Goal: Information Seeking & Learning: Learn about a topic

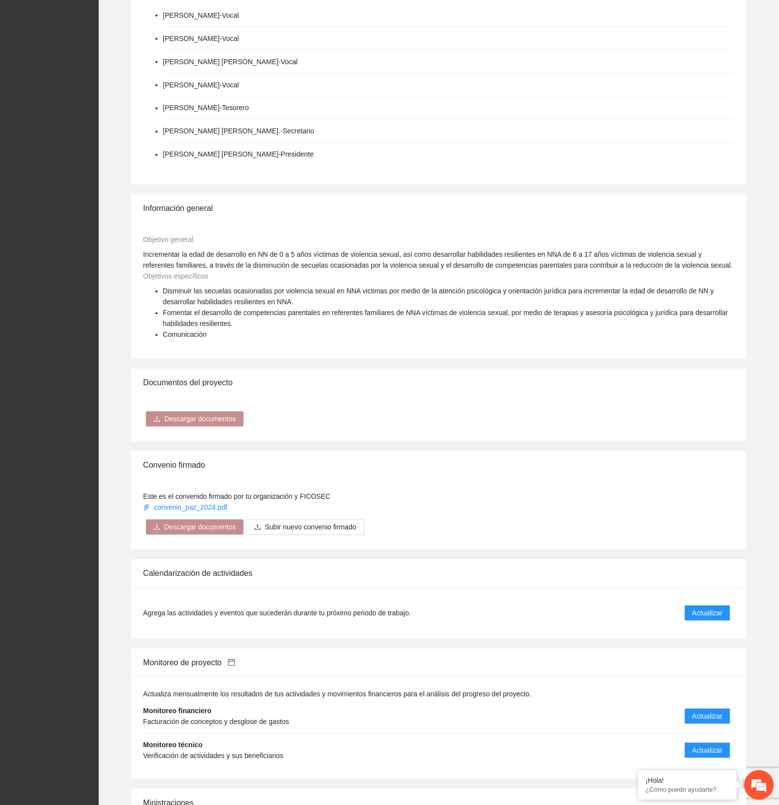
scroll to position [617, 0]
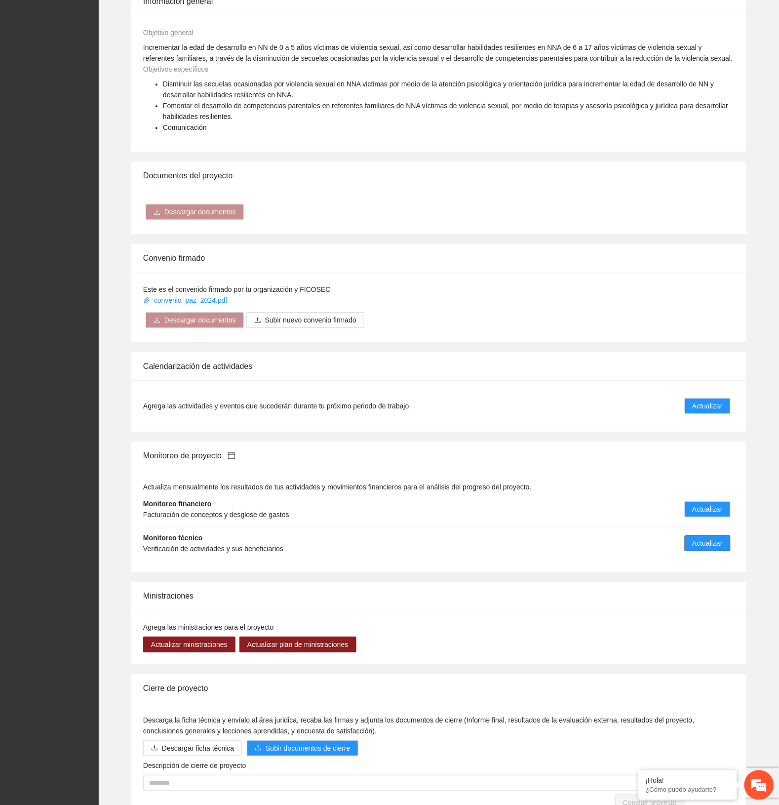
click at [710, 538] on span "Actualizar" at bounding box center [708, 543] width 30 height 11
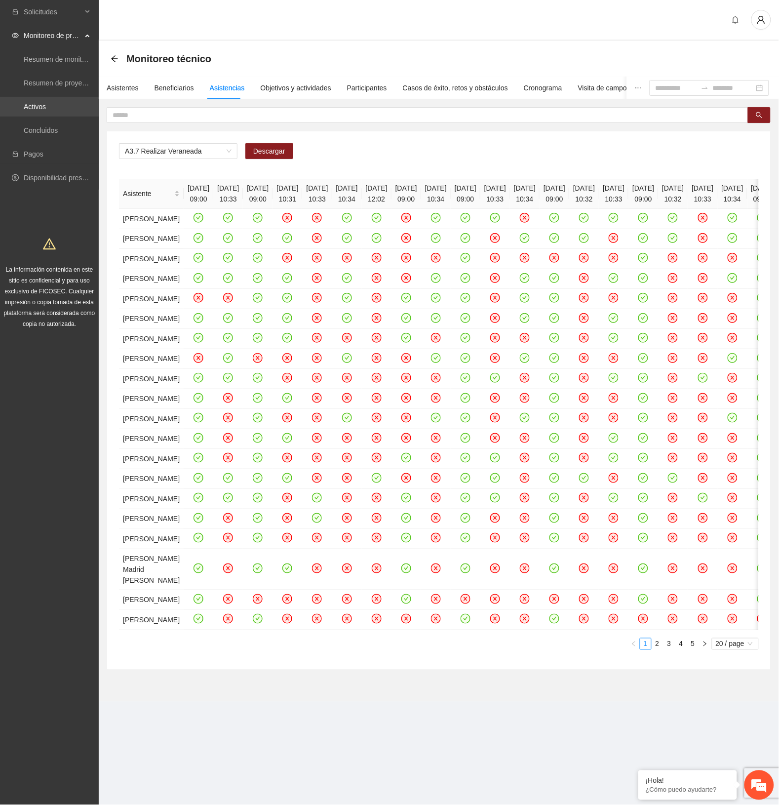
click at [46, 104] on link "Activos" at bounding box center [35, 107] width 22 height 8
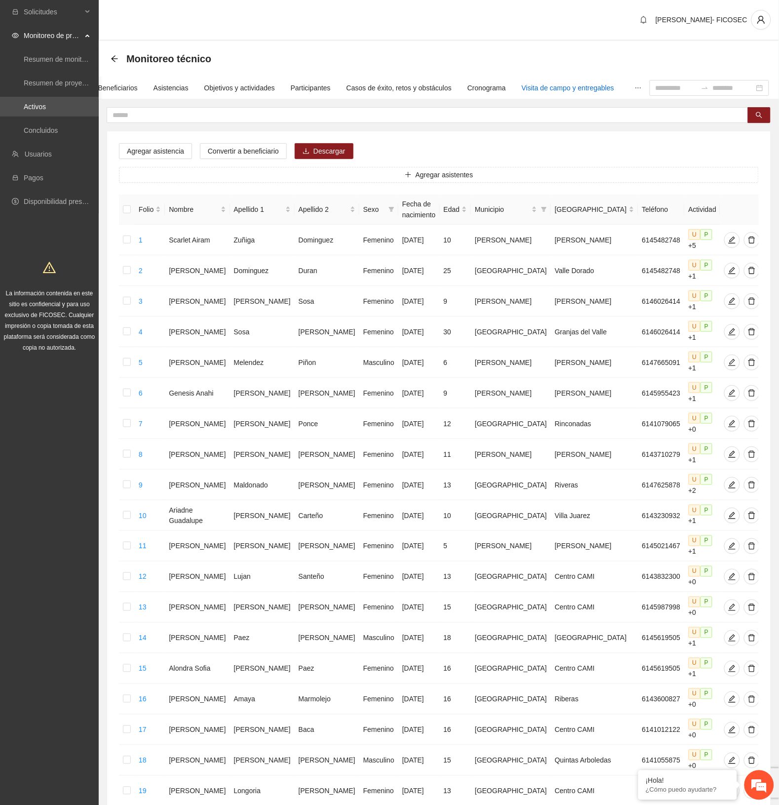
click at [592, 90] on div "Visita de campo y entregables" at bounding box center [568, 87] width 92 height 11
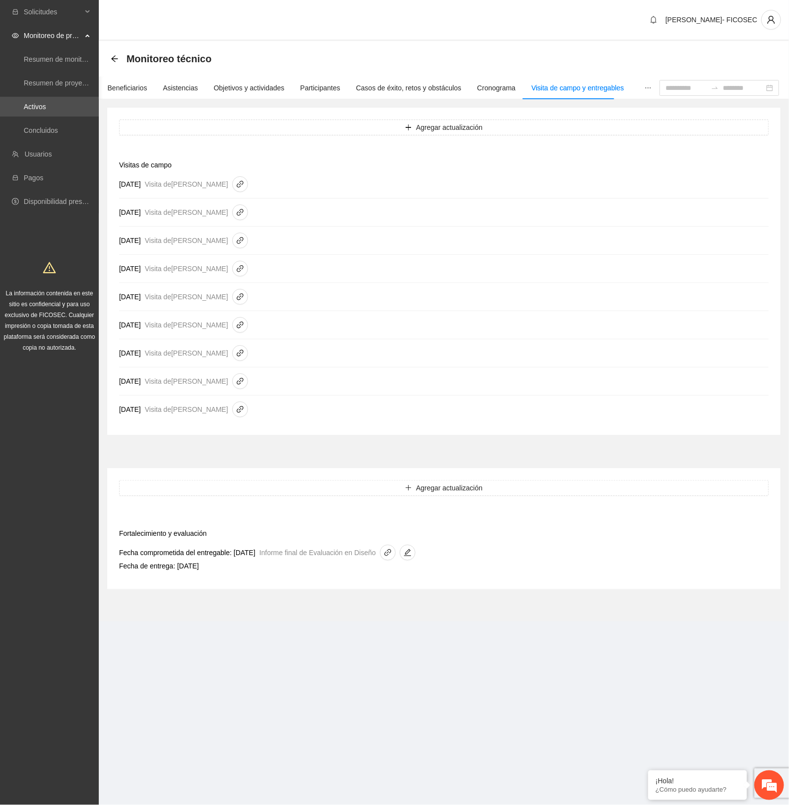
click at [207, 595] on section "Monitoreo técnico Asistentes Beneficiarios Asistencias Objetivos y actividades …" at bounding box center [444, 331] width 690 height 580
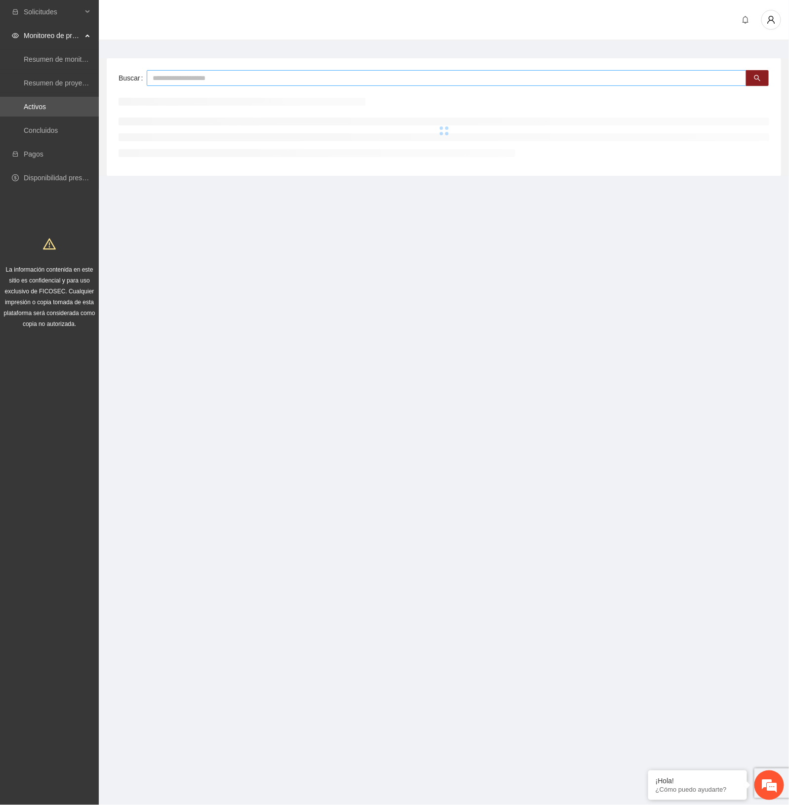
click at [223, 78] on input "text" at bounding box center [447, 78] width 600 height 16
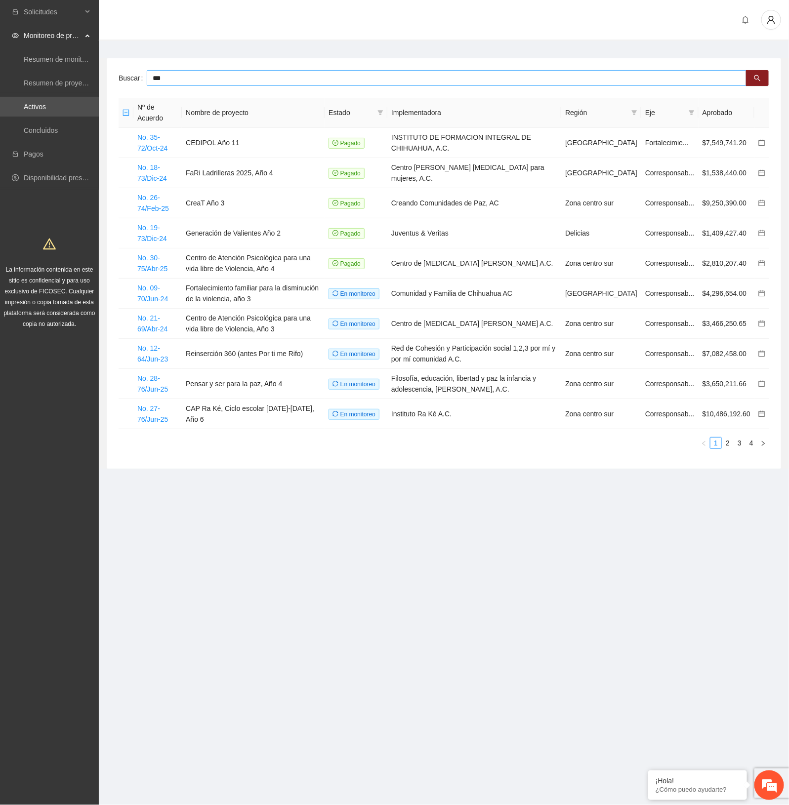
type input "***"
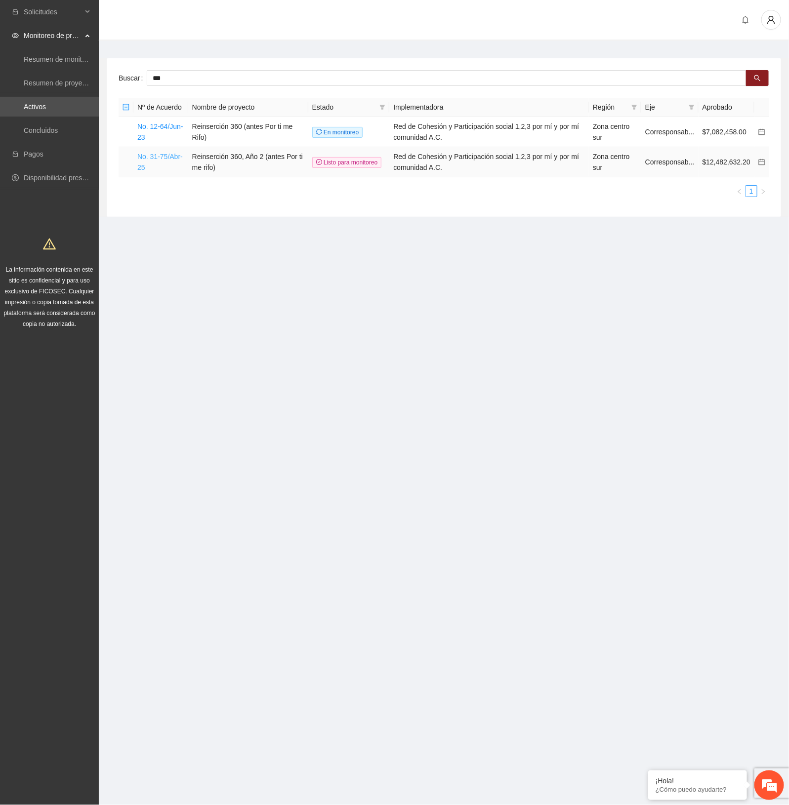
click at [158, 156] on link "No. 31-75/Abr-25" at bounding box center [159, 162] width 45 height 19
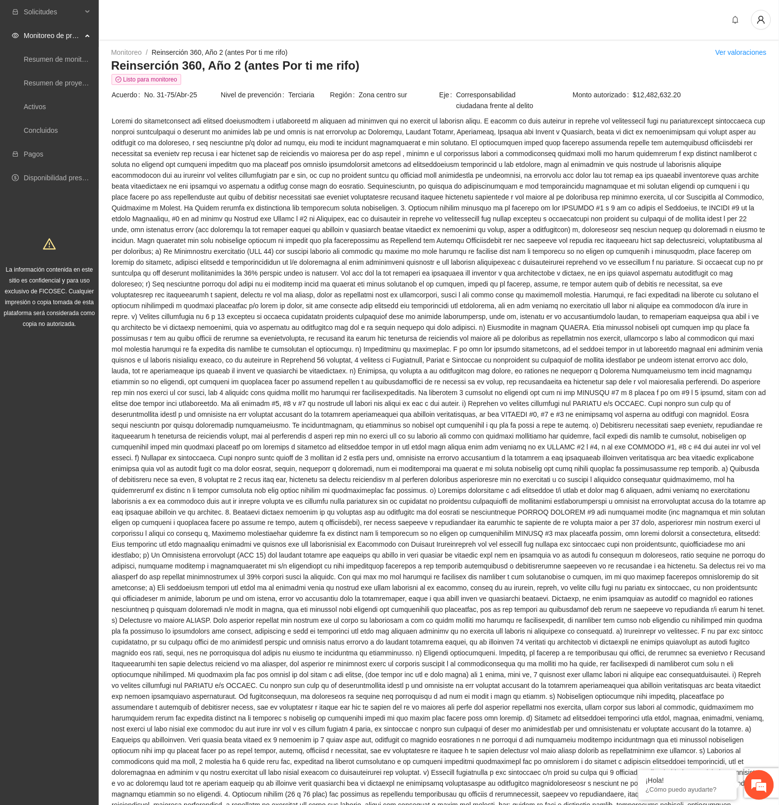
click at [415, 48] on div "Monitoreo / Reinserción 360, Año 2 (antes Por ti me rifo) / Ver valoraciones" at bounding box center [439, 52] width 656 height 11
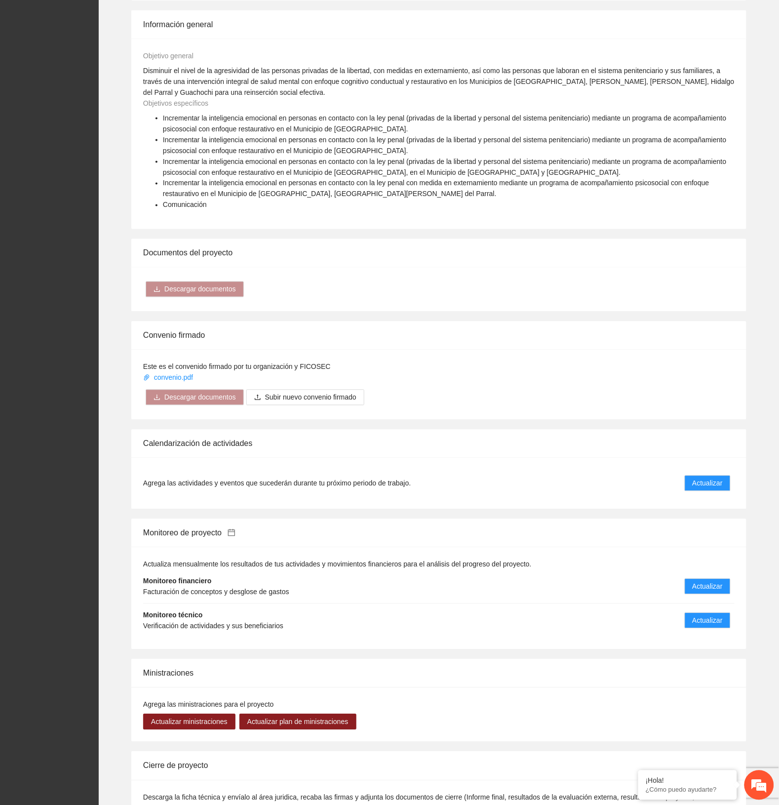
scroll to position [1496, 0]
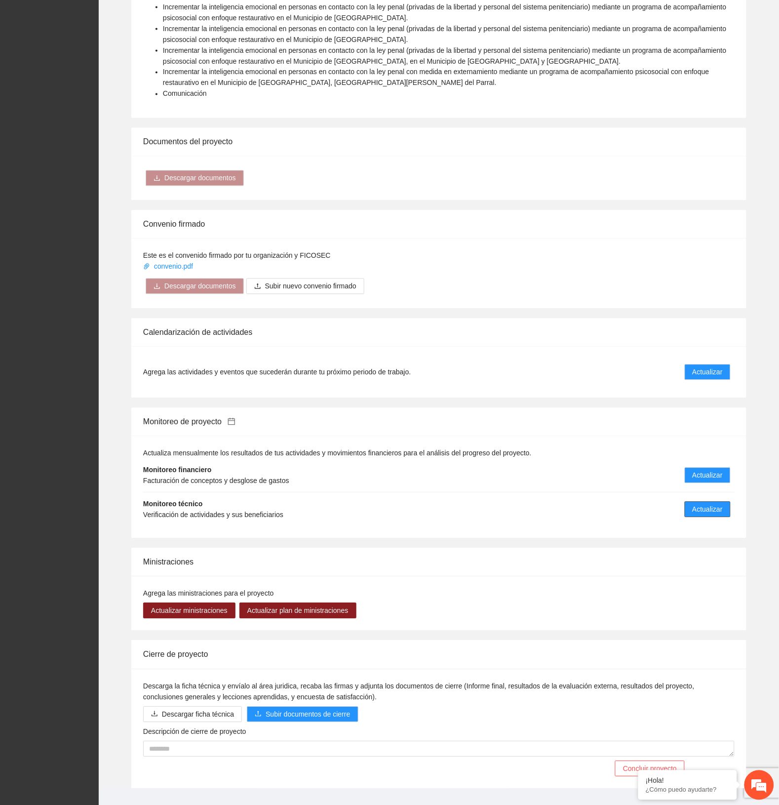
click at [712, 504] on span "Actualizar" at bounding box center [708, 509] width 30 height 11
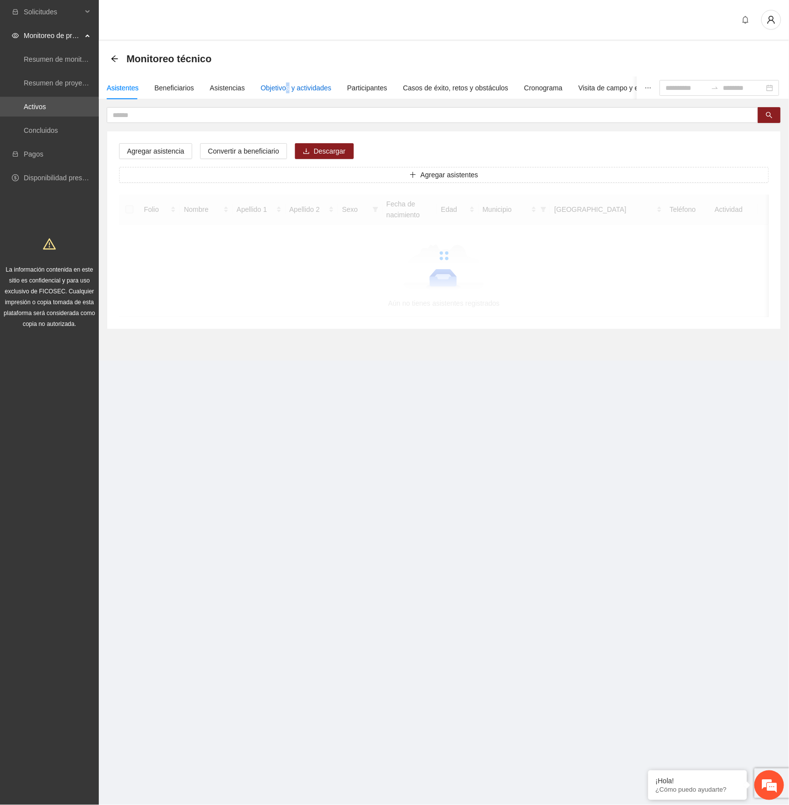
click at [284, 87] on div "Objetivos y actividades" at bounding box center [296, 87] width 71 height 11
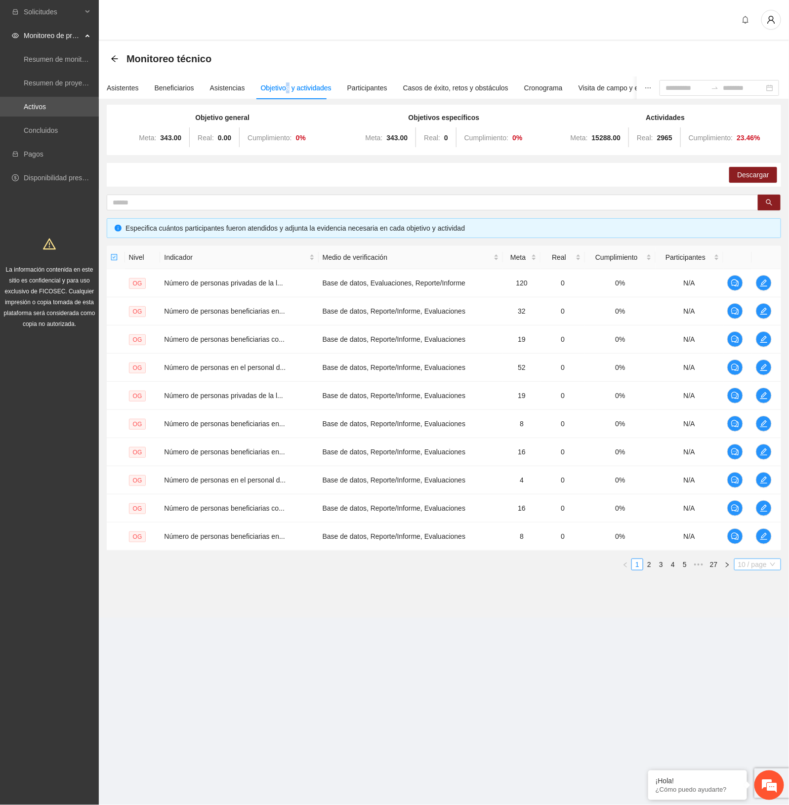
drag, startPoint x: 746, startPoint y: 562, endPoint x: 736, endPoint y: 602, distance: 40.6
click at [746, 563] on span "10 / page" at bounding box center [757, 564] width 39 height 11
click at [748, 633] on div "100 / page" at bounding box center [758, 629] width 36 height 11
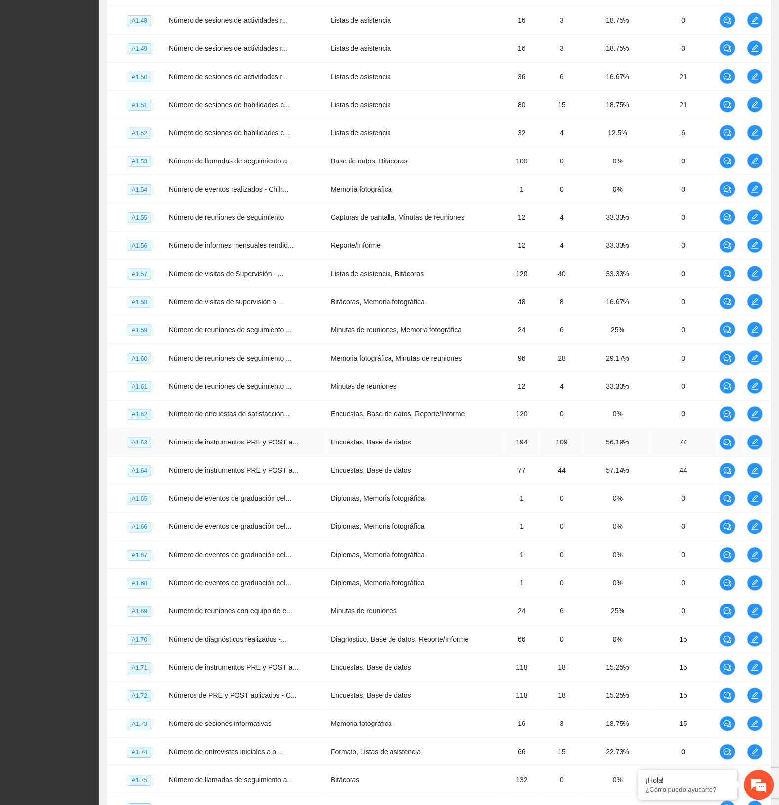
scroll to position [2386, 0]
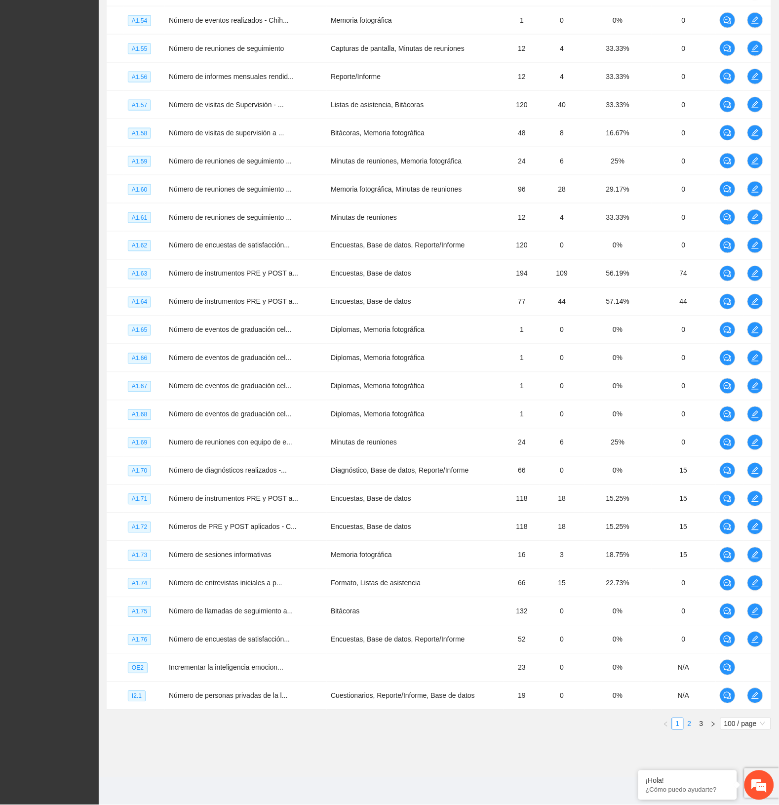
click at [690, 723] on link "2" at bounding box center [690, 724] width 11 height 11
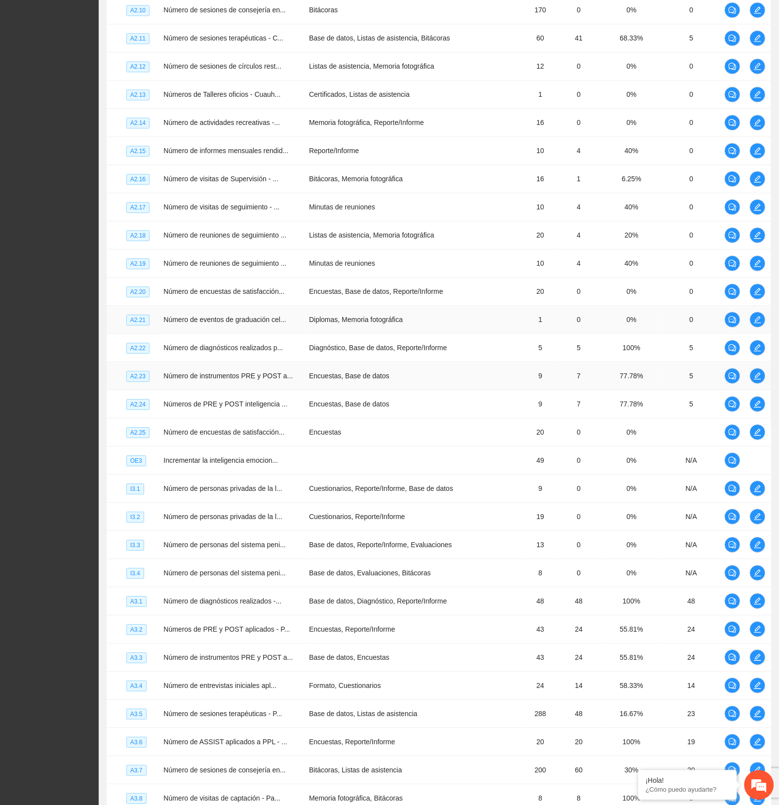
scroll to position [533, 0]
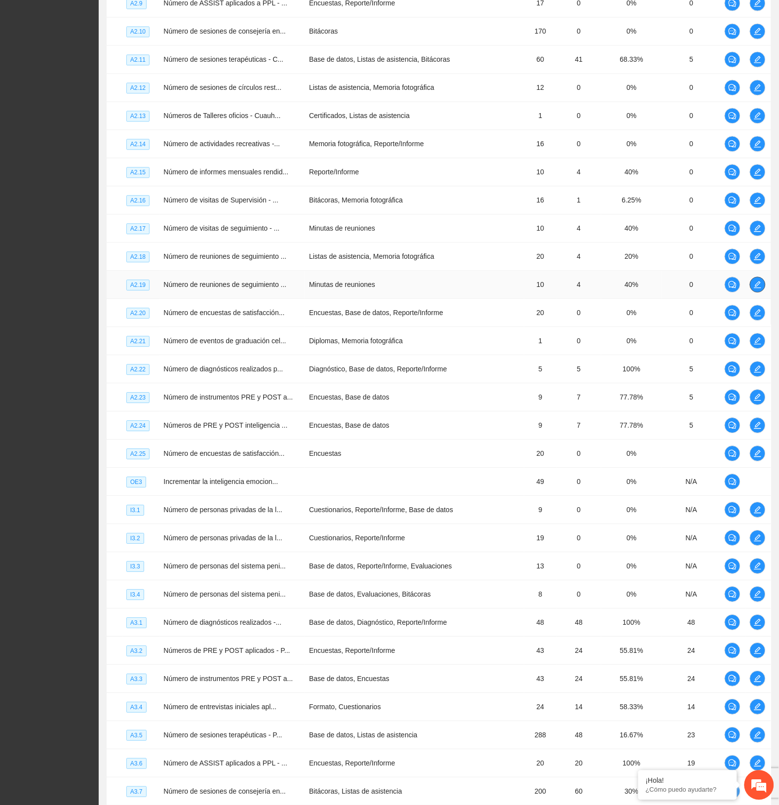
click at [760, 286] on icon "edit" at bounding box center [758, 285] width 8 height 8
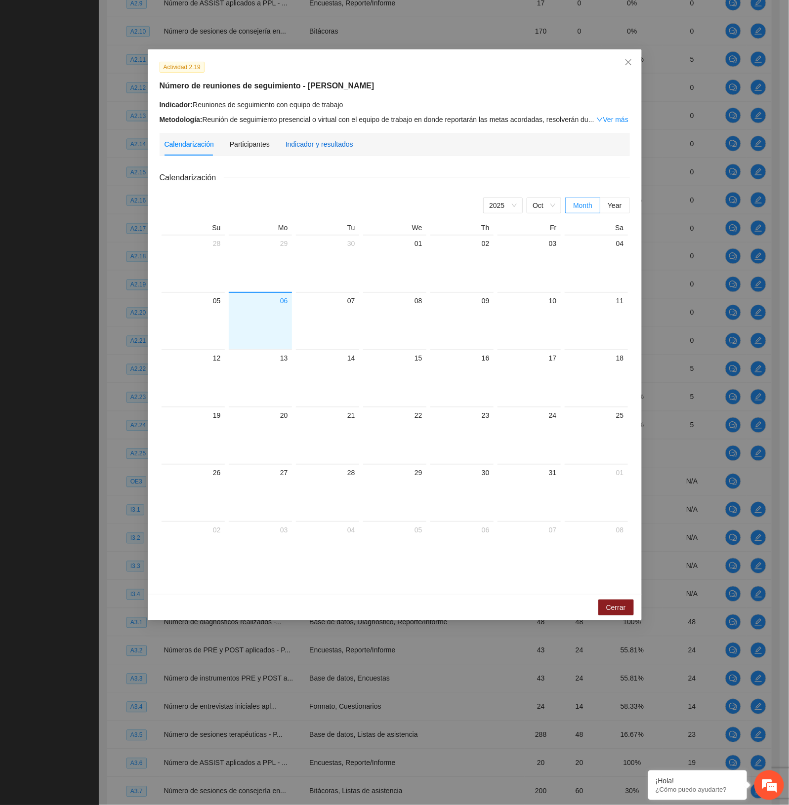
click at [328, 143] on div "Indicador y resultados" at bounding box center [319, 144] width 68 height 11
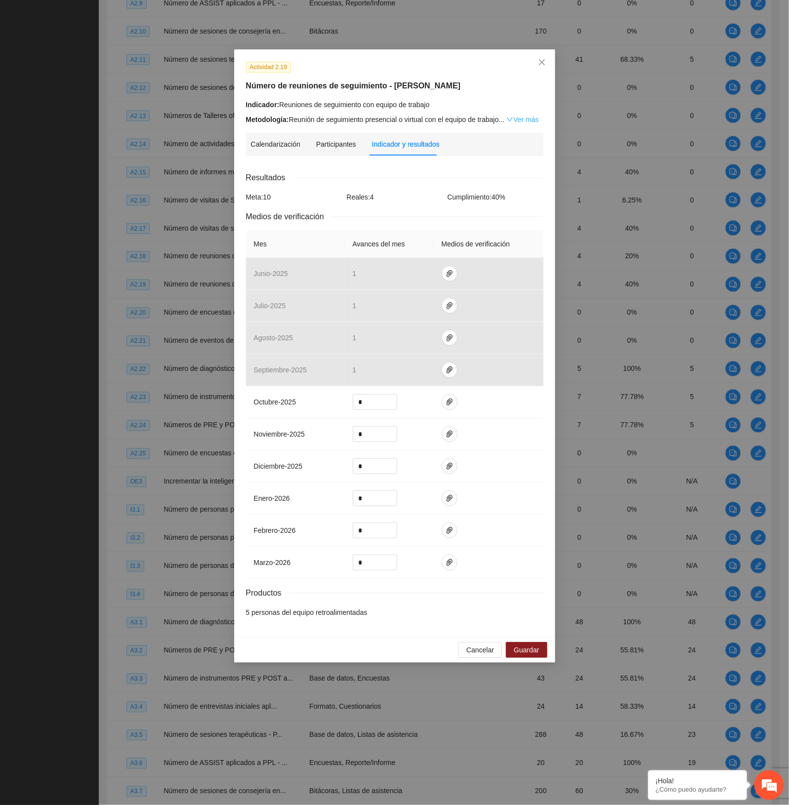
click at [526, 122] on link "Ver más" at bounding box center [522, 120] width 32 height 8
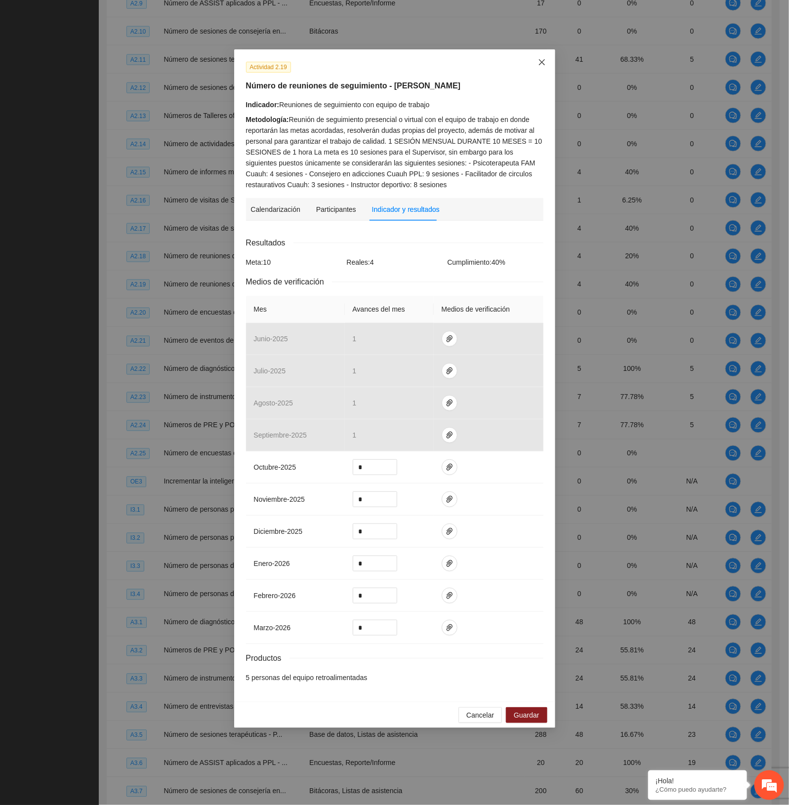
click at [543, 60] on icon "close" at bounding box center [542, 62] width 8 height 8
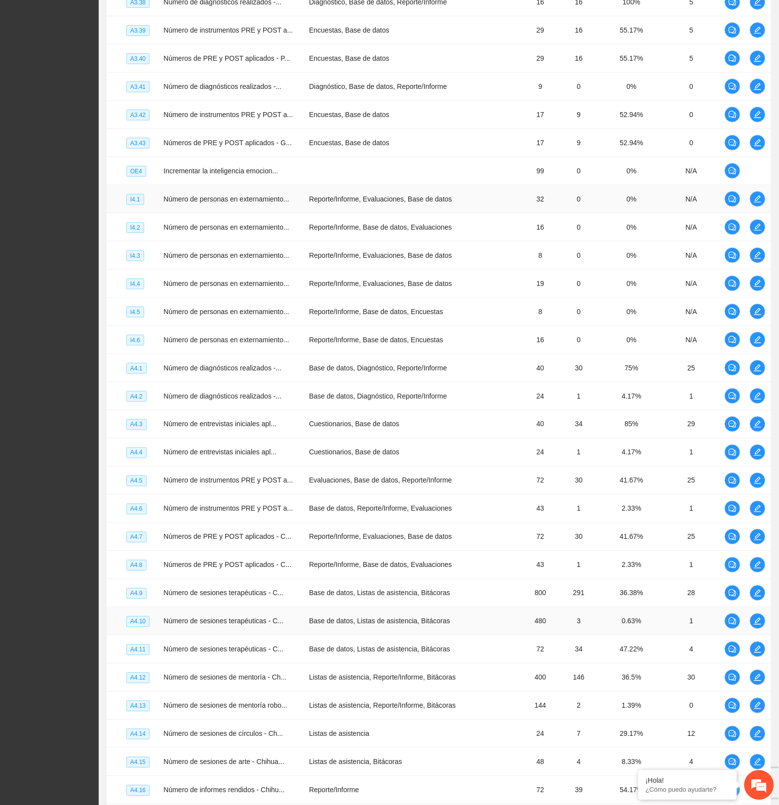
scroll to position [2386, 0]
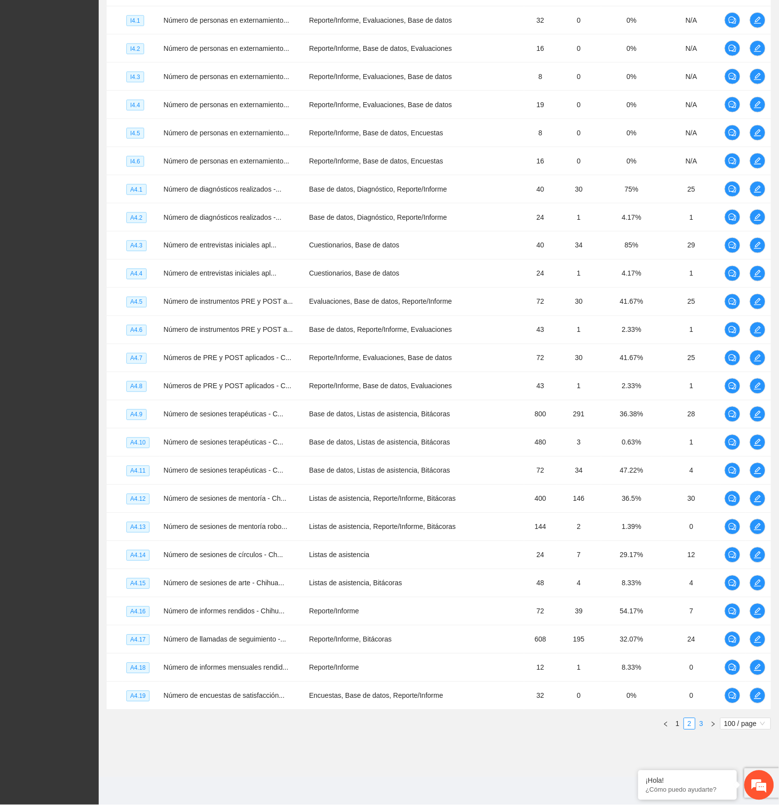
click at [702, 725] on link "3" at bounding box center [701, 724] width 11 height 11
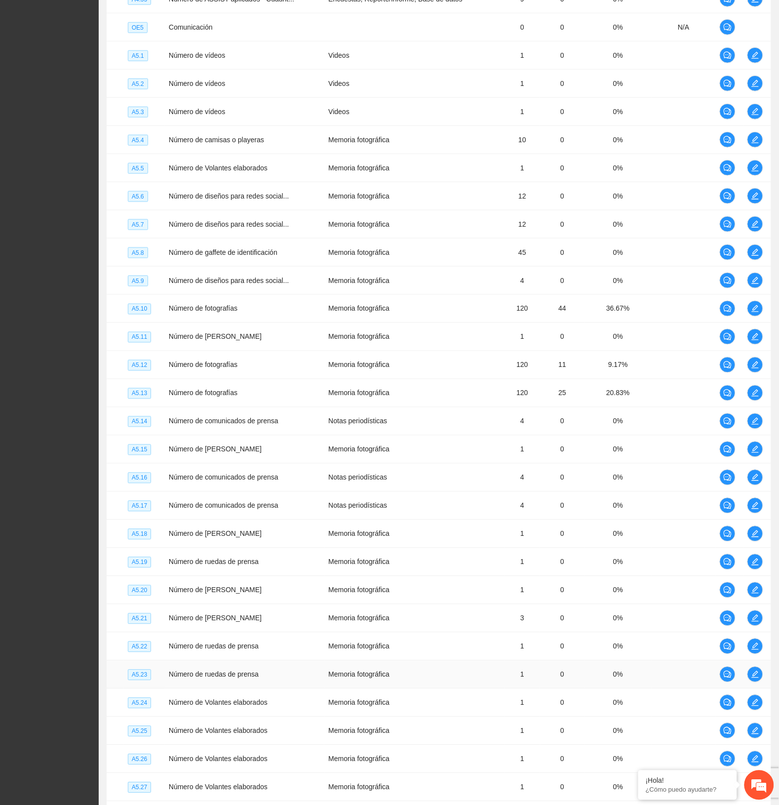
scroll to position [954, 0]
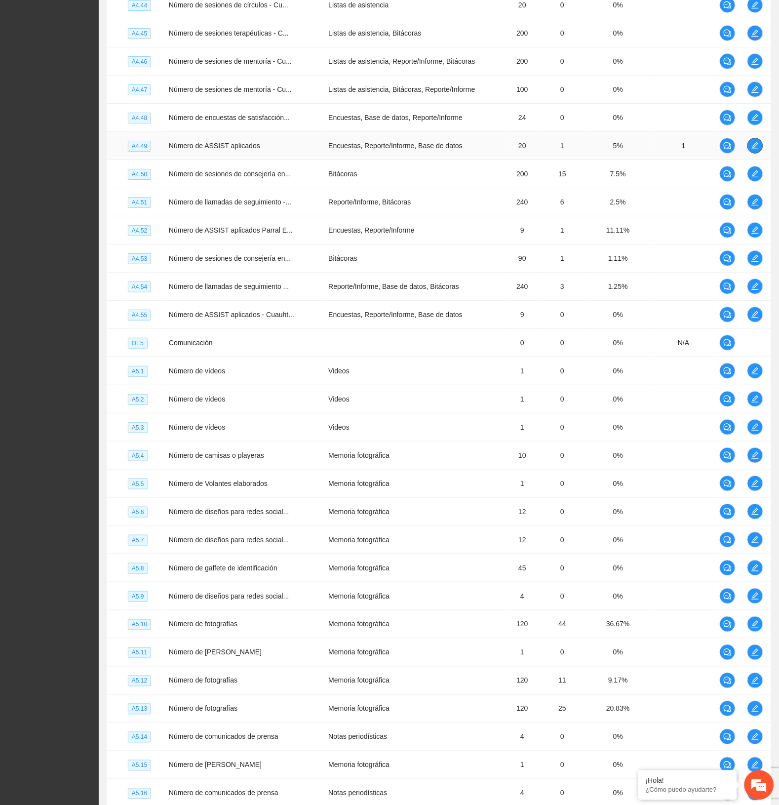
click at [757, 150] on icon "edit" at bounding box center [756, 146] width 8 height 8
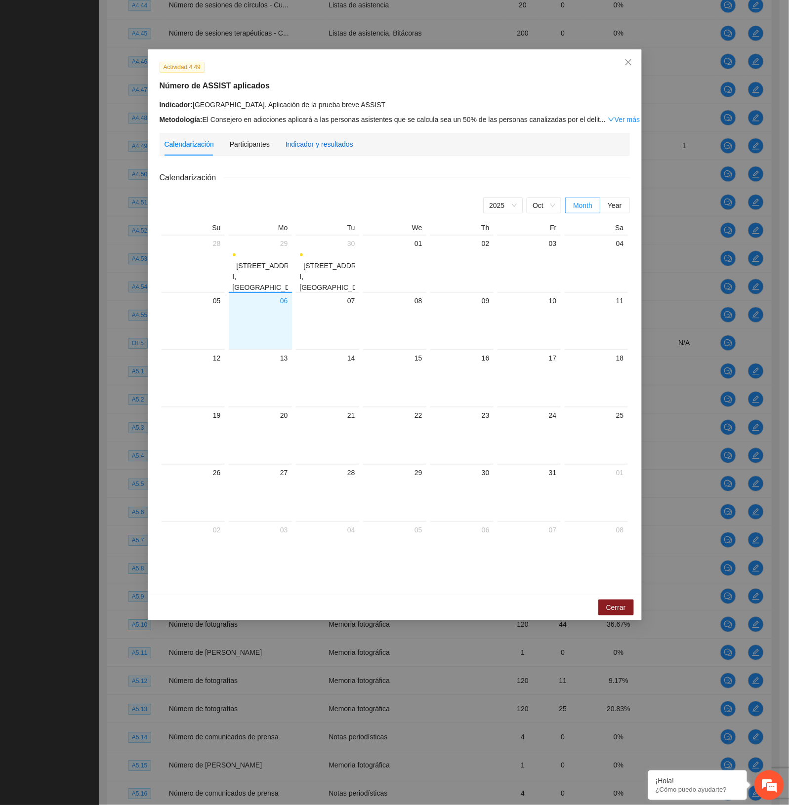
click at [325, 147] on div "Indicador y resultados" at bounding box center [319, 144] width 68 height 11
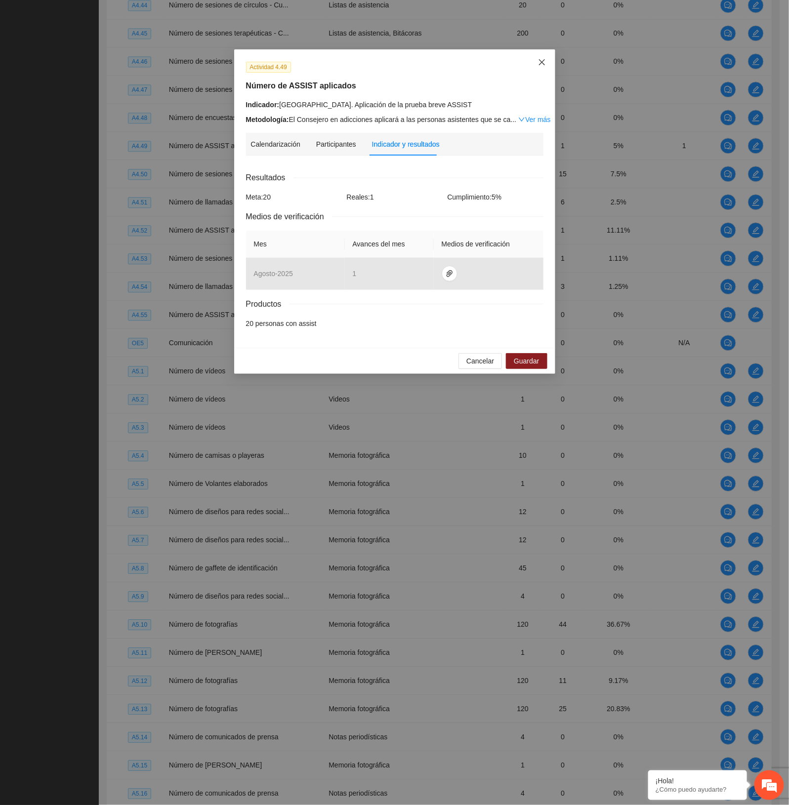
click at [539, 63] on icon "close" at bounding box center [542, 62] width 8 height 8
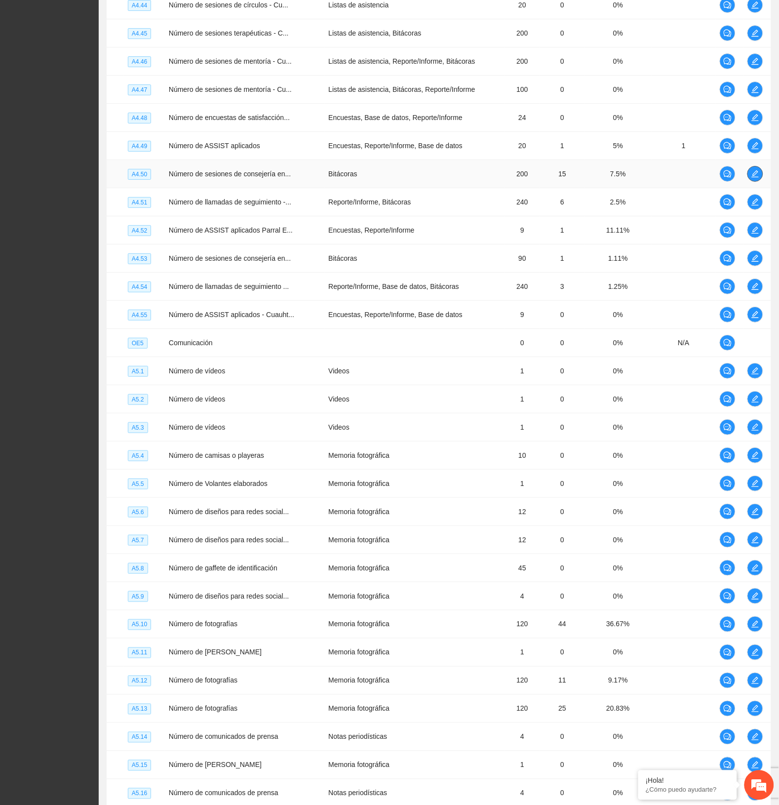
click at [754, 173] on icon "edit" at bounding box center [756, 174] width 8 height 8
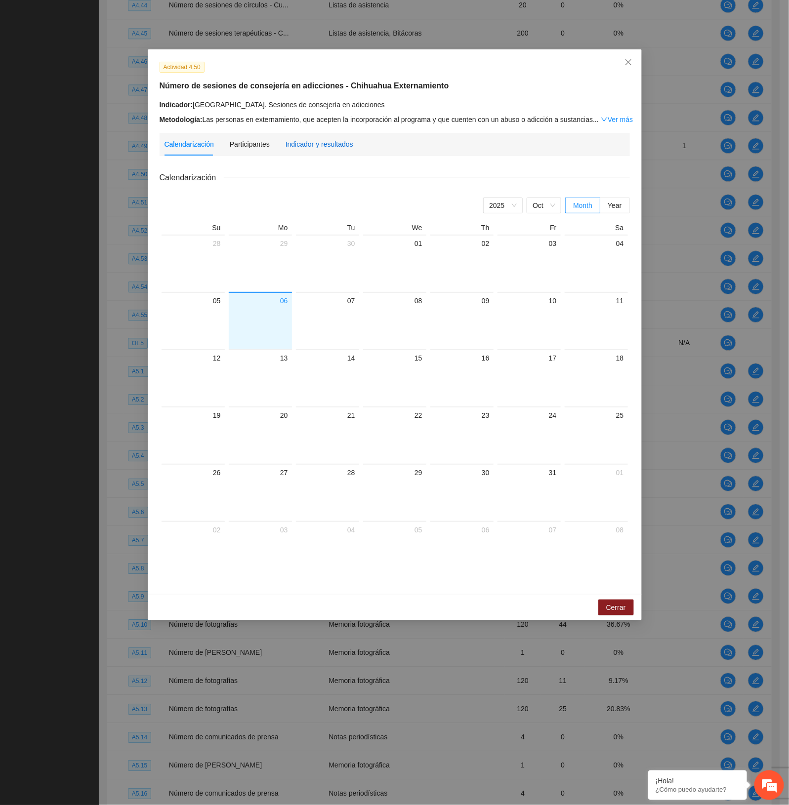
click at [319, 139] on div "Indicador y resultados" at bounding box center [319, 144] width 68 height 11
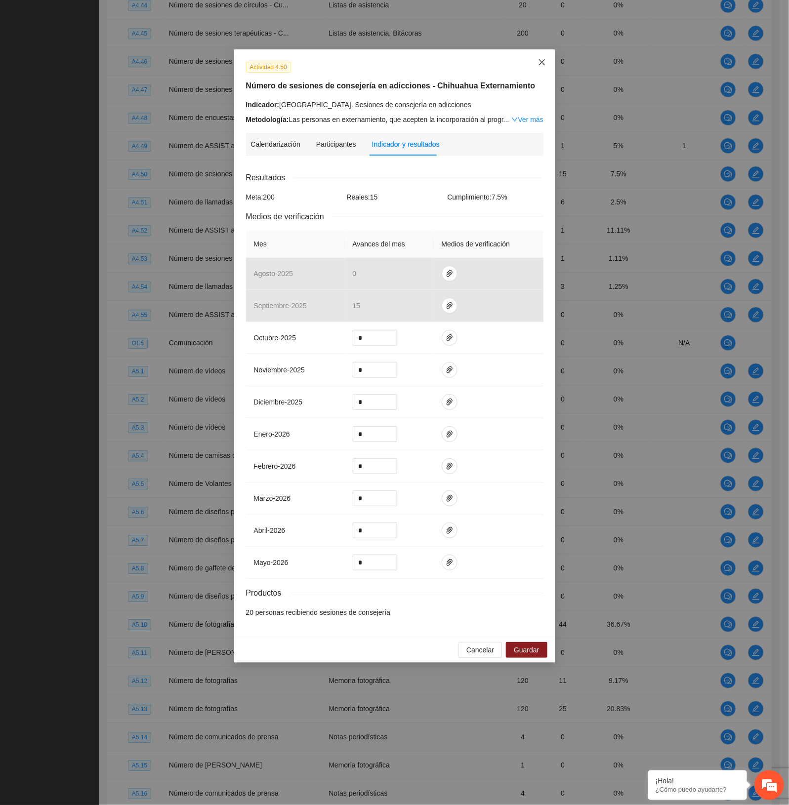
click at [546, 62] on span "Close" at bounding box center [541, 62] width 27 height 27
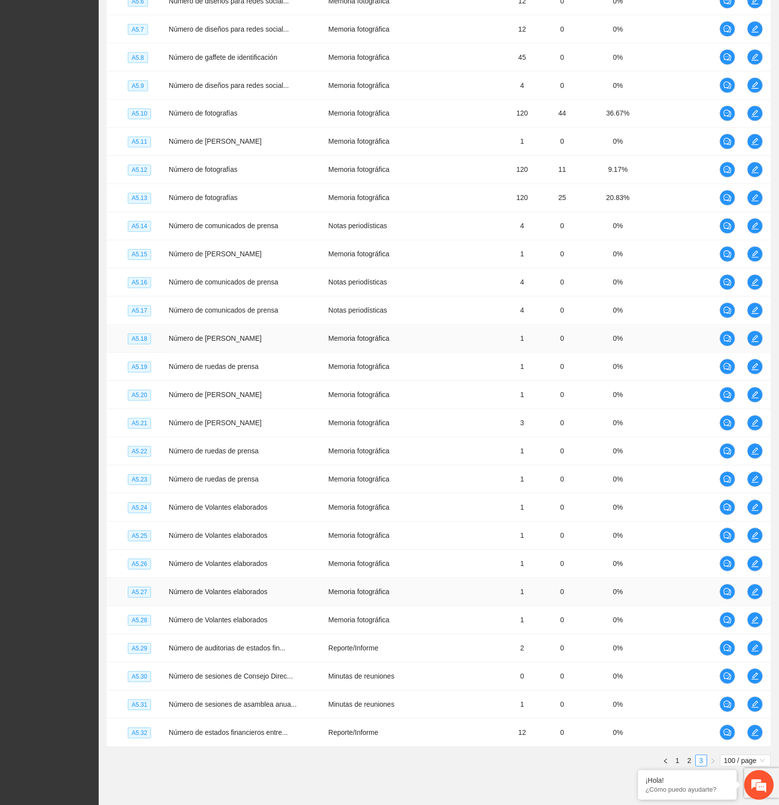
scroll to position [1509, 0]
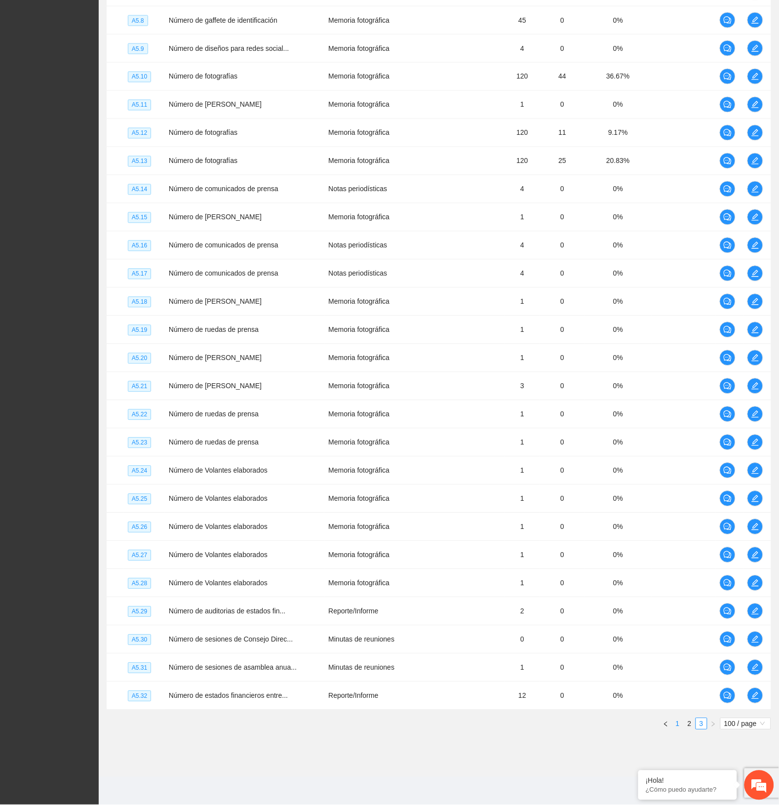
drag, startPoint x: 678, startPoint y: 725, endPoint x: 673, endPoint y: 722, distance: 5.6
click at [673, 722] on link "1" at bounding box center [678, 724] width 11 height 11
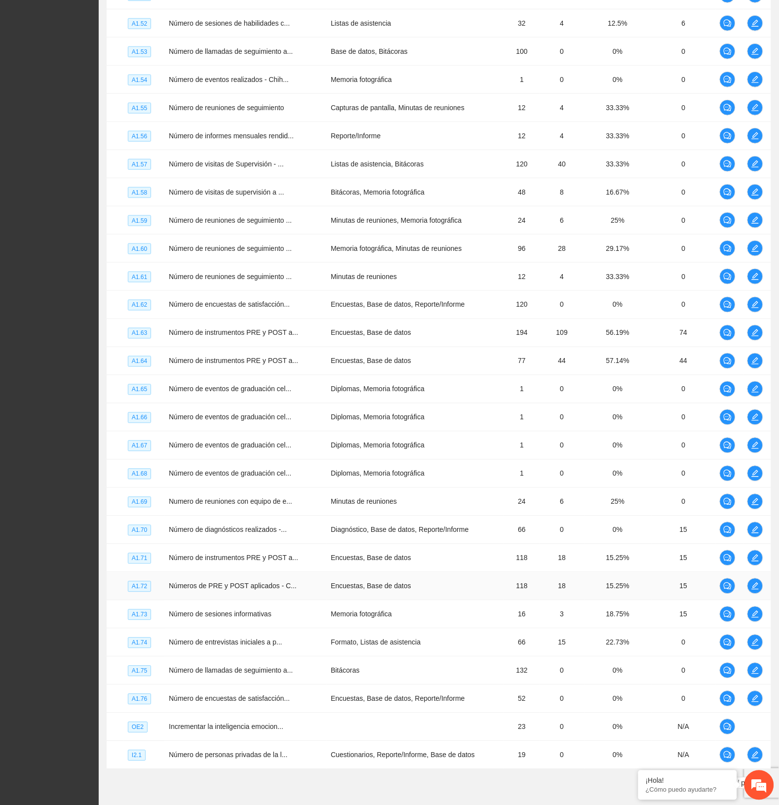
scroll to position [2386, 0]
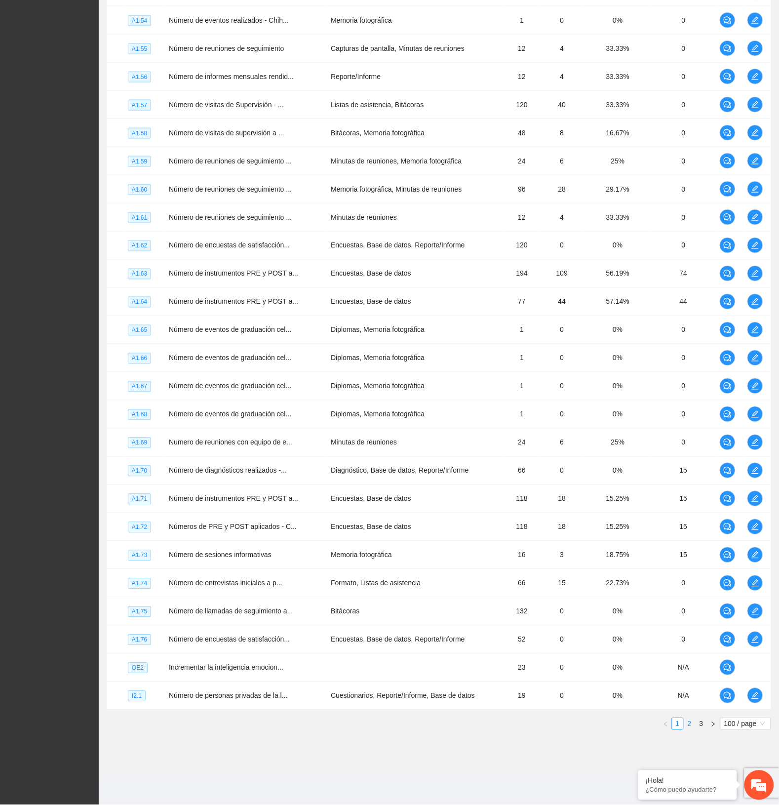
click at [692, 722] on link "2" at bounding box center [690, 724] width 11 height 11
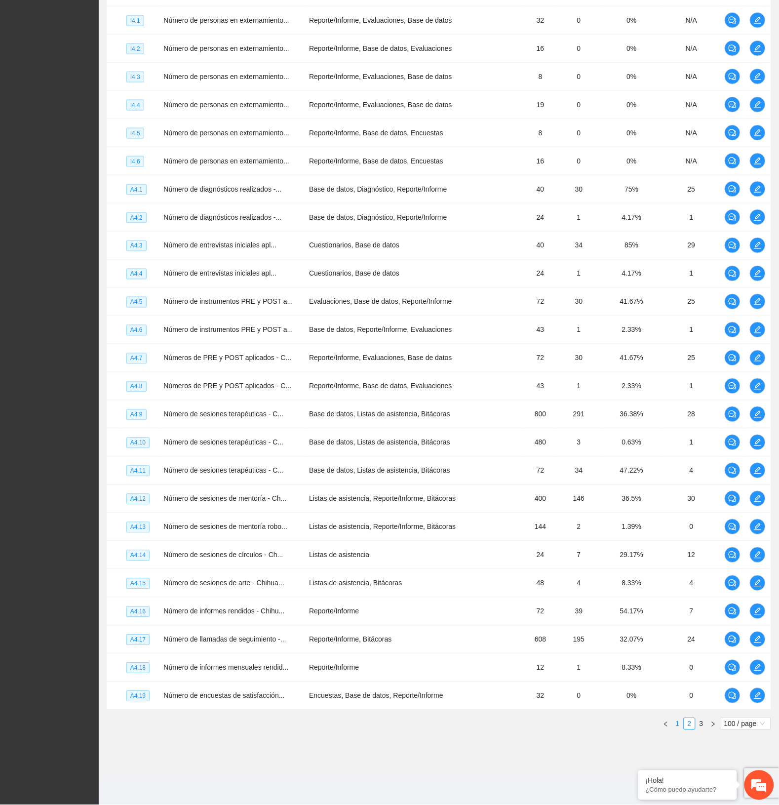
click at [677, 722] on link "1" at bounding box center [678, 724] width 11 height 11
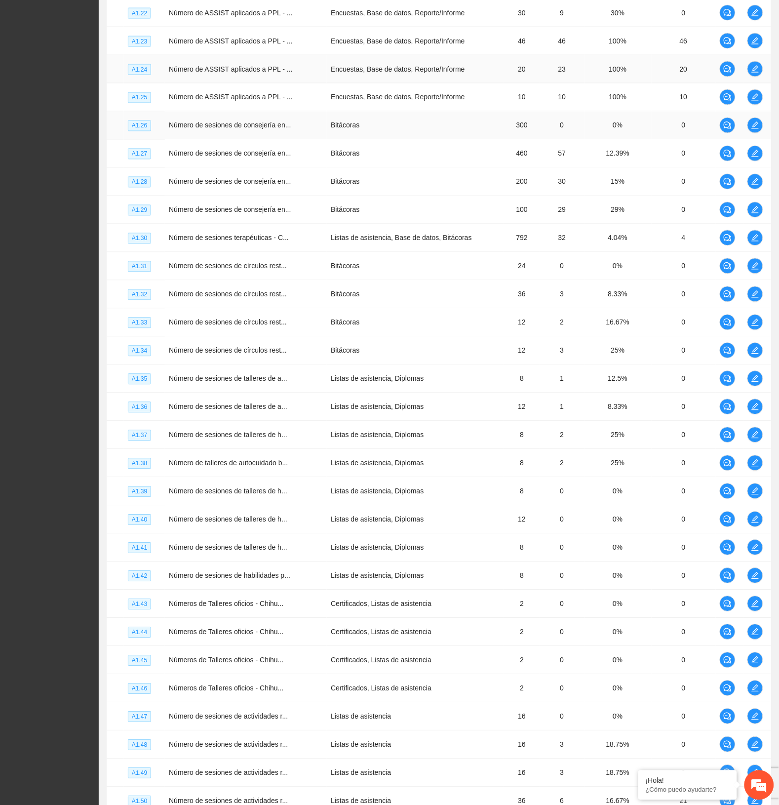
scroll to position [1460, 0]
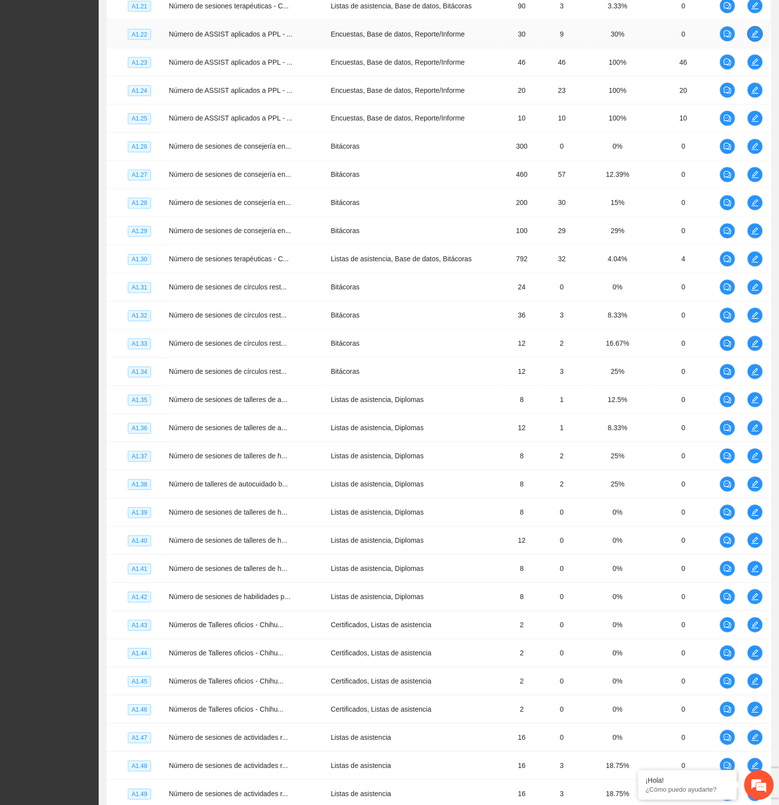
click at [758, 38] on icon "edit" at bounding box center [756, 34] width 8 height 8
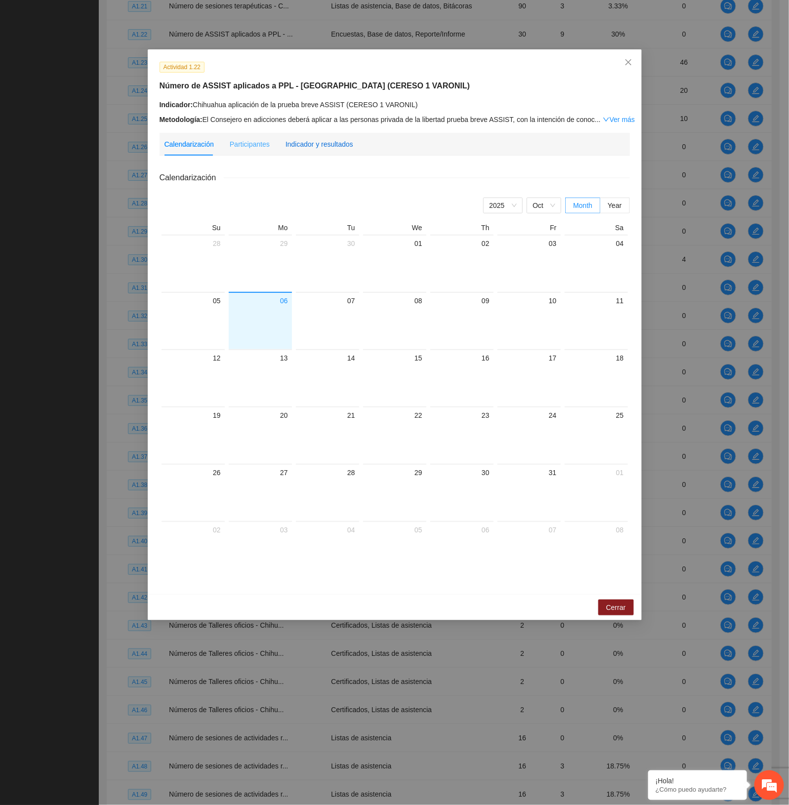
click at [336, 144] on div "Indicador y resultados" at bounding box center [319, 144] width 68 height 11
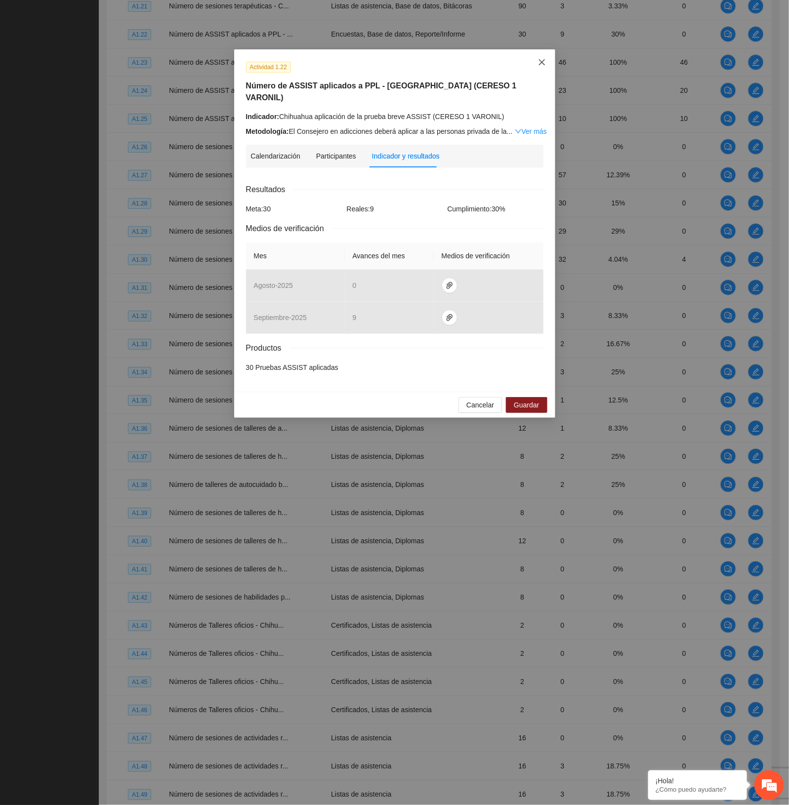
click at [546, 62] on span "Close" at bounding box center [541, 62] width 27 height 27
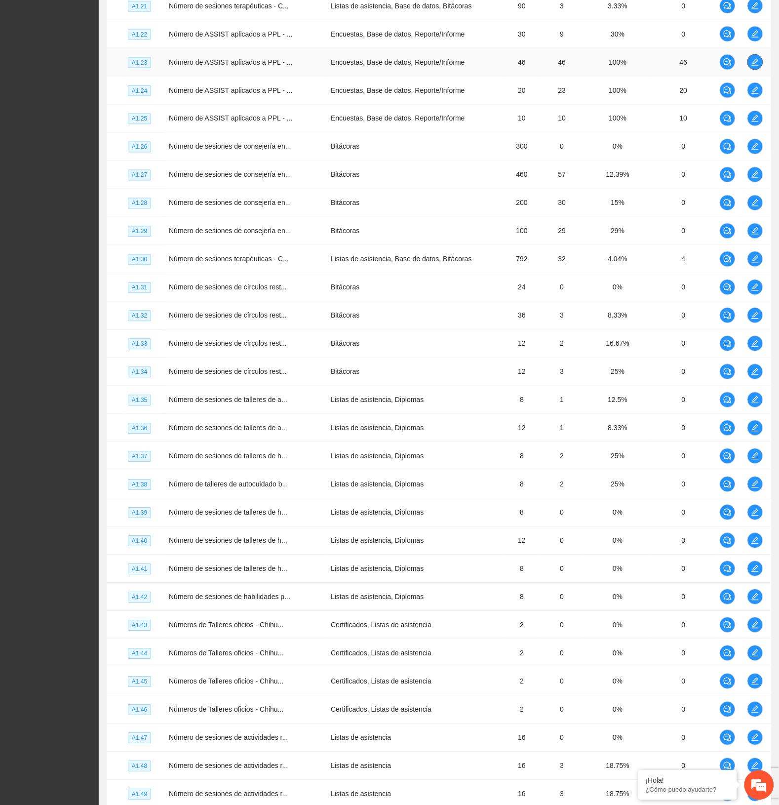
click at [754, 64] on icon "edit" at bounding box center [756, 62] width 8 height 8
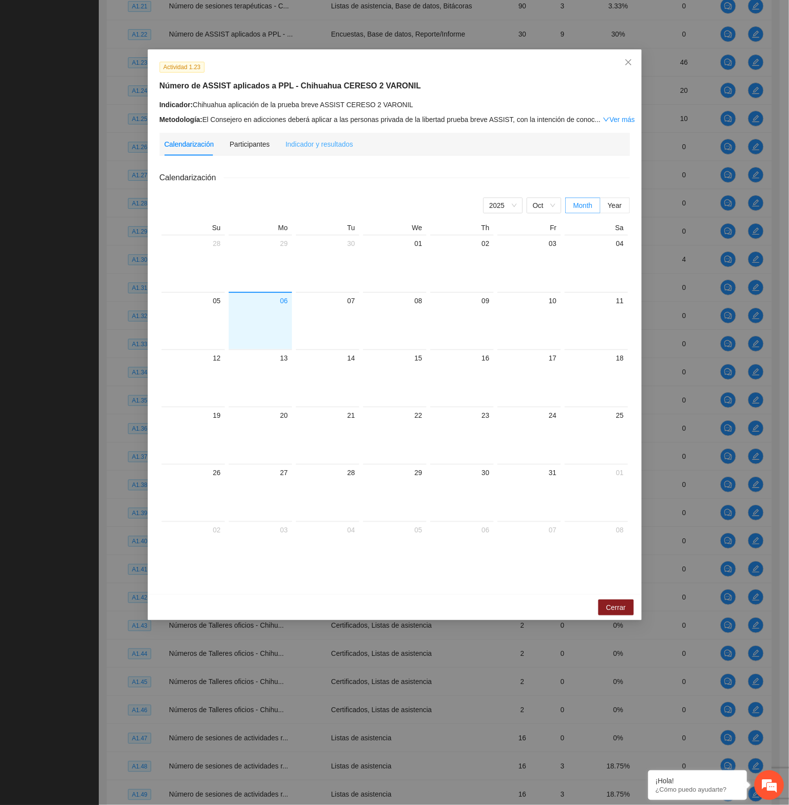
click at [289, 150] on div "Indicador y resultados" at bounding box center [319, 144] width 68 height 23
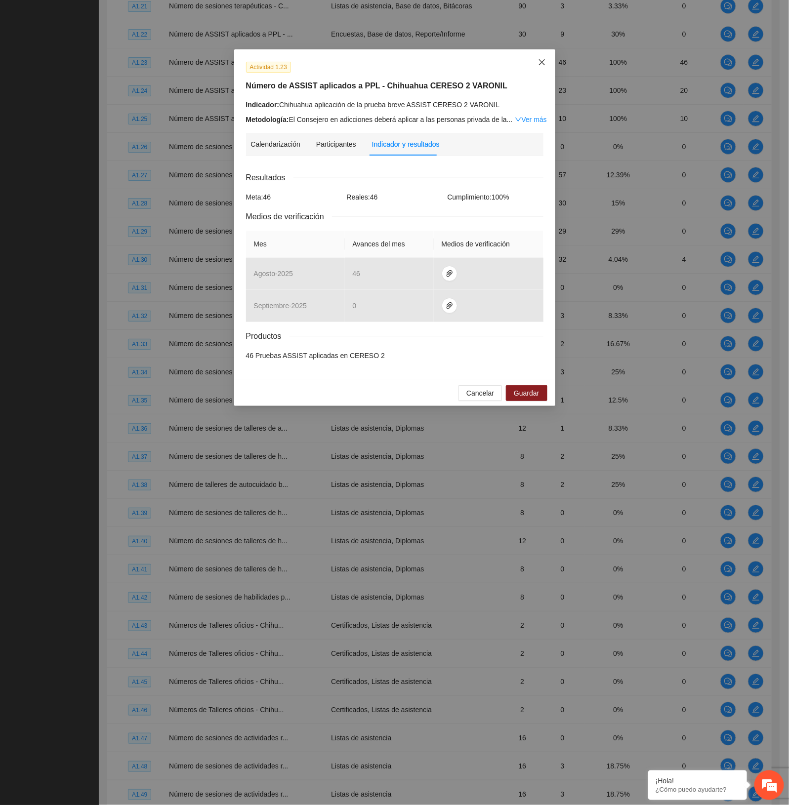
click at [538, 59] on icon "close" at bounding box center [542, 62] width 8 height 8
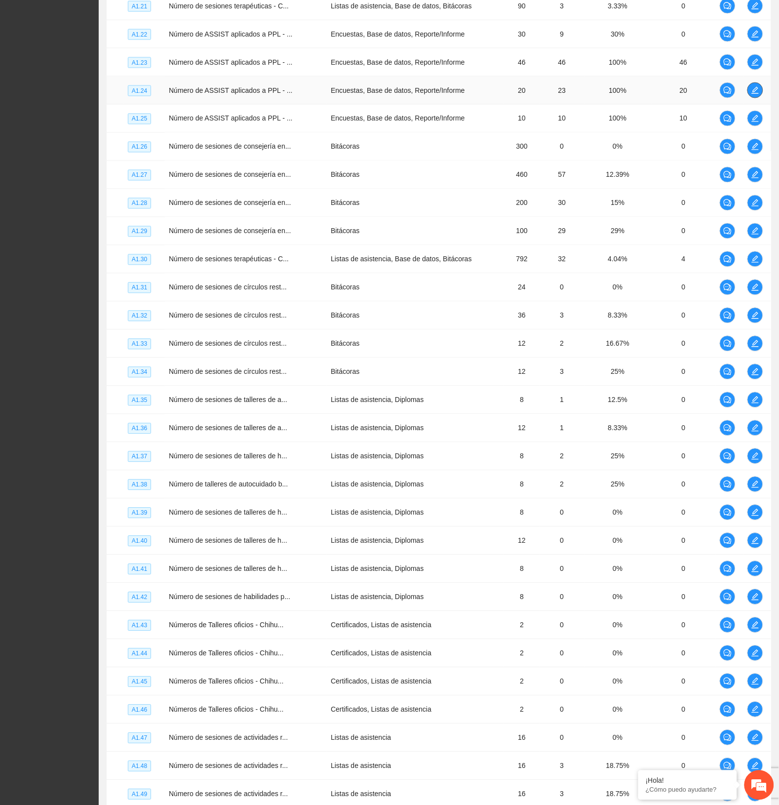
click at [754, 94] on icon "edit" at bounding box center [755, 90] width 7 height 7
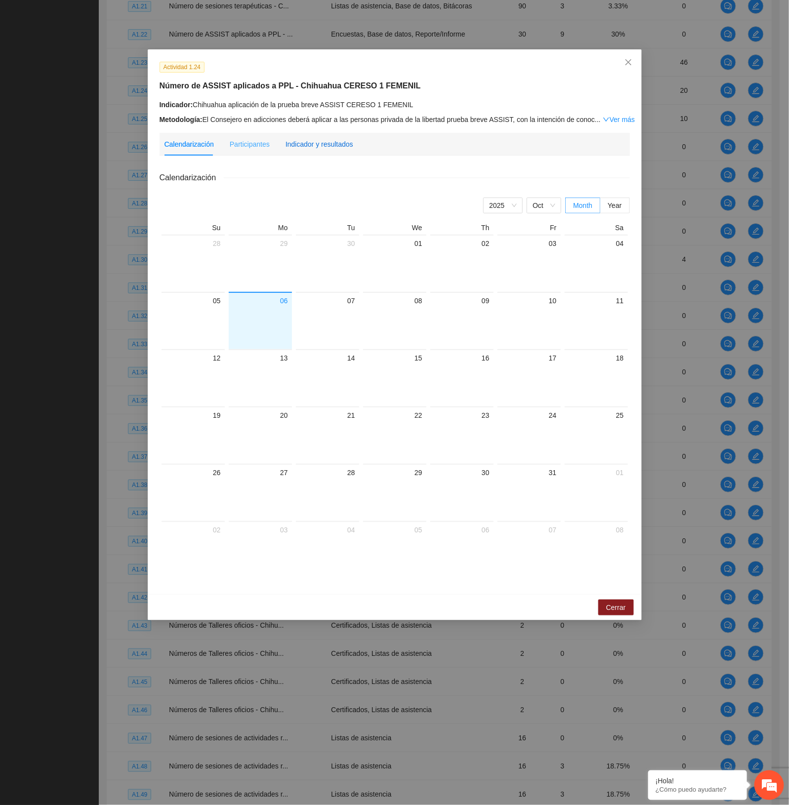
click at [327, 139] on div "Indicador y resultados" at bounding box center [319, 144] width 68 height 11
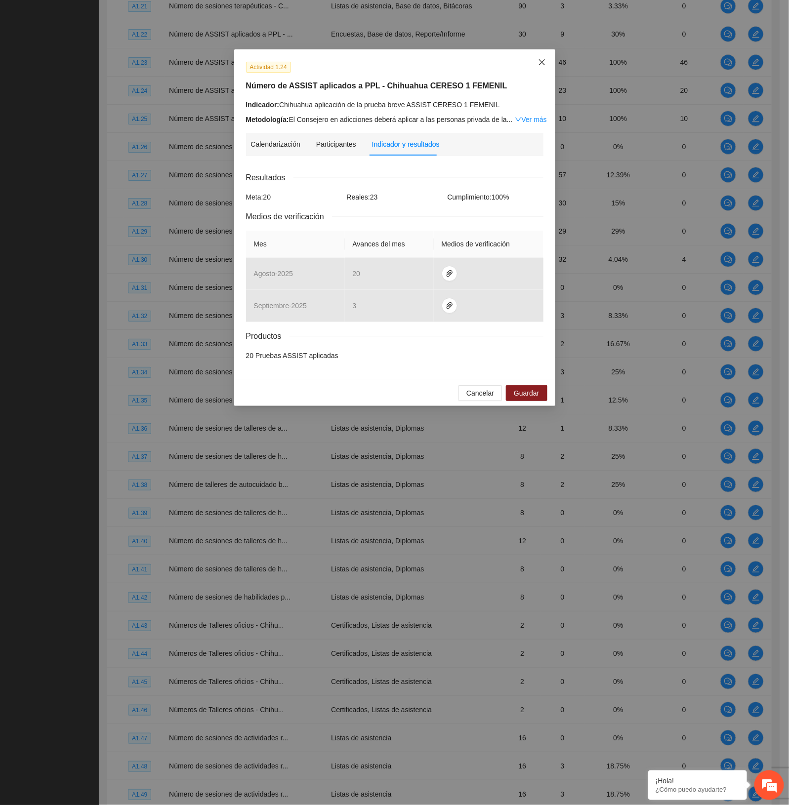
click at [537, 60] on span "Close" at bounding box center [541, 62] width 27 height 27
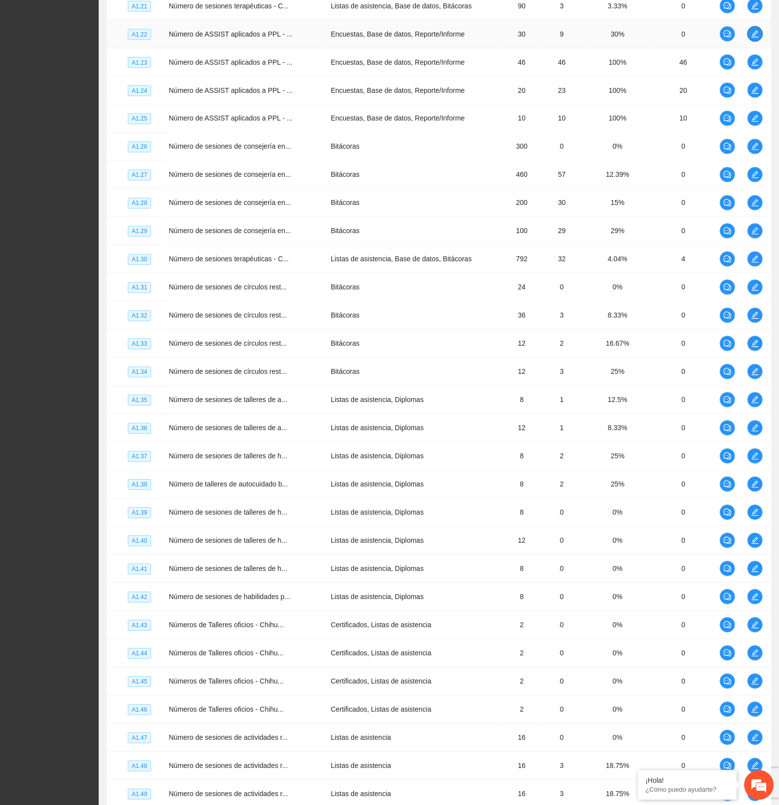
click at [751, 37] on span "edit" at bounding box center [755, 34] width 15 height 8
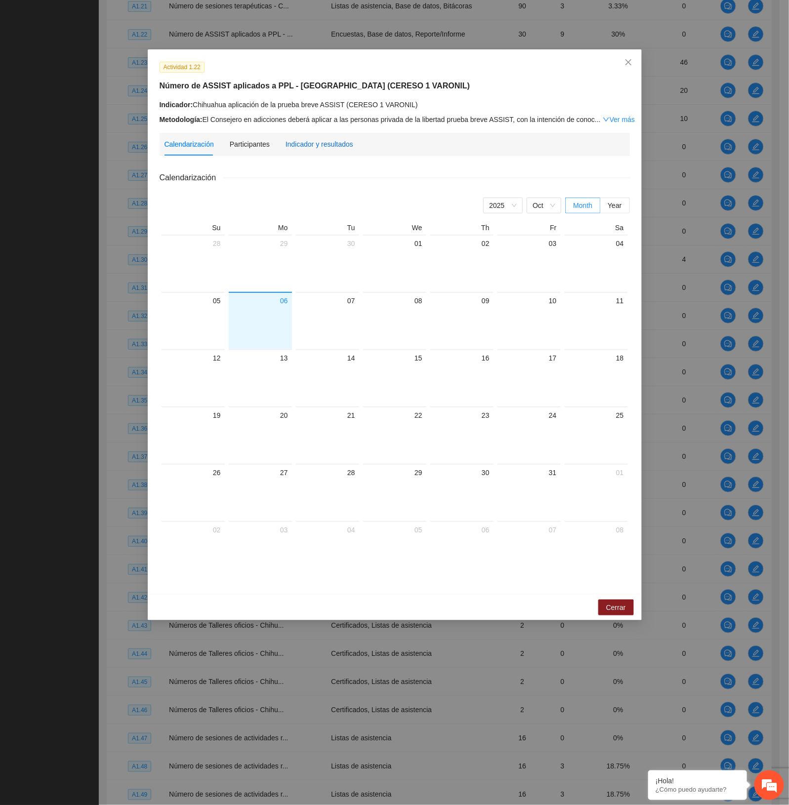
click at [315, 144] on div "Indicador y resultados" at bounding box center [319, 144] width 68 height 11
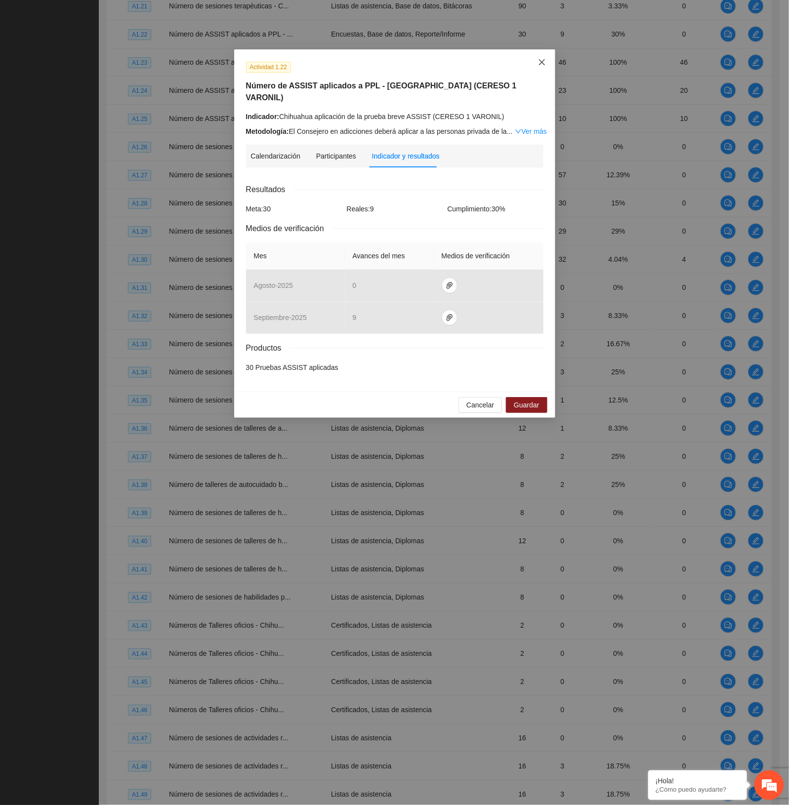
click at [539, 63] on icon "close" at bounding box center [542, 62] width 8 height 8
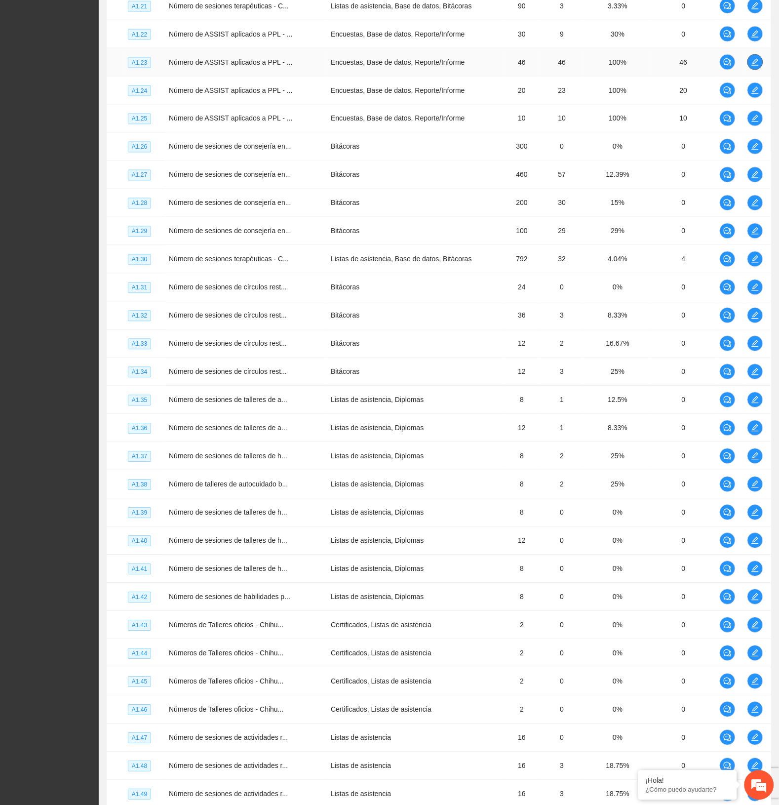
click at [756, 65] on icon "edit" at bounding box center [756, 62] width 8 height 8
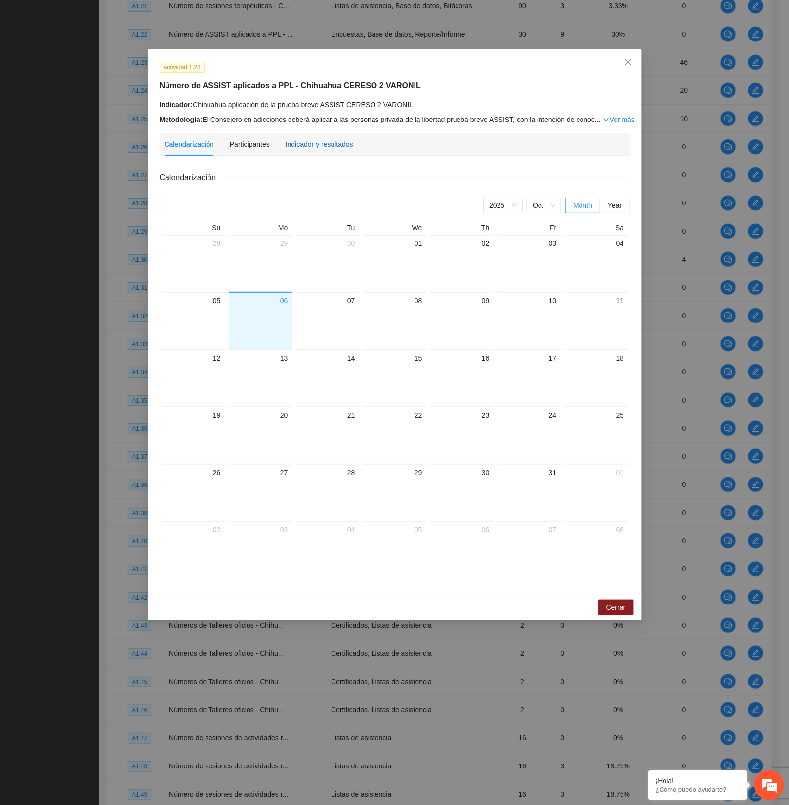
click at [332, 144] on div "Indicador y resultados" at bounding box center [319, 144] width 68 height 11
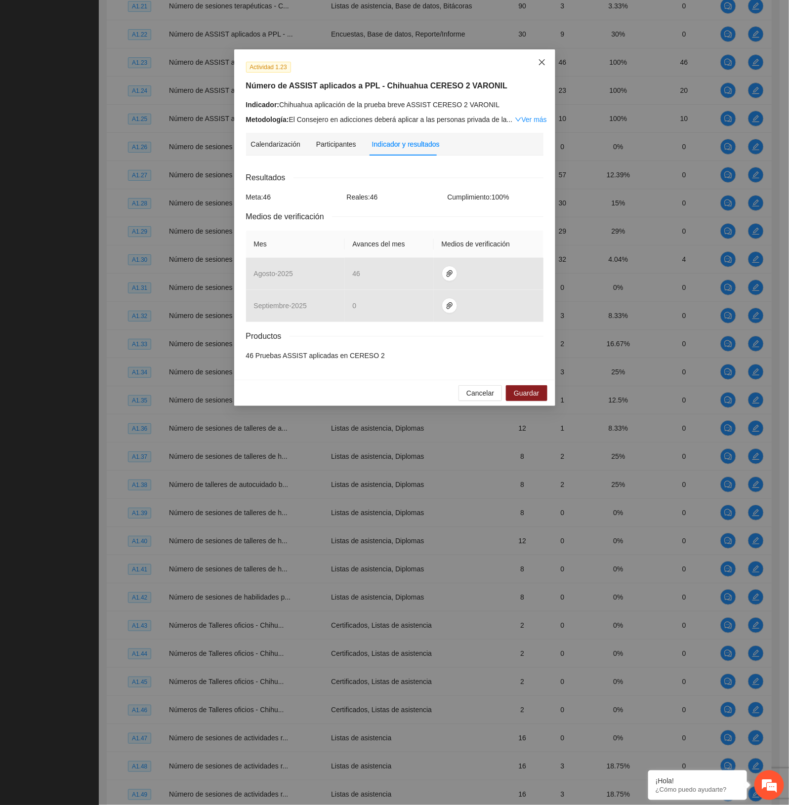
click at [541, 64] on icon "close" at bounding box center [542, 62] width 8 height 8
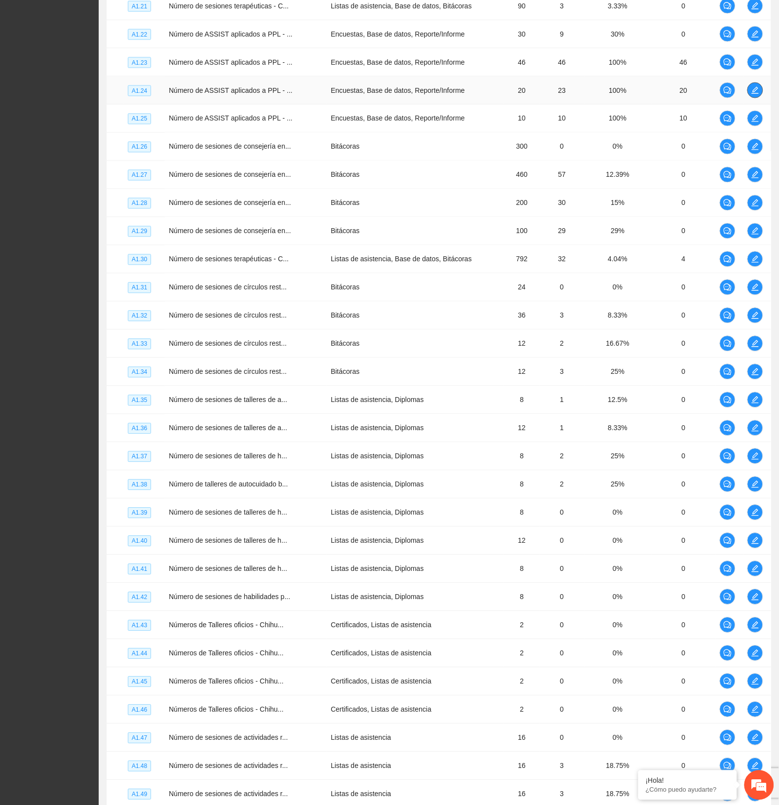
click at [749, 94] on span "edit" at bounding box center [755, 90] width 15 height 8
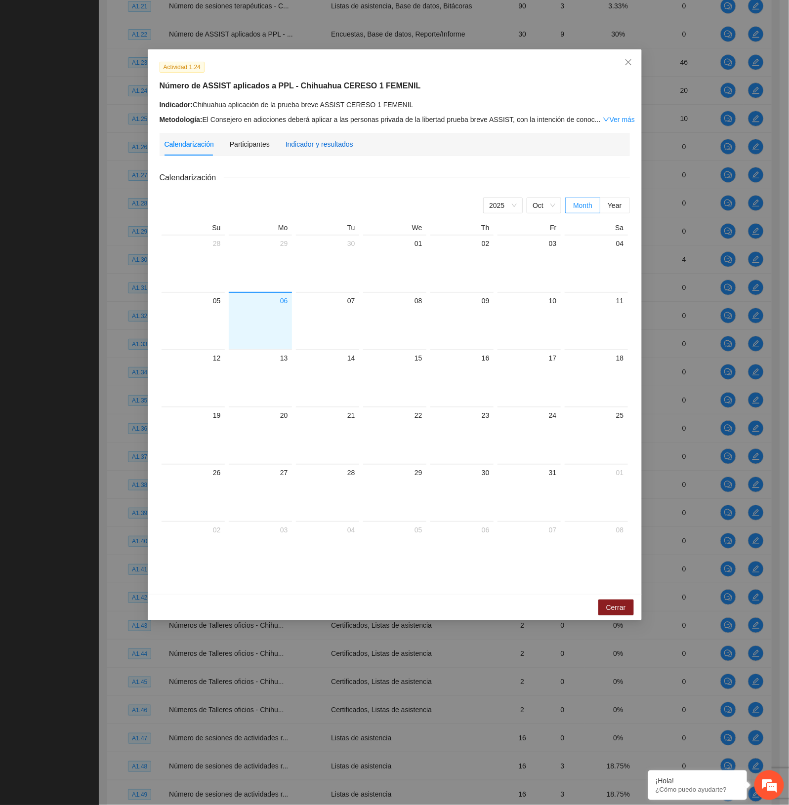
click at [313, 148] on div "Indicador y resultados" at bounding box center [319, 144] width 68 height 11
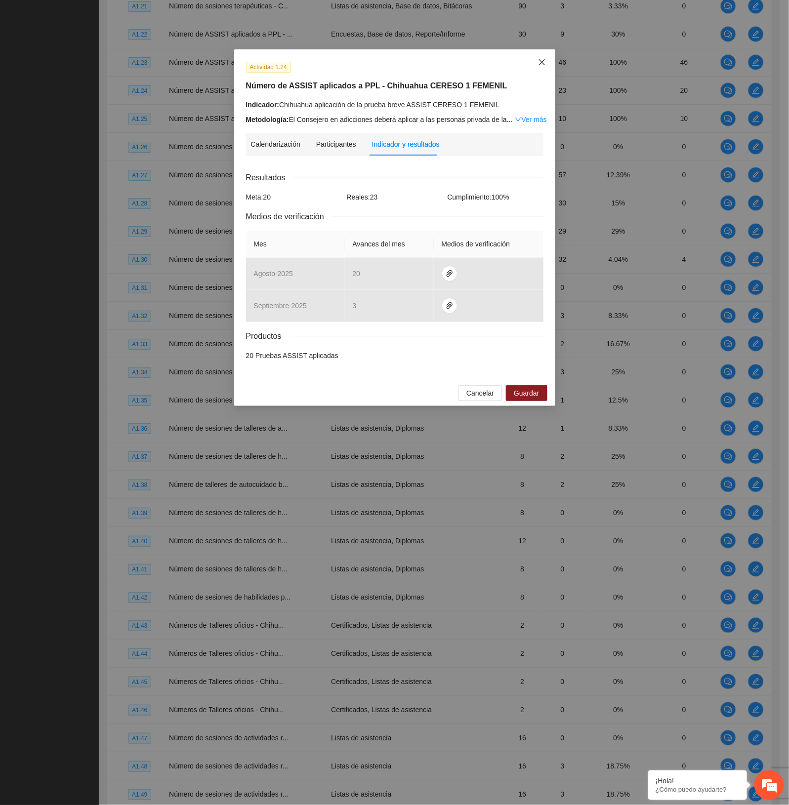
click at [541, 60] on icon "close" at bounding box center [542, 62] width 8 height 8
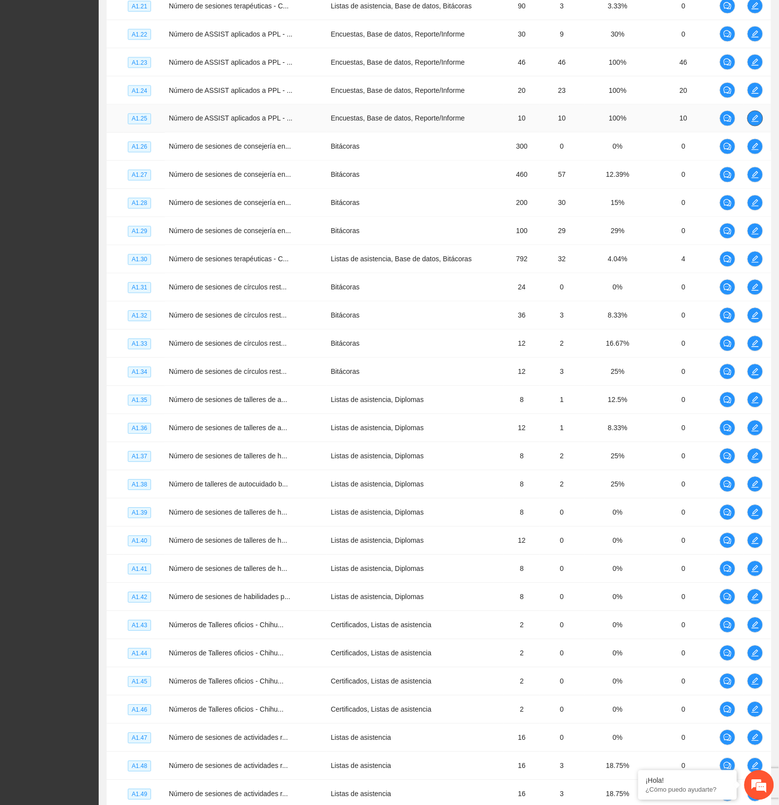
click at [759, 122] on icon "edit" at bounding box center [756, 119] width 8 height 8
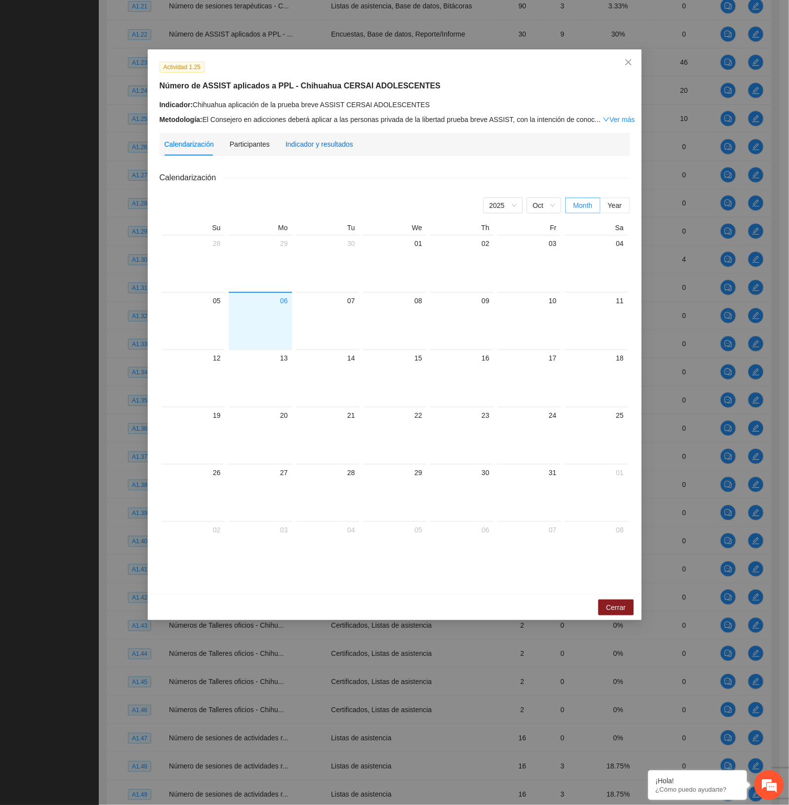
click at [311, 140] on div "Indicador y resultados" at bounding box center [319, 144] width 68 height 11
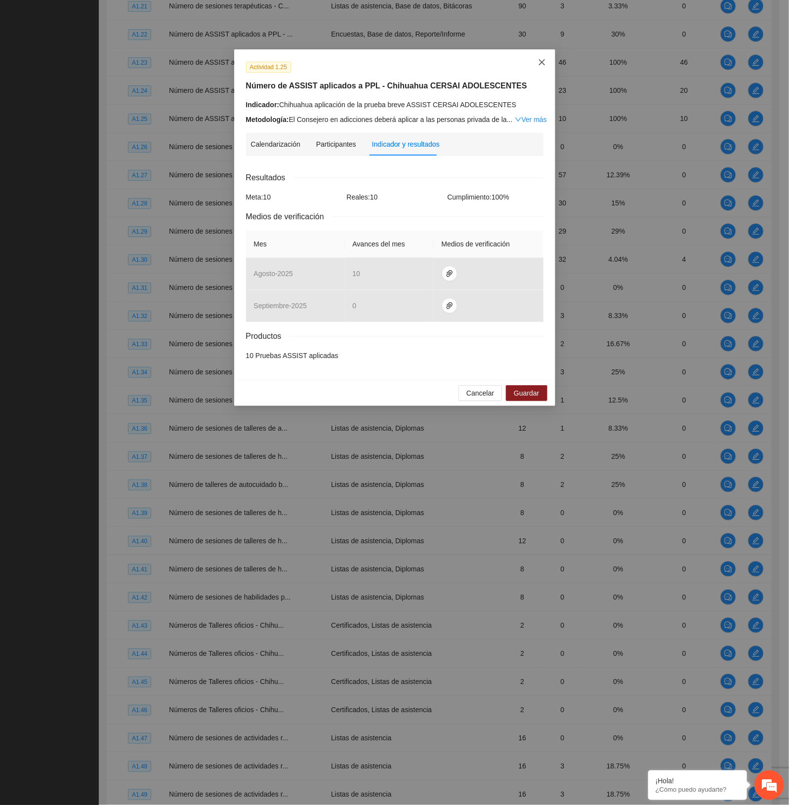
click at [530, 62] on span "Close" at bounding box center [541, 62] width 27 height 27
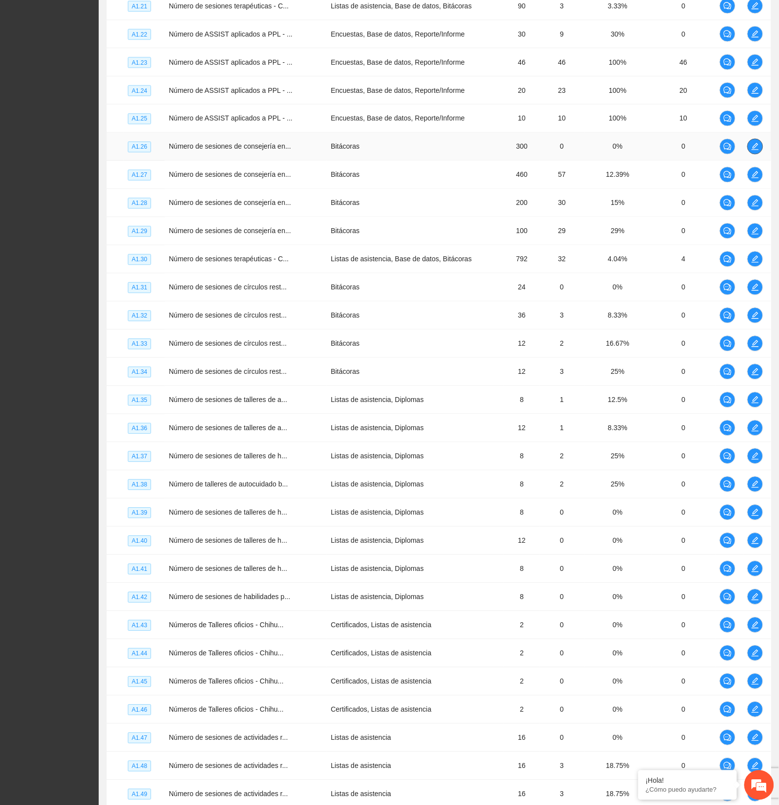
click at [759, 151] on icon "edit" at bounding box center [756, 147] width 8 height 8
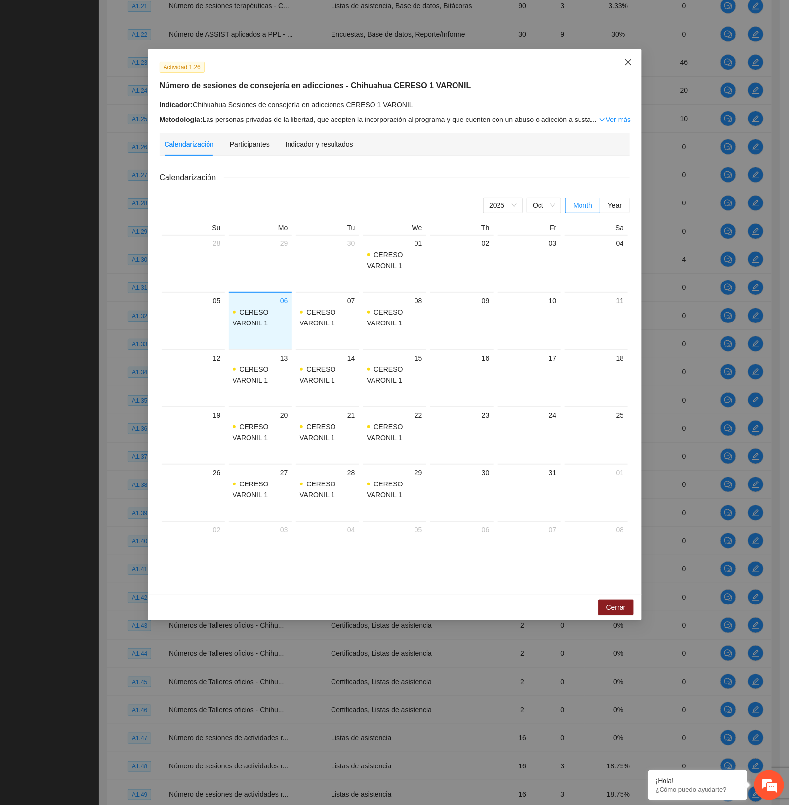
click at [623, 60] on span "Close" at bounding box center [628, 62] width 27 height 27
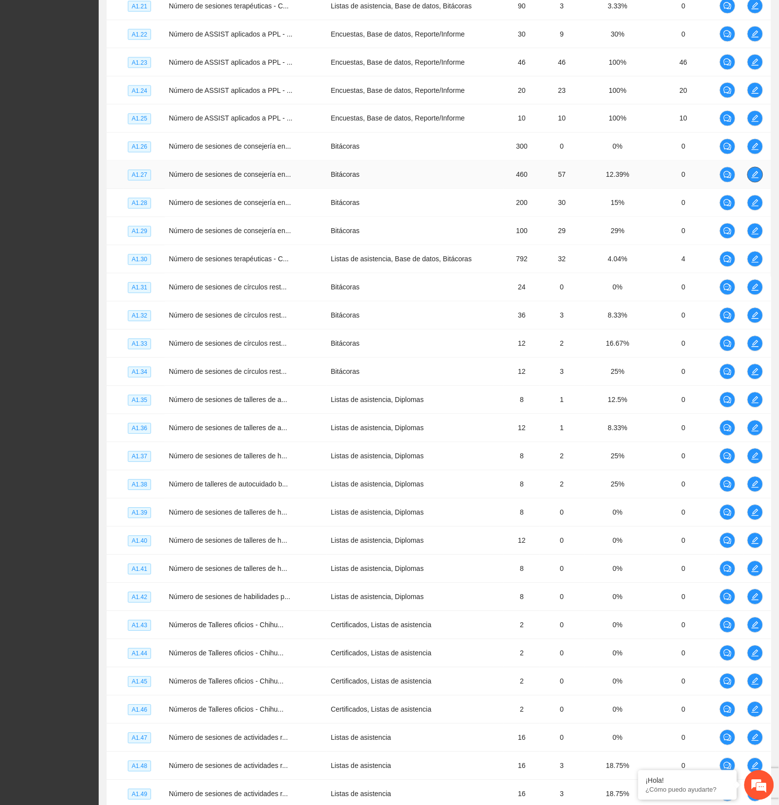
click at [753, 179] on icon "edit" at bounding box center [756, 175] width 8 height 8
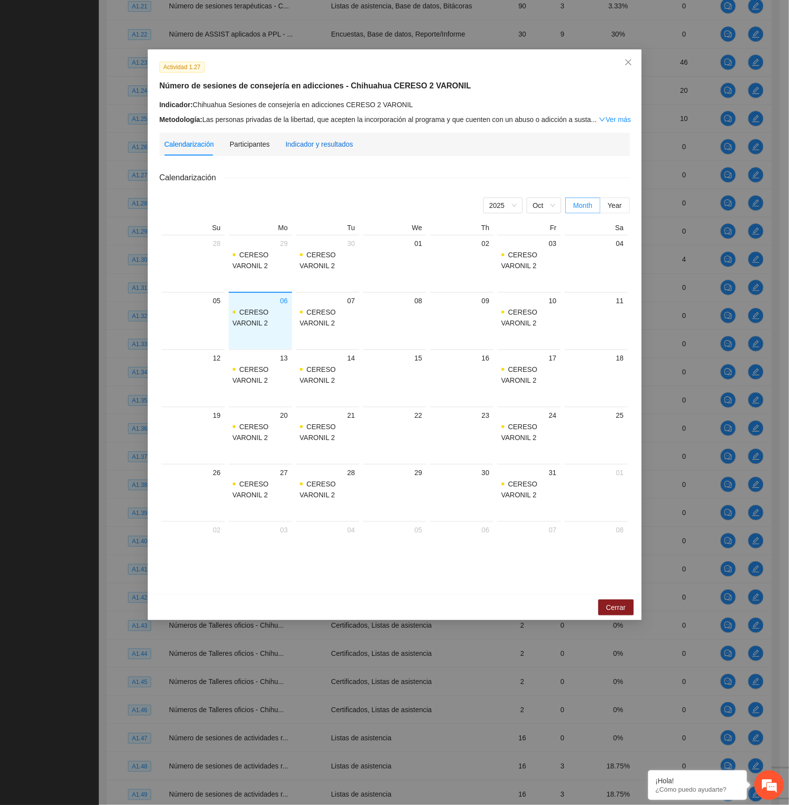
click at [310, 142] on div "Indicador y resultados" at bounding box center [319, 144] width 68 height 11
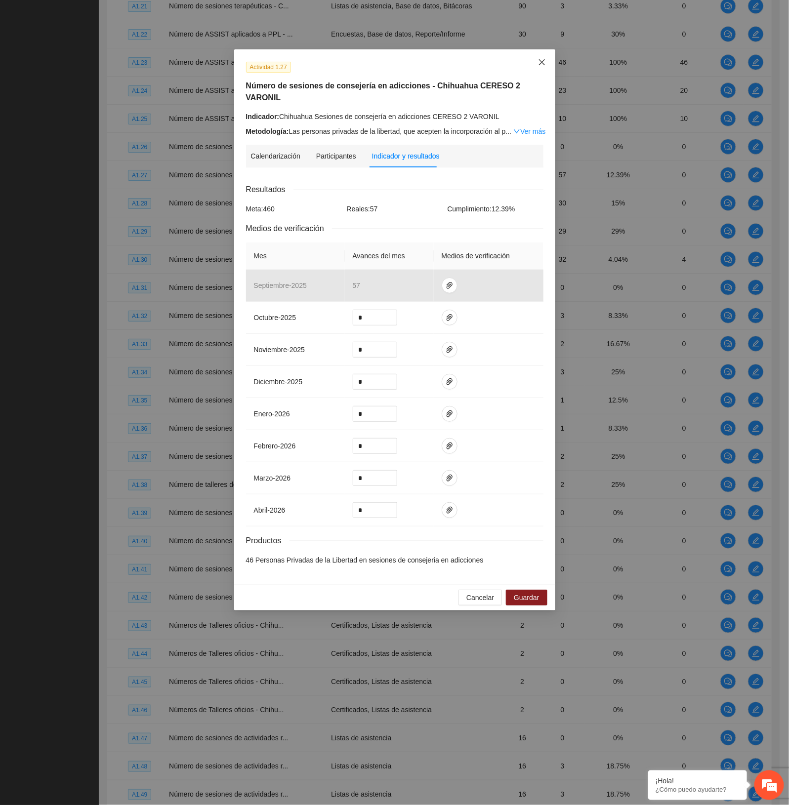
click at [546, 57] on span "Close" at bounding box center [541, 62] width 27 height 27
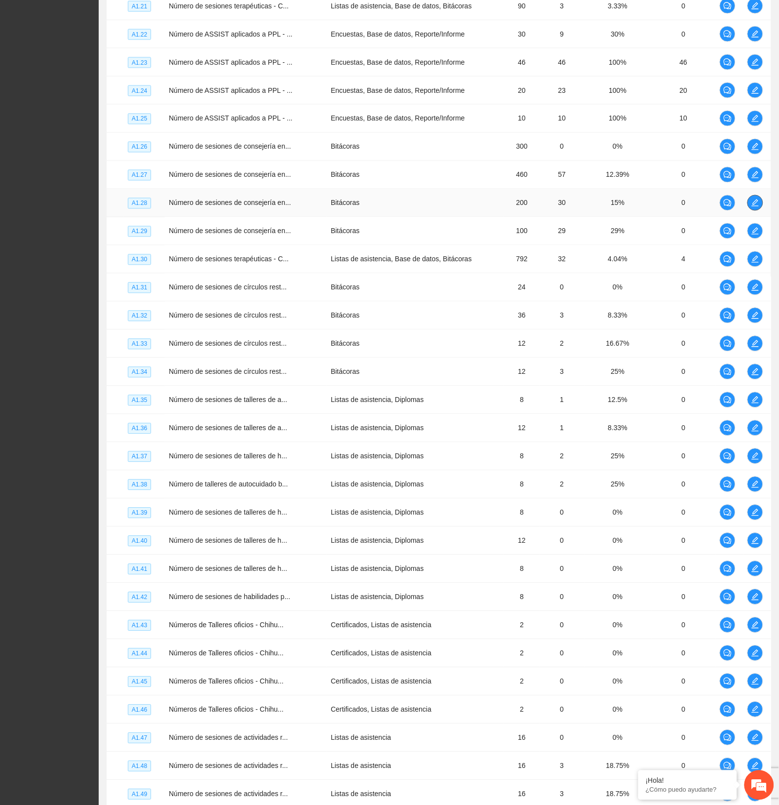
click at [753, 207] on icon "edit" at bounding box center [756, 203] width 8 height 8
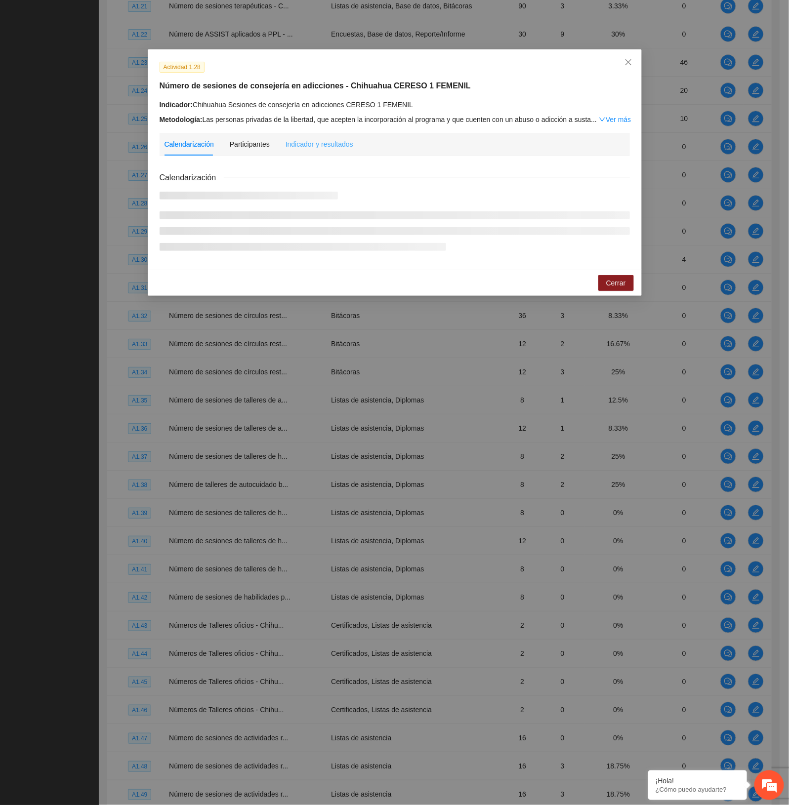
click at [288, 152] on div "Indicador y resultados" at bounding box center [319, 144] width 68 height 23
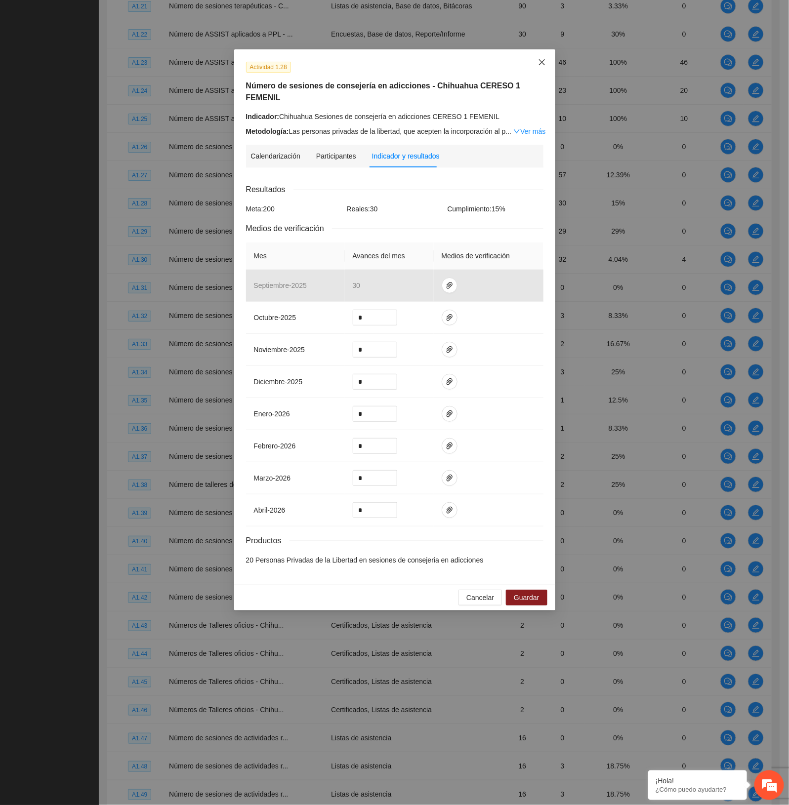
click at [537, 67] on span "Close" at bounding box center [541, 62] width 27 height 27
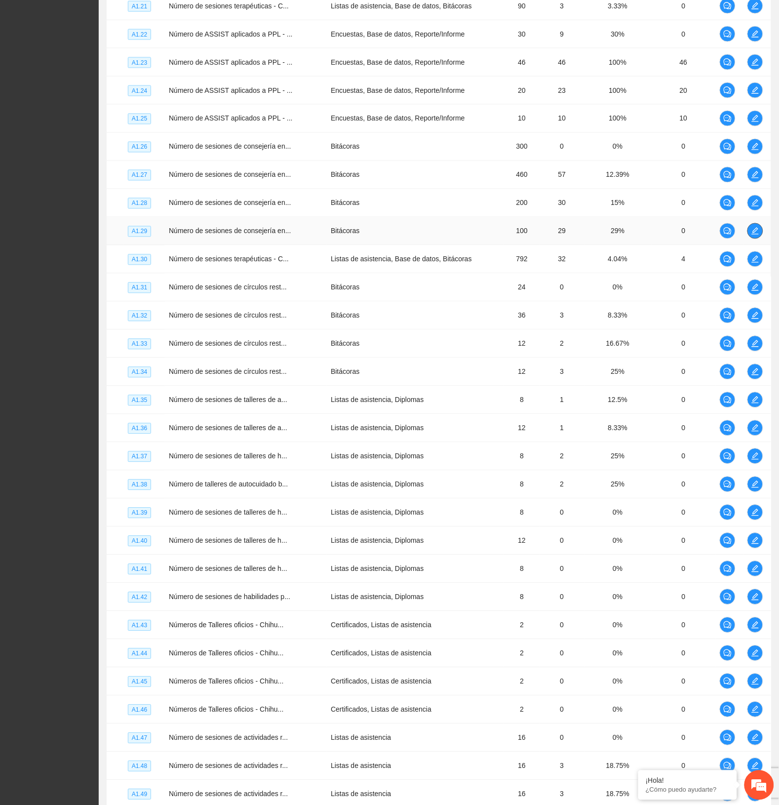
click at [757, 235] on icon "edit" at bounding box center [755, 231] width 7 height 7
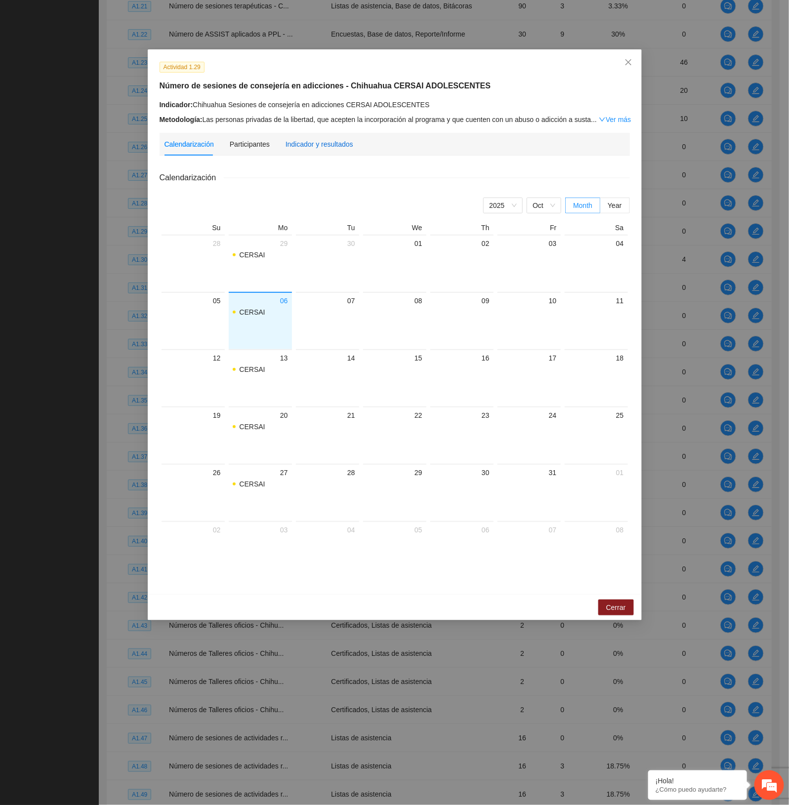
click at [331, 142] on div "Indicador y resultados" at bounding box center [319, 144] width 68 height 11
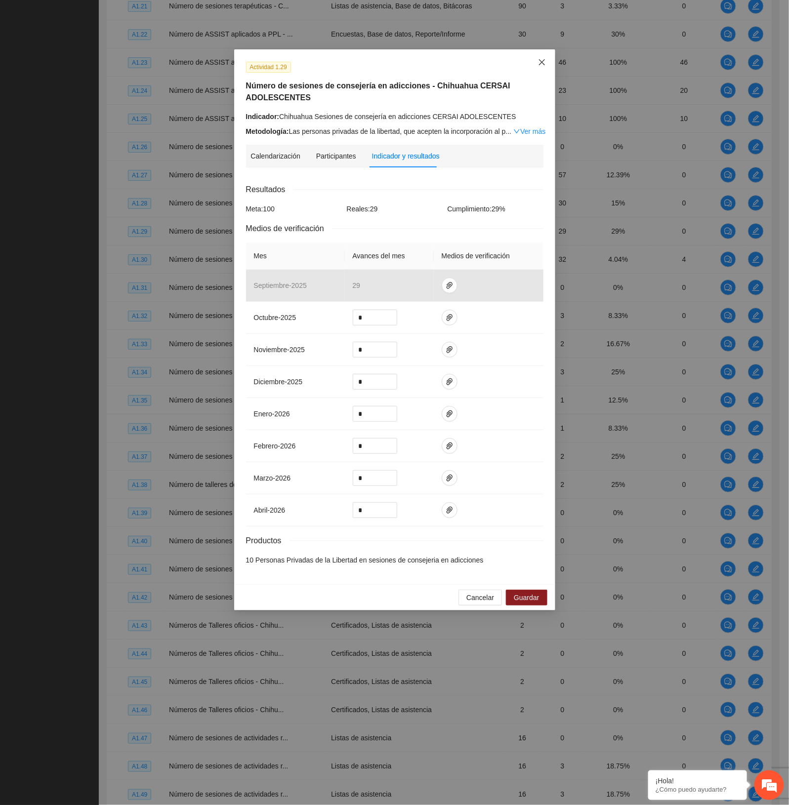
click at [540, 63] on icon "close" at bounding box center [542, 62] width 8 height 8
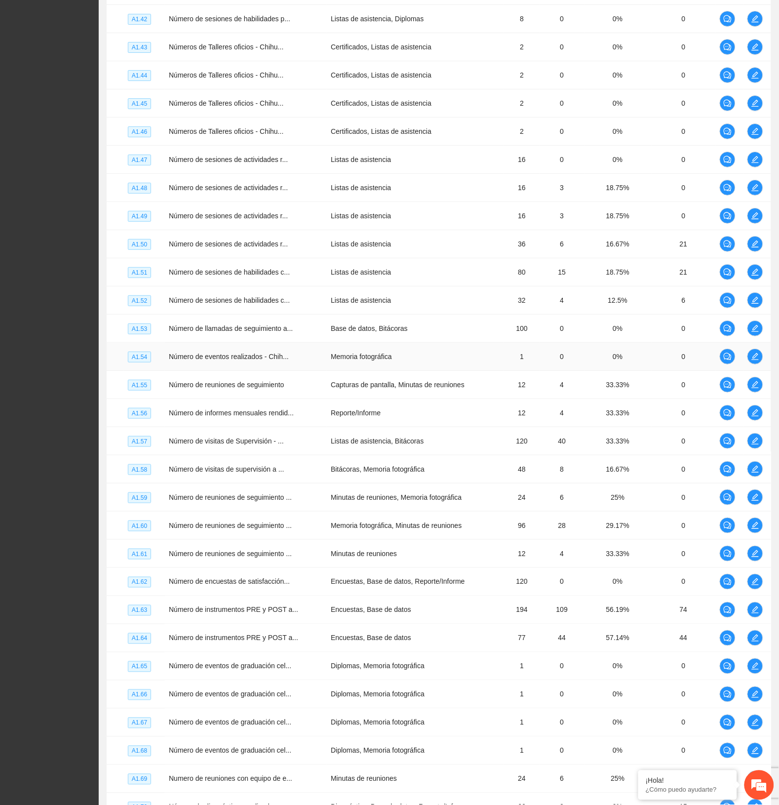
scroll to position [2077, 0]
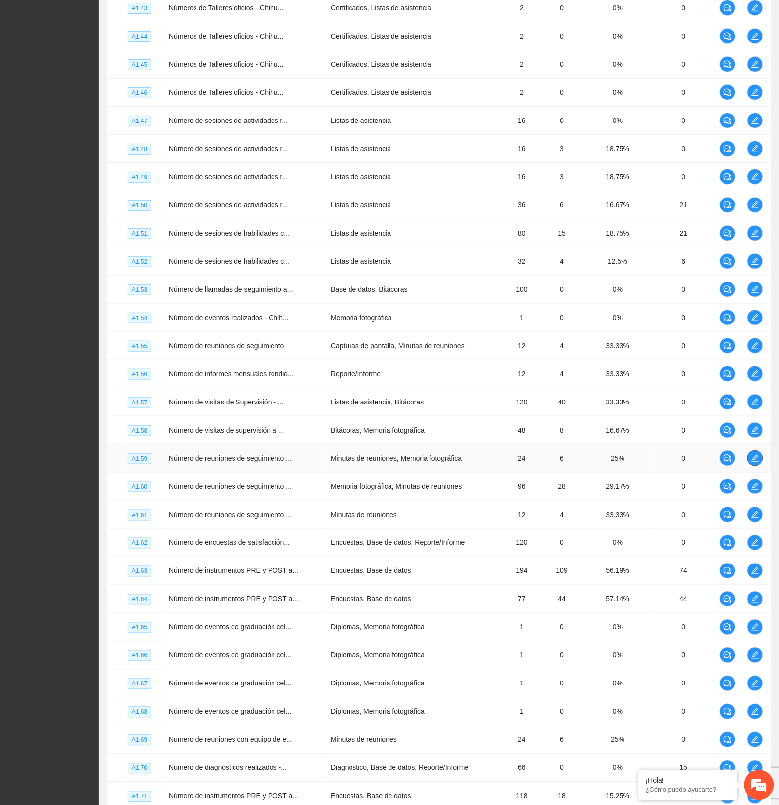
click at [763, 471] on td at bounding box center [758, 459] width 28 height 28
click at [756, 462] on icon "edit" at bounding box center [755, 458] width 7 height 7
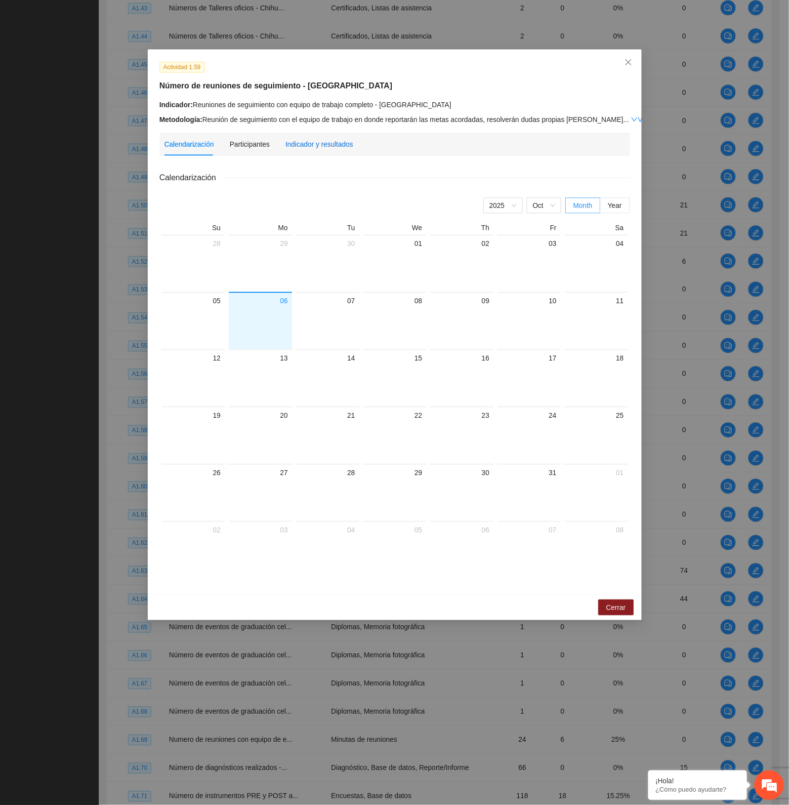
click at [322, 142] on div "Indicador y resultados" at bounding box center [319, 144] width 68 height 11
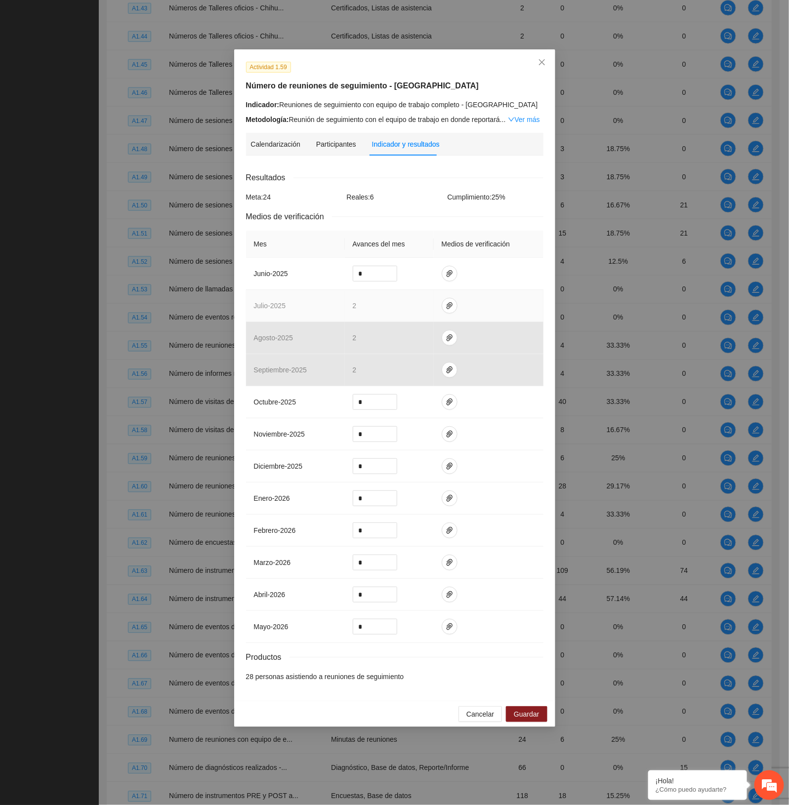
click at [383, 305] on td "2" at bounding box center [389, 306] width 89 height 32
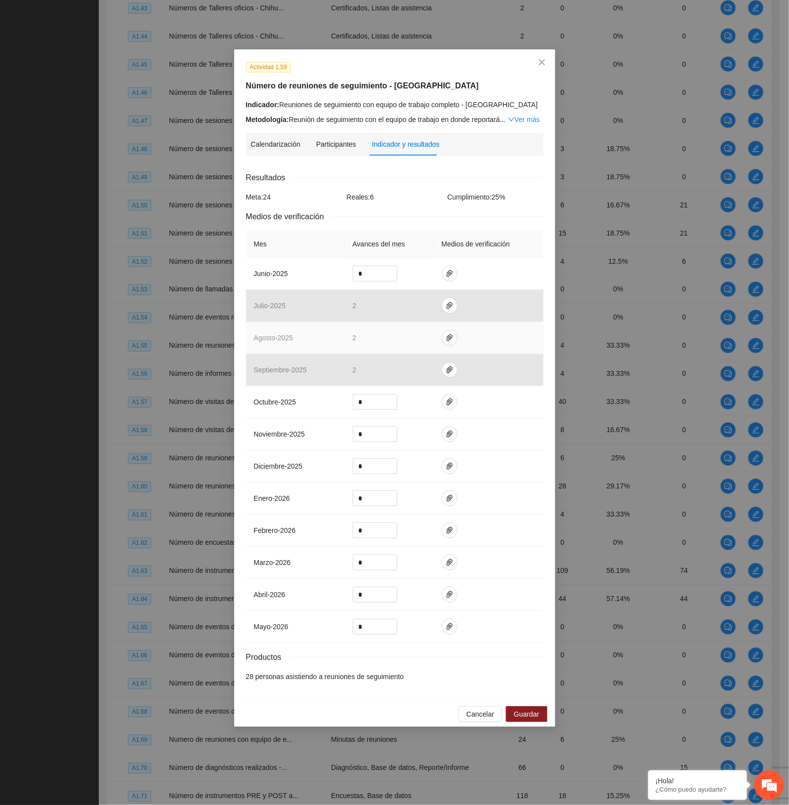
click at [369, 339] on td "2" at bounding box center [389, 338] width 89 height 32
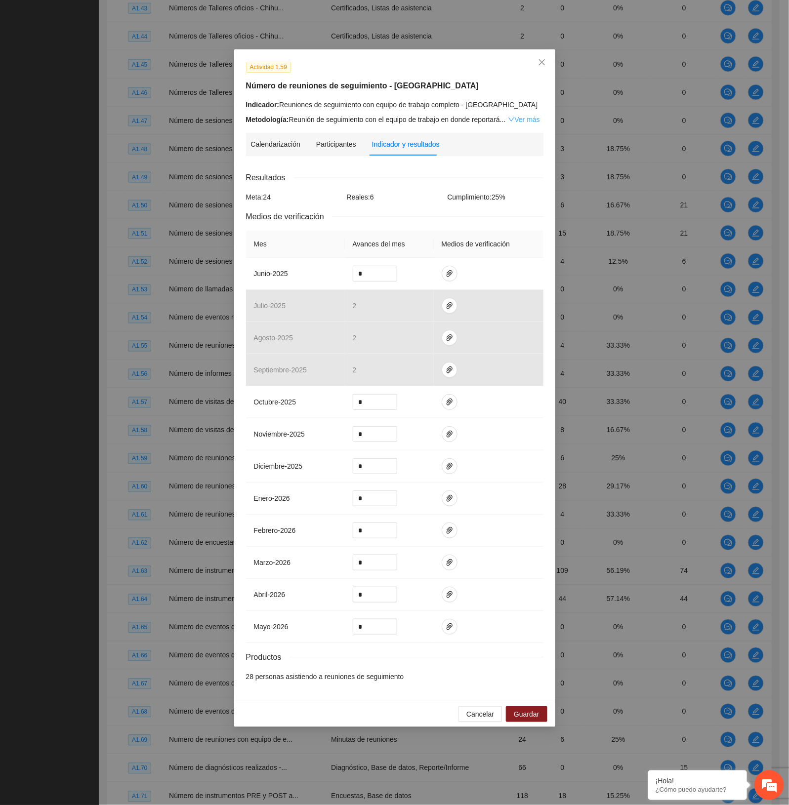
click at [529, 121] on link "Ver más" at bounding box center [524, 120] width 32 height 8
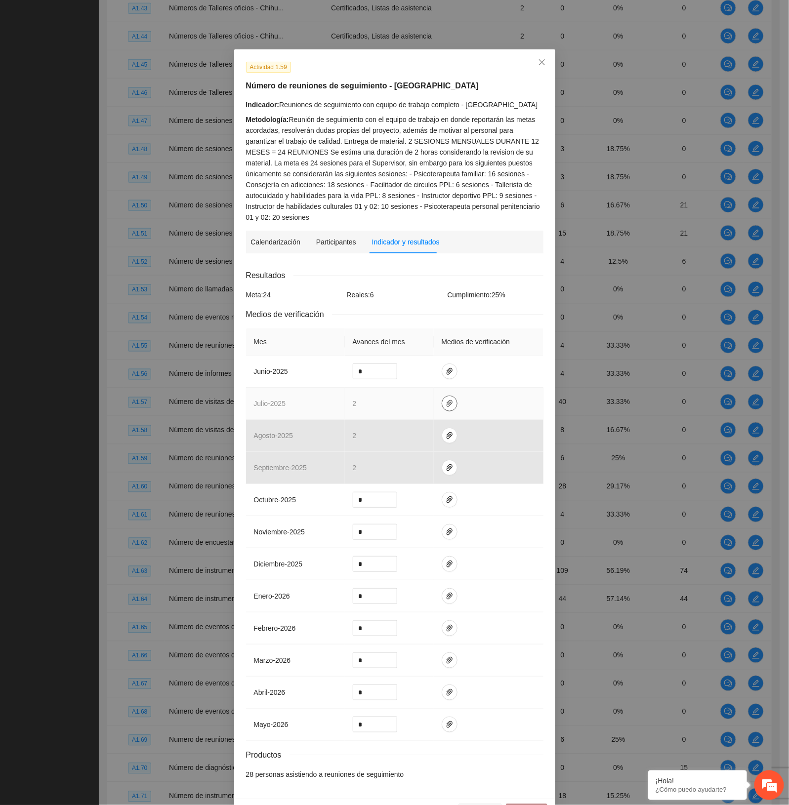
click at [446, 404] on icon "paper-clip" at bounding box center [450, 404] width 8 height 8
click at [416, 374] on link "JULIO_2025.zip" at bounding box center [445, 374] width 141 height 11
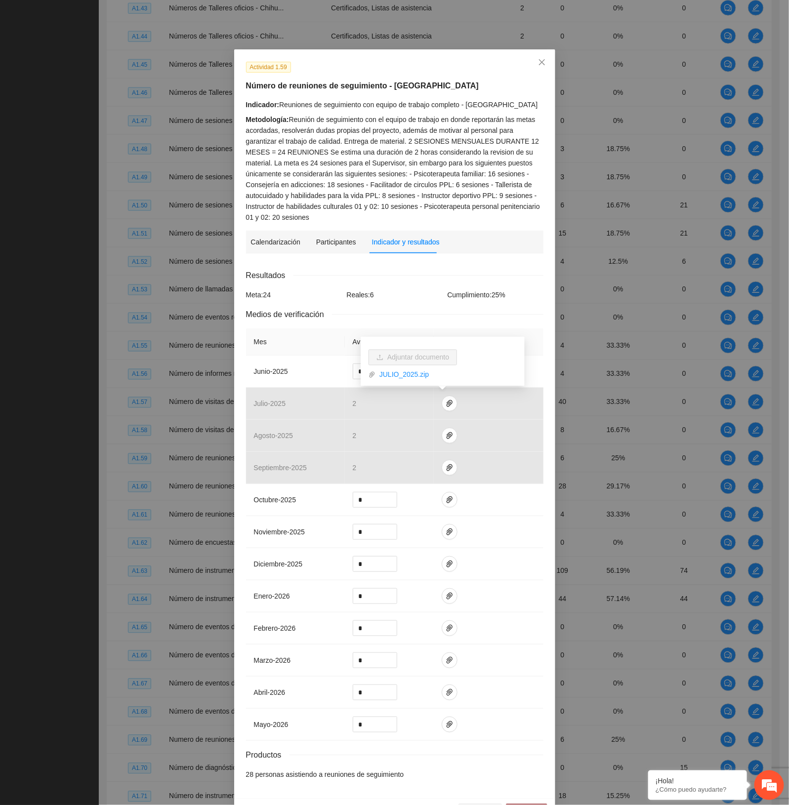
click at [382, 308] on div "Medios de verificación" at bounding box center [394, 314] width 297 height 12
click at [538, 62] on icon "close" at bounding box center [542, 62] width 8 height 8
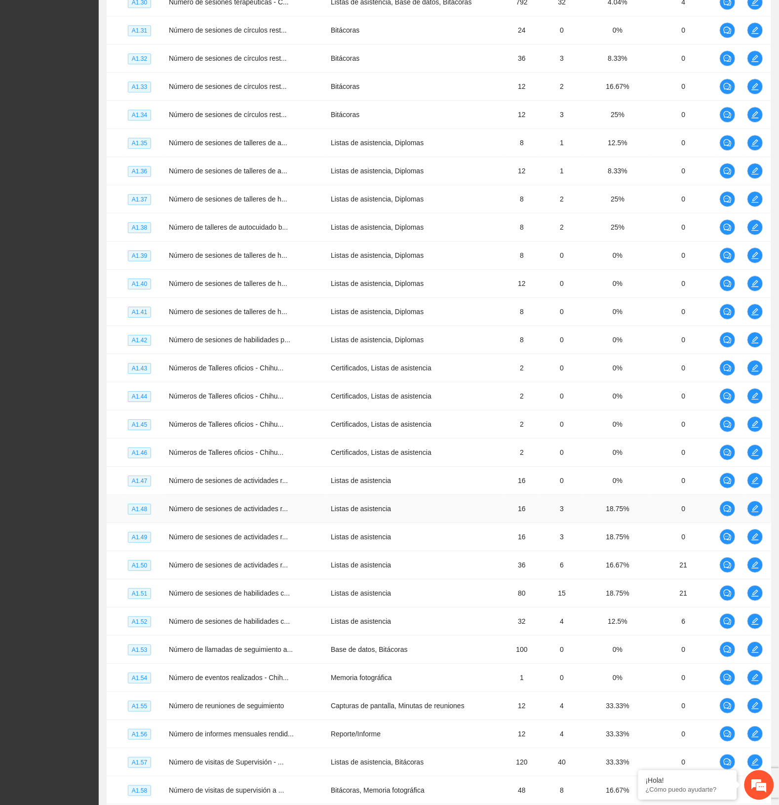
scroll to position [1645, 0]
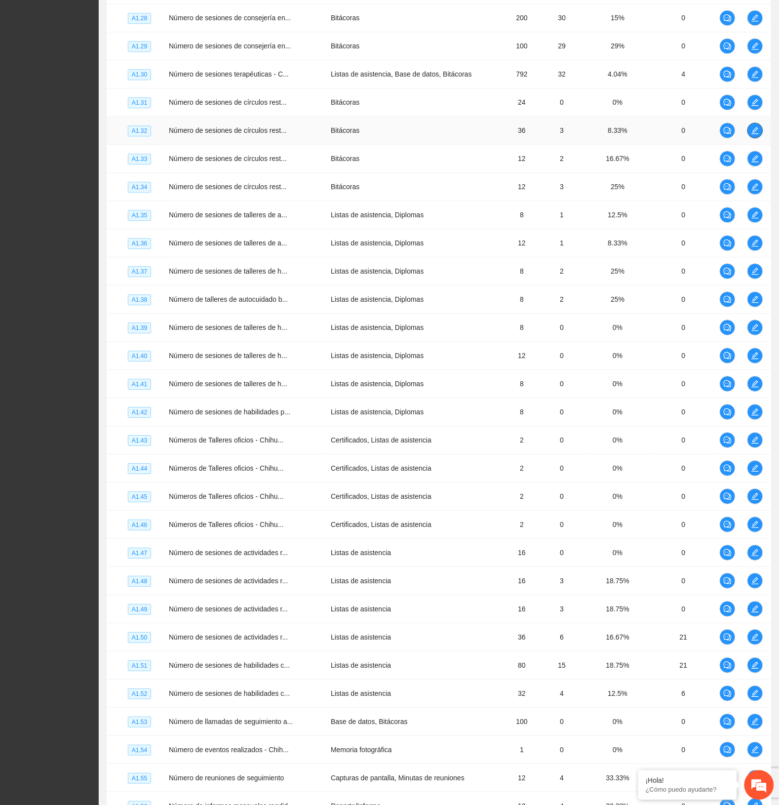
click at [757, 134] on icon "edit" at bounding box center [755, 130] width 7 height 7
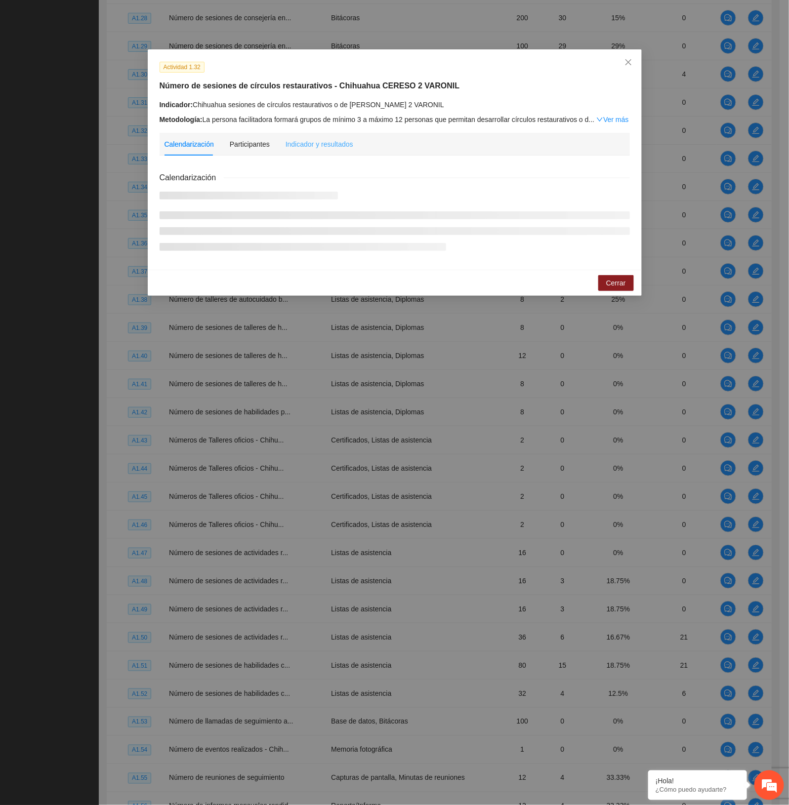
click at [324, 133] on div "Indicador y resultados" at bounding box center [319, 144] width 68 height 23
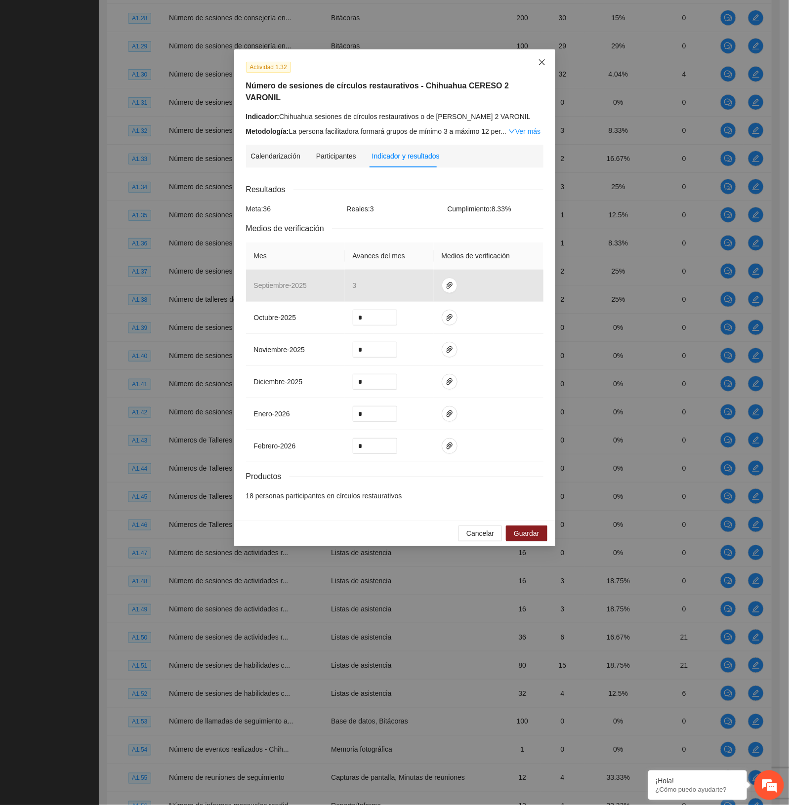
click at [542, 58] on icon "close" at bounding box center [542, 62] width 8 height 8
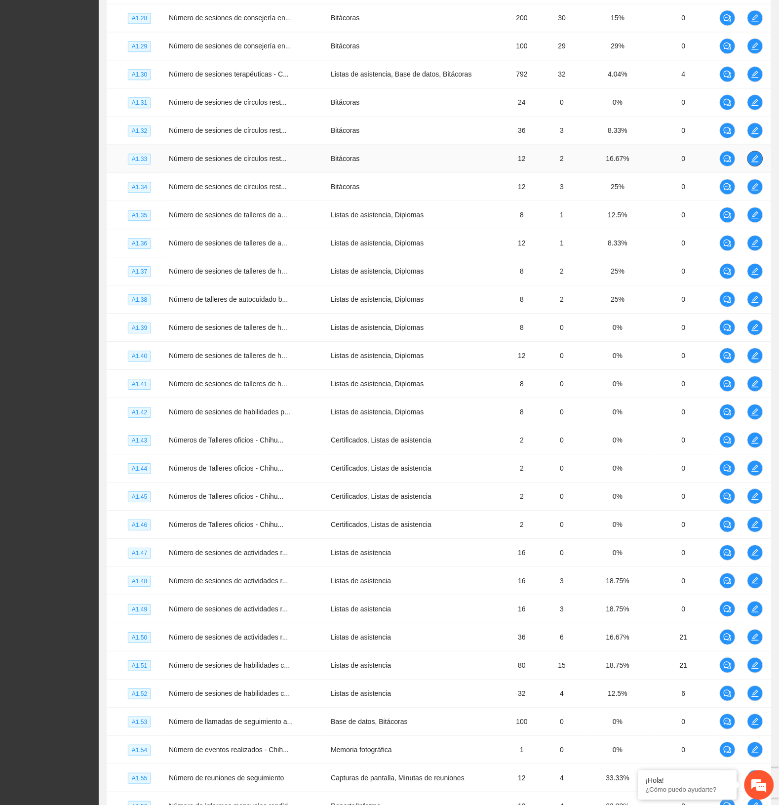
click at [752, 162] on icon "edit" at bounding box center [756, 159] width 8 height 8
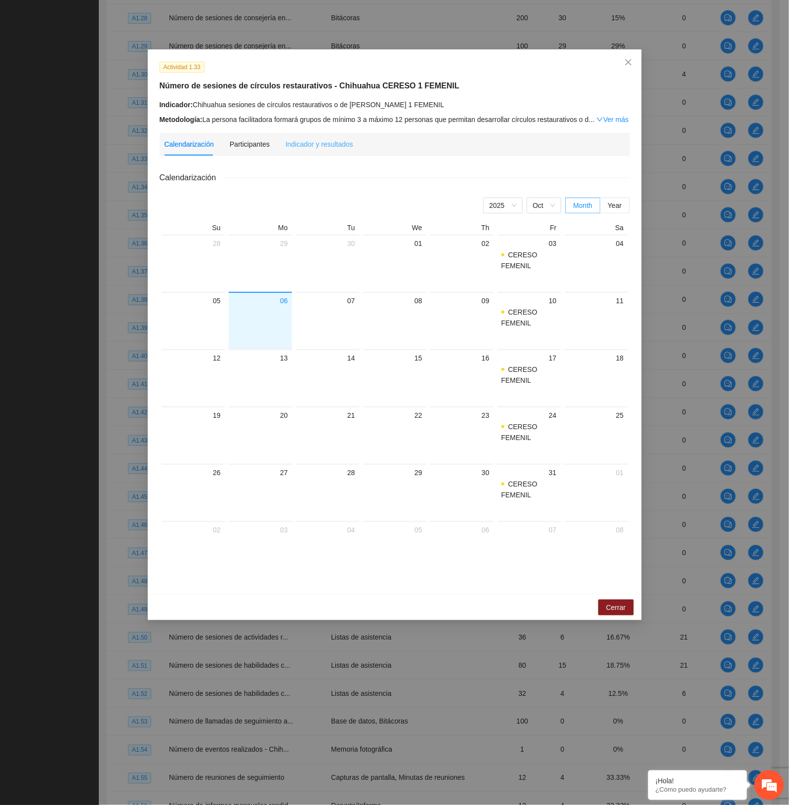
click at [340, 136] on div "Indicador y resultados" at bounding box center [319, 144] width 68 height 23
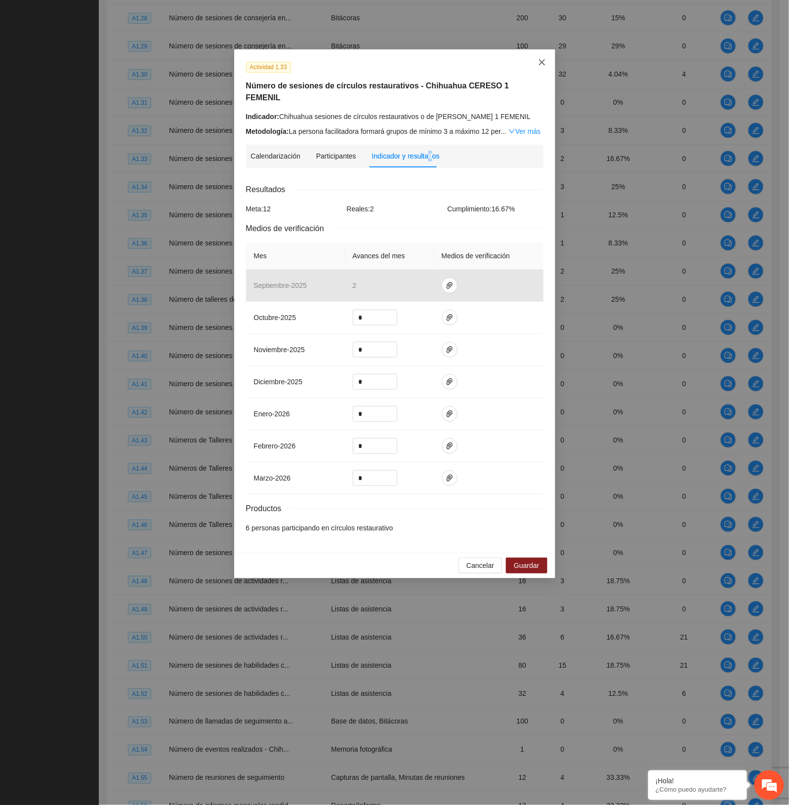
click at [544, 60] on icon "close" at bounding box center [541, 62] width 6 height 6
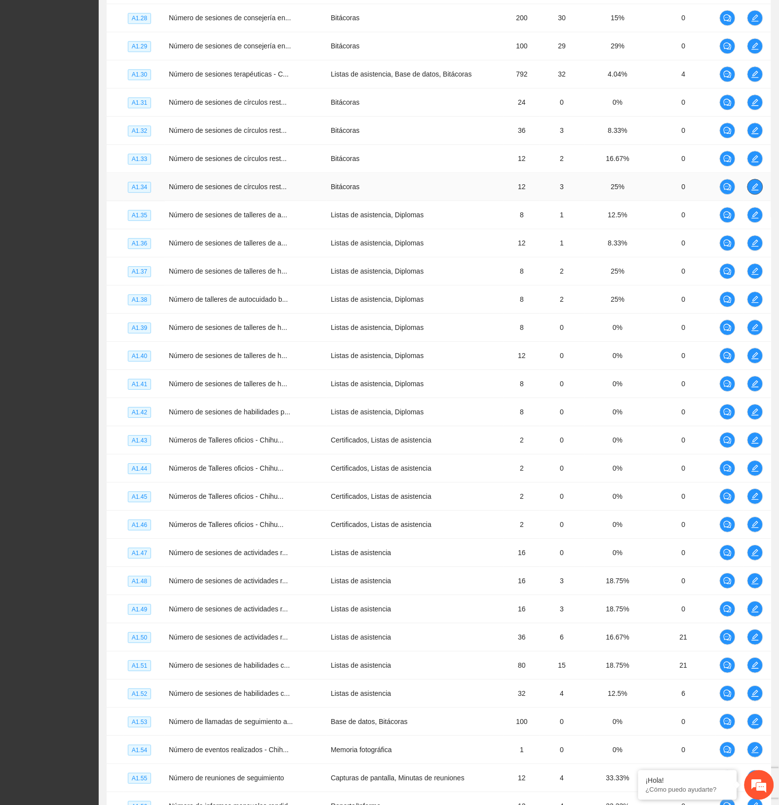
click at [755, 191] on icon "edit" at bounding box center [756, 187] width 8 height 8
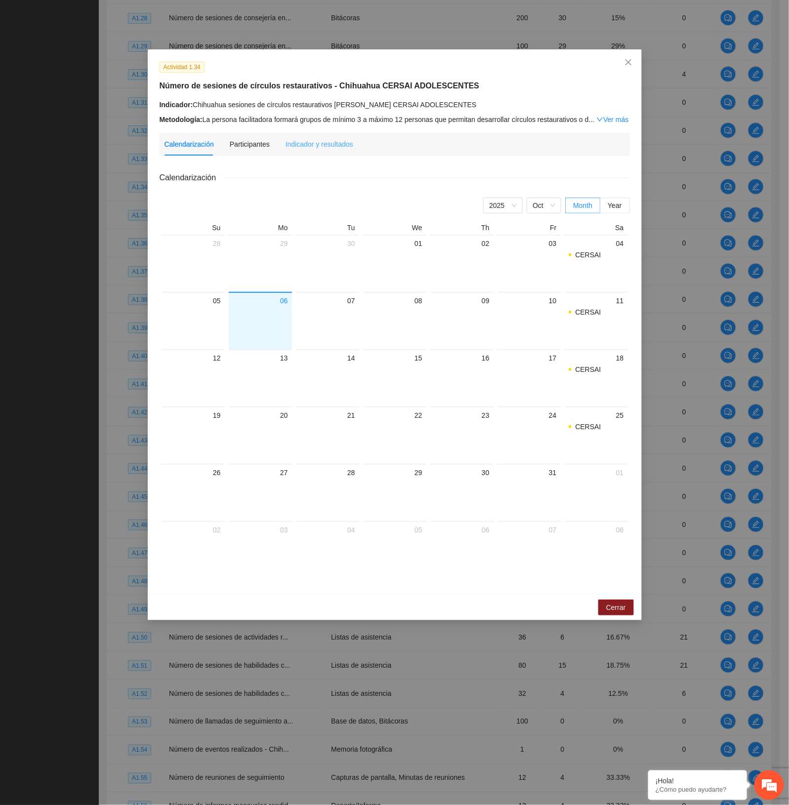
click at [318, 149] on div "Indicador y resultados" at bounding box center [319, 144] width 68 height 23
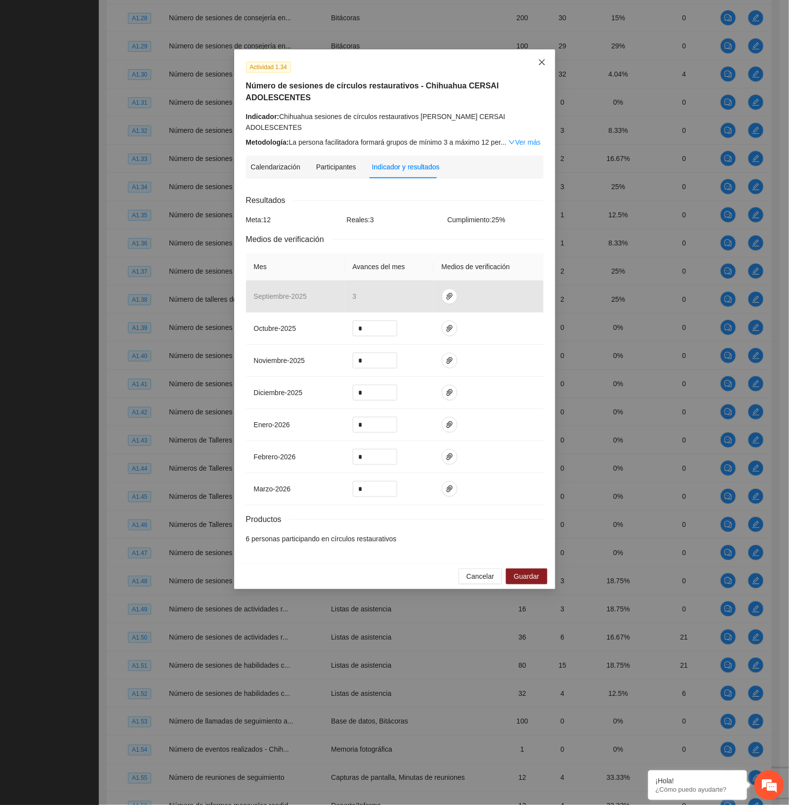
click at [536, 68] on span "Close" at bounding box center [541, 62] width 27 height 27
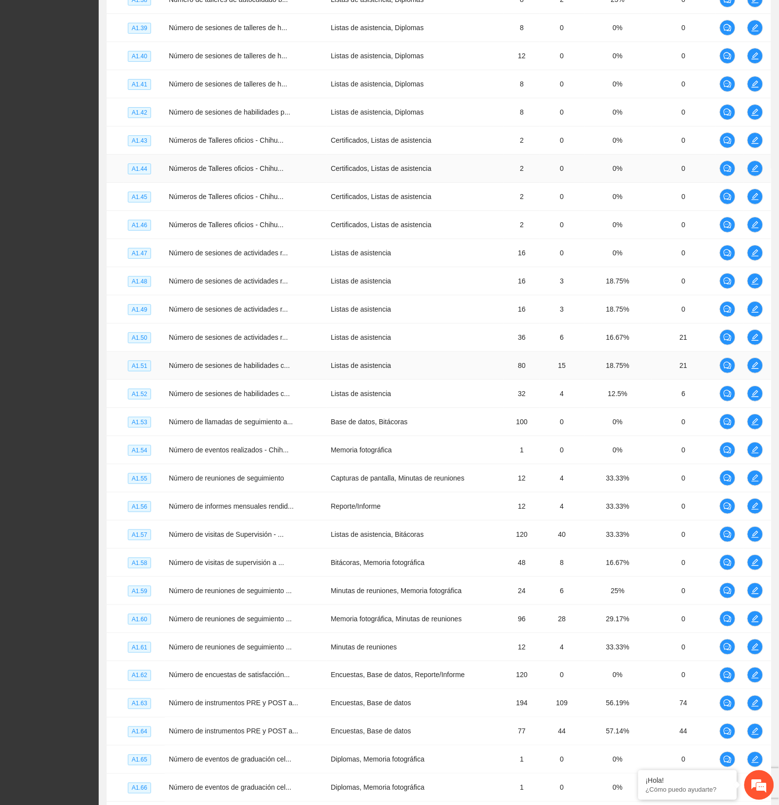
scroll to position [1953, 0]
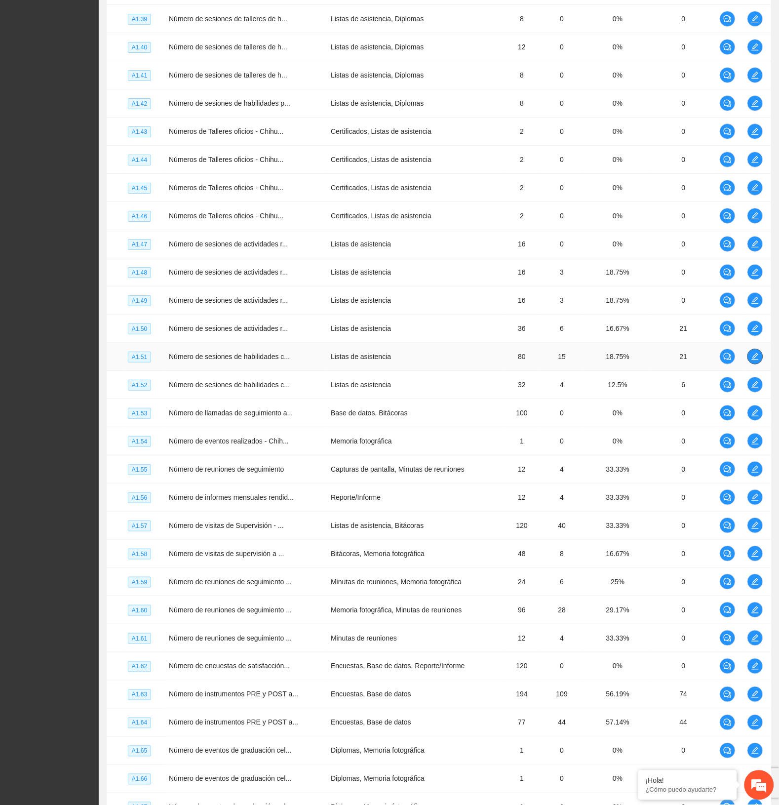
click at [752, 361] on span "edit" at bounding box center [755, 357] width 15 height 8
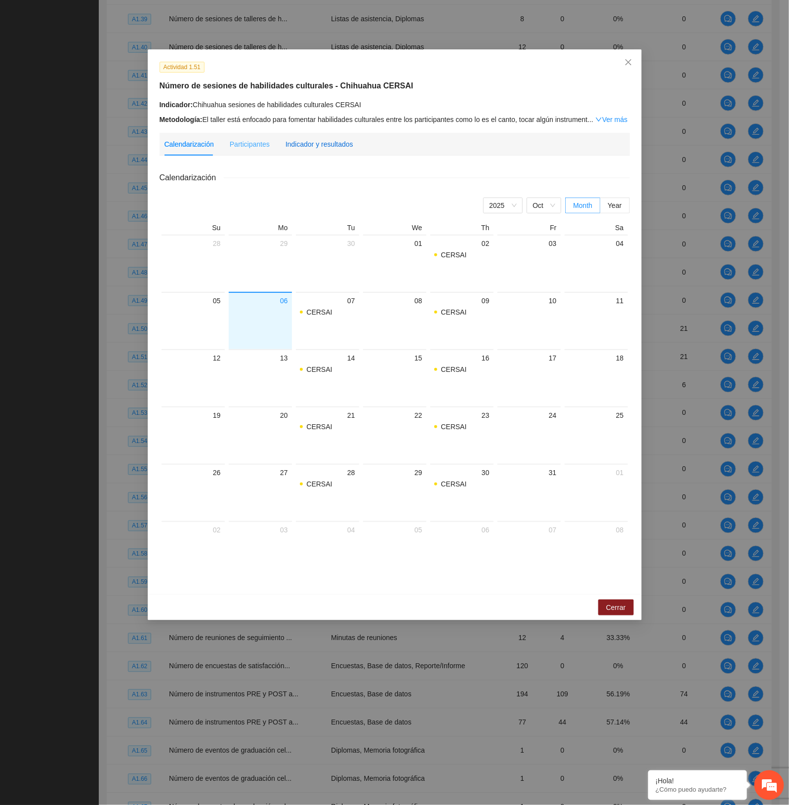
click at [339, 139] on div "Indicador y resultados" at bounding box center [319, 144] width 68 height 11
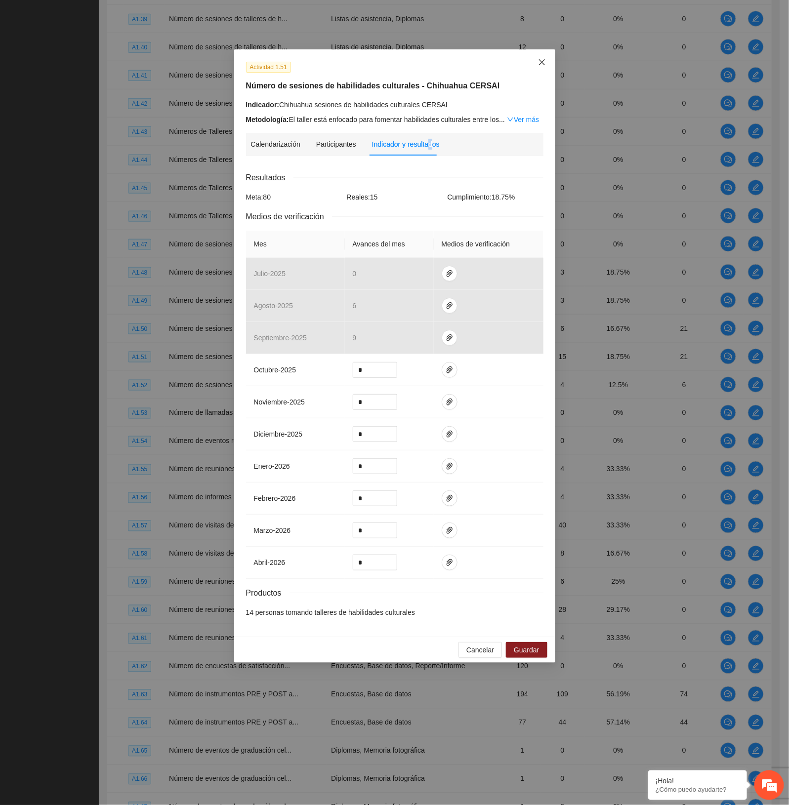
click at [541, 69] on span "Close" at bounding box center [541, 62] width 27 height 27
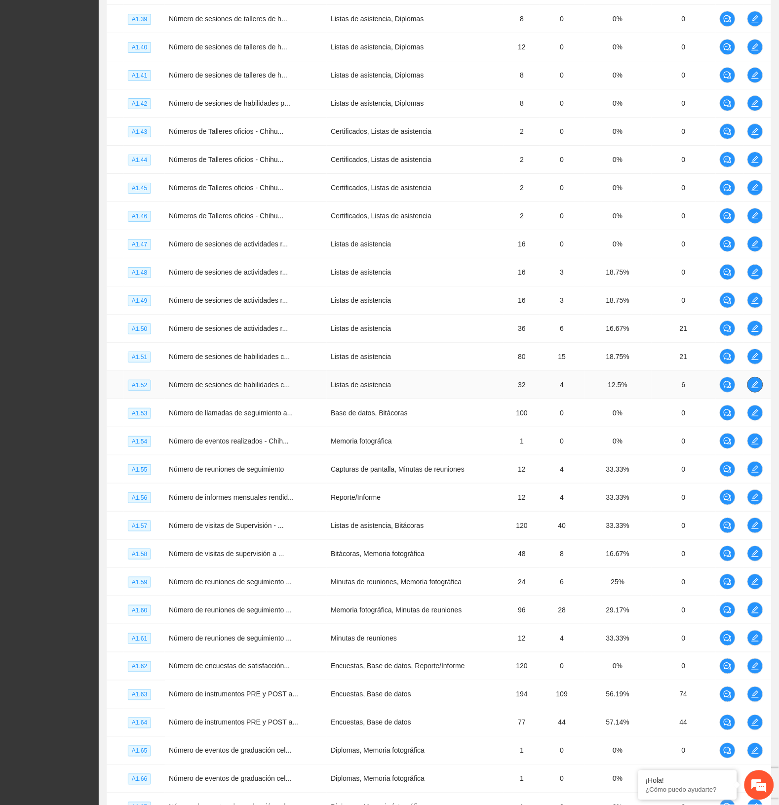
click at [757, 389] on icon "edit" at bounding box center [756, 385] width 8 height 8
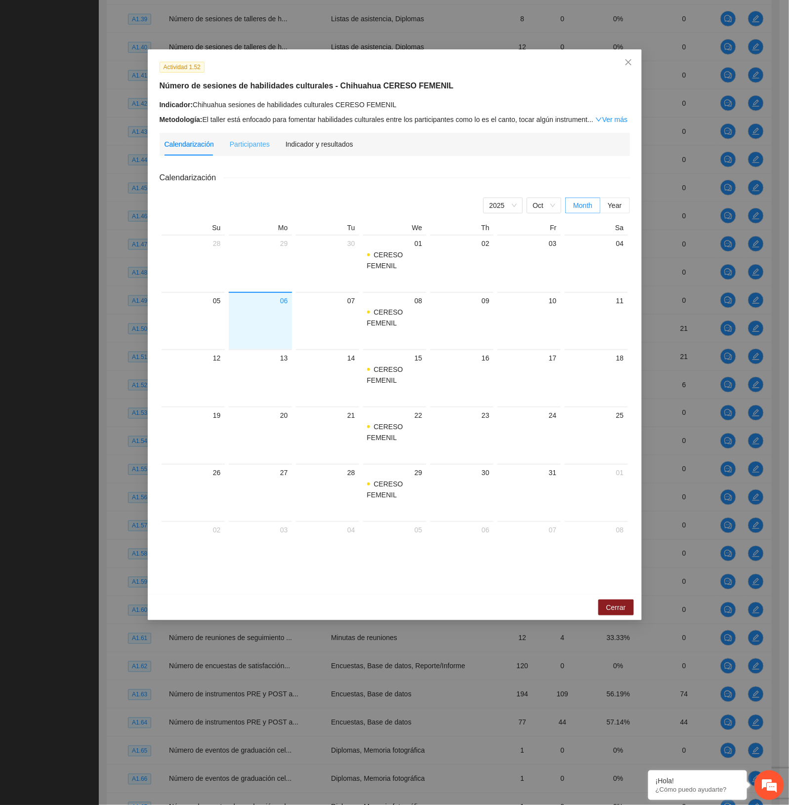
click at [321, 151] on div "Indicador y resultados" at bounding box center [319, 144] width 68 height 23
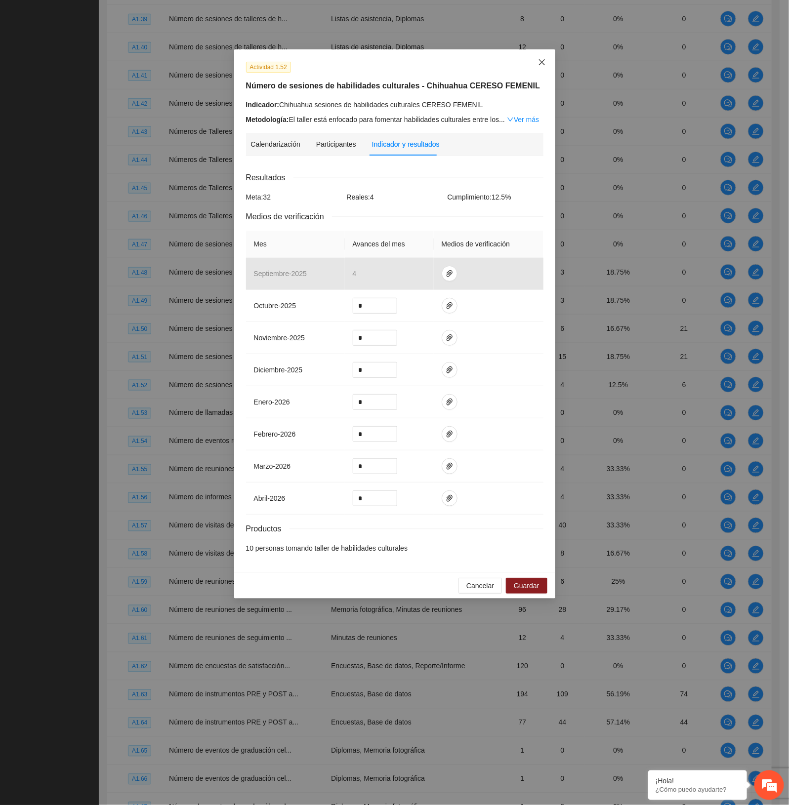
drag, startPoint x: 542, startPoint y: 61, endPoint x: 545, endPoint y: 94, distance: 33.7
click at [542, 61] on icon "close" at bounding box center [542, 62] width 8 height 8
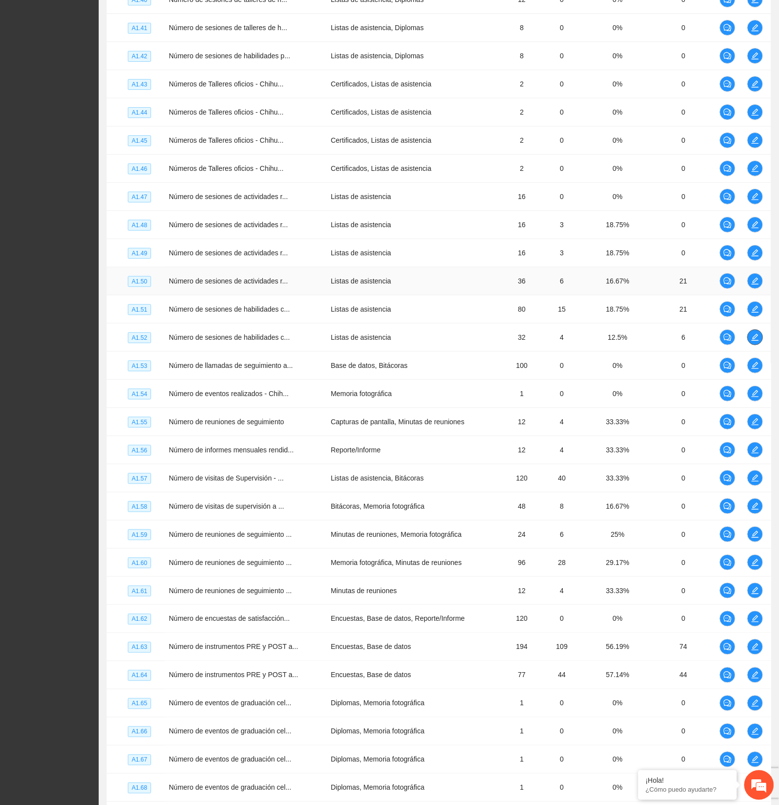
scroll to position [2015, 0]
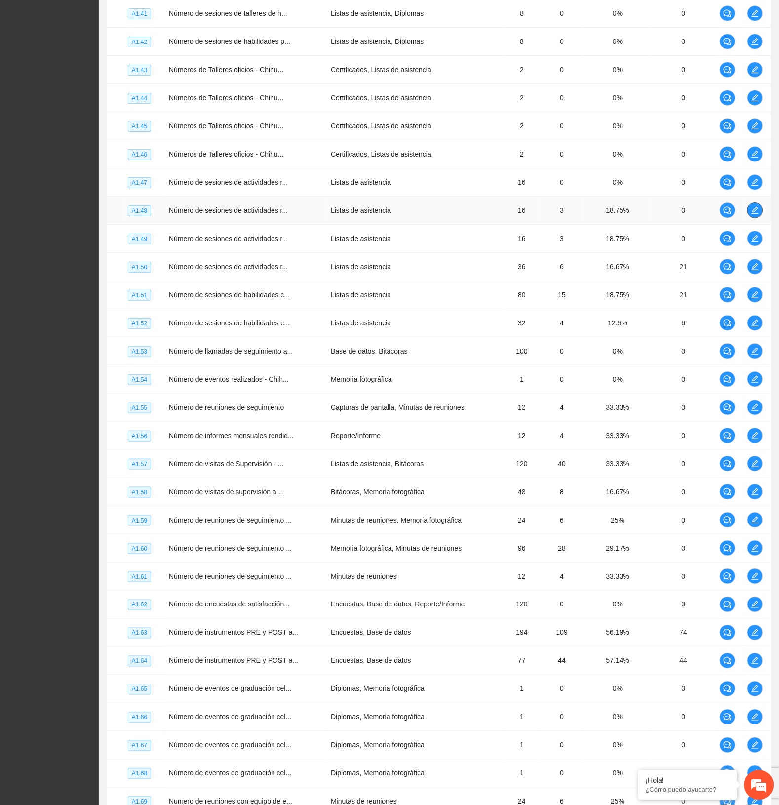
click at [758, 214] on icon "edit" at bounding box center [756, 210] width 8 height 8
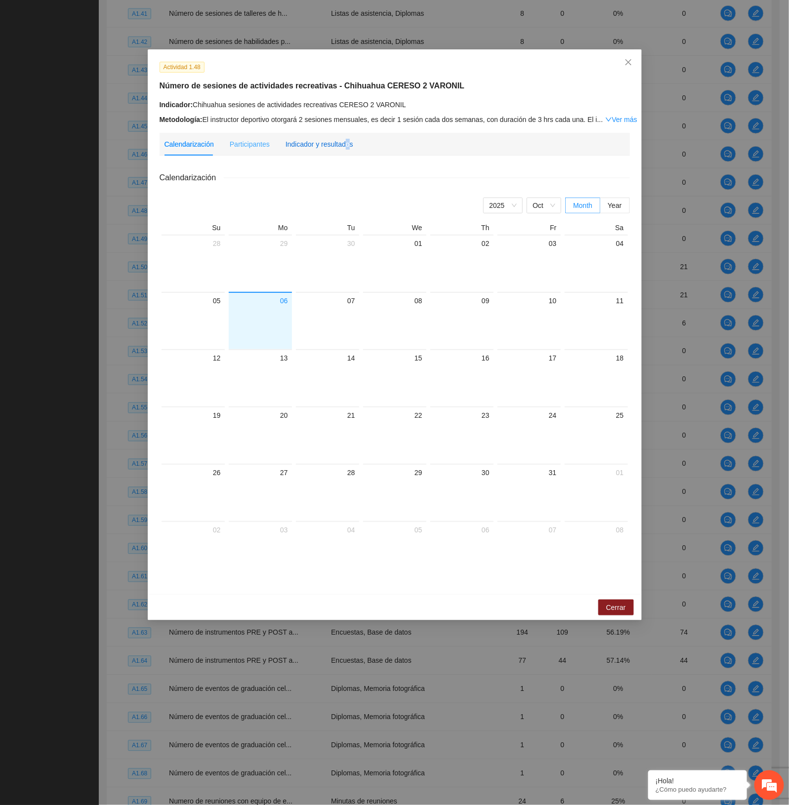
click at [344, 148] on div "Indicador y resultados" at bounding box center [319, 144] width 68 height 11
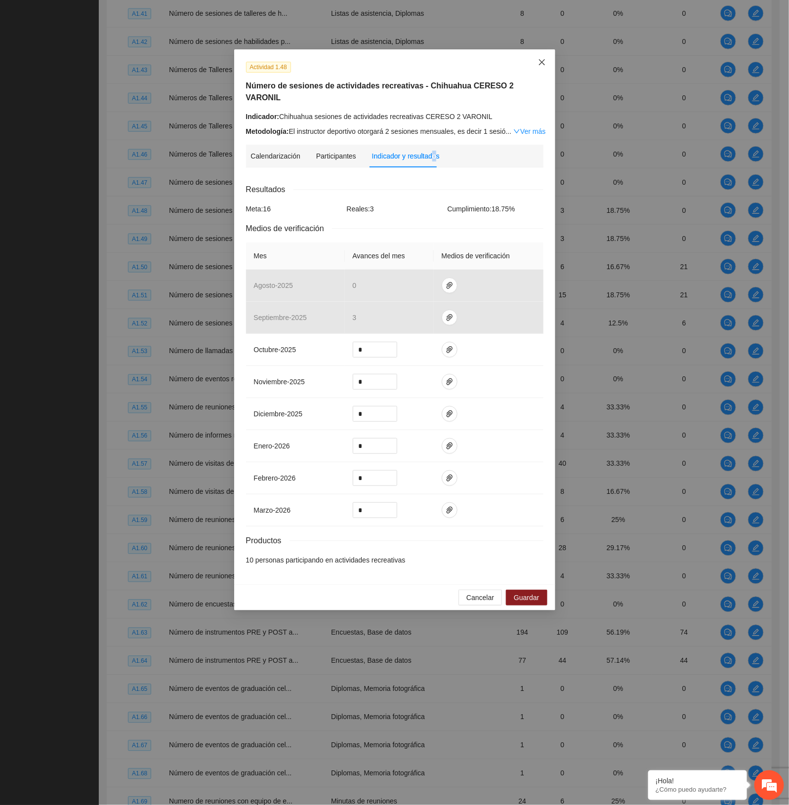
click at [547, 61] on span "Close" at bounding box center [541, 62] width 27 height 27
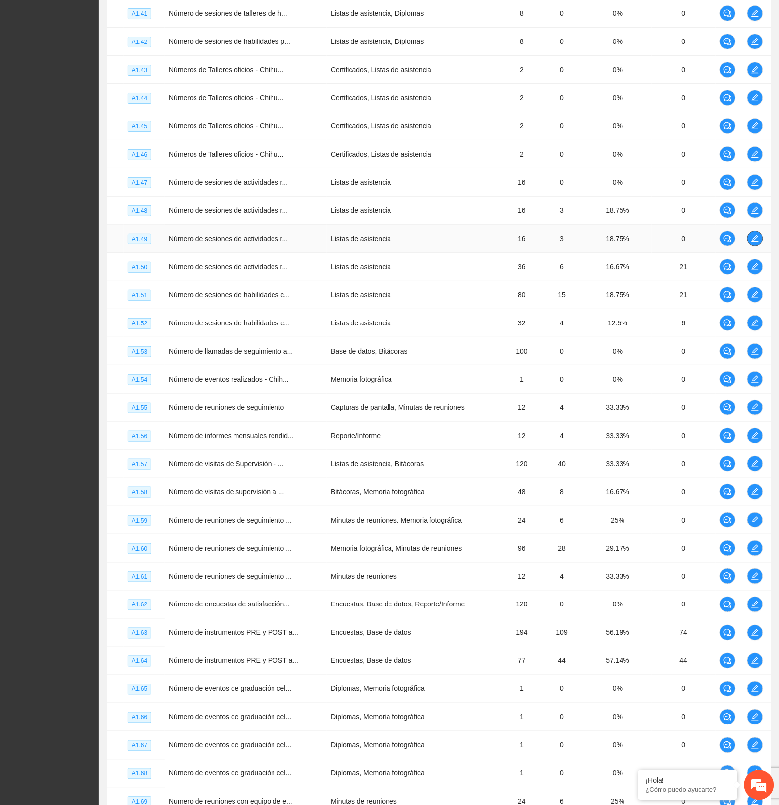
click at [754, 243] on icon "edit" at bounding box center [756, 239] width 8 height 8
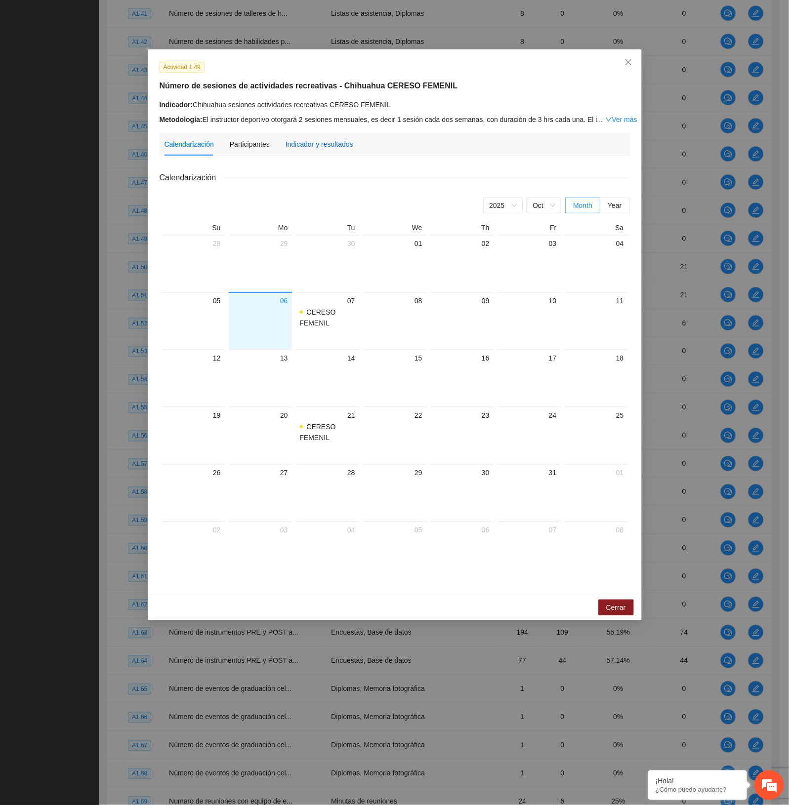
click at [347, 144] on div "Indicador y resultados" at bounding box center [319, 144] width 68 height 11
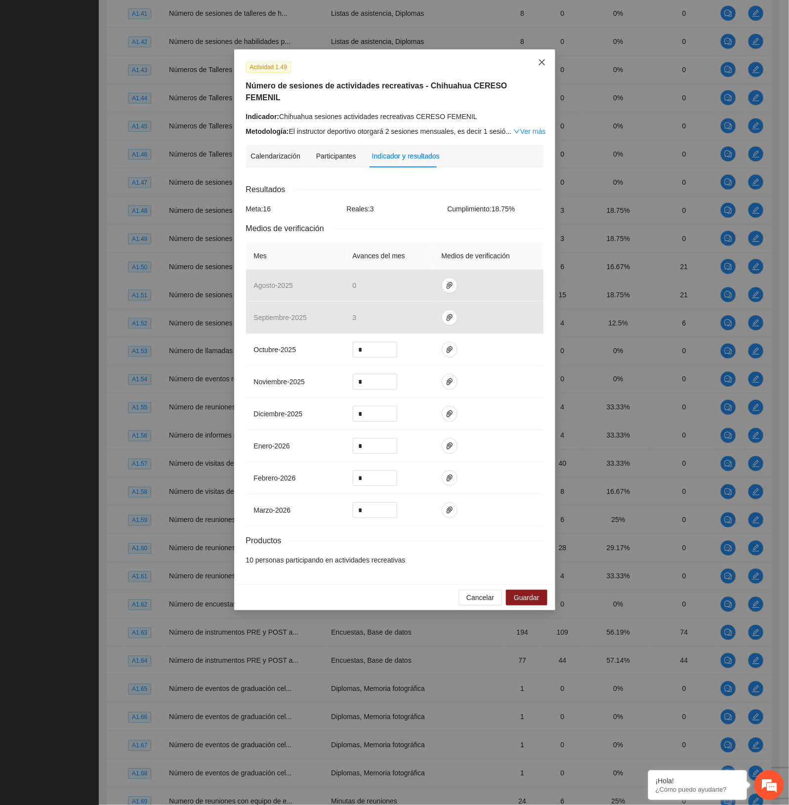
drag, startPoint x: 538, startPoint y: 61, endPoint x: 525, endPoint y: 77, distance: 21.1
click at [534, 63] on span "Close" at bounding box center [541, 62] width 27 height 27
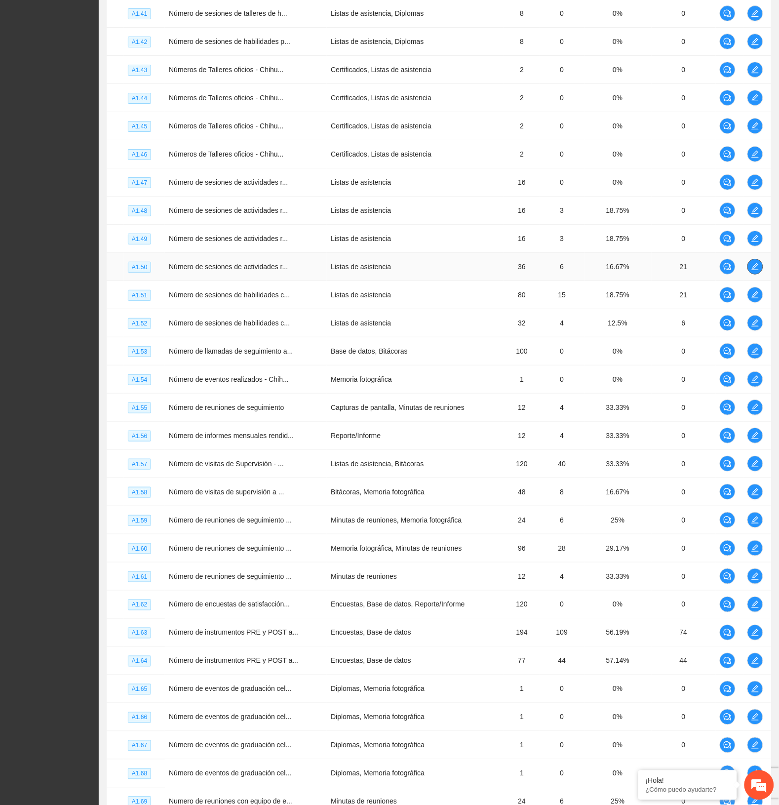
click at [756, 271] on icon "edit" at bounding box center [756, 267] width 8 height 8
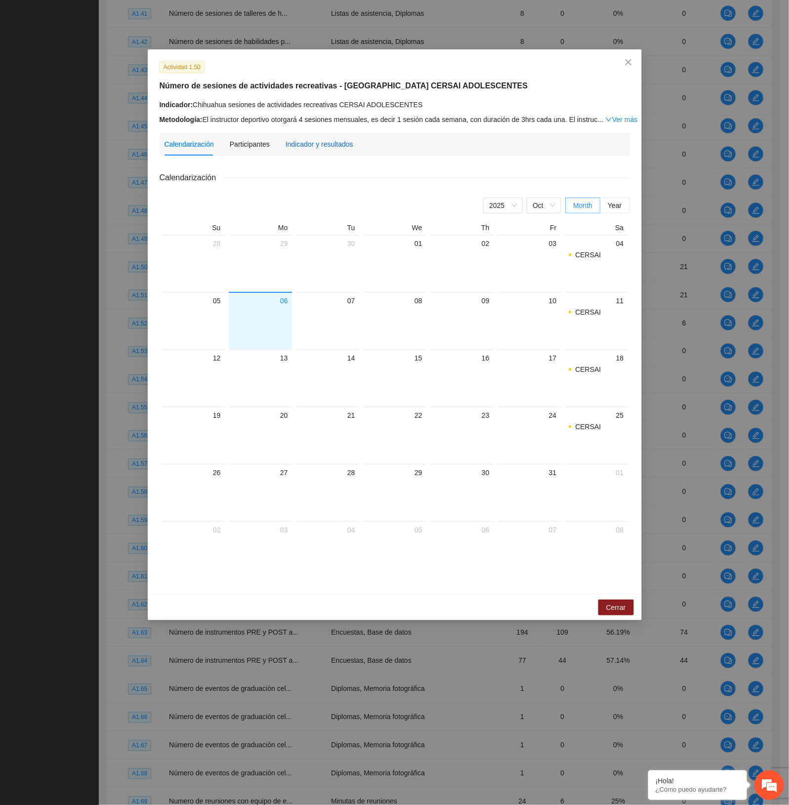
click at [323, 141] on div "Indicador y resultados" at bounding box center [319, 144] width 68 height 11
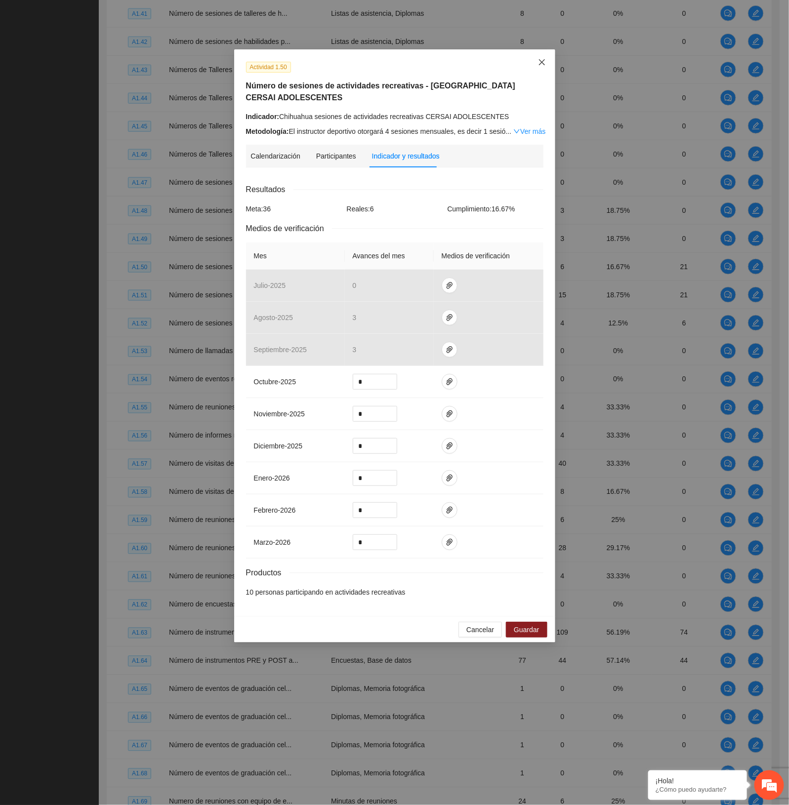
click at [541, 58] on span "Close" at bounding box center [541, 62] width 27 height 27
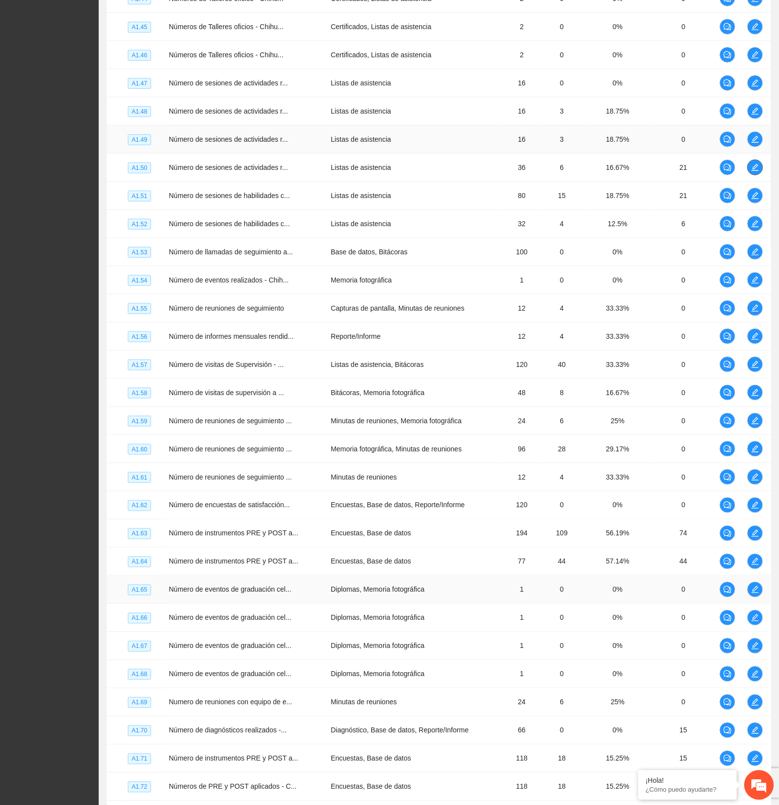
scroll to position [2386, 0]
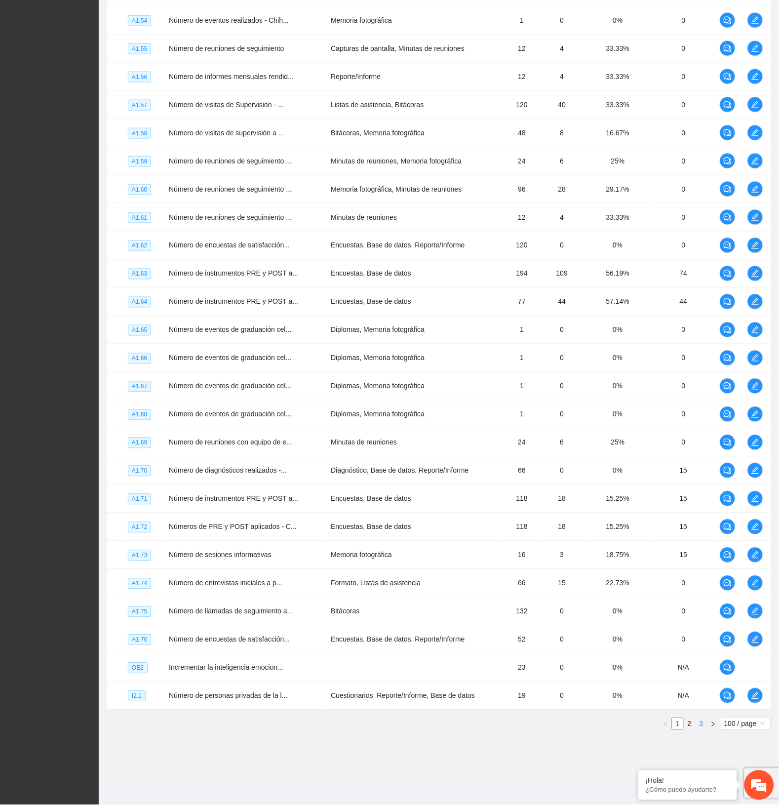
click at [702, 726] on link "3" at bounding box center [701, 724] width 11 height 11
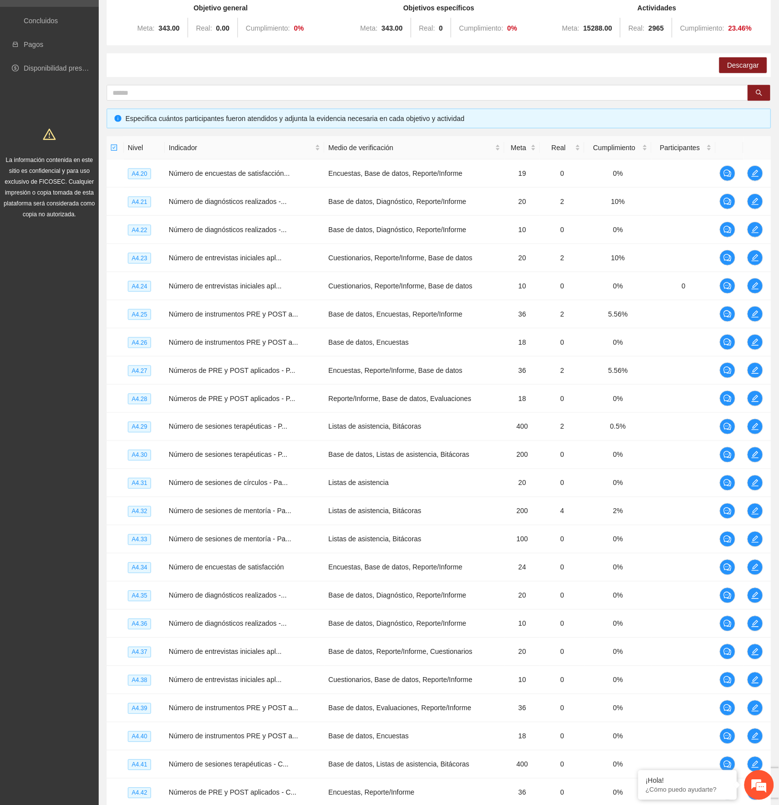
scroll to position [0, 0]
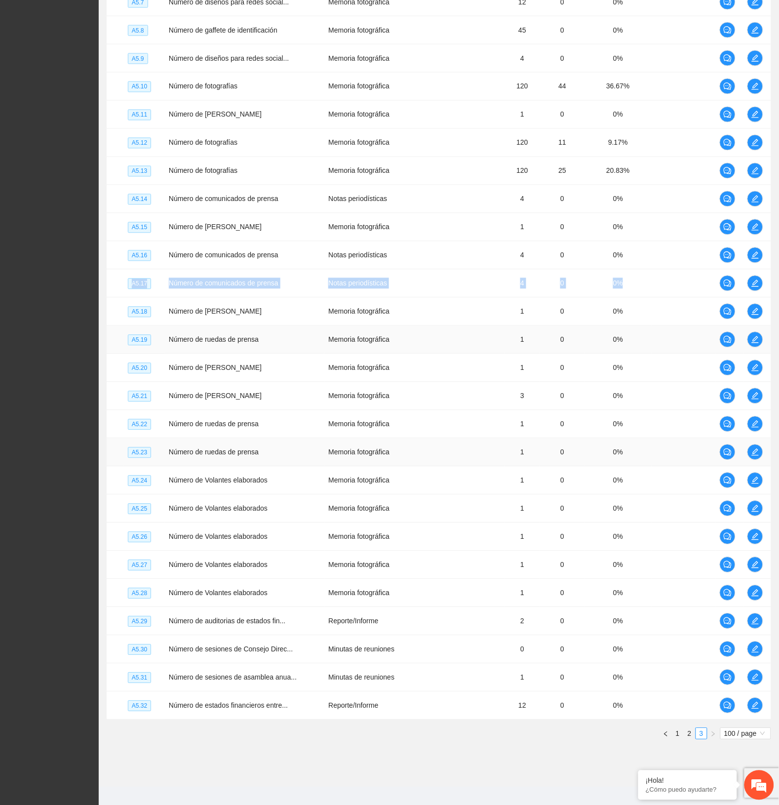
scroll to position [1509, 0]
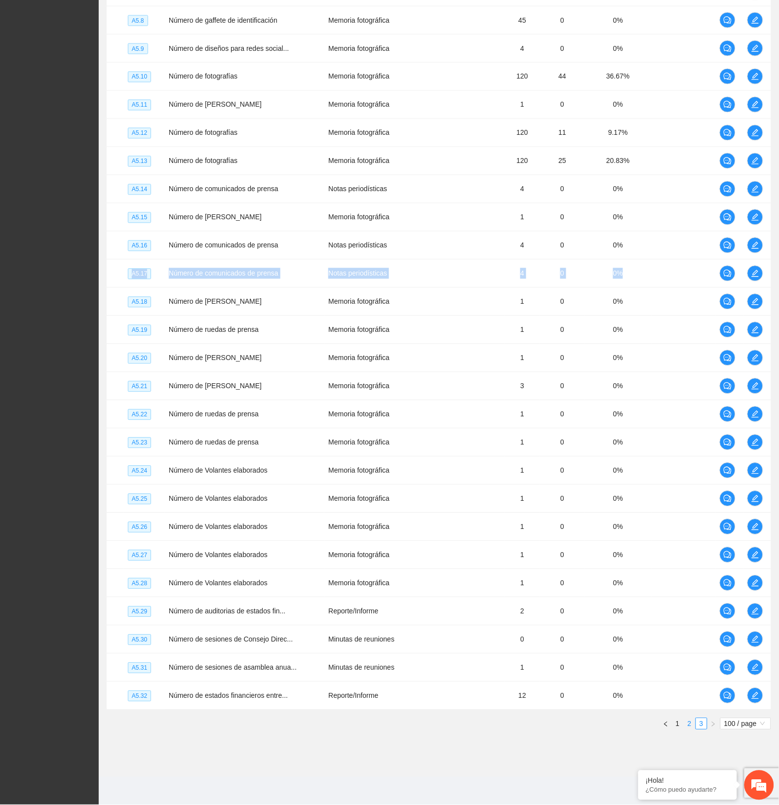
click at [690, 726] on link "2" at bounding box center [690, 724] width 11 height 11
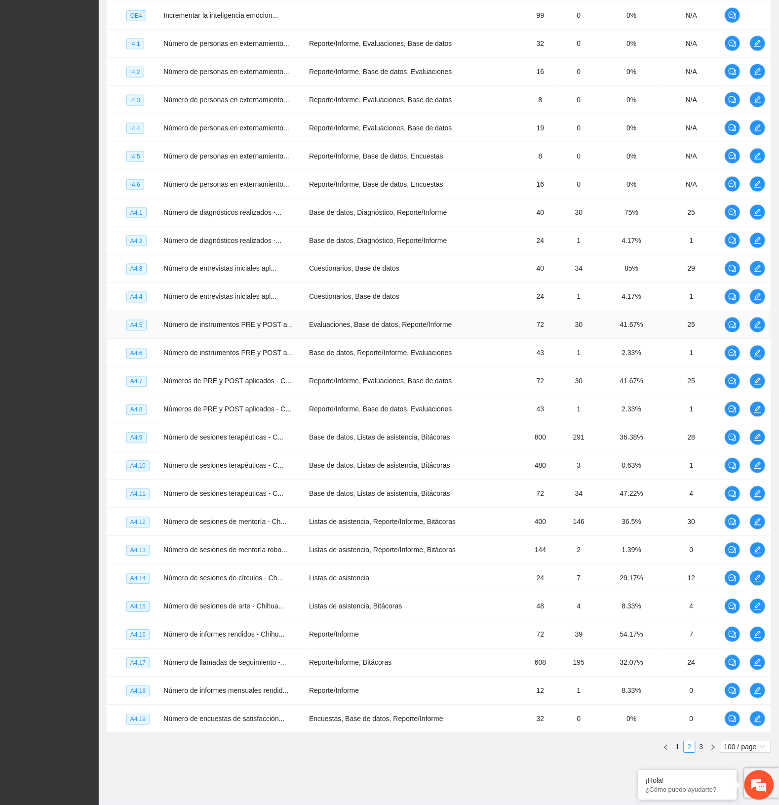
scroll to position [2386, 0]
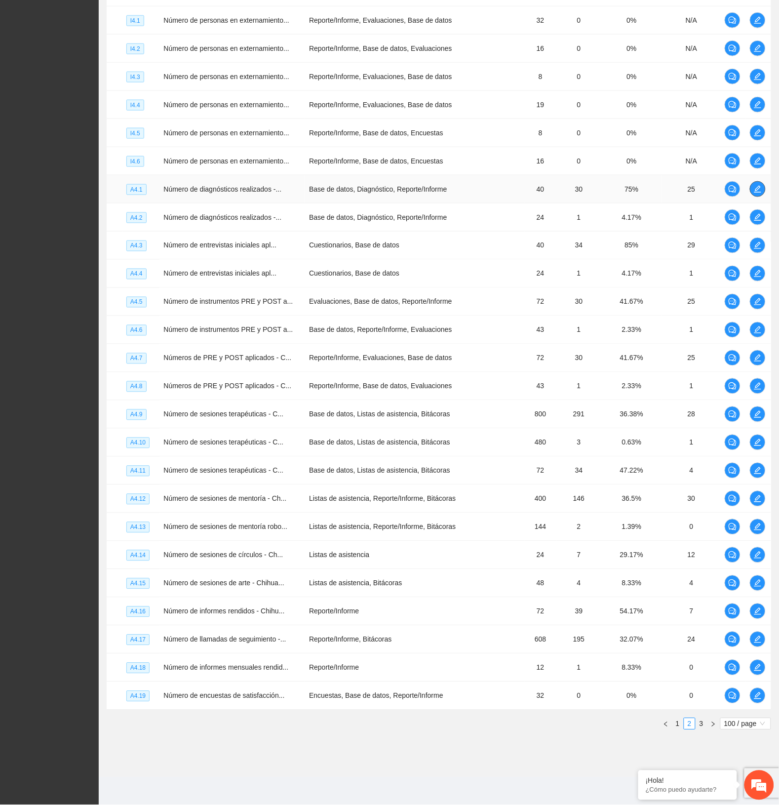
click at [756, 186] on icon "edit" at bounding box center [758, 189] width 8 height 8
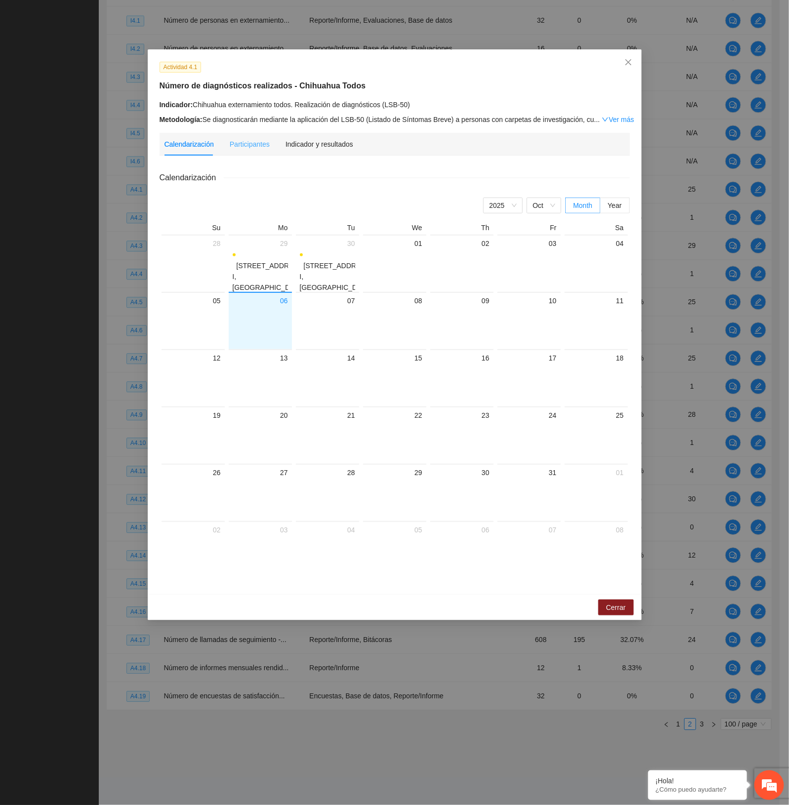
click at [329, 152] on div "Indicador y resultados" at bounding box center [319, 144] width 68 height 23
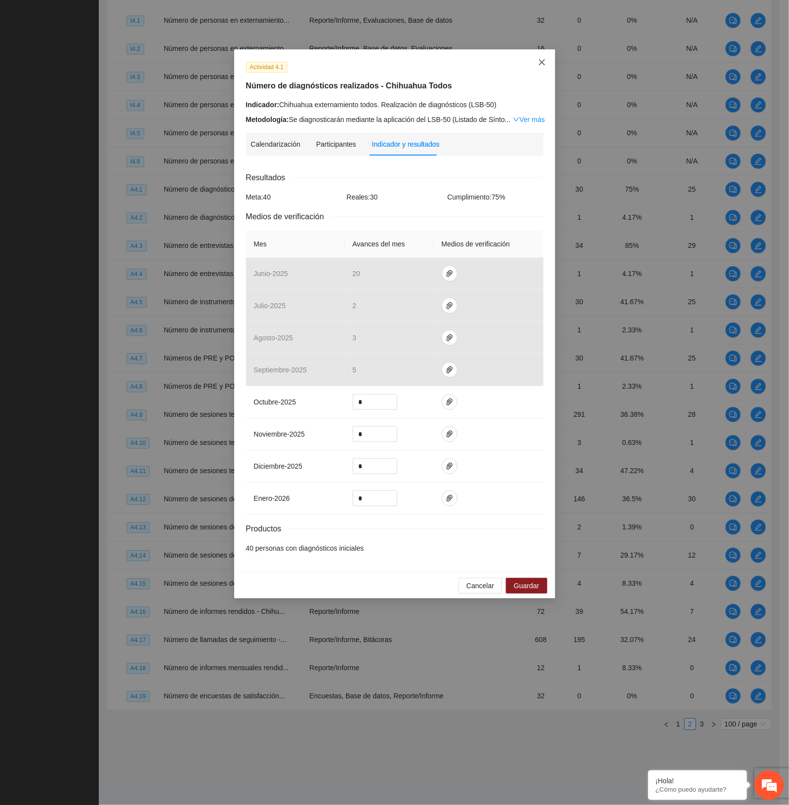
click at [541, 64] on icon "close" at bounding box center [542, 62] width 8 height 8
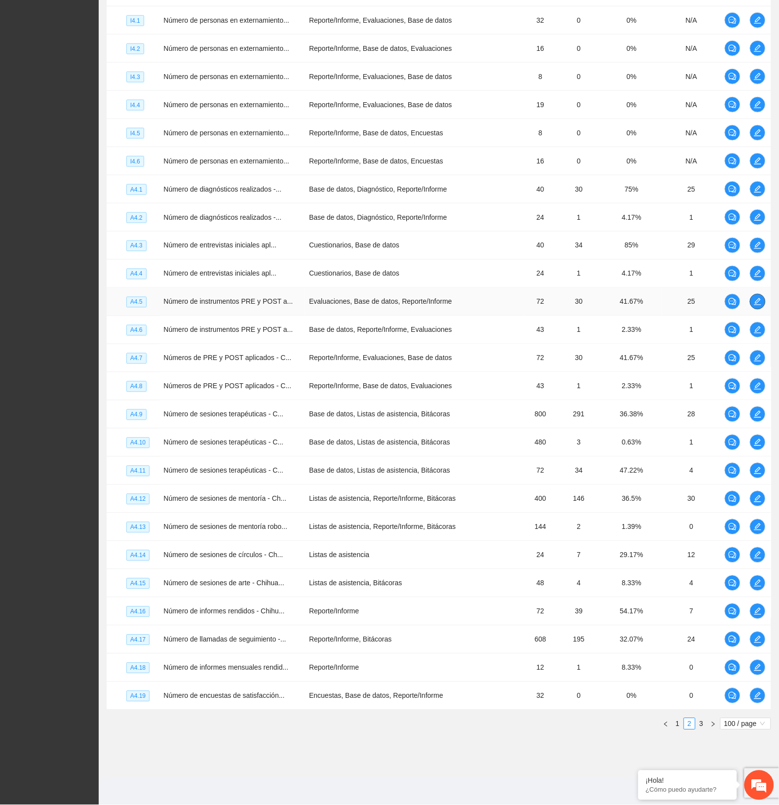
click at [757, 298] on icon "edit" at bounding box center [758, 302] width 8 height 8
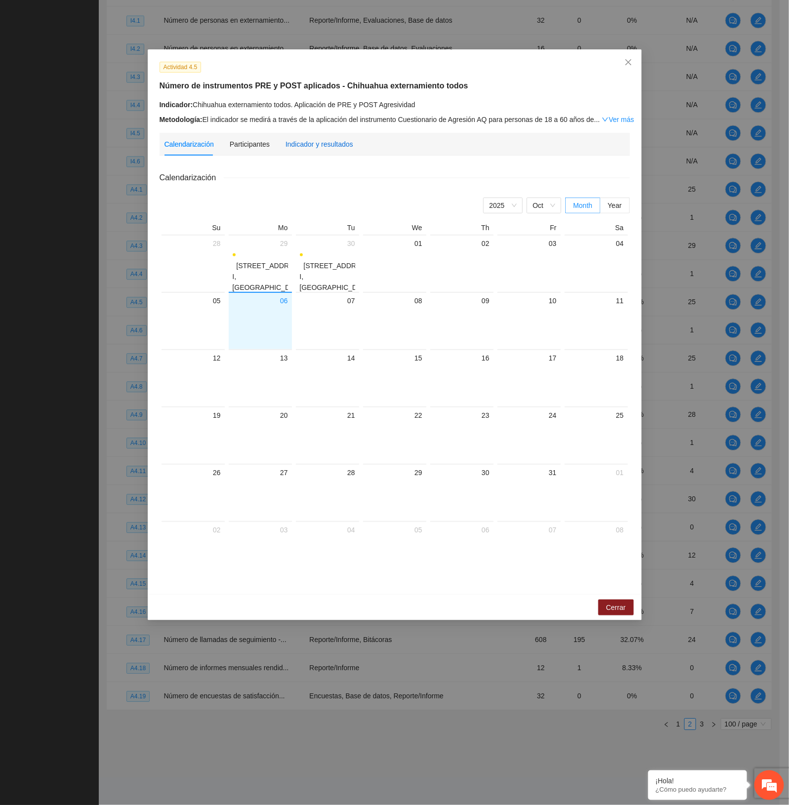
click at [317, 145] on div "Indicador y resultados" at bounding box center [319, 144] width 68 height 11
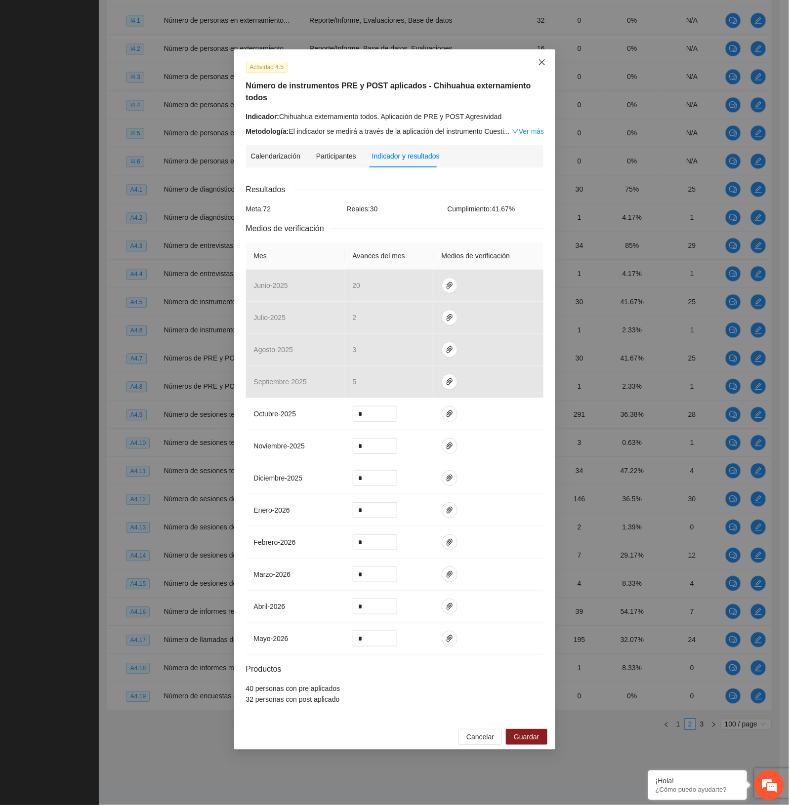
click at [536, 58] on span "Close" at bounding box center [541, 62] width 27 height 27
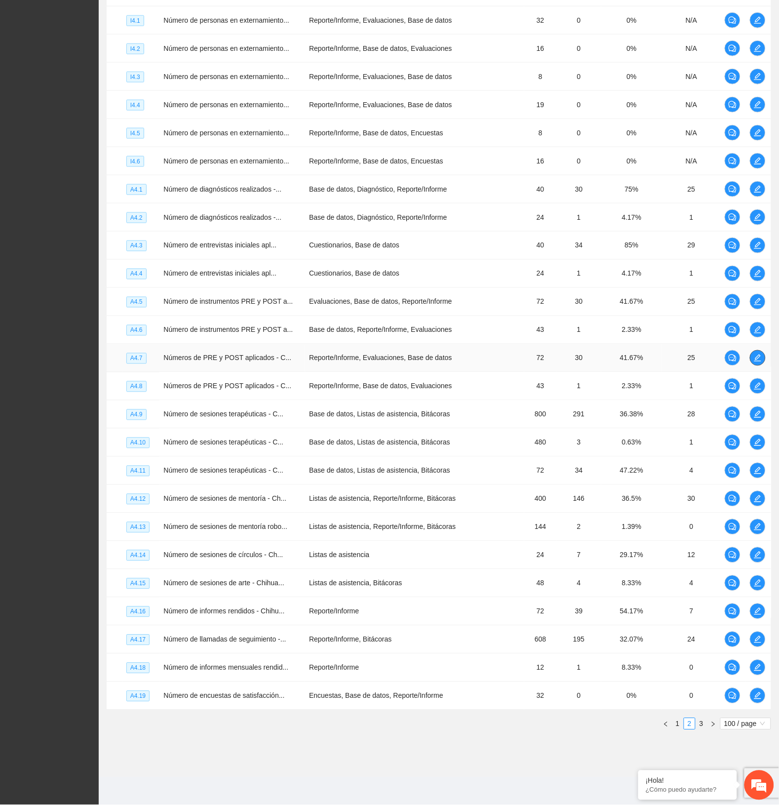
click at [758, 362] on button "button" at bounding box center [758, 358] width 16 height 16
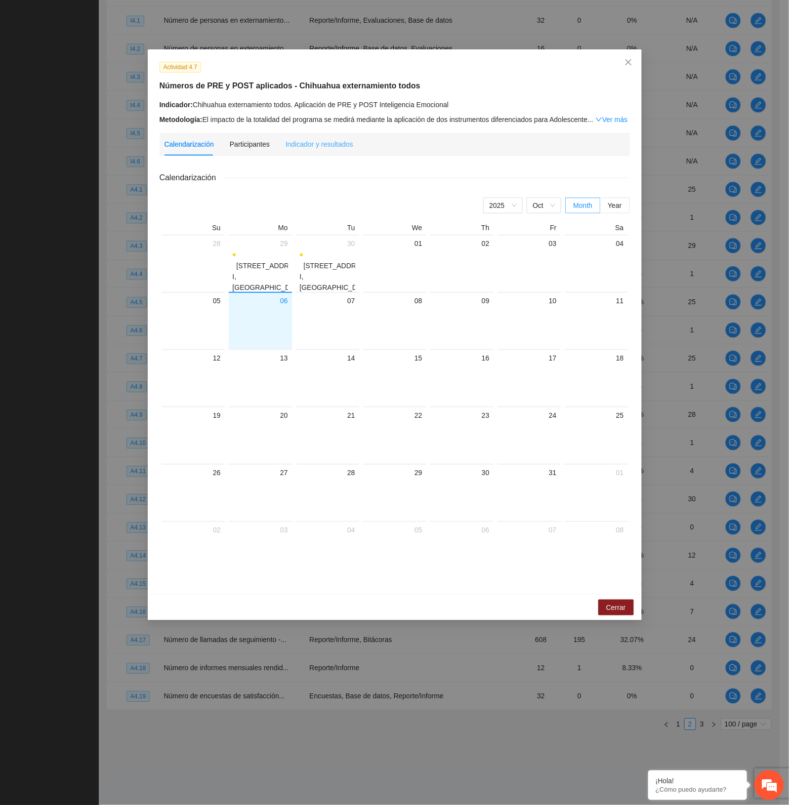
click at [328, 149] on div "Indicador y resultados" at bounding box center [319, 144] width 68 height 23
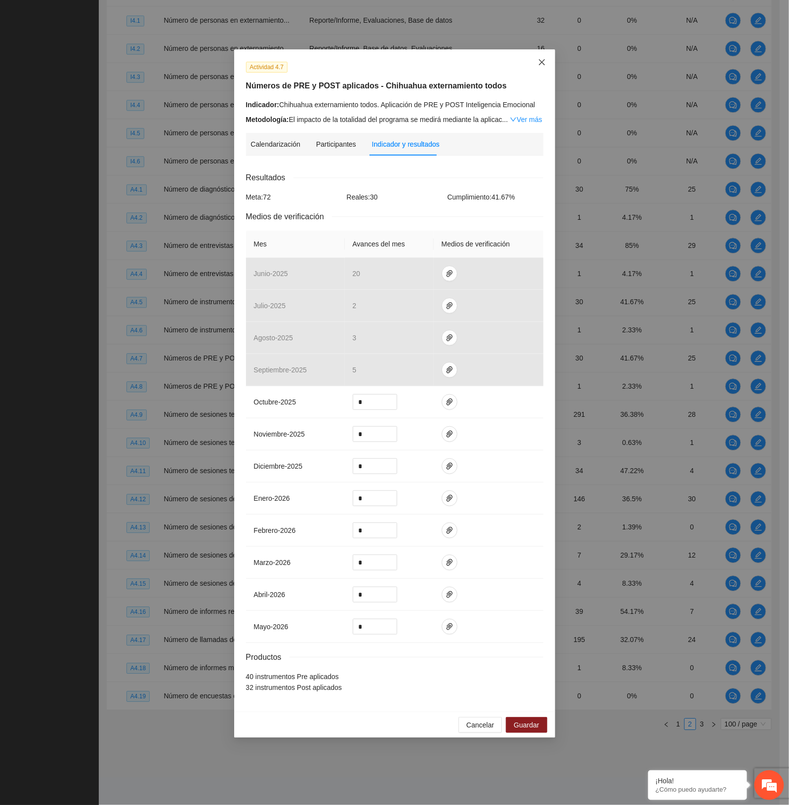
click at [542, 60] on icon "close" at bounding box center [542, 62] width 8 height 8
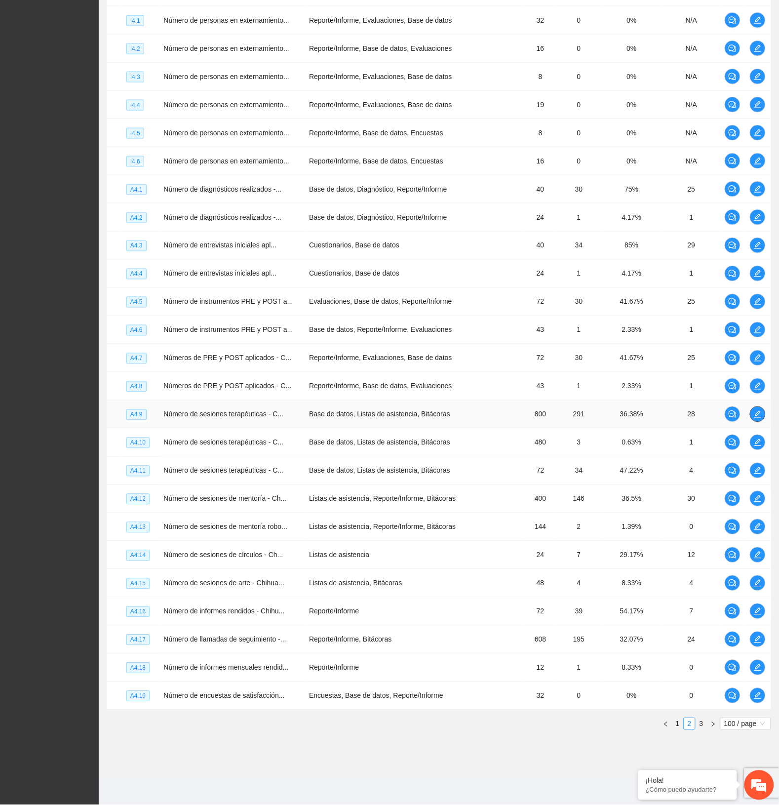
click at [755, 415] on icon "edit" at bounding box center [758, 414] width 8 height 8
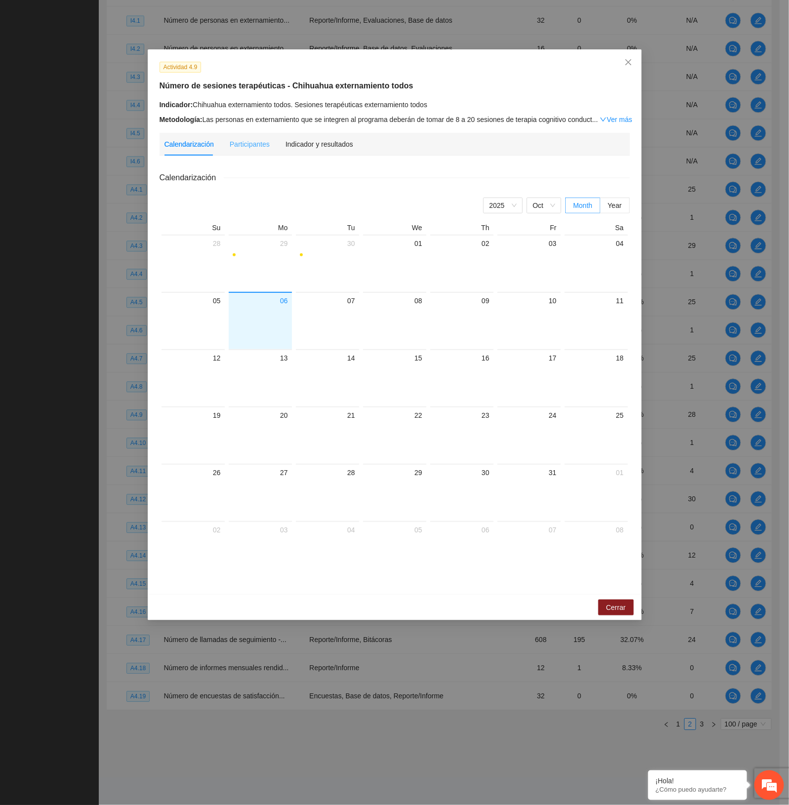
click at [338, 137] on div "Indicador y resultados" at bounding box center [319, 144] width 68 height 23
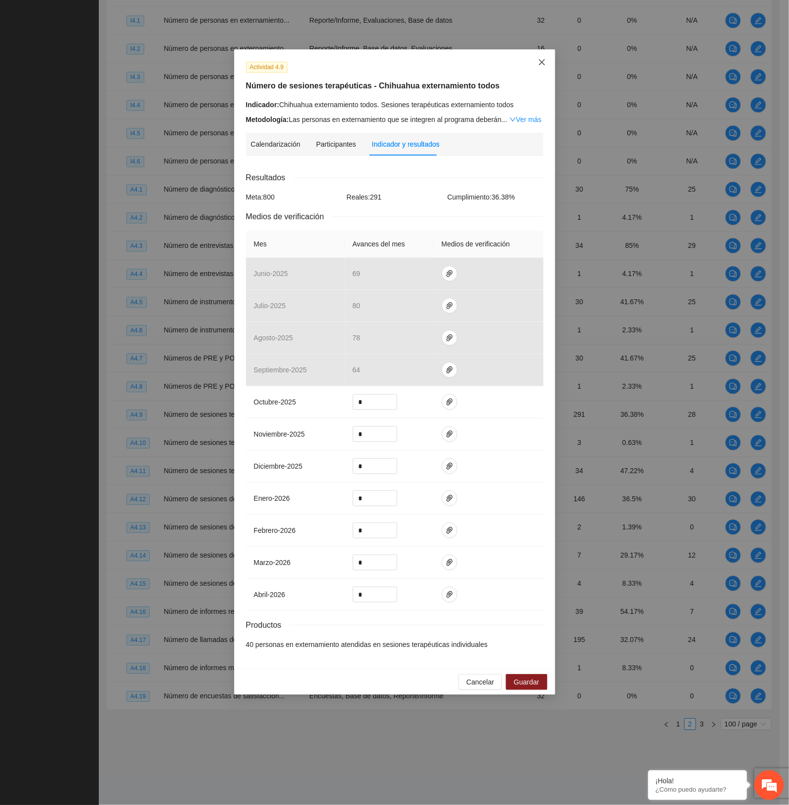
click at [532, 60] on span "Close" at bounding box center [541, 62] width 27 height 27
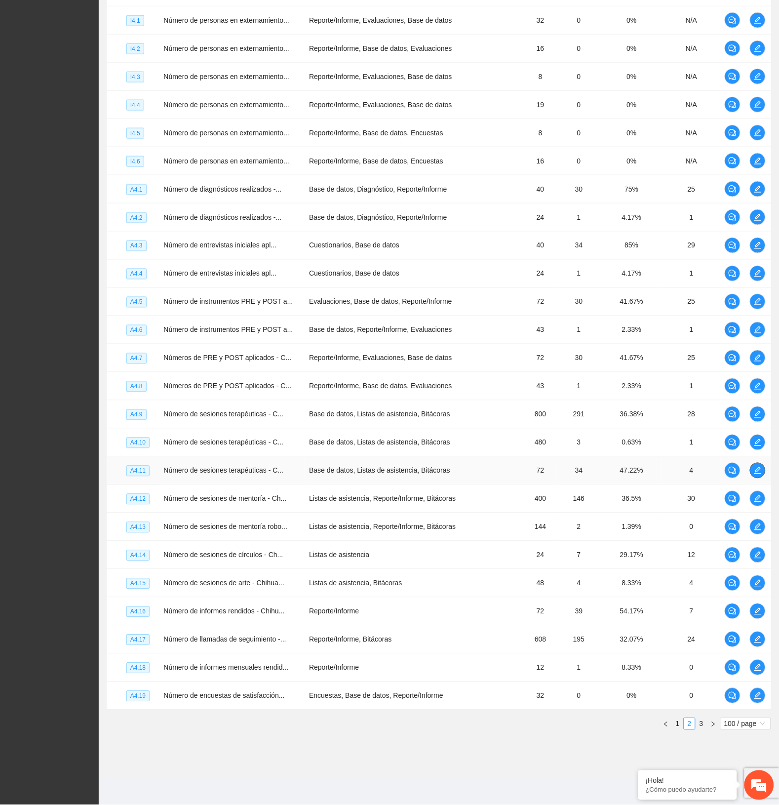
click at [759, 468] on icon "edit" at bounding box center [758, 470] width 7 height 7
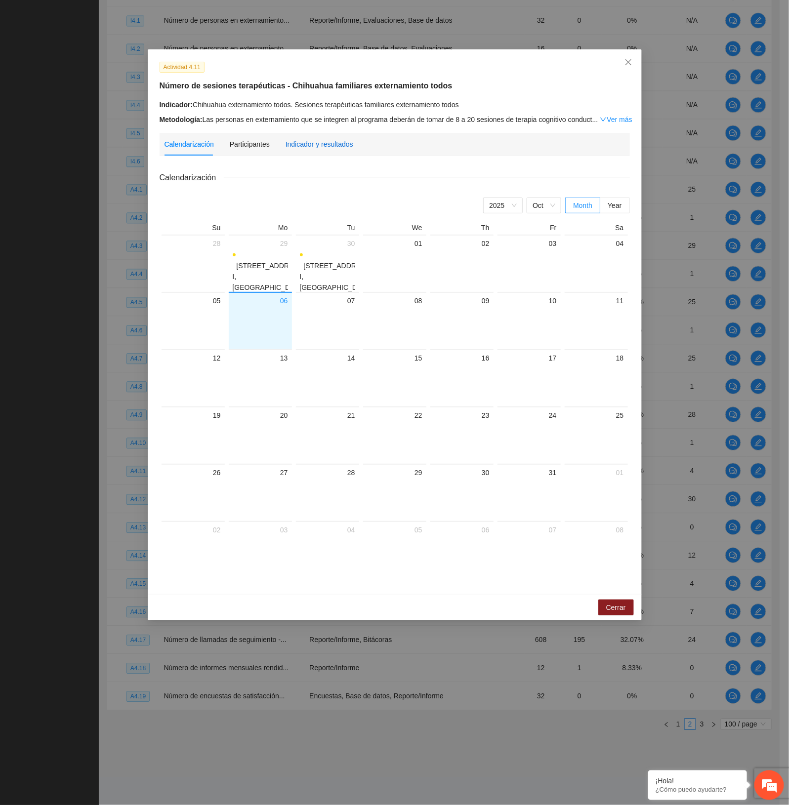
click at [327, 146] on div "Indicador y resultados" at bounding box center [319, 144] width 68 height 11
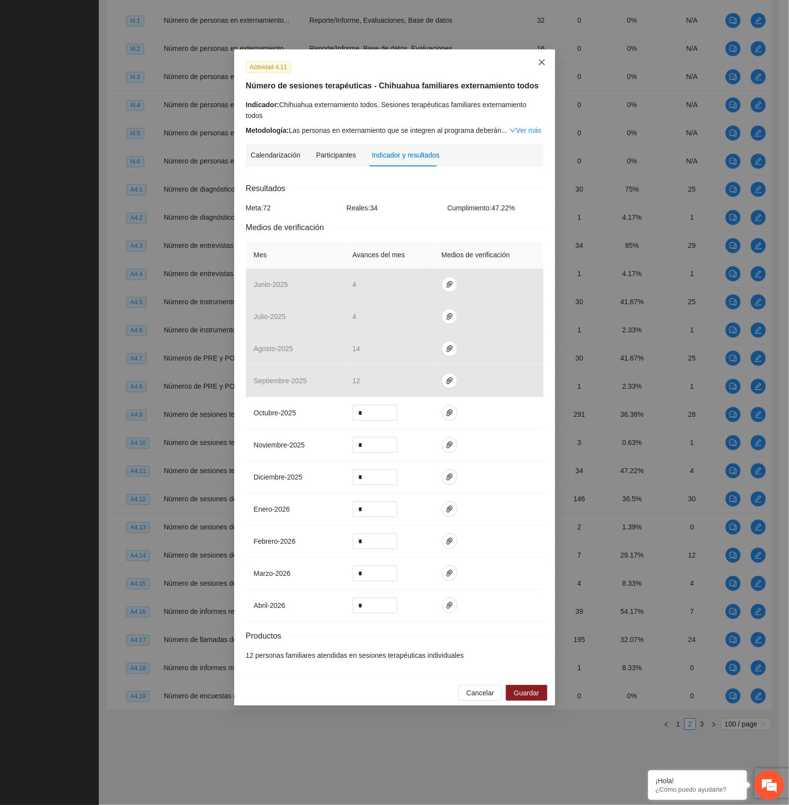
click at [542, 59] on icon "close" at bounding box center [542, 62] width 8 height 8
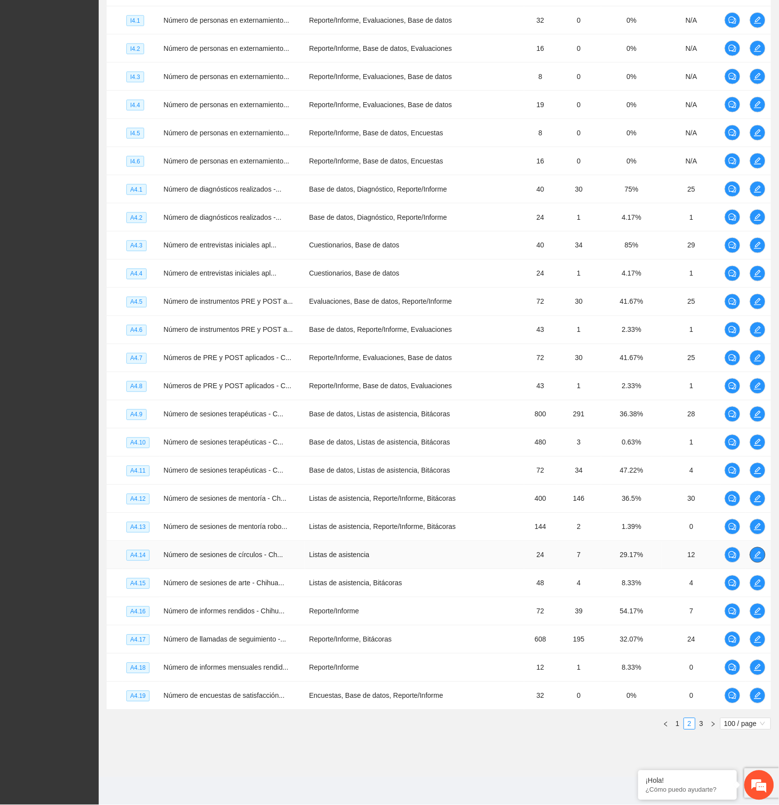
click at [759, 555] on icon "edit" at bounding box center [758, 555] width 7 height 7
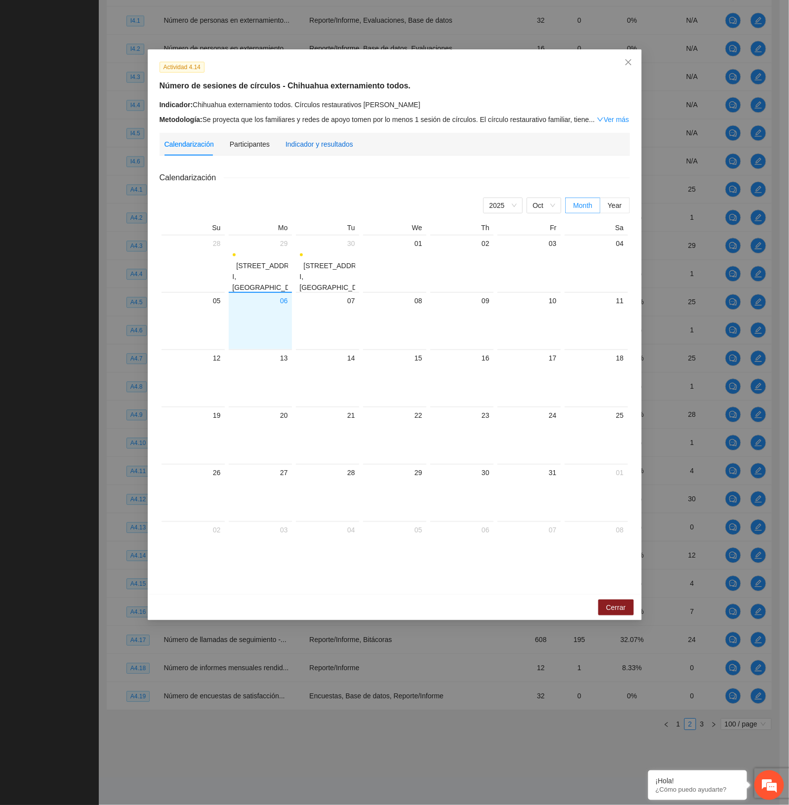
click at [304, 141] on div "Indicador y resultados" at bounding box center [319, 144] width 68 height 11
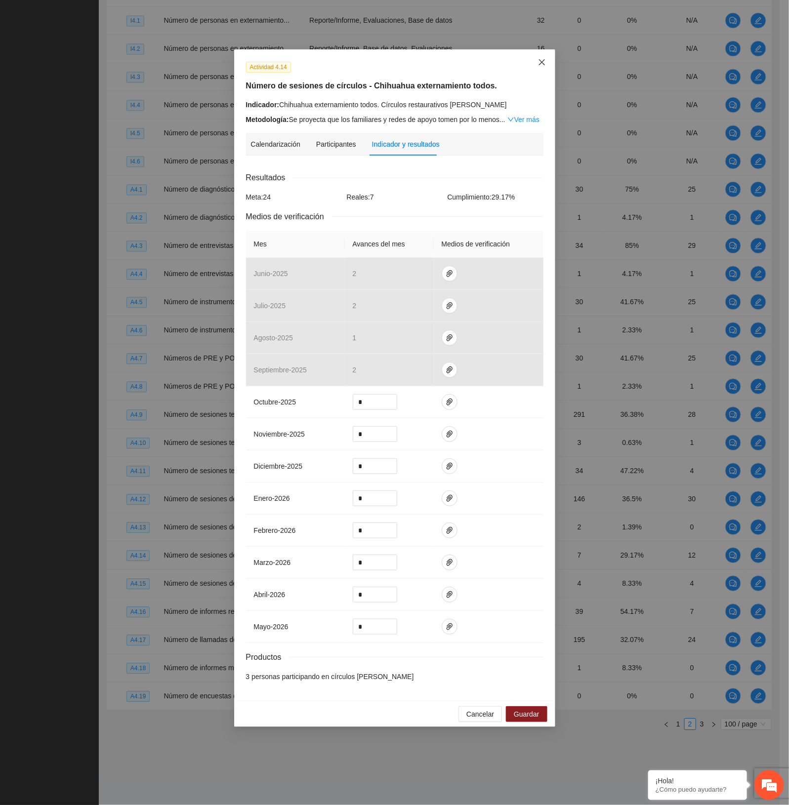
click at [536, 61] on span "Close" at bounding box center [541, 62] width 27 height 27
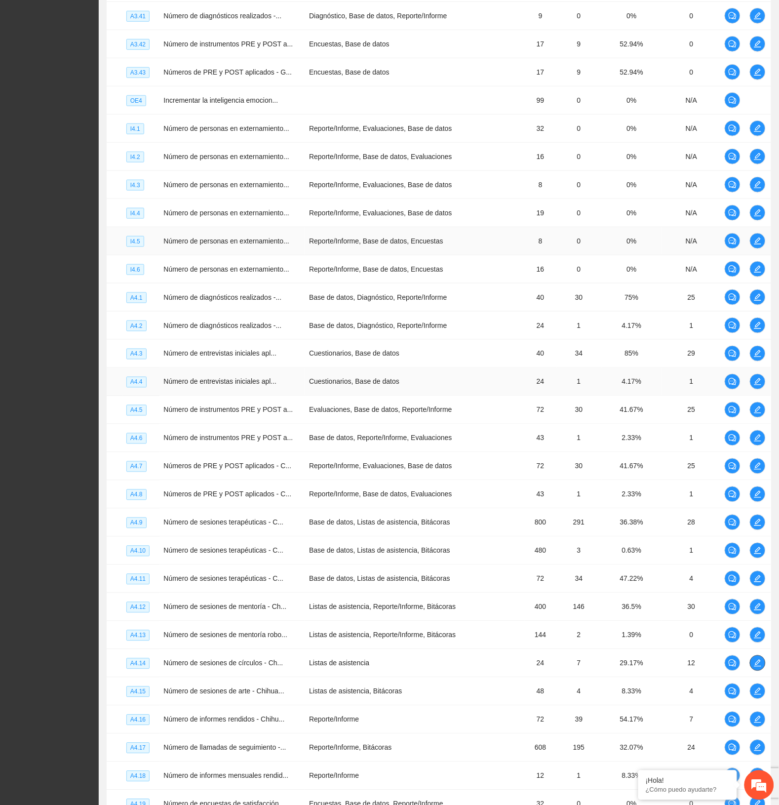
scroll to position [2262, 0]
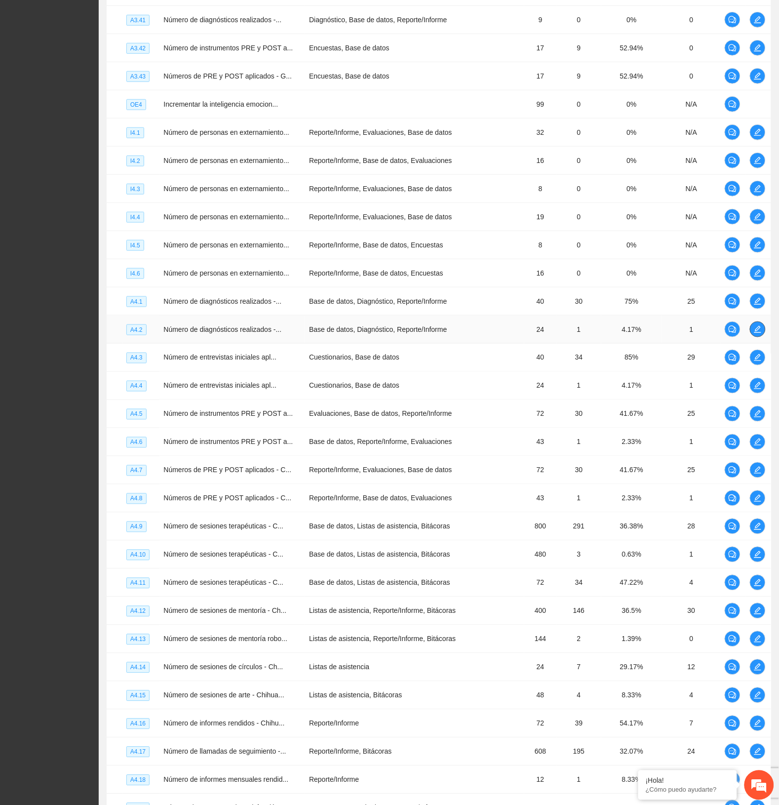
click at [757, 333] on icon "edit" at bounding box center [758, 329] width 7 height 7
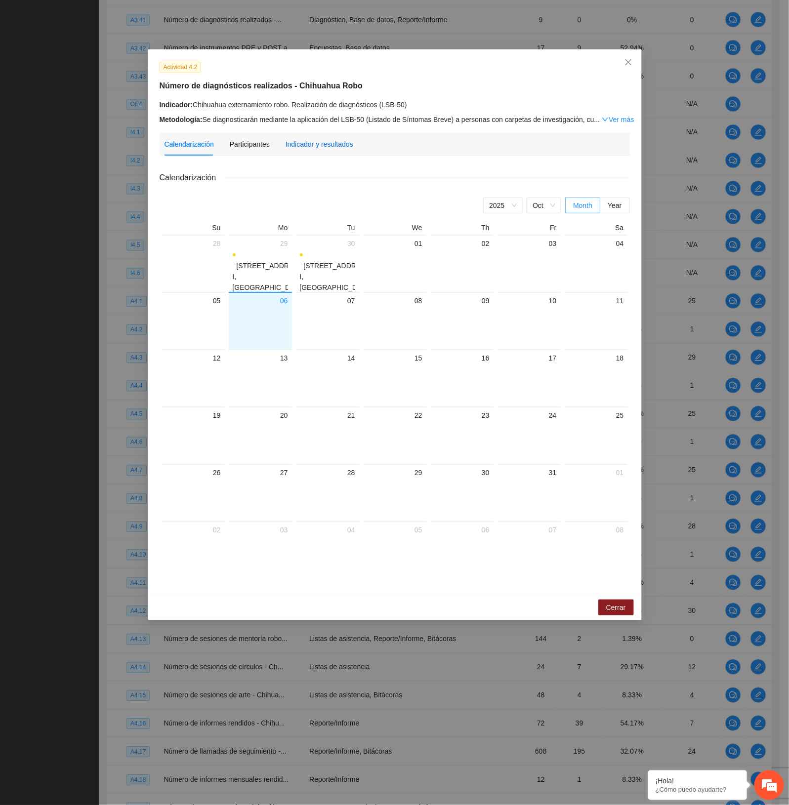
click at [315, 144] on div "Indicador y resultados" at bounding box center [319, 144] width 68 height 11
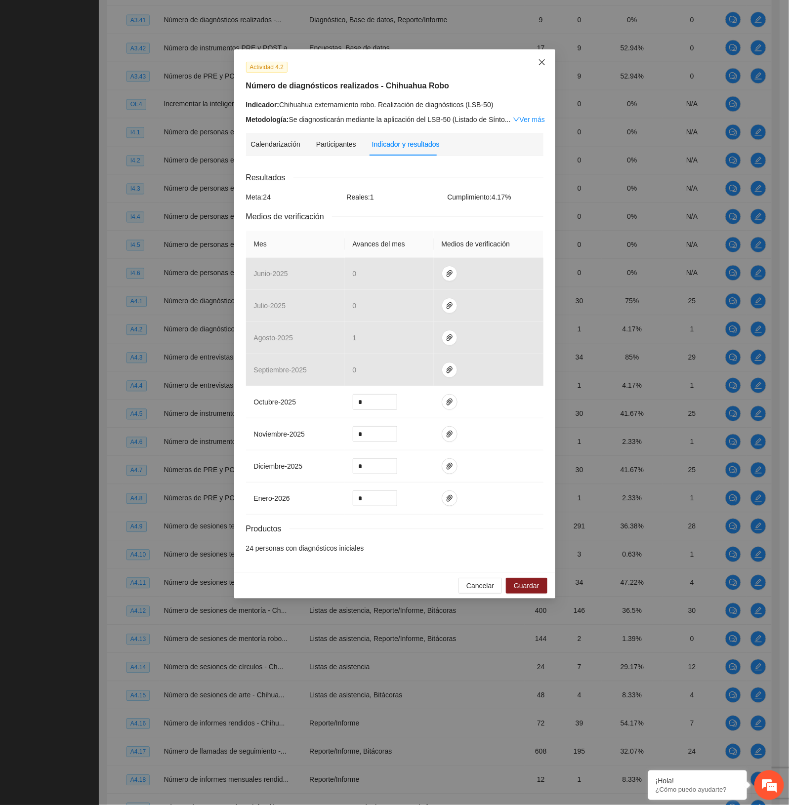
drag, startPoint x: 544, startPoint y: 61, endPoint x: 551, endPoint y: 87, distance: 27.1
click at [544, 61] on icon "close" at bounding box center [542, 62] width 8 height 8
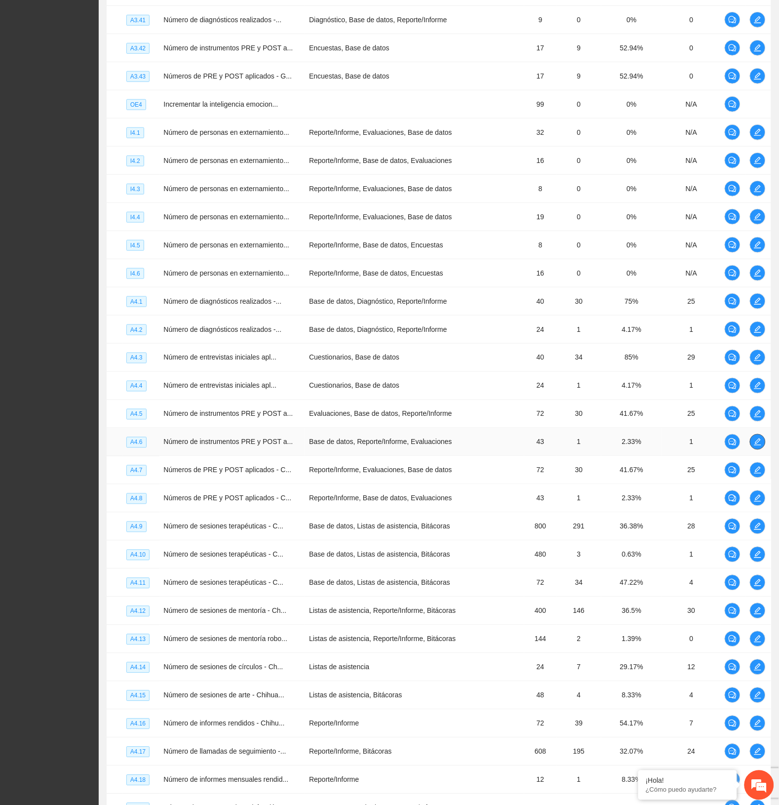
click at [761, 446] on icon "edit" at bounding box center [758, 442] width 8 height 8
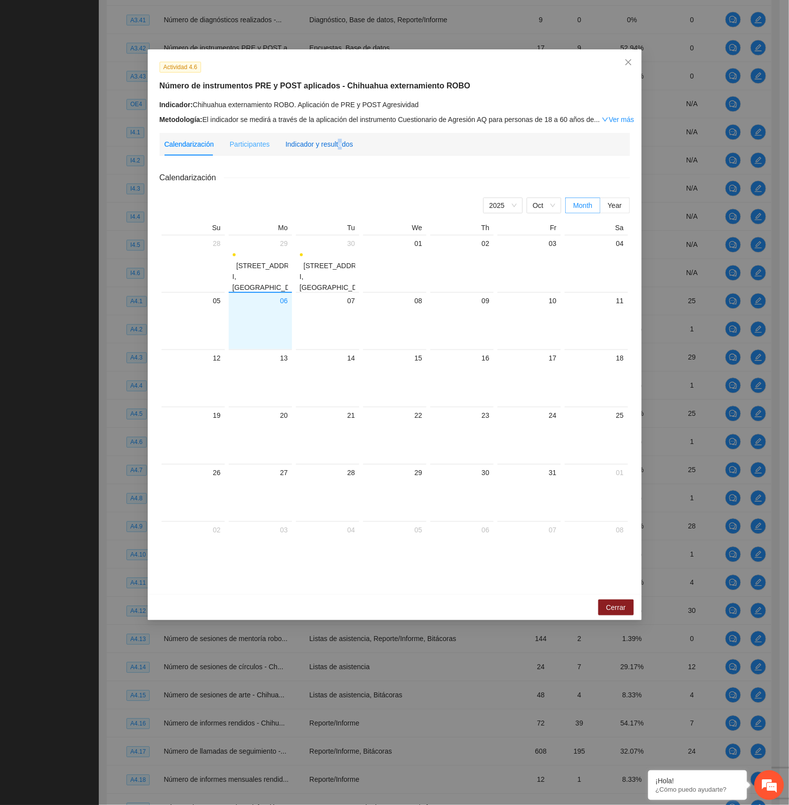
click at [337, 142] on div "Indicador y resultados" at bounding box center [319, 144] width 68 height 11
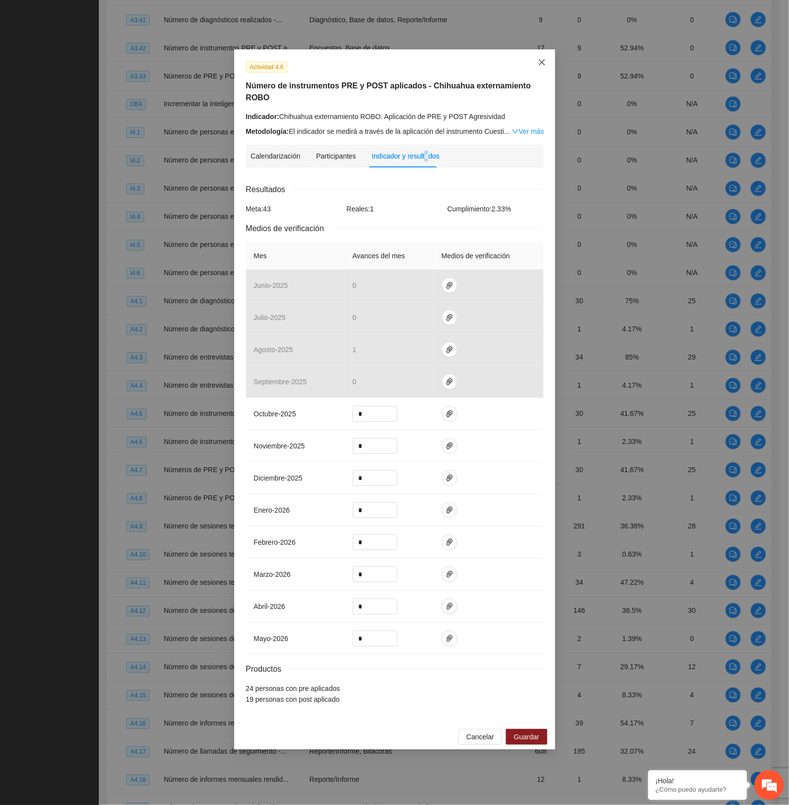
drag, startPoint x: 539, startPoint y: 63, endPoint x: 529, endPoint y: 73, distance: 14.7
click at [538, 63] on icon "close" at bounding box center [542, 62] width 8 height 8
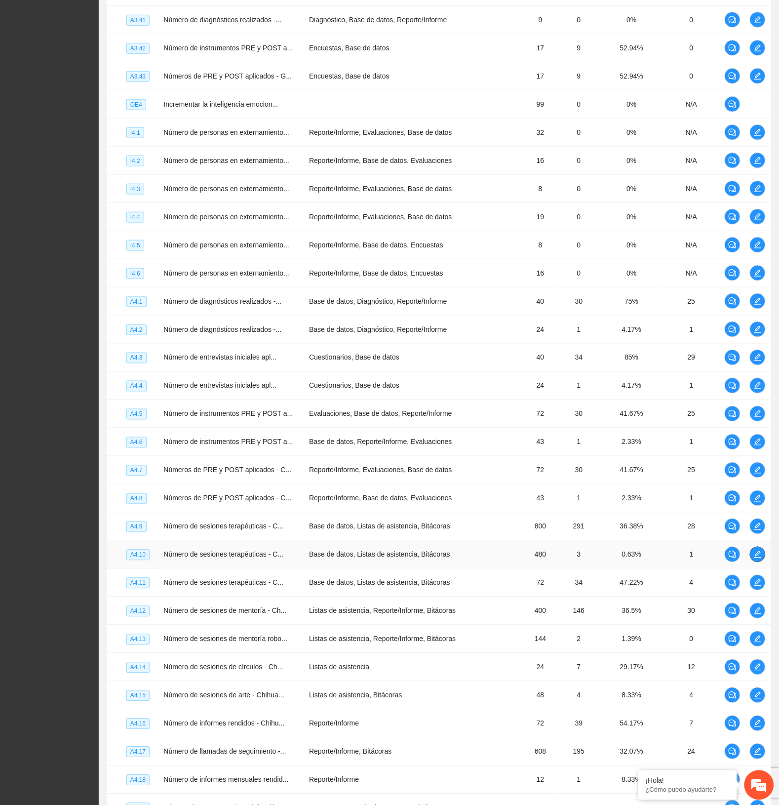
click at [756, 559] on icon "edit" at bounding box center [758, 555] width 8 height 8
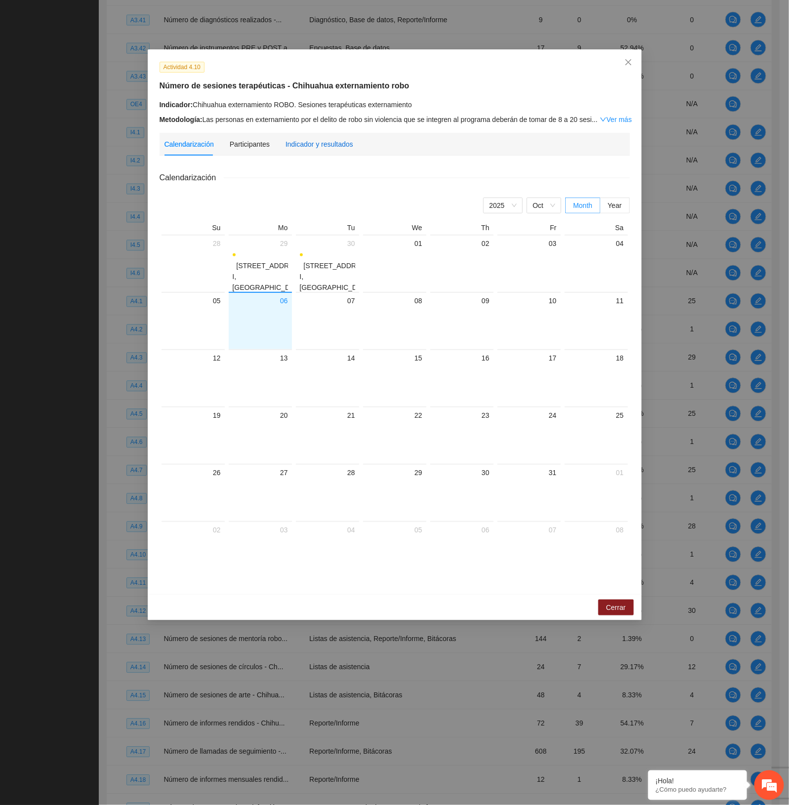
click at [309, 141] on div "Indicador y resultados" at bounding box center [319, 144] width 68 height 11
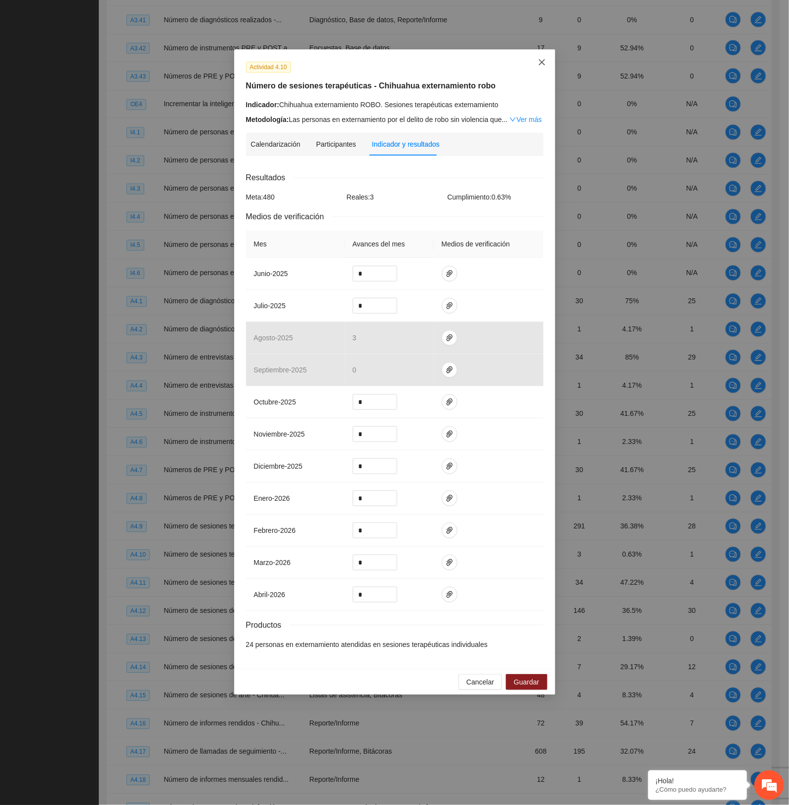
drag, startPoint x: 542, startPoint y: 61, endPoint x: 548, endPoint y: 78, distance: 18.0
click at [542, 61] on icon "close" at bounding box center [542, 62] width 8 height 8
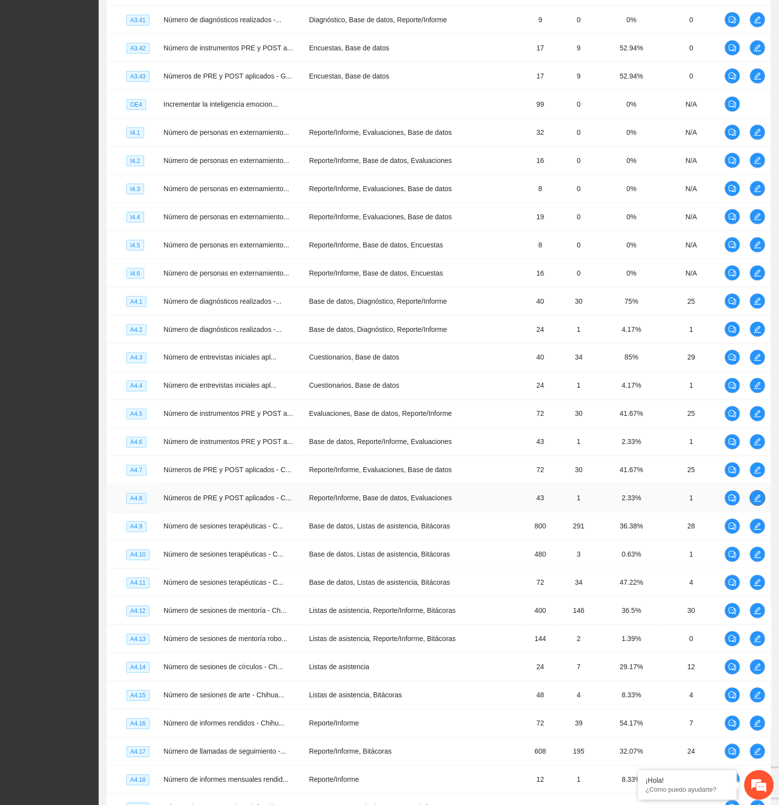
click at [752, 502] on span "edit" at bounding box center [758, 498] width 15 height 8
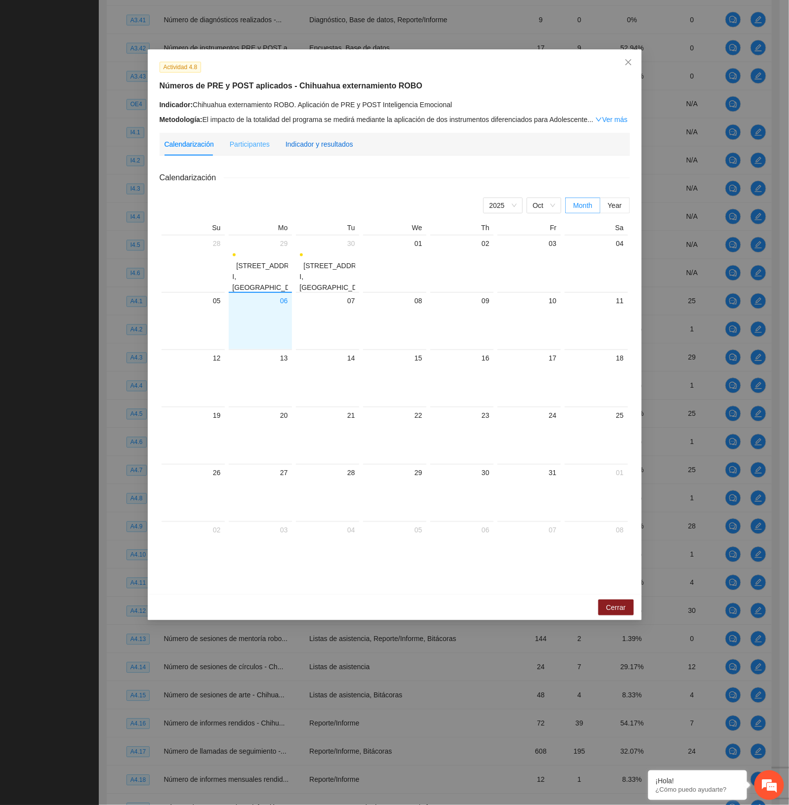
click at [324, 142] on div "Indicador y resultados" at bounding box center [319, 144] width 68 height 11
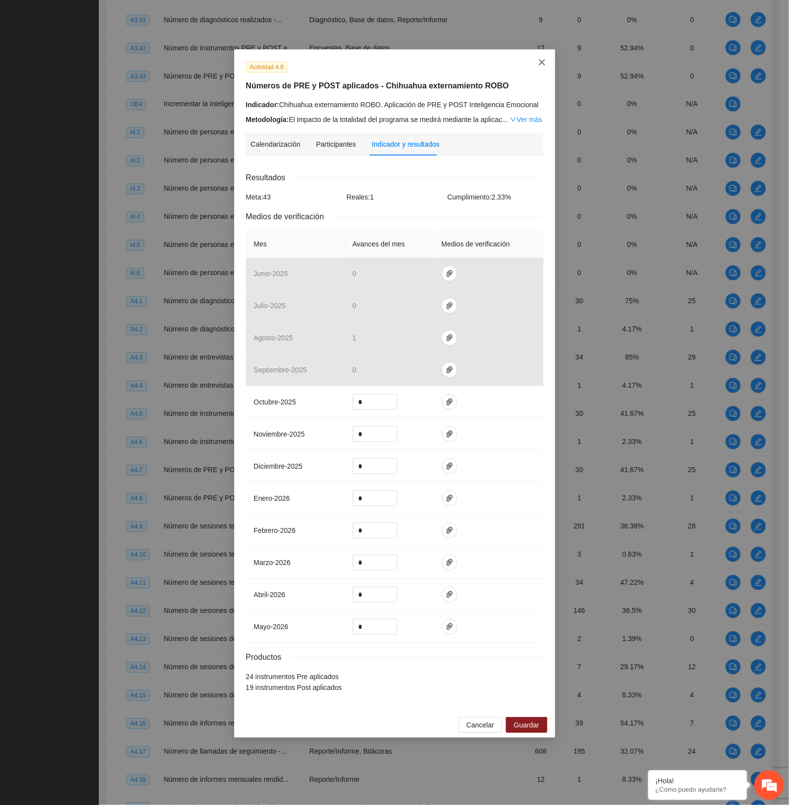
click at [541, 65] on icon "close" at bounding box center [542, 62] width 8 height 8
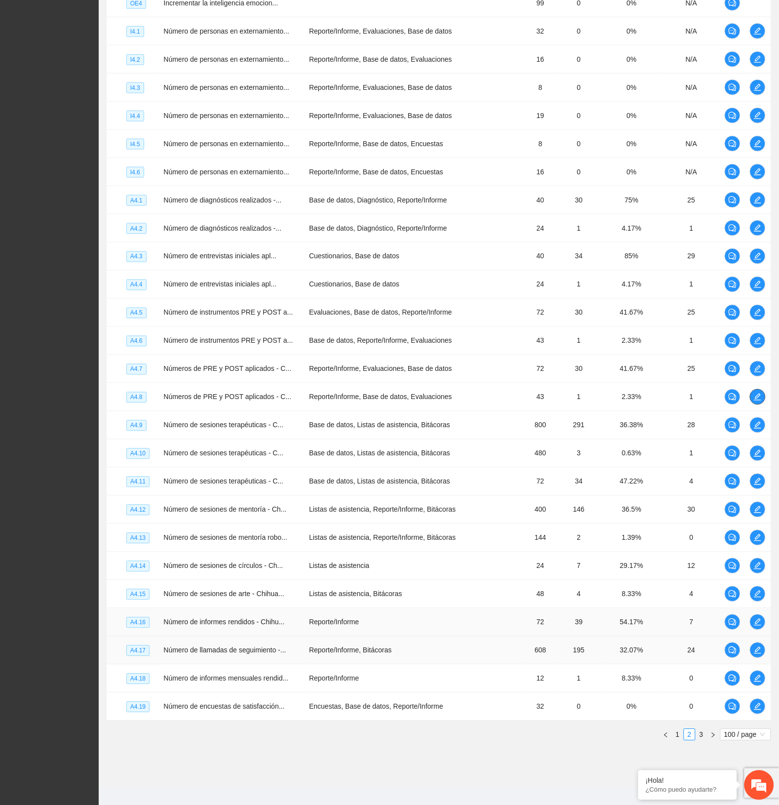
scroll to position [2386, 0]
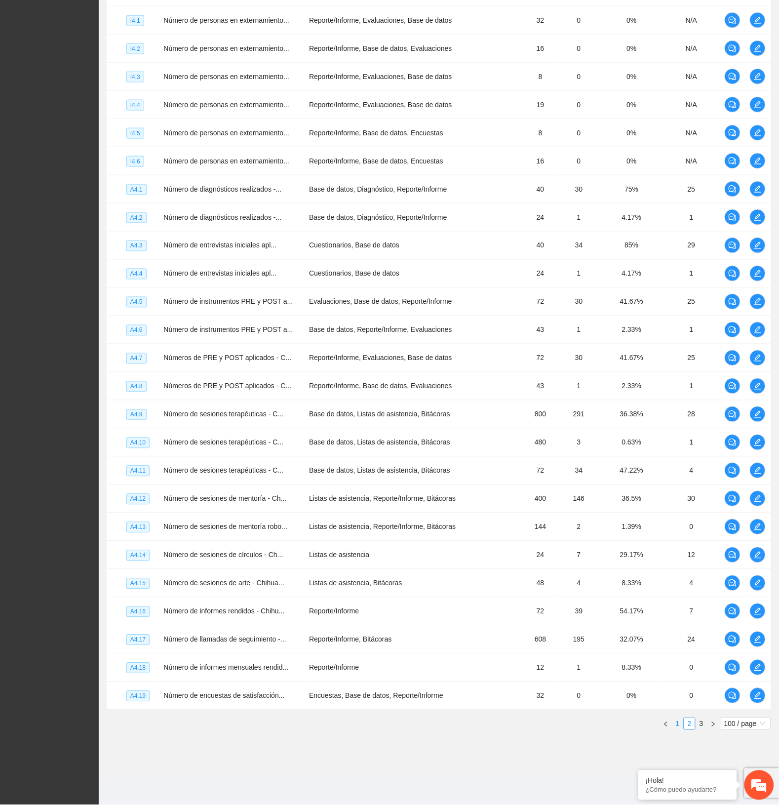
click at [676, 724] on link "1" at bounding box center [678, 724] width 11 height 11
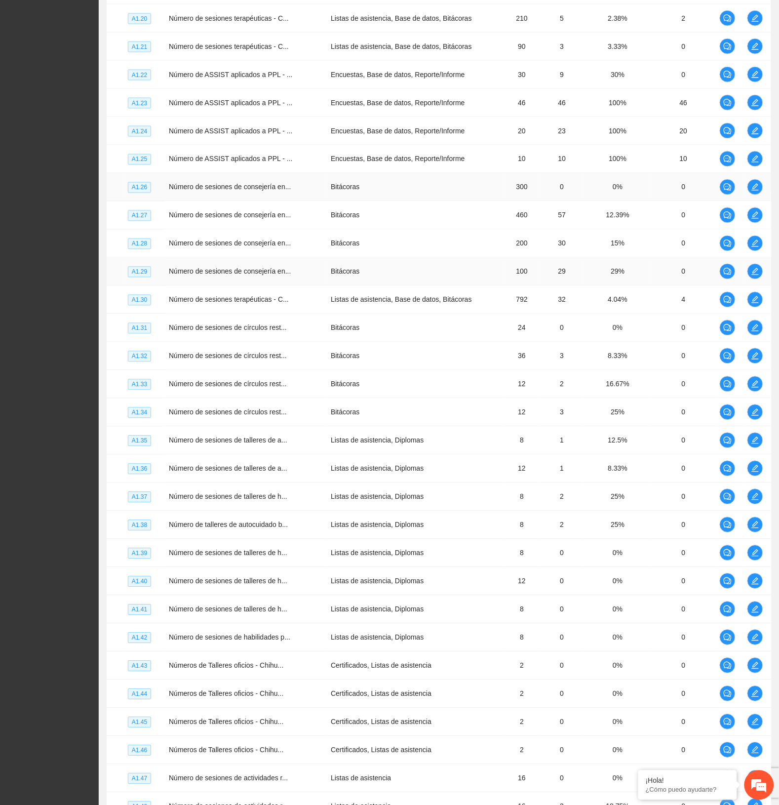
scroll to position [1398, 0]
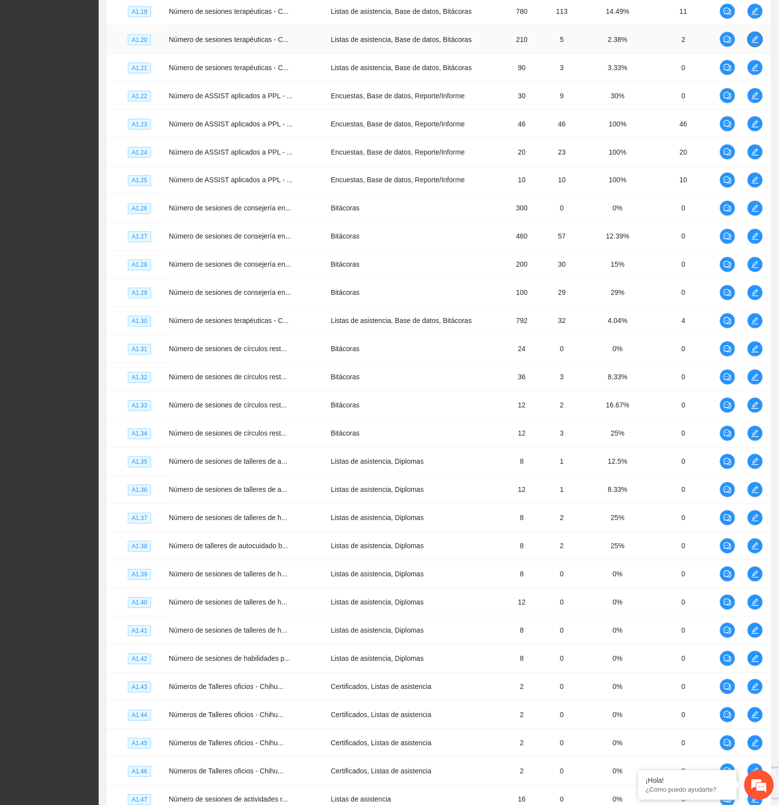
click at [762, 41] on span "edit" at bounding box center [755, 40] width 15 height 8
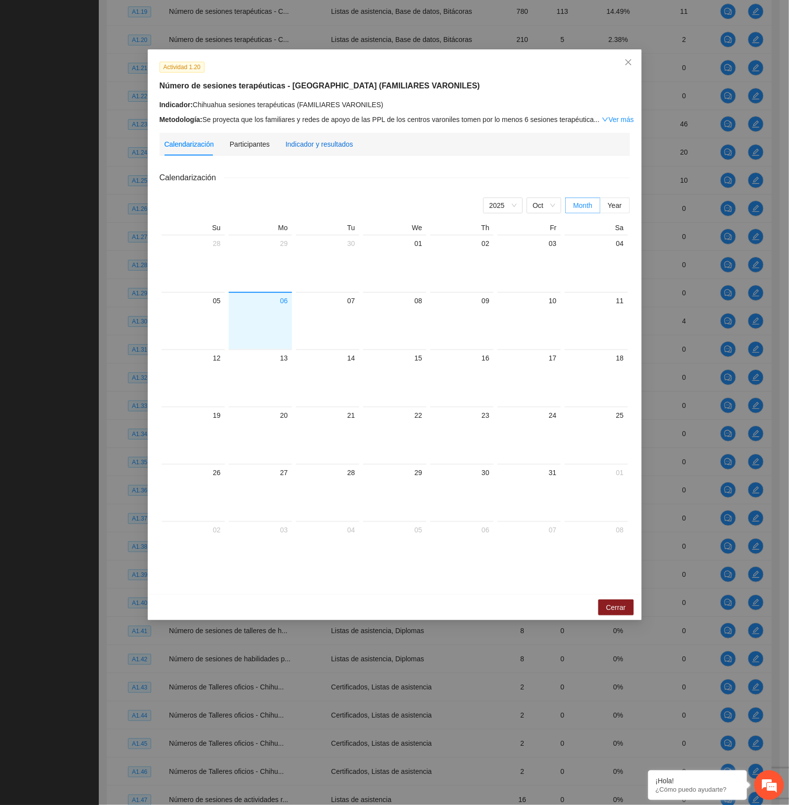
click at [326, 139] on div "Indicador y resultados" at bounding box center [319, 144] width 68 height 11
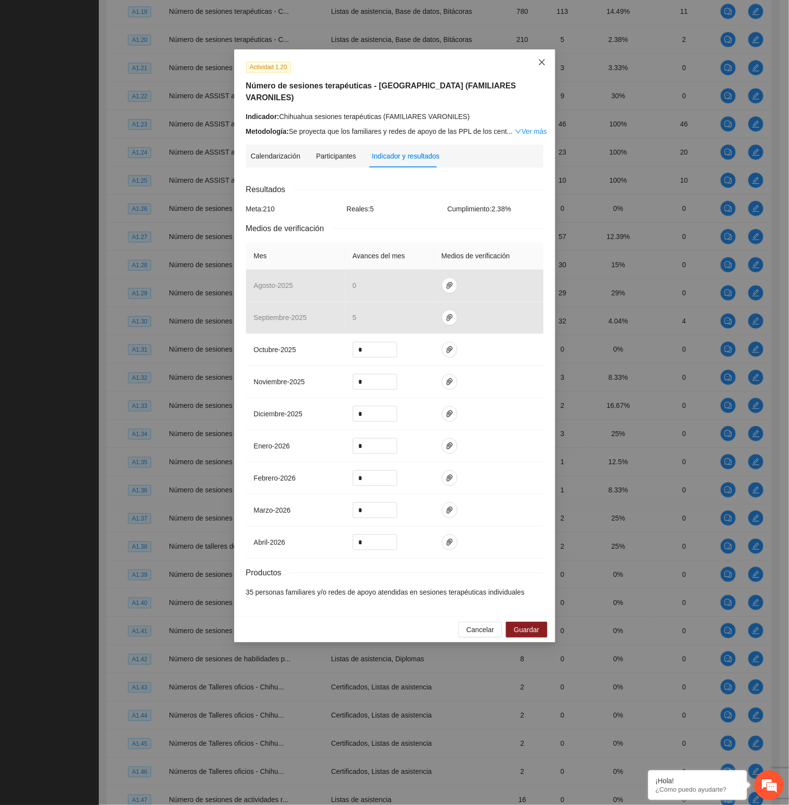
click at [541, 63] on icon "close" at bounding box center [542, 62] width 8 height 8
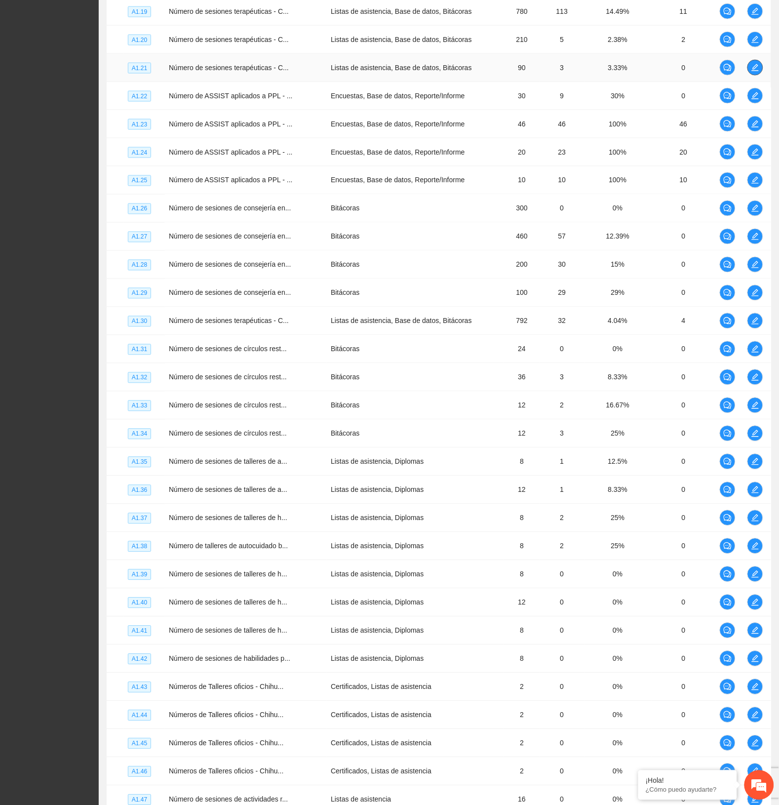
click at [753, 66] on button "button" at bounding box center [756, 68] width 16 height 16
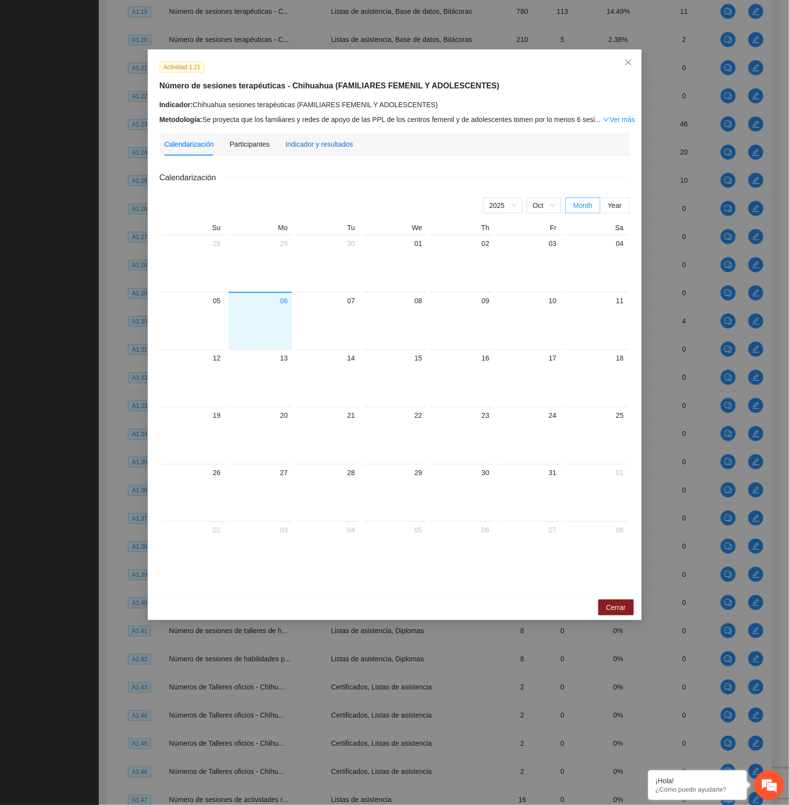
click at [324, 144] on div "Indicador y resultados" at bounding box center [319, 144] width 68 height 11
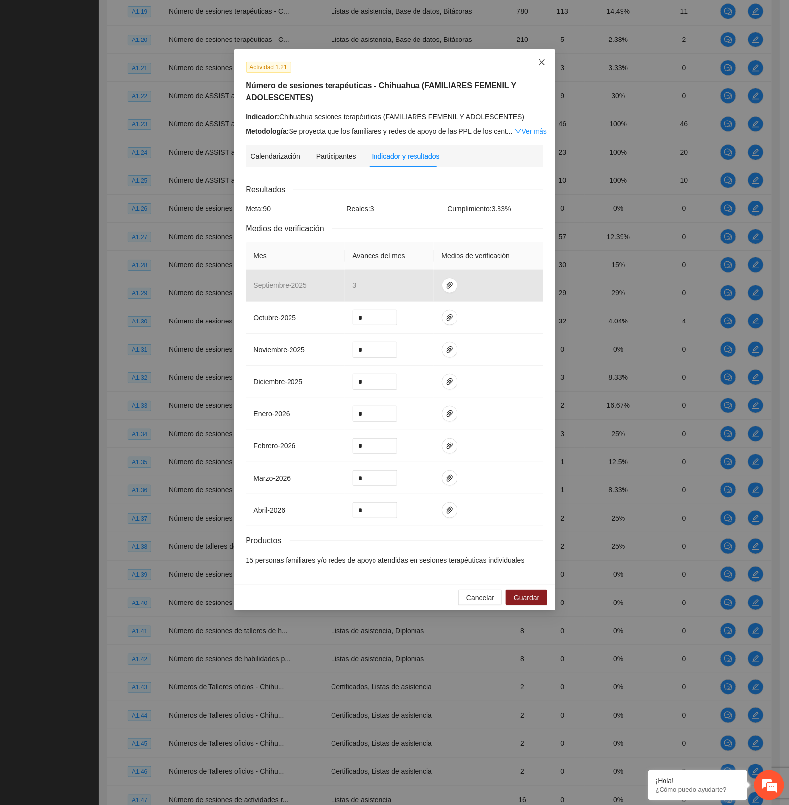
click at [541, 60] on icon "close" at bounding box center [542, 62] width 8 height 8
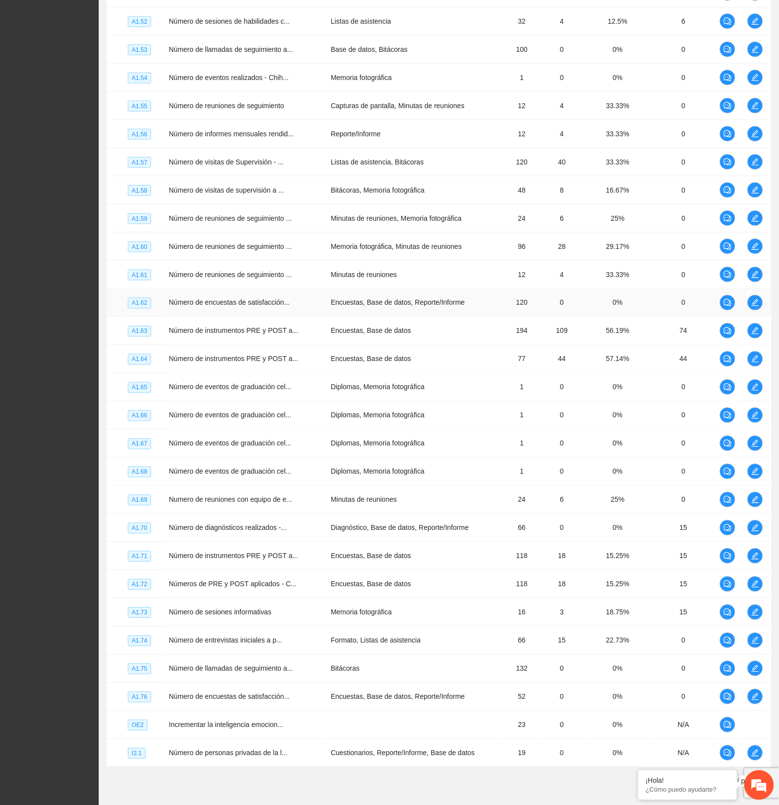
scroll to position [2386, 0]
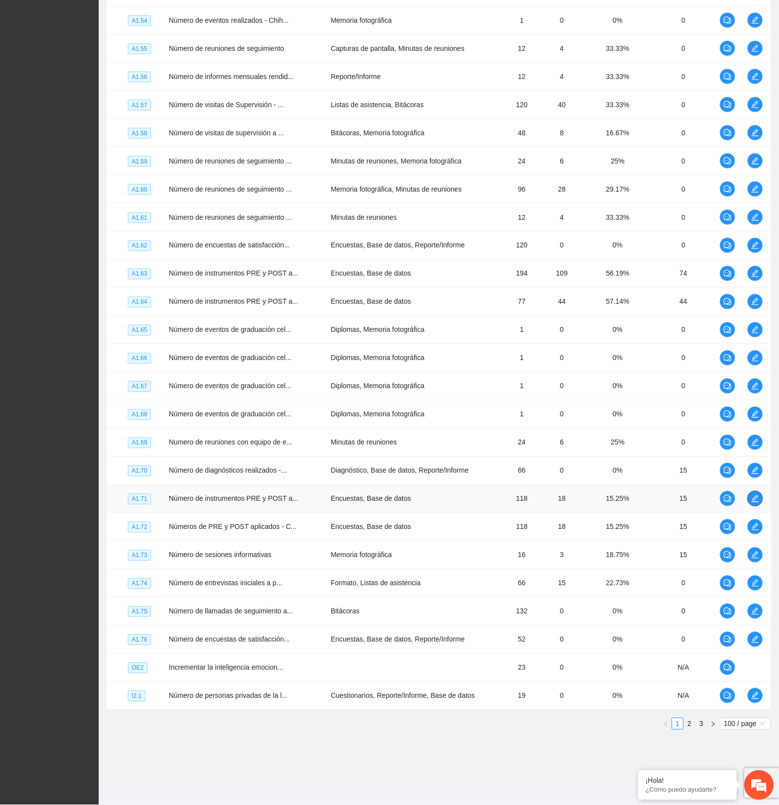
click at [757, 499] on icon "edit" at bounding box center [756, 499] width 8 height 8
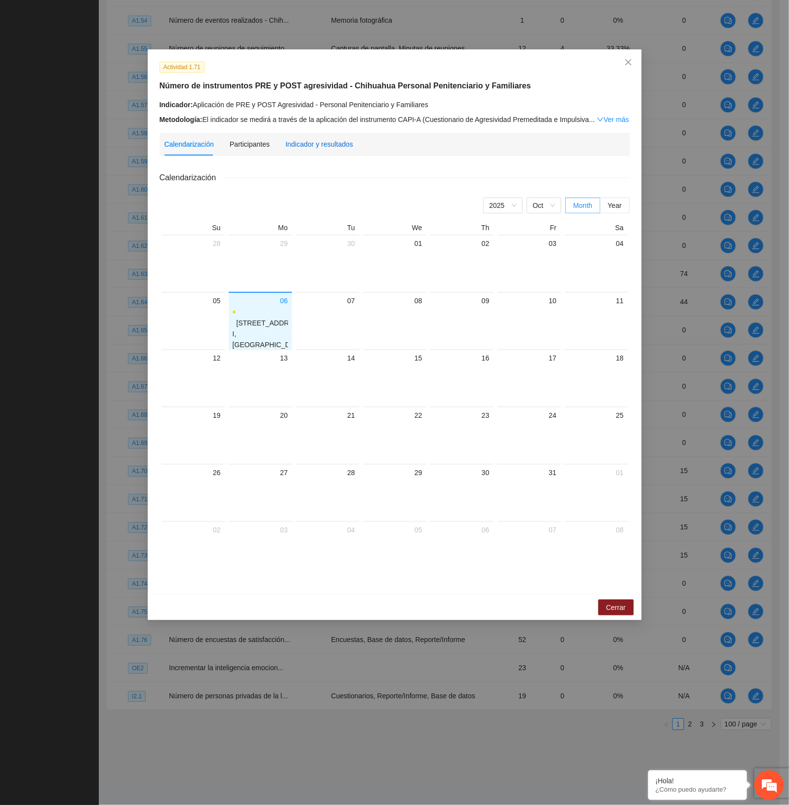
click at [320, 149] on div "Indicador y resultados" at bounding box center [319, 144] width 68 height 11
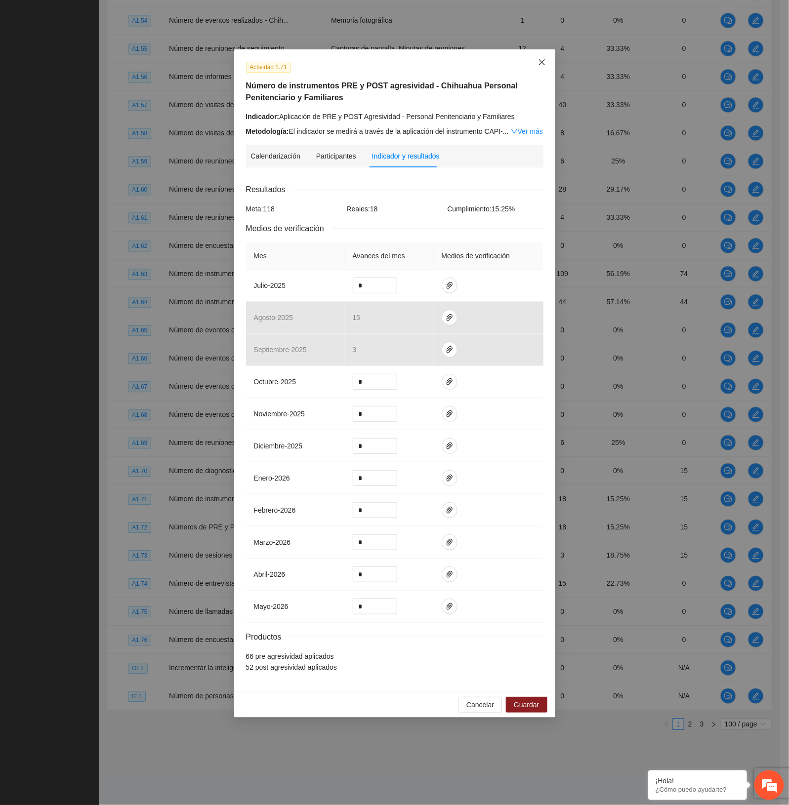
click at [538, 64] on icon "close" at bounding box center [542, 62] width 8 height 8
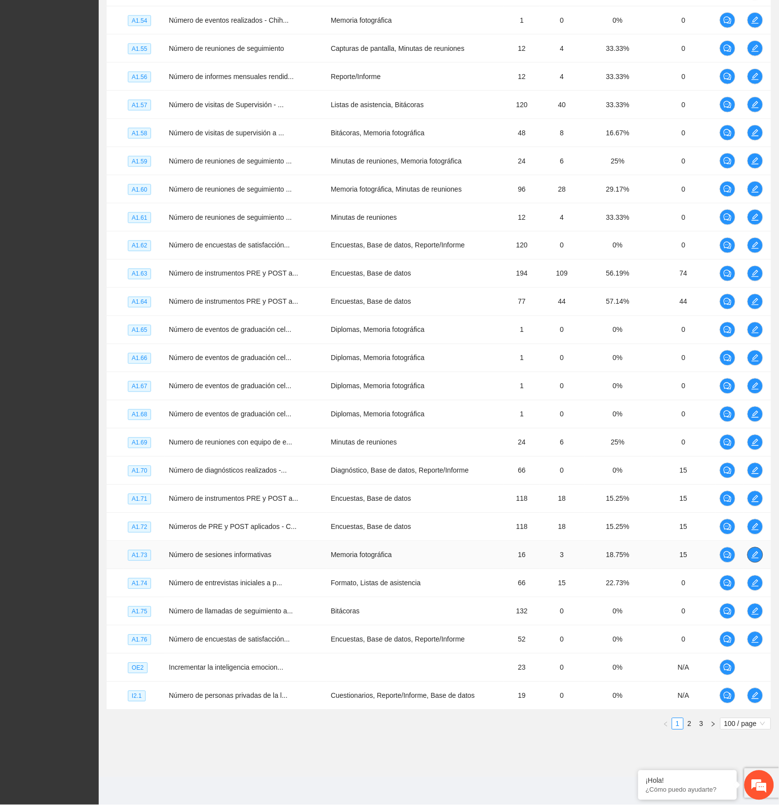
click at [754, 556] on icon "edit" at bounding box center [755, 555] width 7 height 7
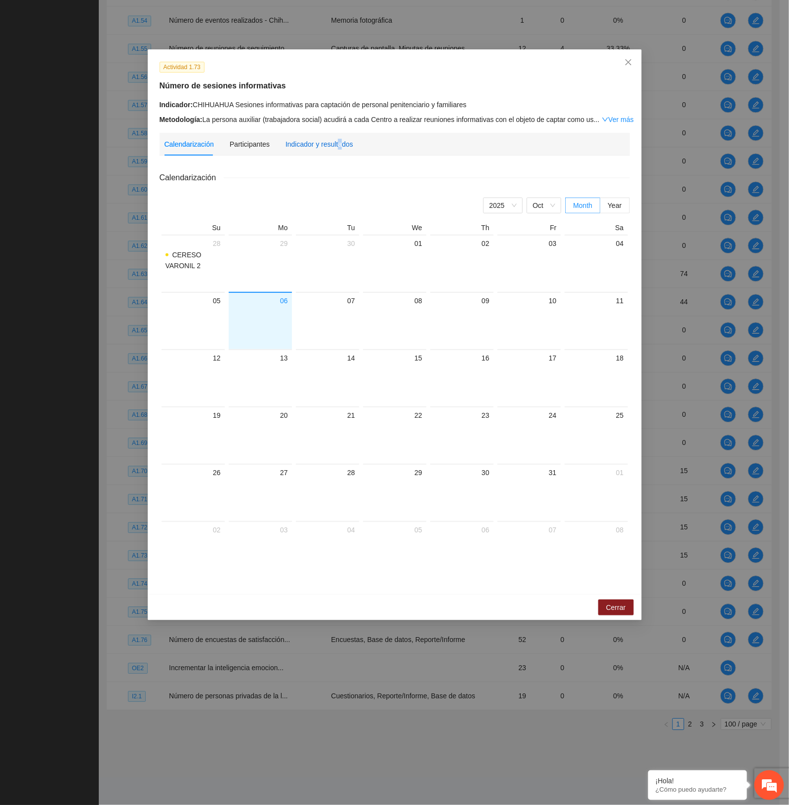
click at [336, 140] on div "Indicador y resultados" at bounding box center [319, 144] width 68 height 11
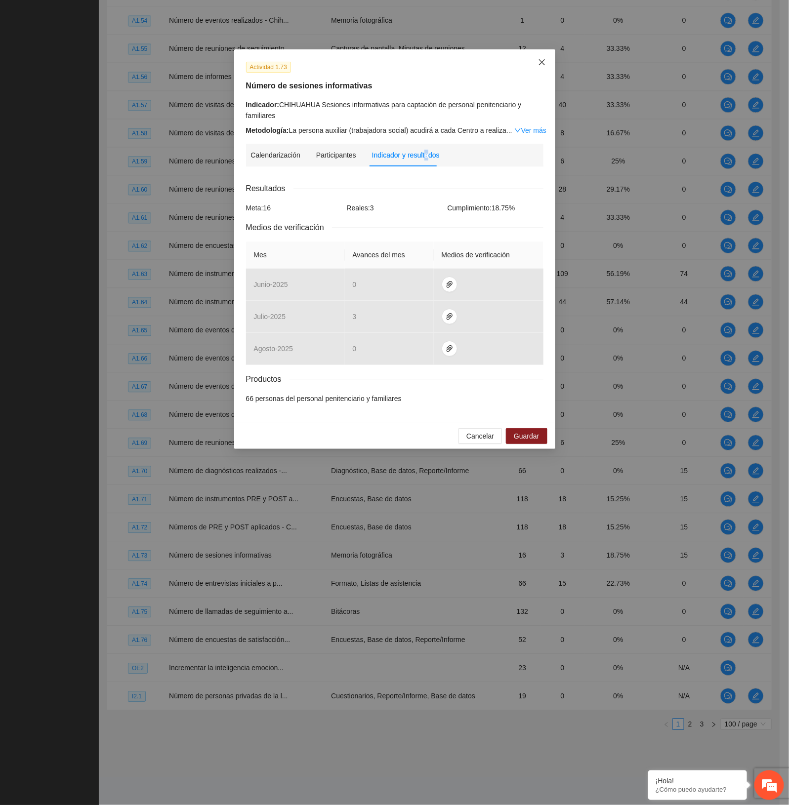
drag, startPoint x: 541, startPoint y: 60, endPoint x: 535, endPoint y: 57, distance: 7.3
click at [535, 57] on span "Close" at bounding box center [541, 62] width 27 height 27
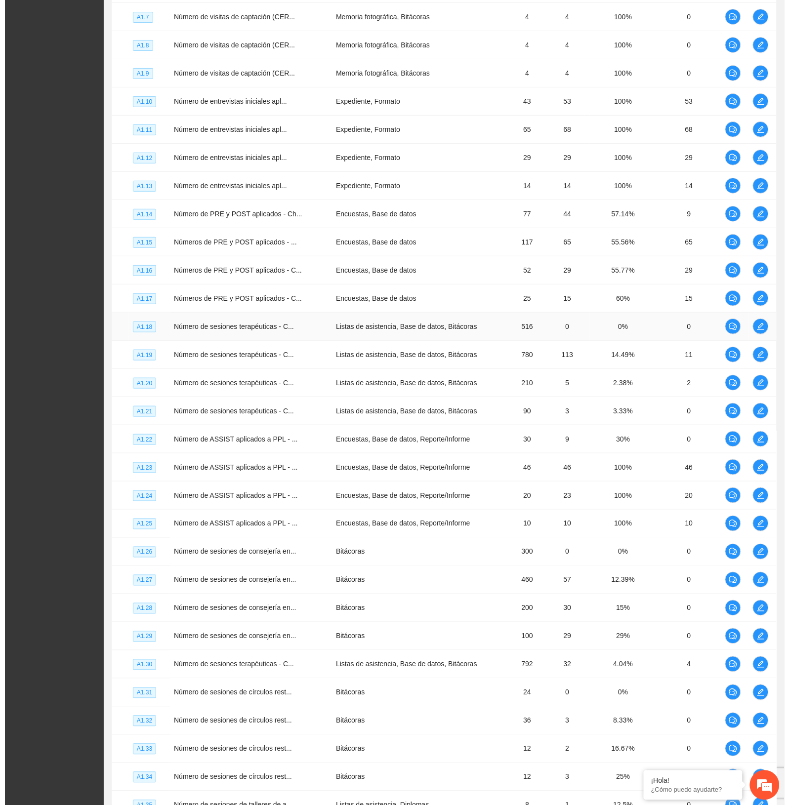
scroll to position [780, 0]
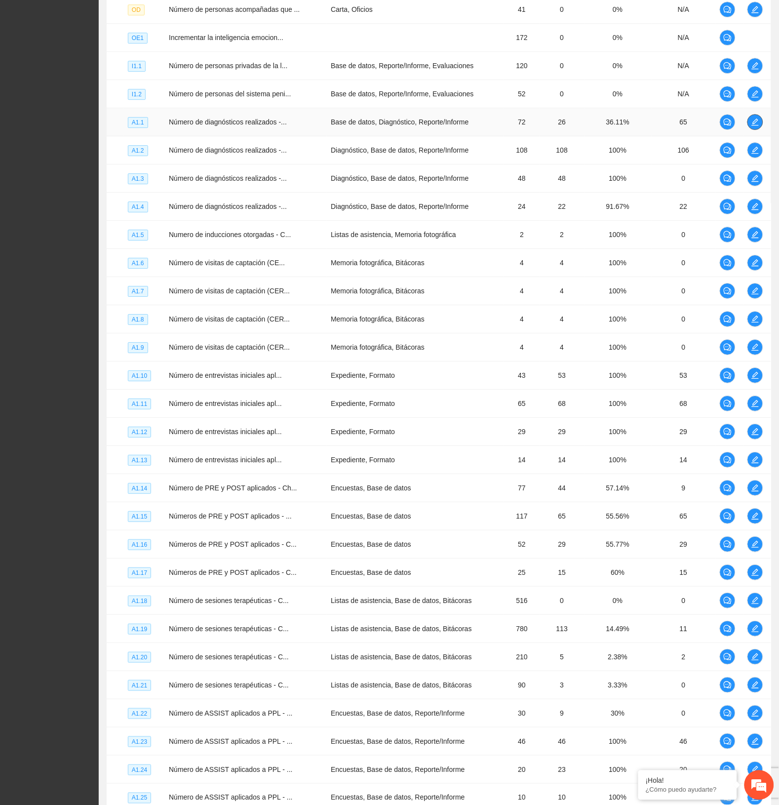
click at [752, 125] on icon "edit" at bounding box center [755, 122] width 7 height 7
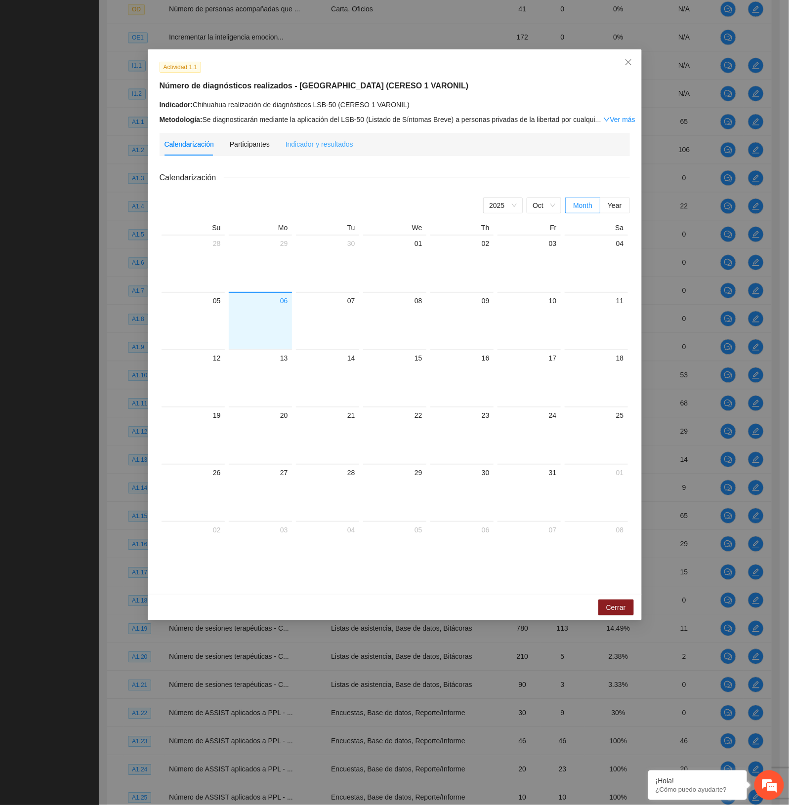
click at [326, 137] on div "Indicador y resultados" at bounding box center [319, 144] width 68 height 23
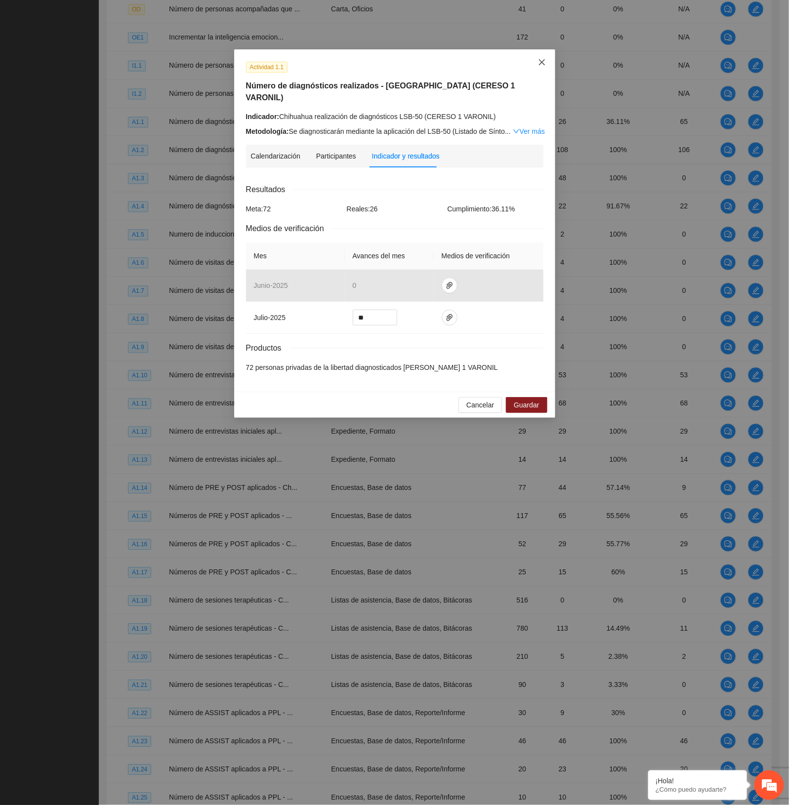
drag, startPoint x: 536, startPoint y: 59, endPoint x: 551, endPoint y: 58, distance: 14.9
click at [536, 59] on span "Close" at bounding box center [541, 62] width 27 height 27
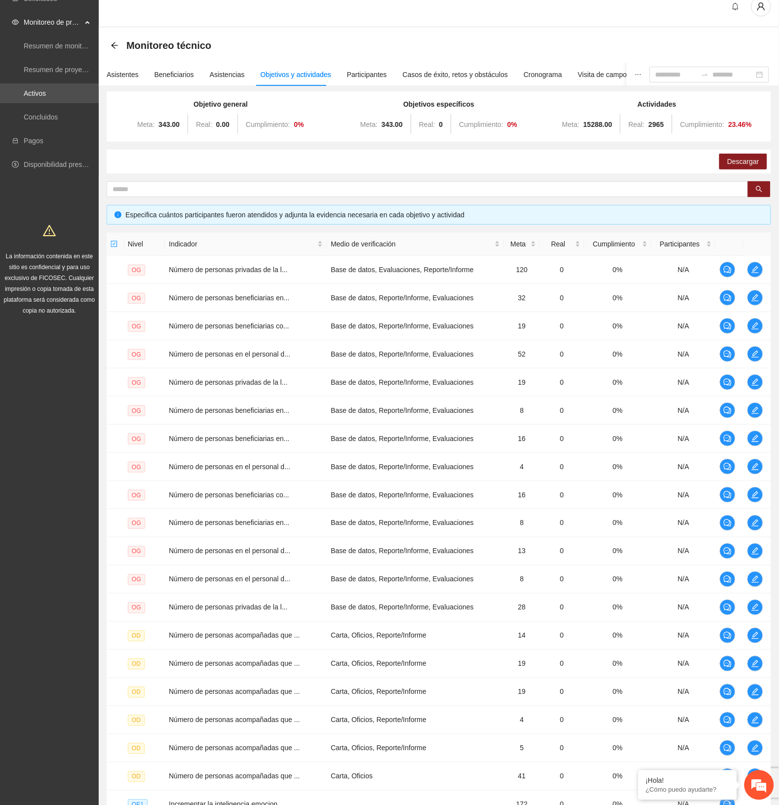
scroll to position [0, 0]
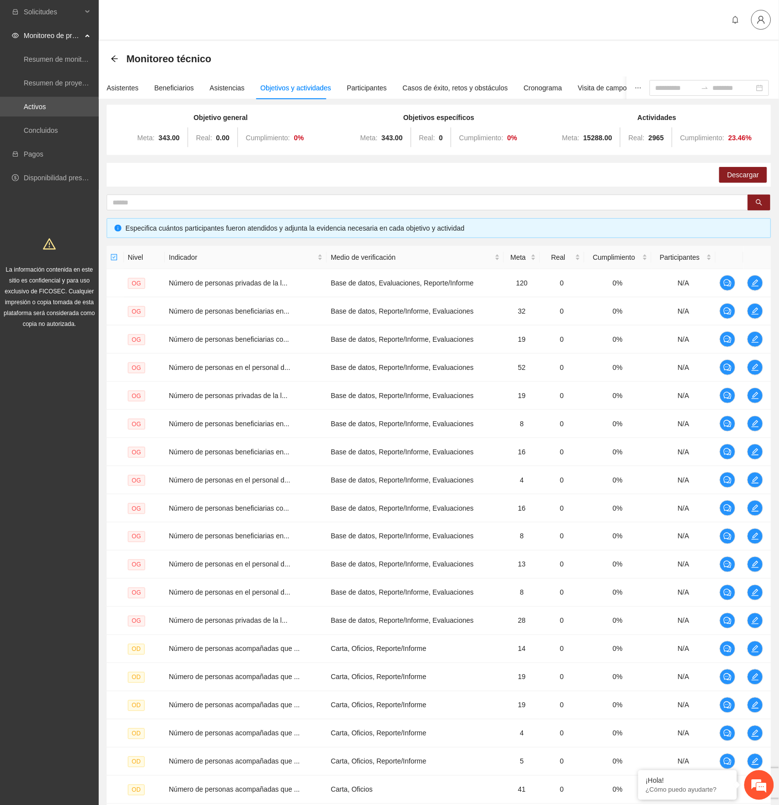
drag, startPoint x: 760, startPoint y: 13, endPoint x: 731, endPoint y: 41, distance: 39.5
click at [758, 14] on button "button" at bounding box center [762, 20] width 20 height 20
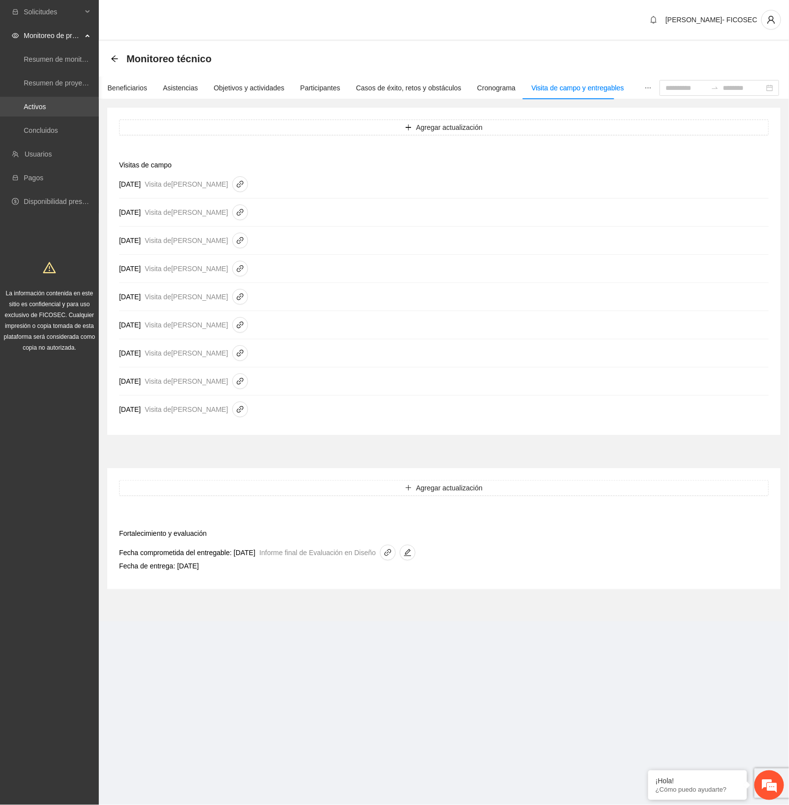
drag, startPoint x: 0, startPoint y: 0, endPoint x: 61, endPoint y: 102, distance: 118.5
click at [46, 103] on link "Activos" at bounding box center [35, 107] width 22 height 8
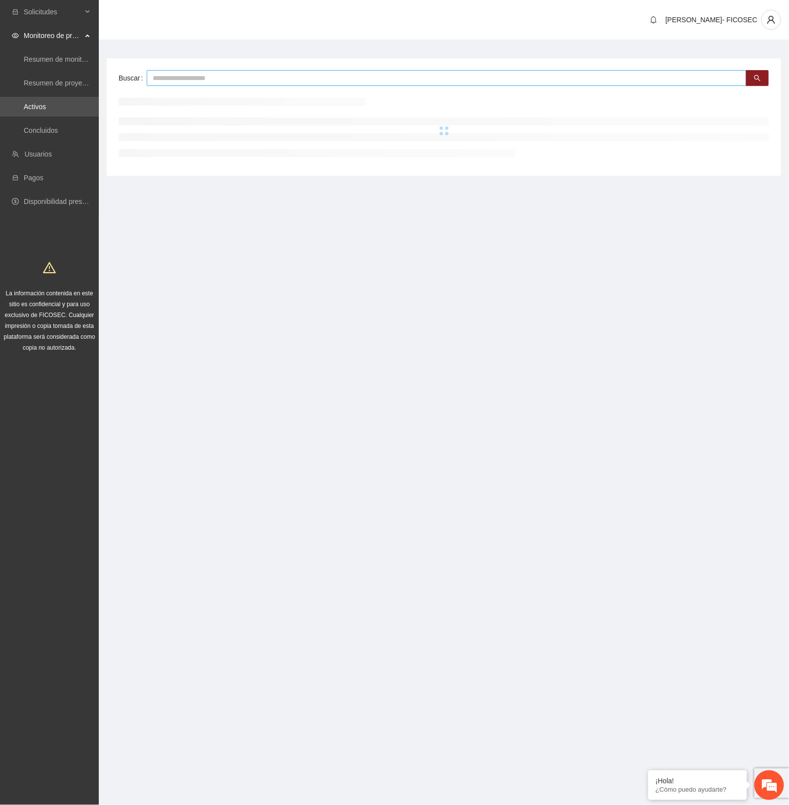
click at [262, 77] on input "text" at bounding box center [447, 78] width 600 height 16
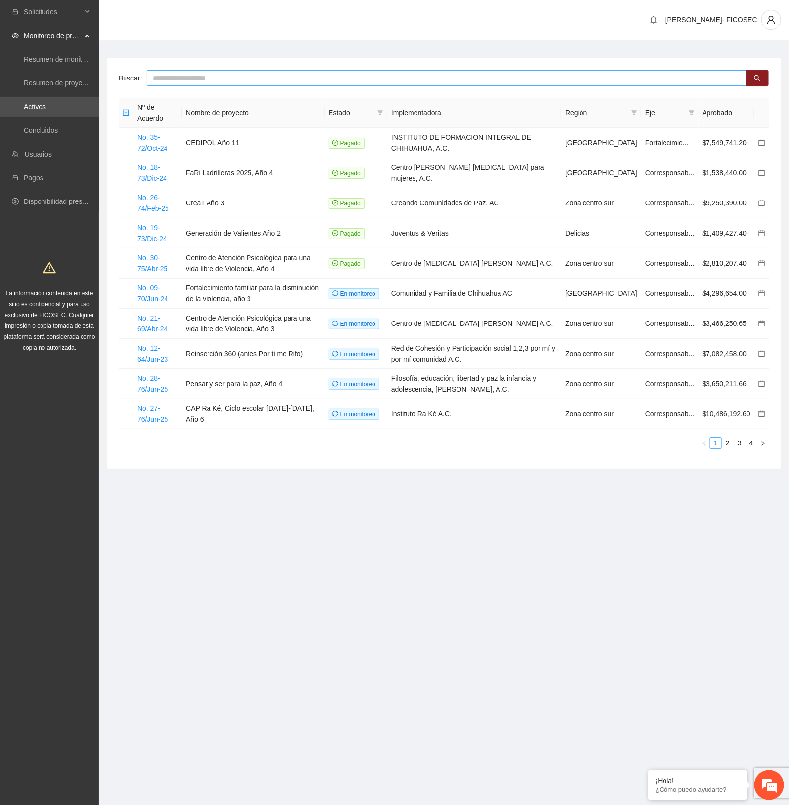
type input "*"
type input "***"
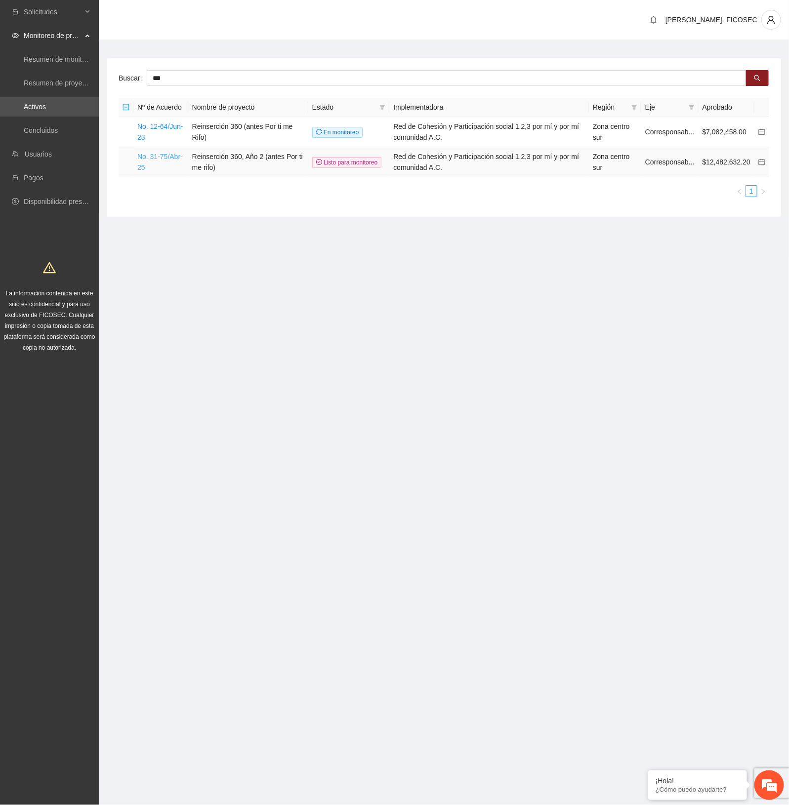
click at [148, 159] on link "No. 31-75/Abr-25" at bounding box center [159, 162] width 45 height 19
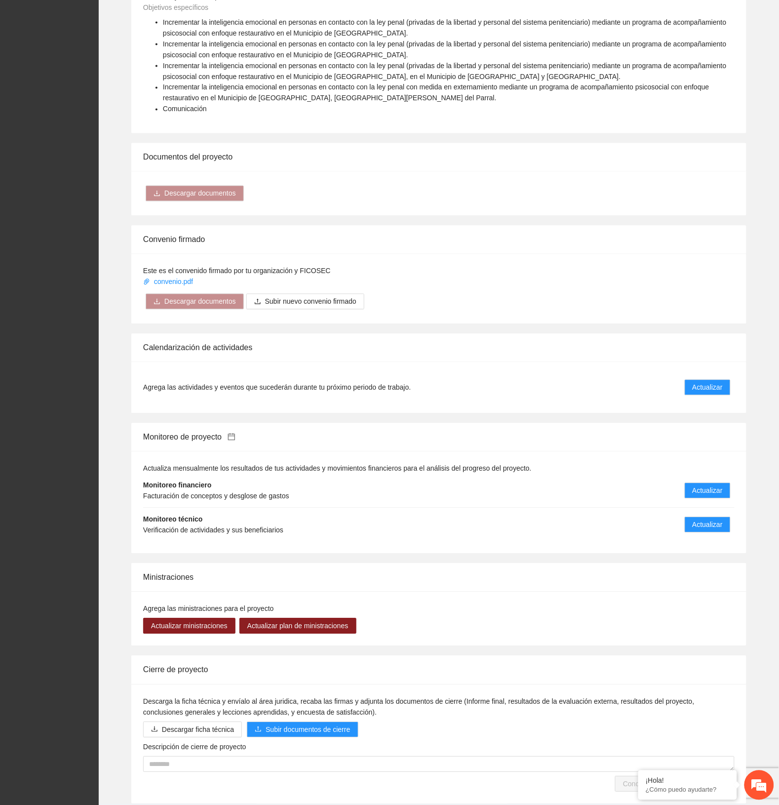
scroll to position [1496, 0]
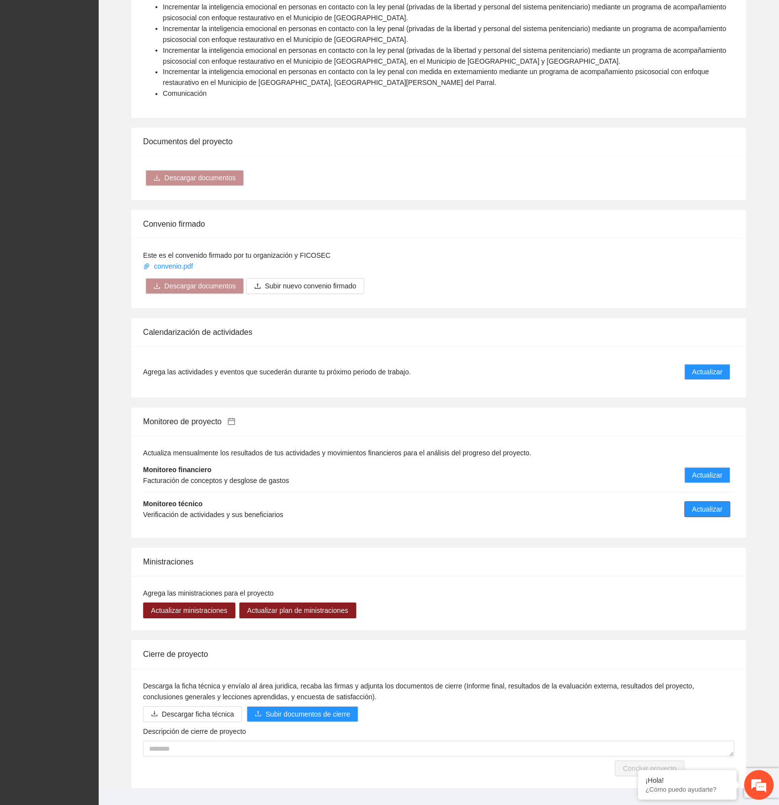
click at [709, 504] on span "Actualizar" at bounding box center [708, 509] width 30 height 11
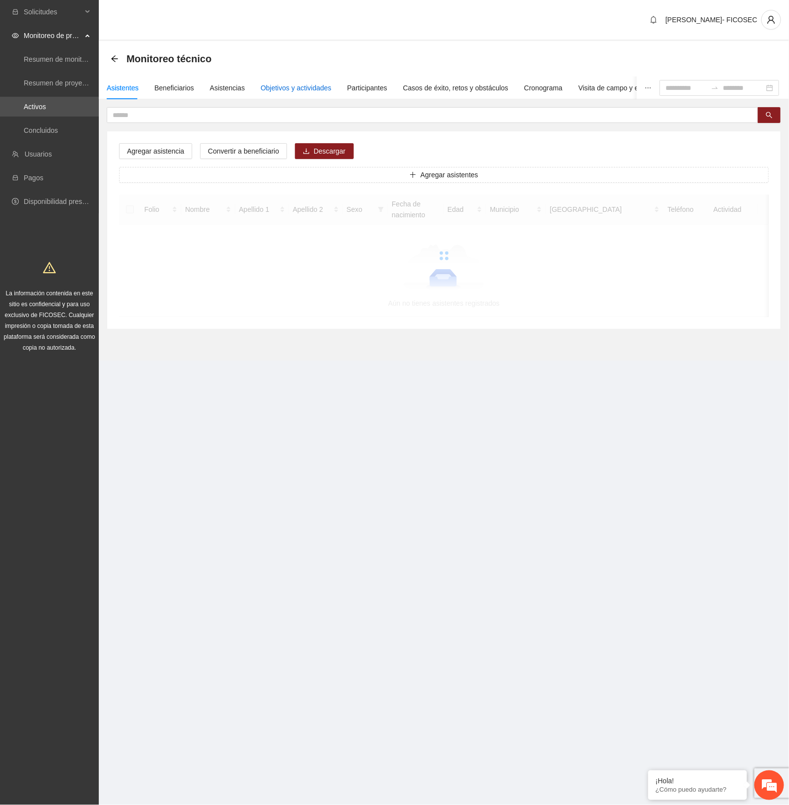
click at [314, 87] on div "Objetivos y actividades" at bounding box center [296, 87] width 71 height 11
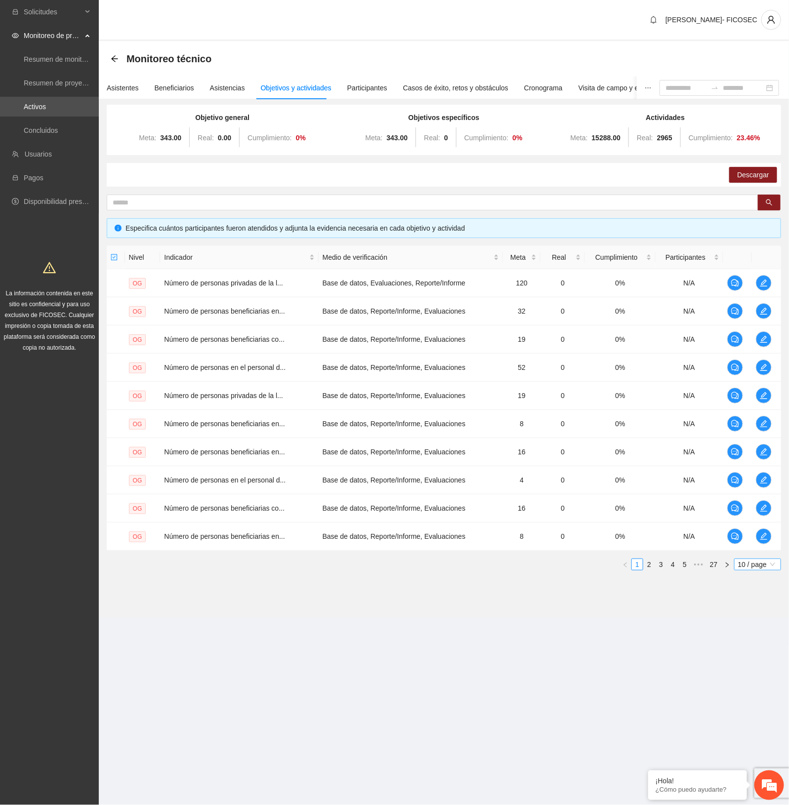
click at [756, 567] on span "10 / page" at bounding box center [757, 564] width 39 height 11
click at [757, 630] on div "100 / page" at bounding box center [758, 629] width 36 height 11
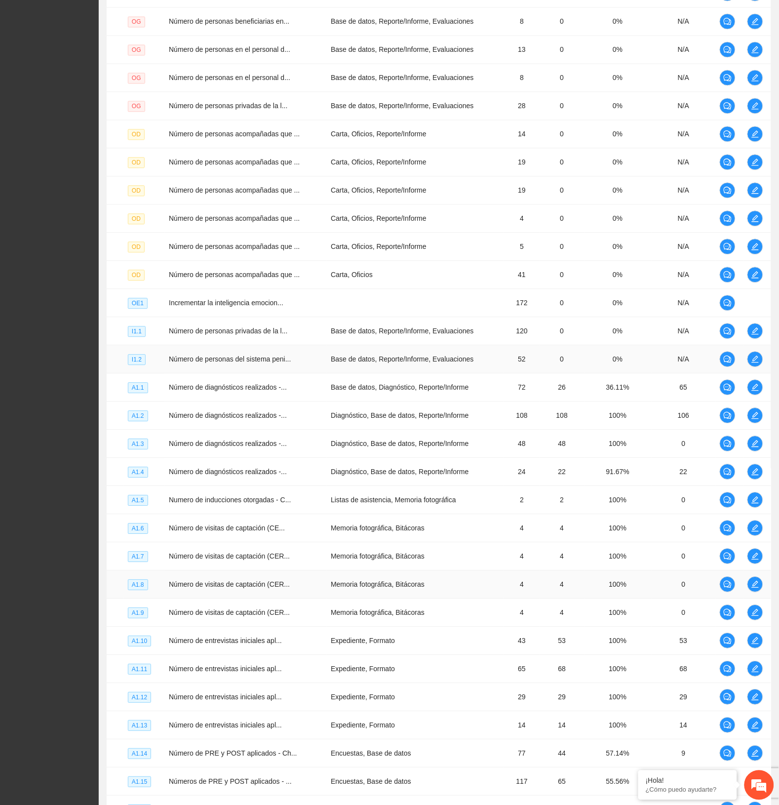
scroll to position [803, 0]
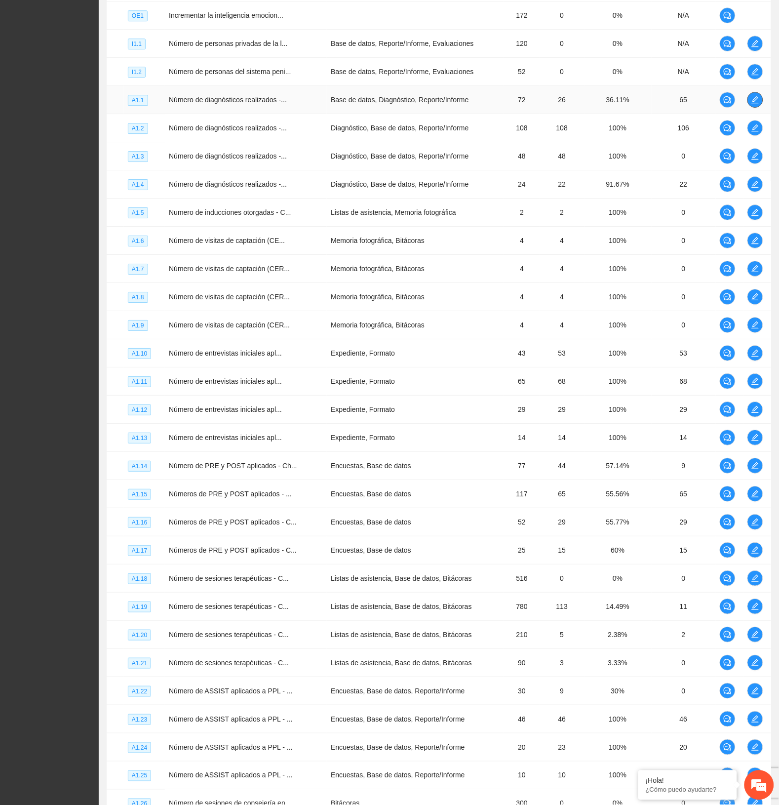
click at [756, 101] on icon "edit" at bounding box center [756, 100] width 8 height 8
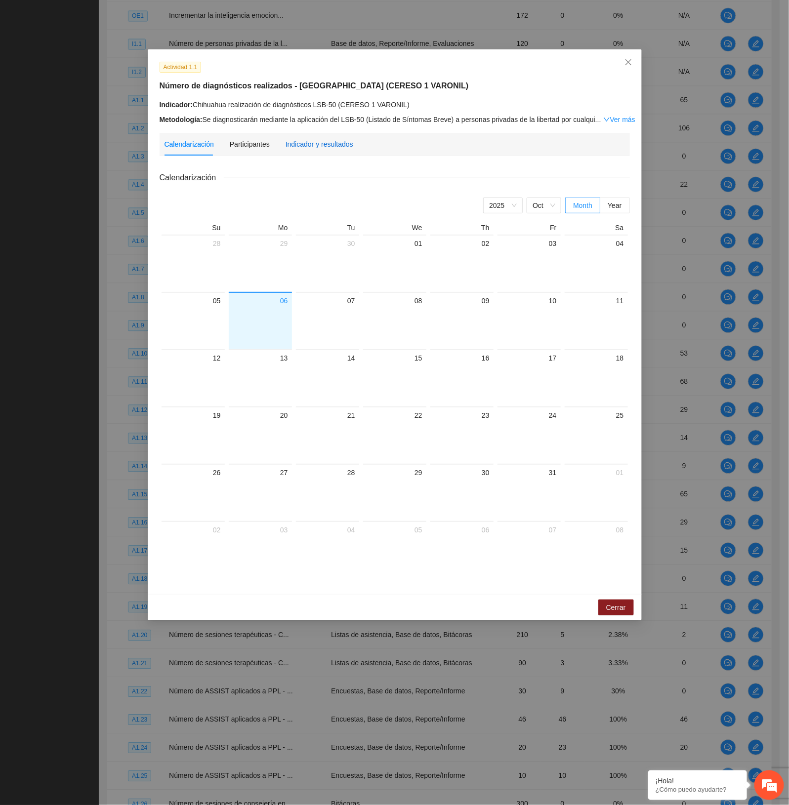
click at [311, 142] on div "Indicador y resultados" at bounding box center [319, 144] width 68 height 11
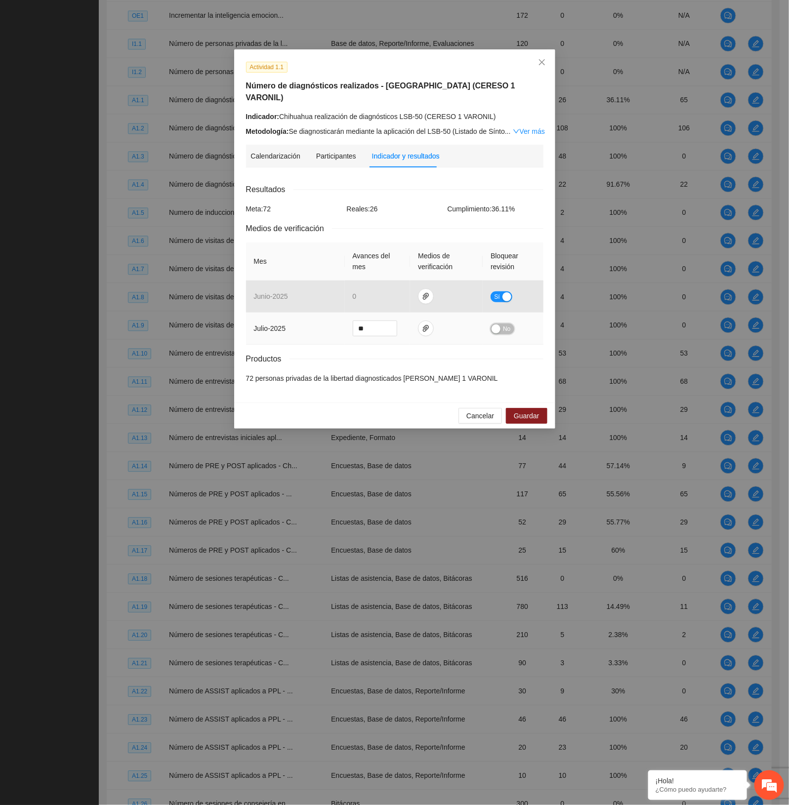
drag, startPoint x: 504, startPoint y: 317, endPoint x: 496, endPoint y: 349, distance: 32.9
click at [502, 324] on button "No" at bounding box center [501, 329] width 23 height 11
click at [502, 325] on div "button" at bounding box center [504, 329] width 9 height 9
click at [529, 410] on span "Guardar" at bounding box center [526, 415] width 25 height 11
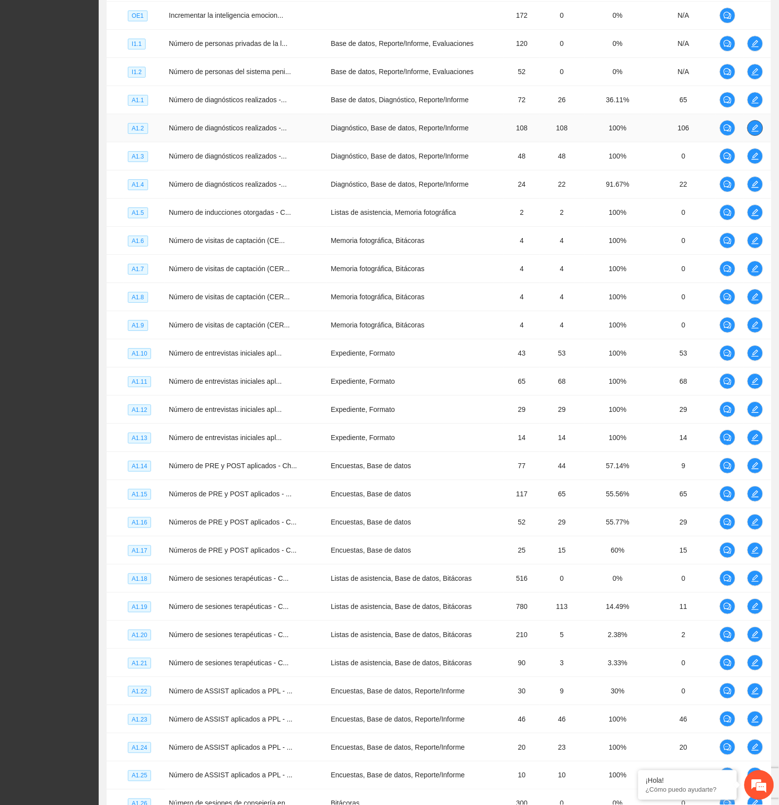
click at [757, 132] on icon "edit" at bounding box center [756, 128] width 8 height 8
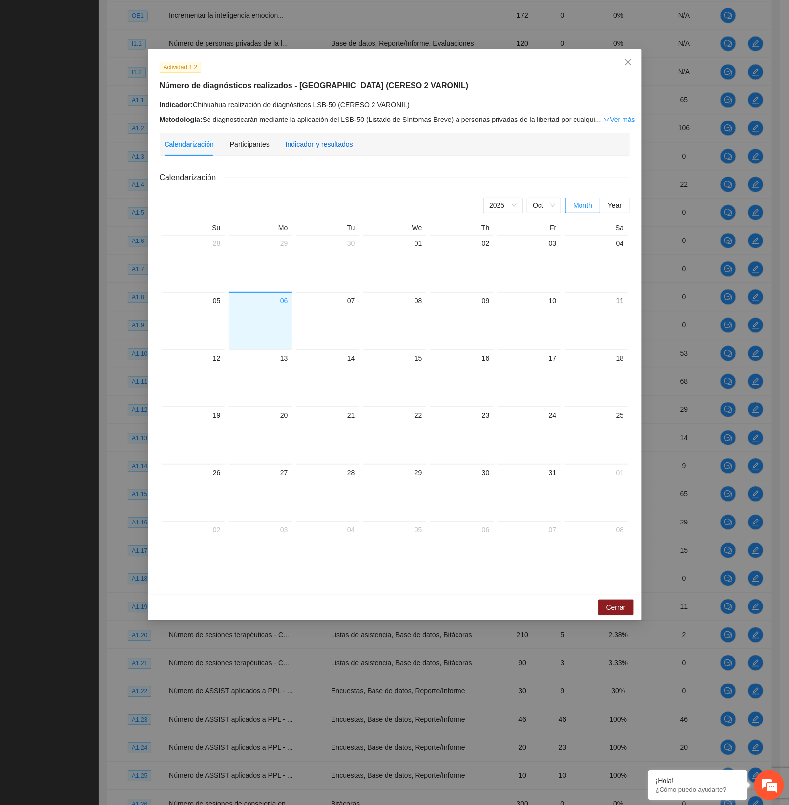
drag, startPoint x: 307, startPoint y: 142, endPoint x: 341, endPoint y: 115, distance: 43.6
click at [306, 134] on div "Indicador y resultados" at bounding box center [319, 144] width 68 height 23
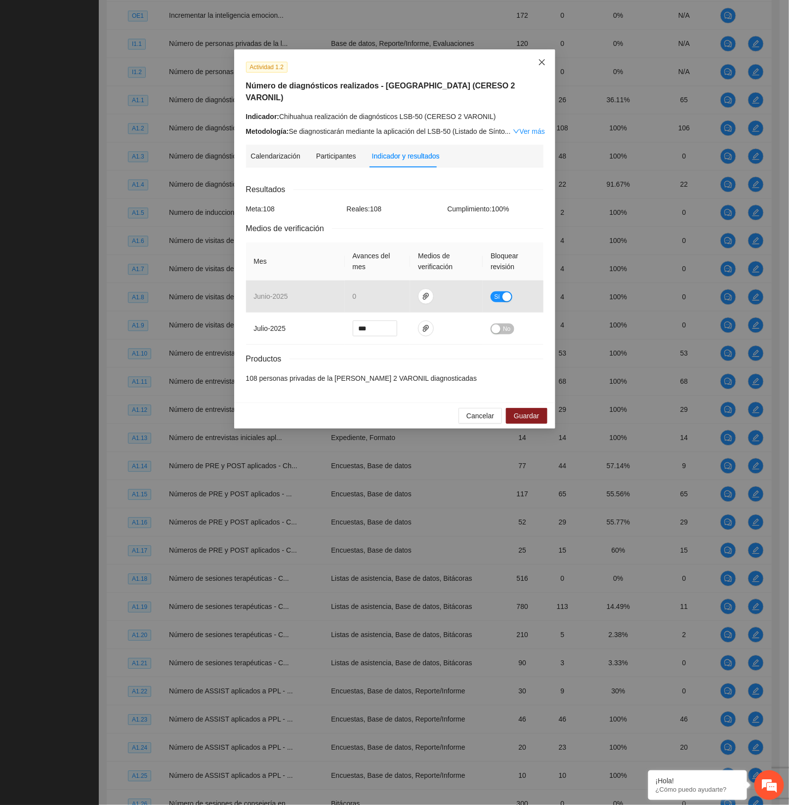
click at [539, 60] on icon "close" at bounding box center [541, 62] width 6 height 6
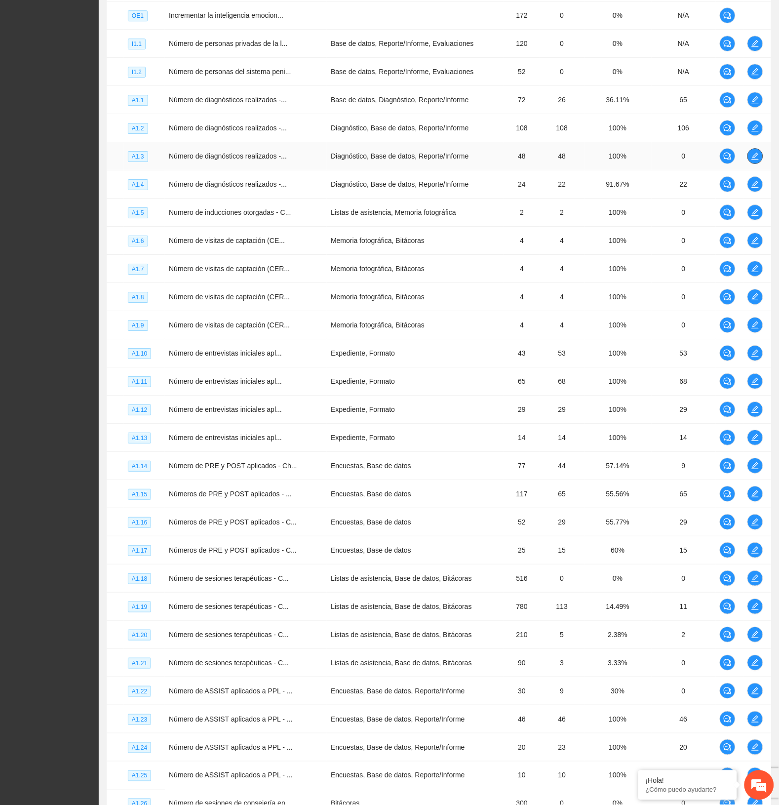
click at [752, 160] on icon "edit" at bounding box center [755, 156] width 7 height 7
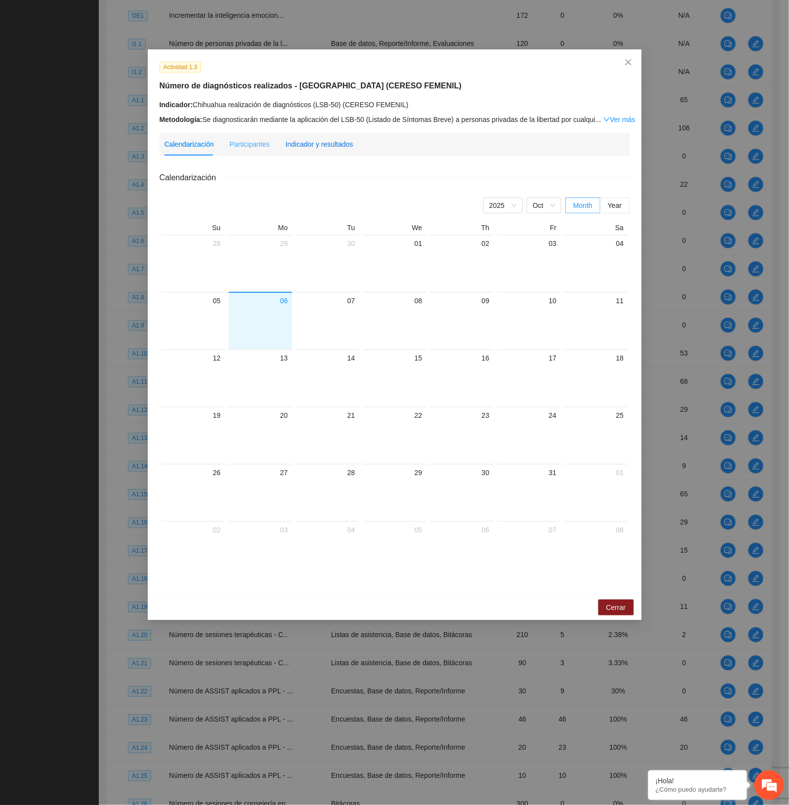
click at [326, 141] on div "Indicador y resultados" at bounding box center [319, 144] width 68 height 11
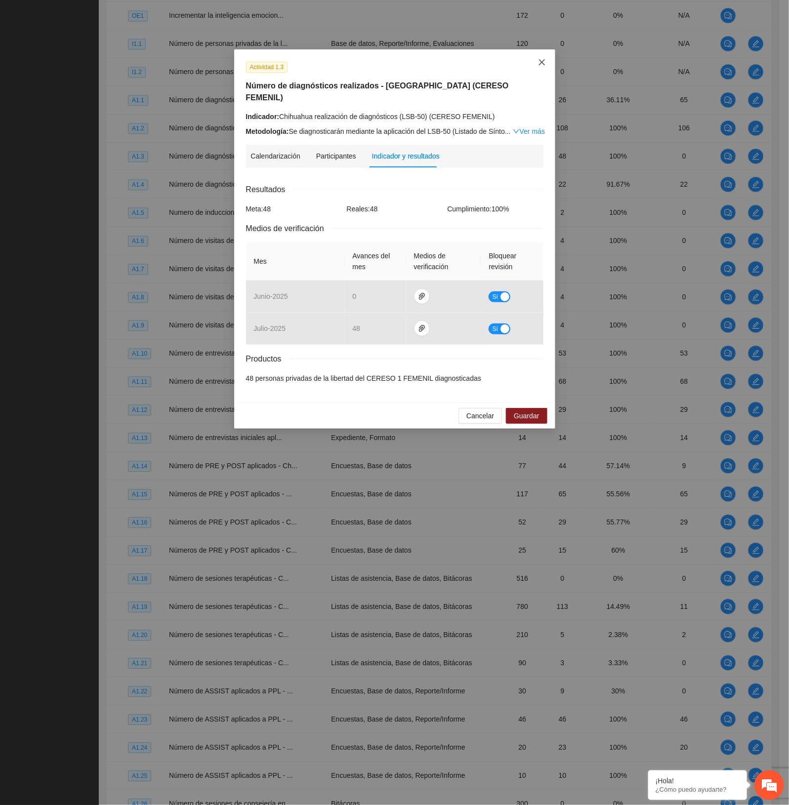
click at [542, 61] on icon "close" at bounding box center [542, 62] width 8 height 8
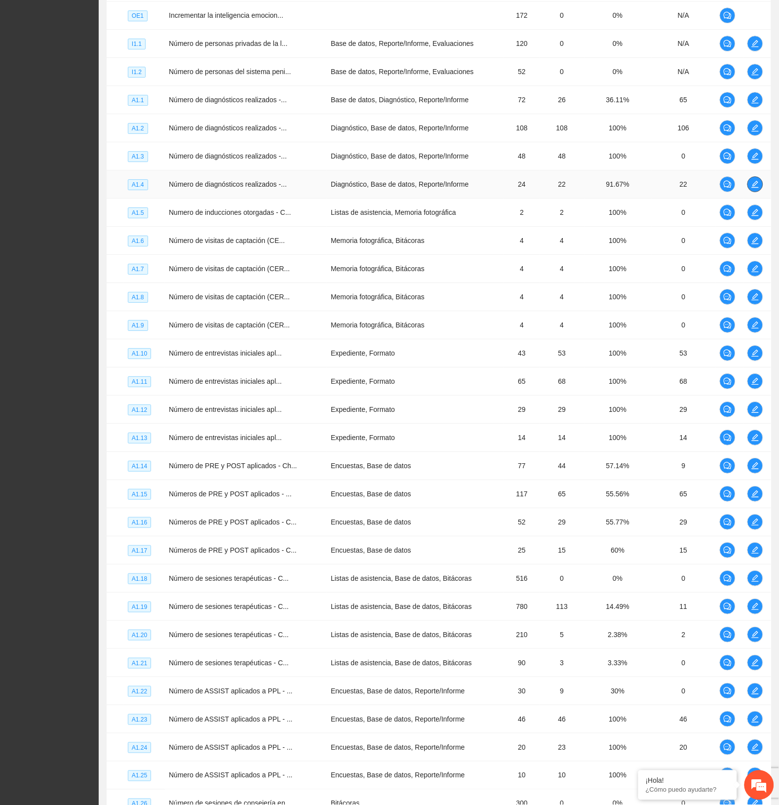
click at [759, 186] on icon "edit" at bounding box center [756, 184] width 8 height 8
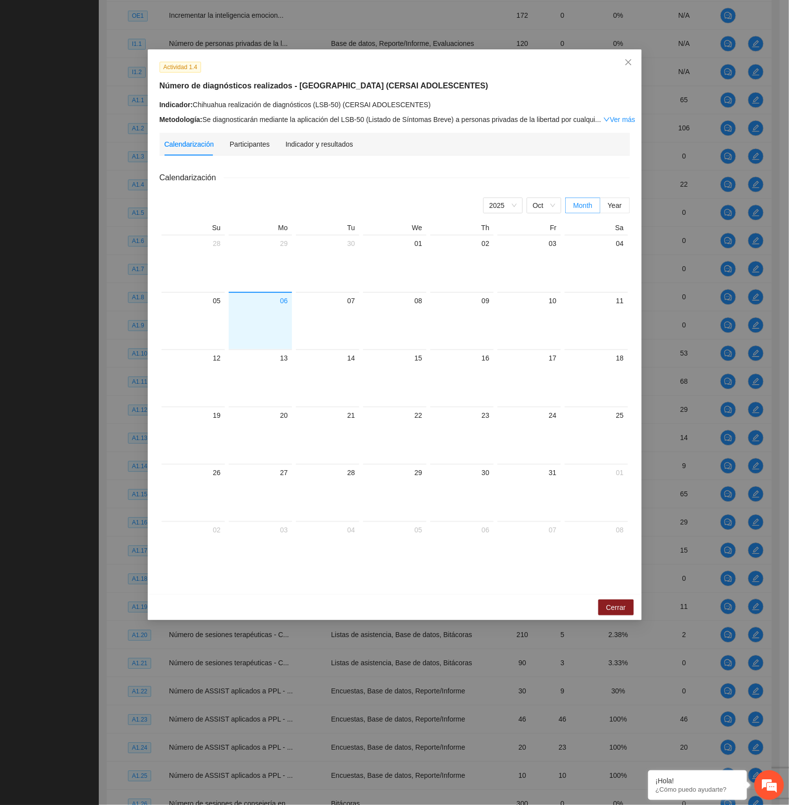
click at [309, 149] on div "Indicador y resultados" at bounding box center [319, 144] width 68 height 23
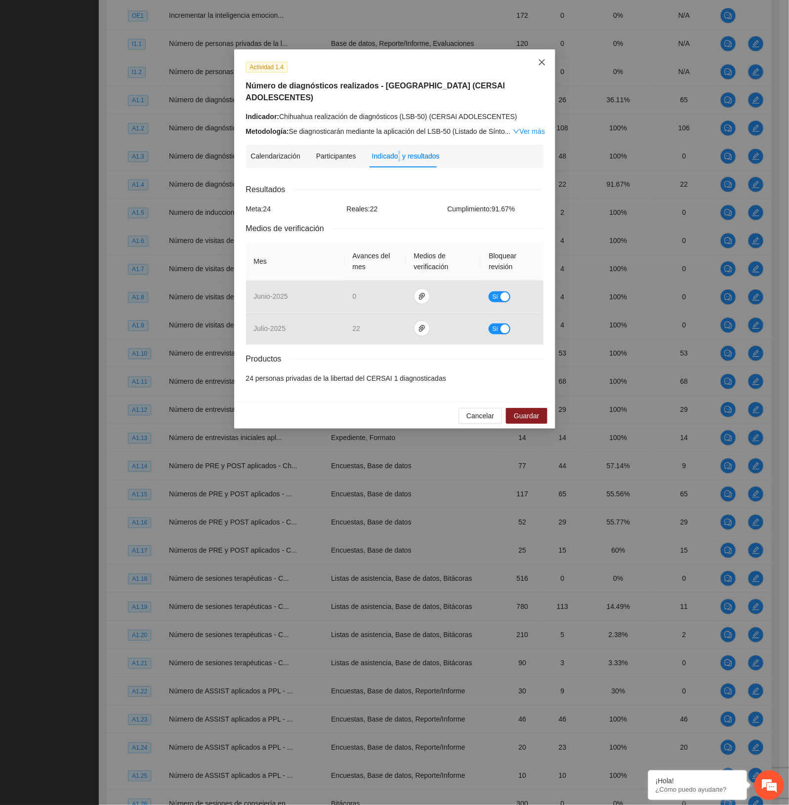
click at [536, 67] on span "Close" at bounding box center [541, 62] width 27 height 27
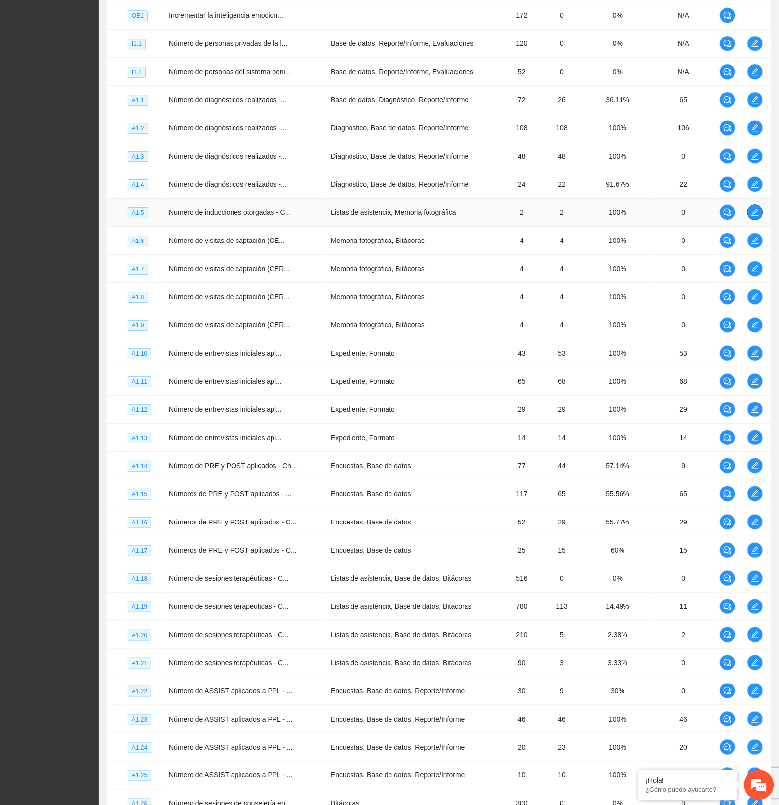
click at [756, 213] on icon "edit" at bounding box center [755, 212] width 7 height 7
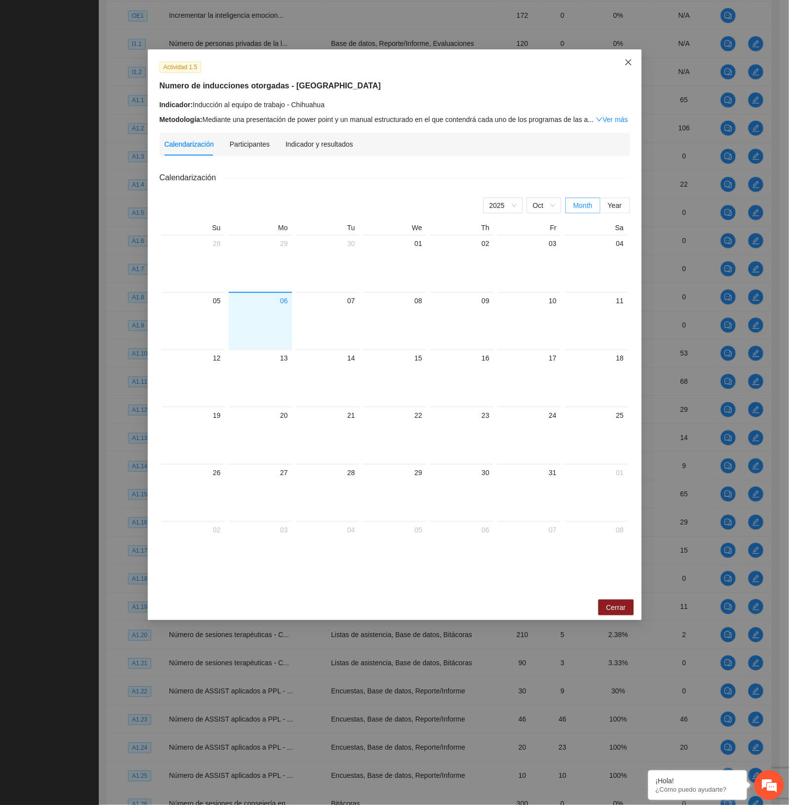
click at [617, 60] on span "Close" at bounding box center [628, 62] width 27 height 27
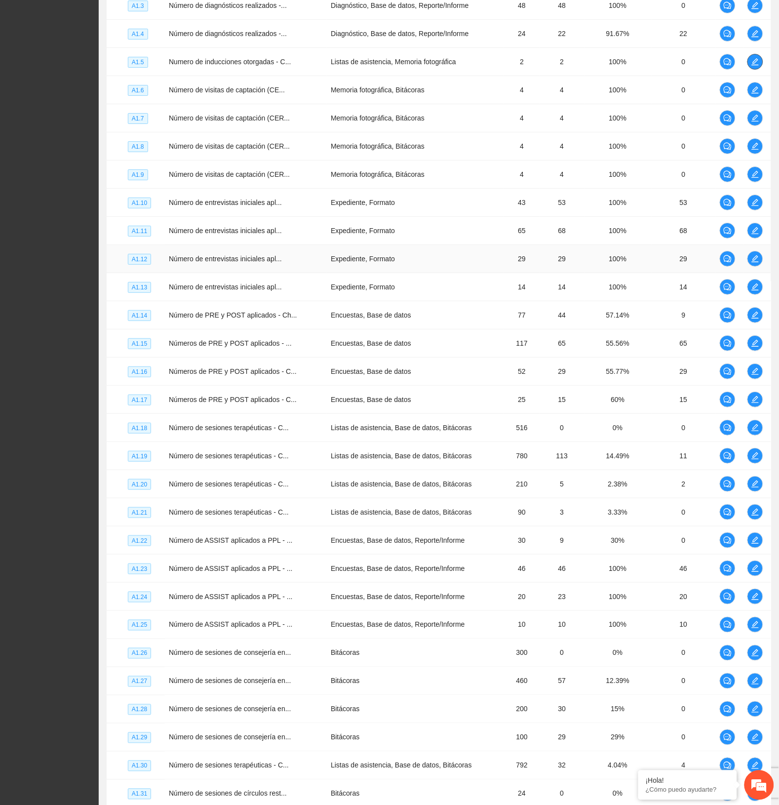
scroll to position [988, 0]
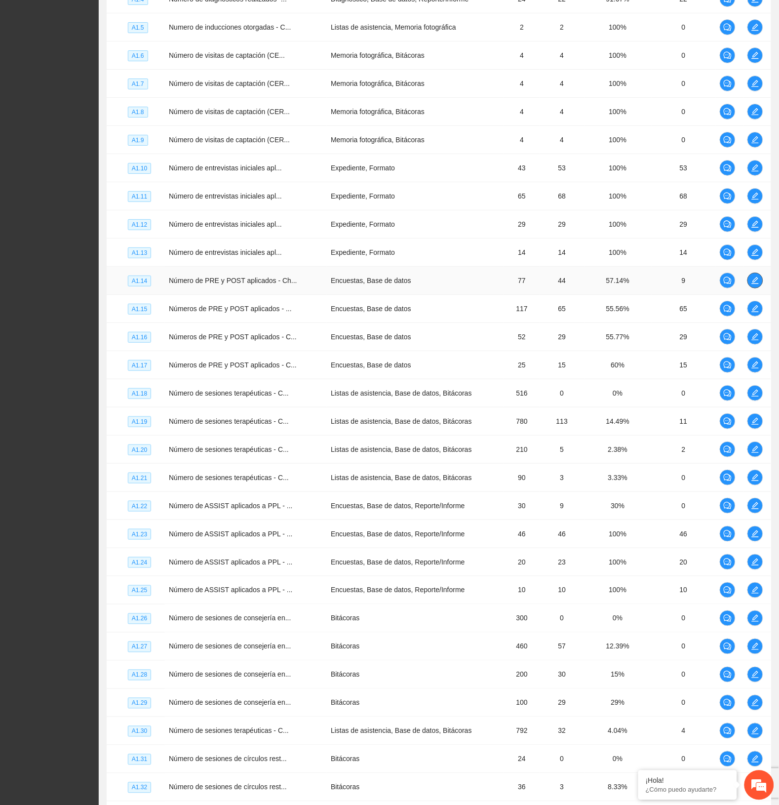
click at [756, 284] on icon "edit" at bounding box center [755, 280] width 7 height 7
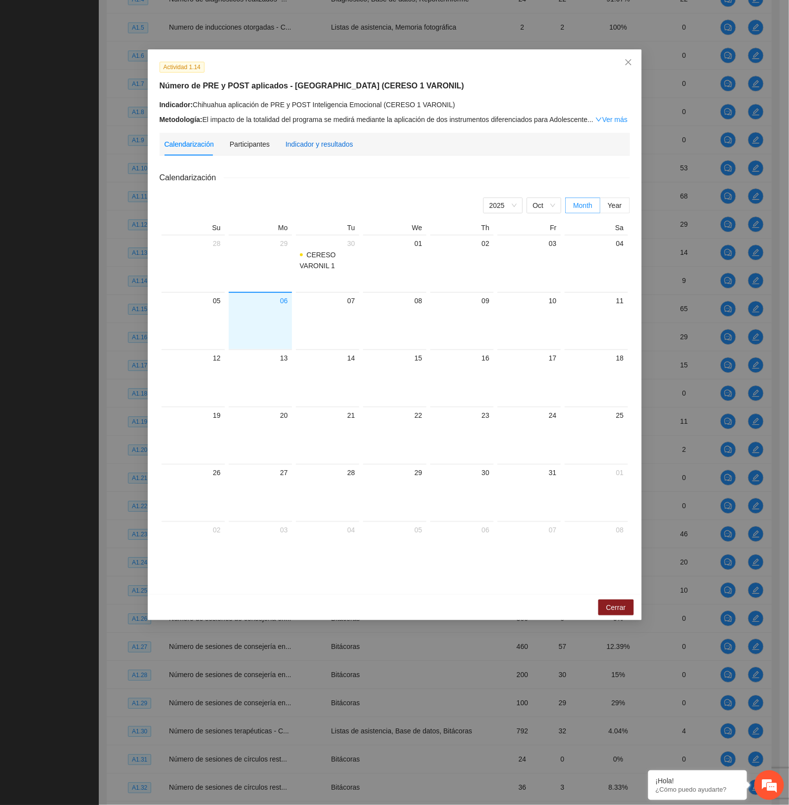
click at [310, 142] on div "Indicador y resultados" at bounding box center [319, 144] width 68 height 11
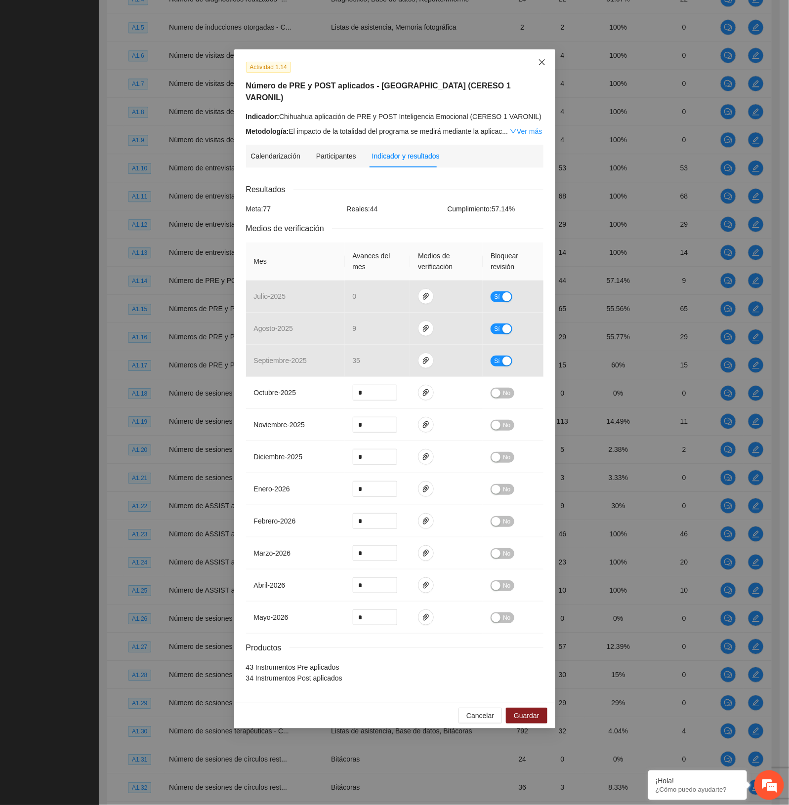
click at [535, 60] on span "Close" at bounding box center [541, 62] width 27 height 27
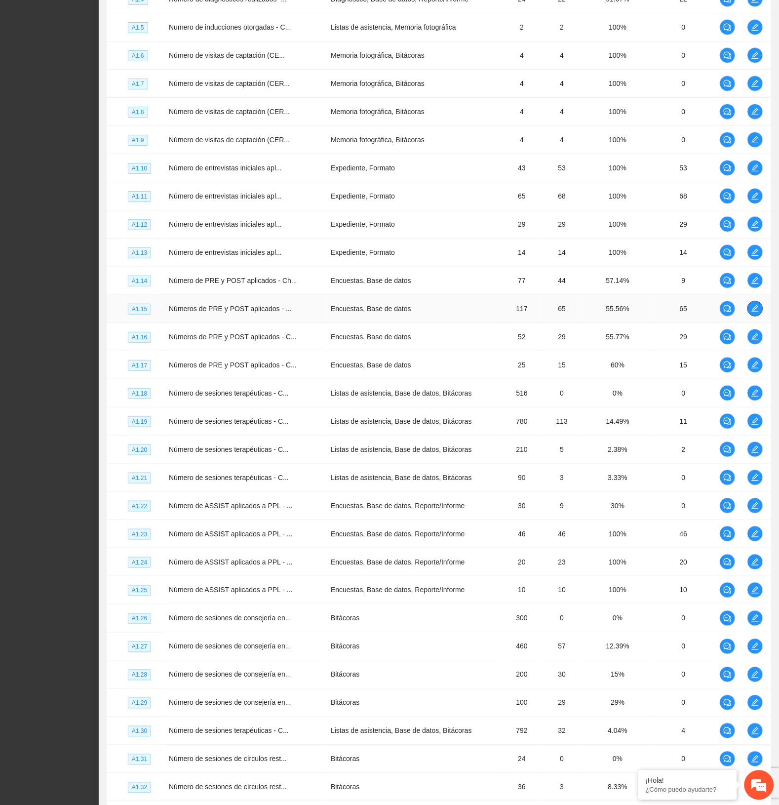
click at [752, 310] on icon "edit" at bounding box center [756, 309] width 8 height 8
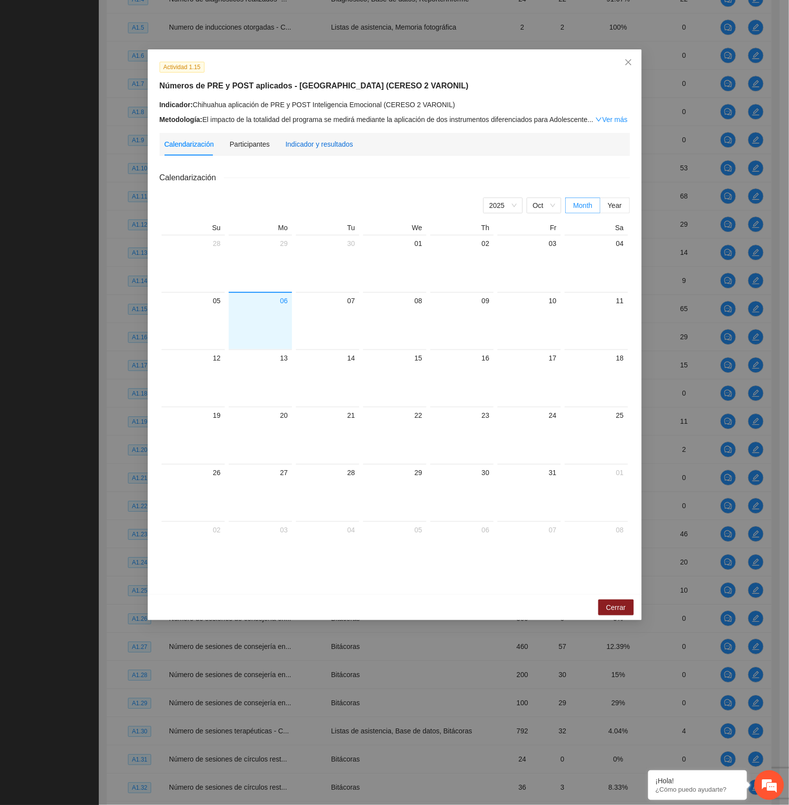
click at [332, 146] on div "Indicador y resultados" at bounding box center [319, 144] width 68 height 11
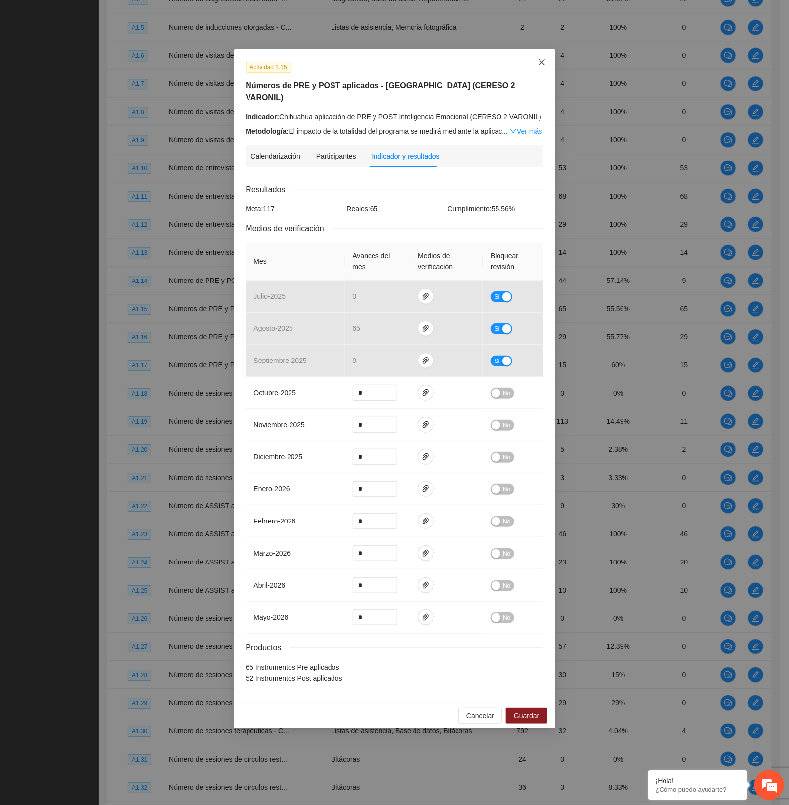
click at [546, 60] on span "Close" at bounding box center [541, 62] width 27 height 27
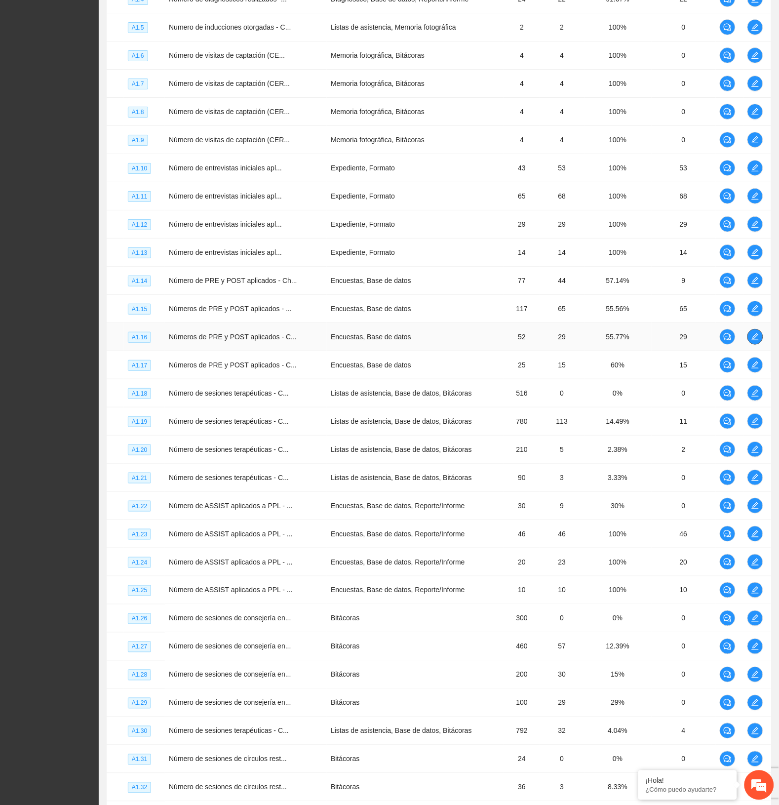
click at [755, 340] on icon "edit" at bounding box center [755, 336] width 7 height 7
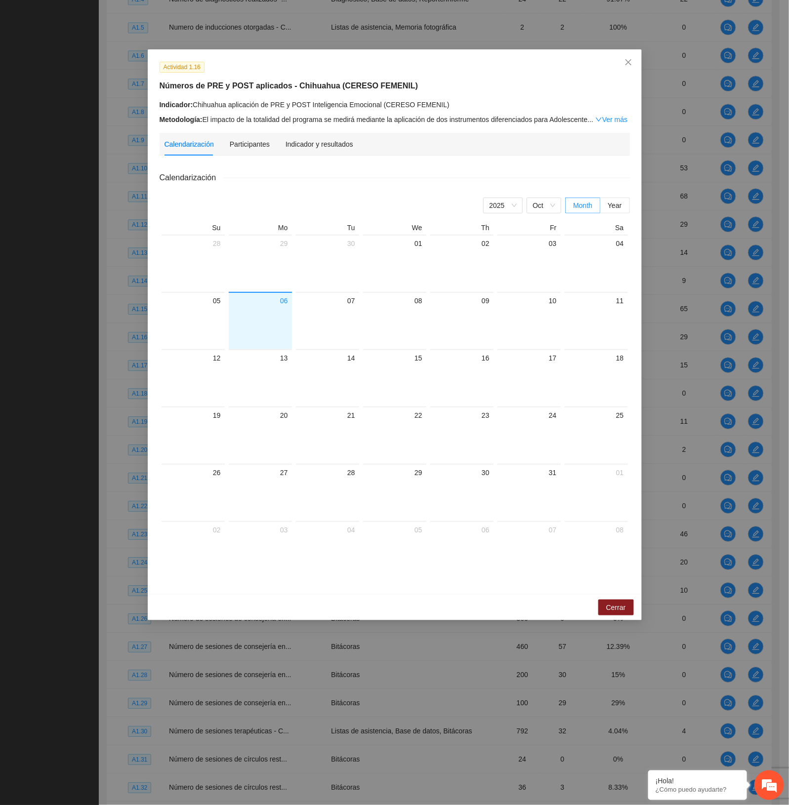
click at [303, 149] on div "Indicador y resultados" at bounding box center [319, 144] width 68 height 23
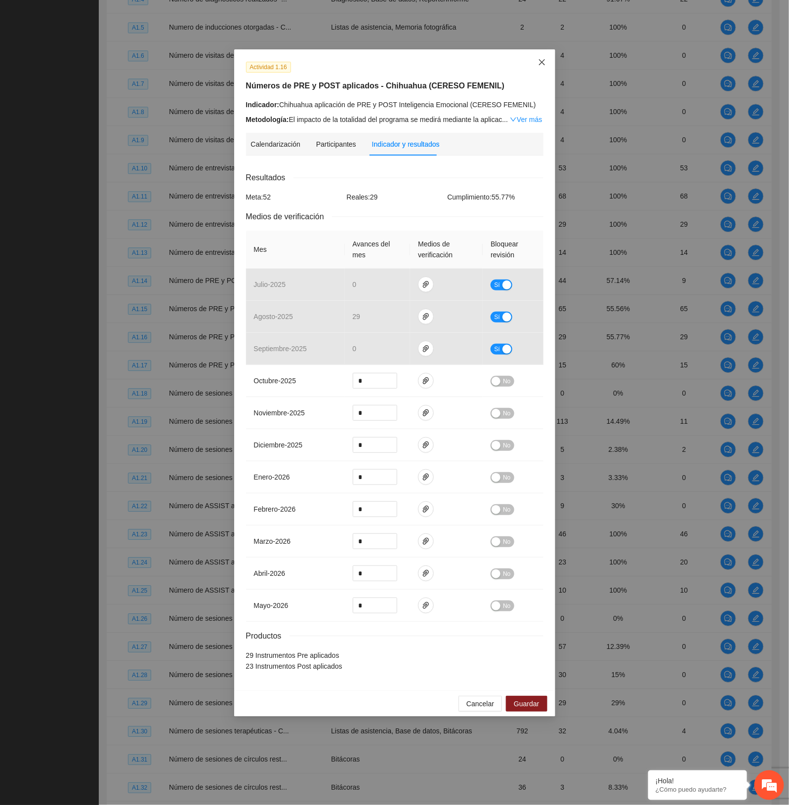
click at [543, 62] on icon "close" at bounding box center [541, 62] width 6 height 6
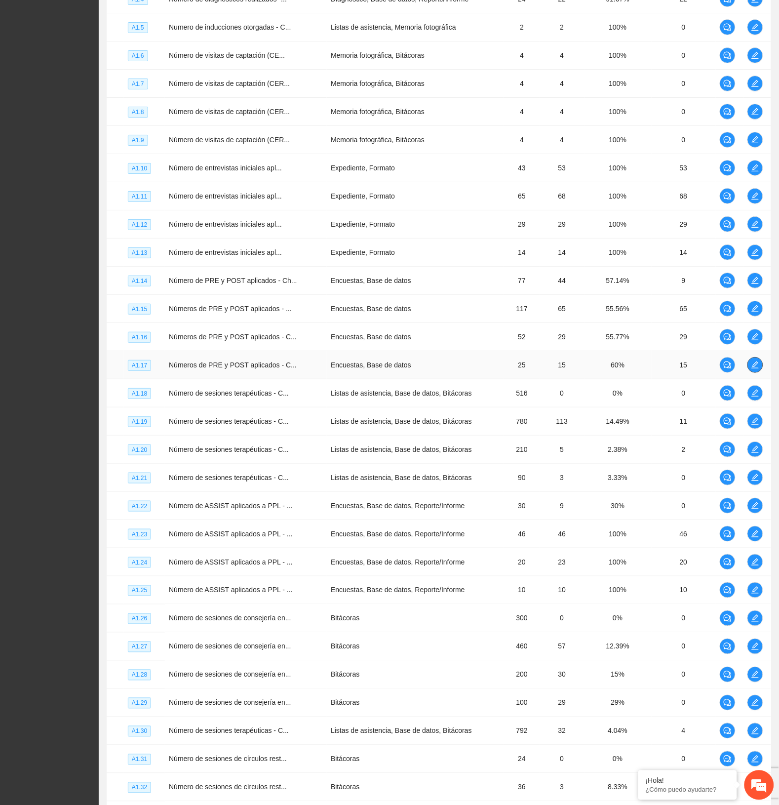
click at [756, 368] on icon "edit" at bounding box center [755, 365] width 7 height 7
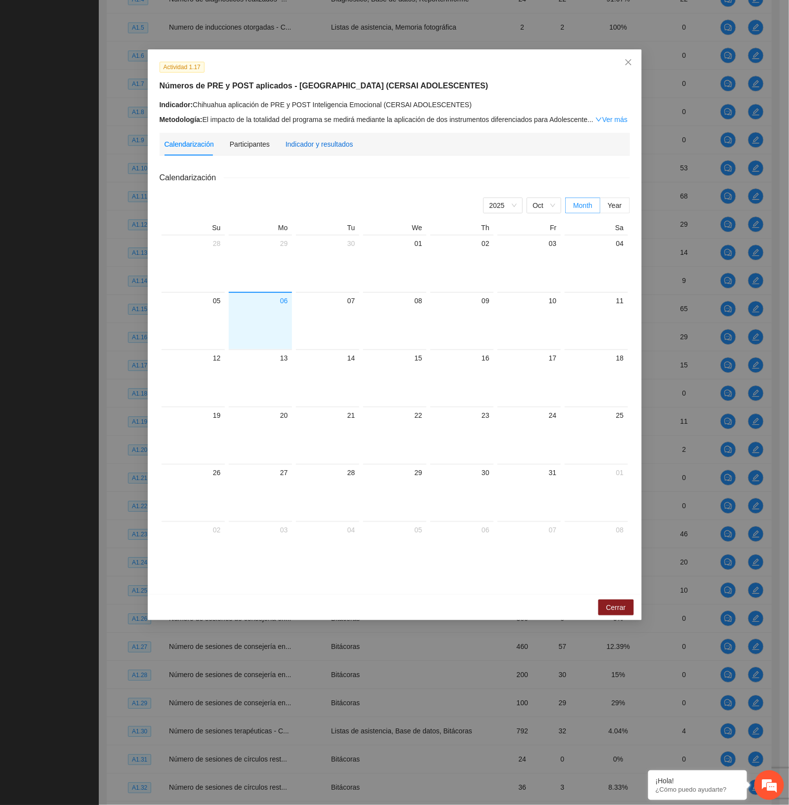
click at [306, 142] on div "Indicador y resultados" at bounding box center [319, 144] width 68 height 11
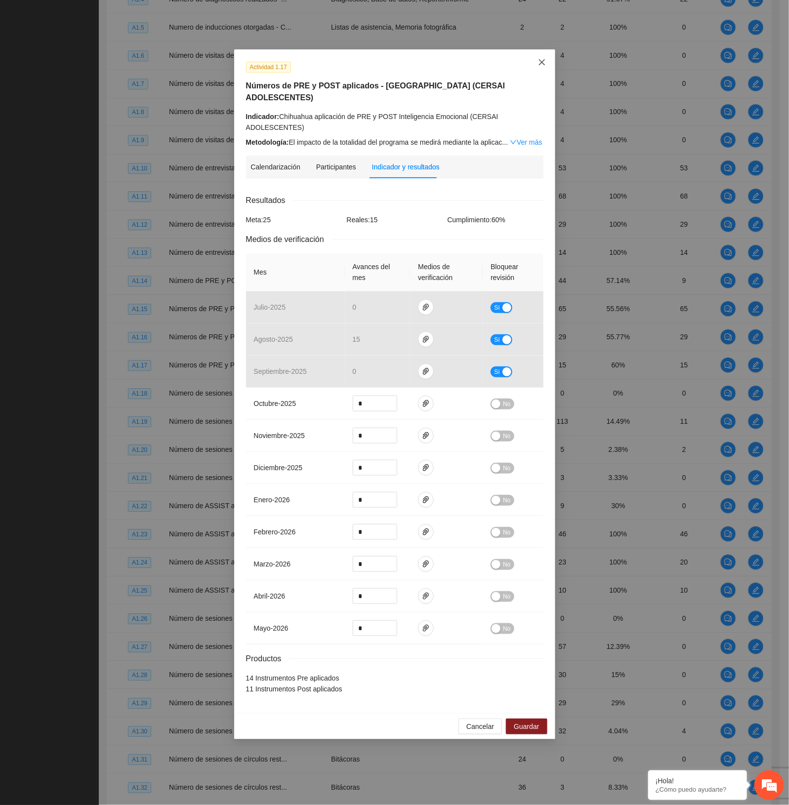
drag, startPoint x: 538, startPoint y: 67, endPoint x: 567, endPoint y: 117, distance: 57.7
click at [538, 65] on icon "close" at bounding box center [542, 62] width 8 height 8
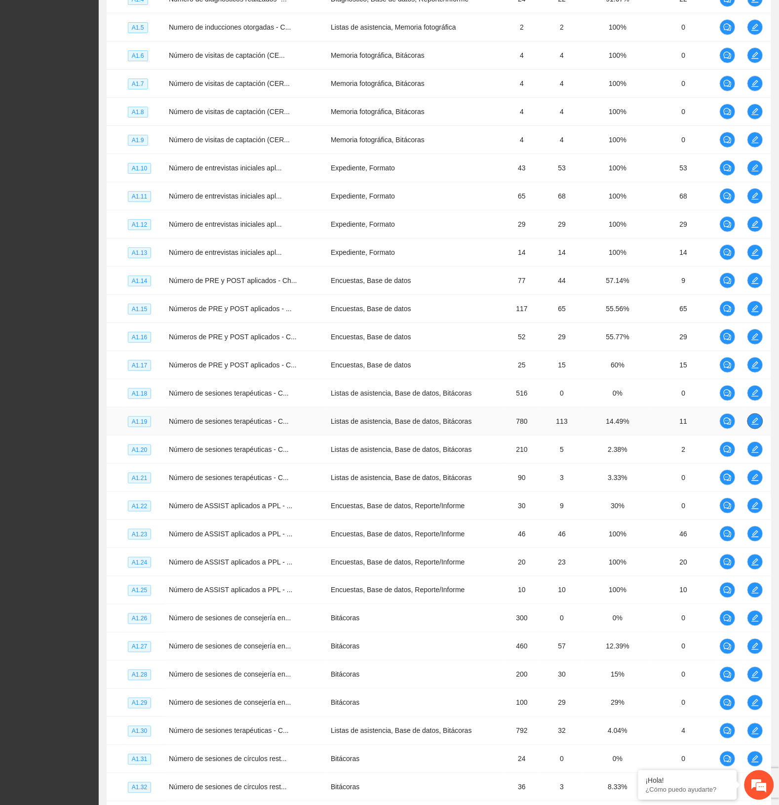
click at [754, 425] on icon "edit" at bounding box center [755, 421] width 7 height 7
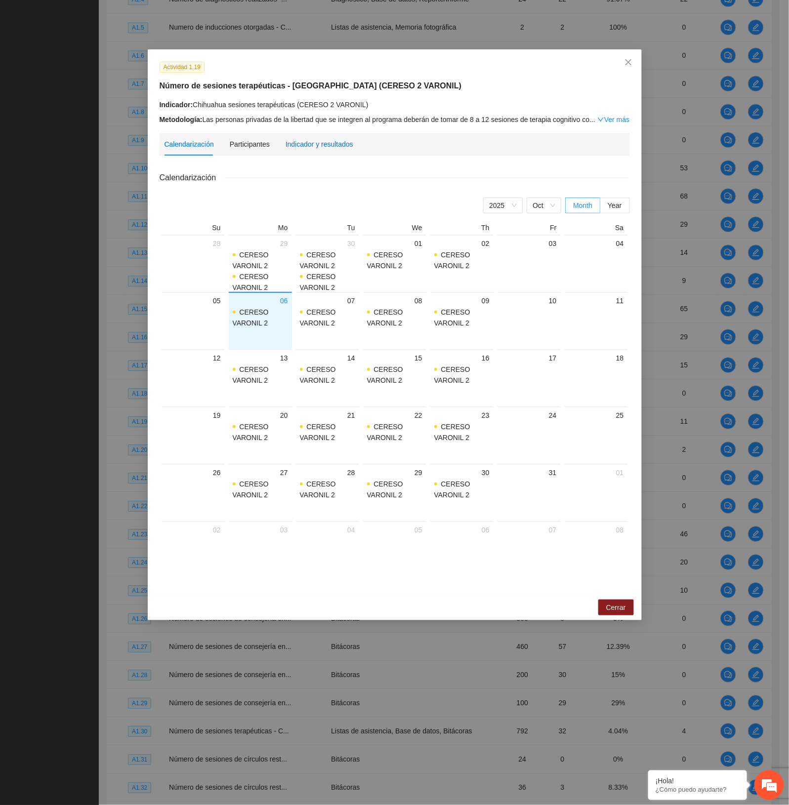
click at [314, 140] on div "Indicador y resultados" at bounding box center [319, 144] width 68 height 11
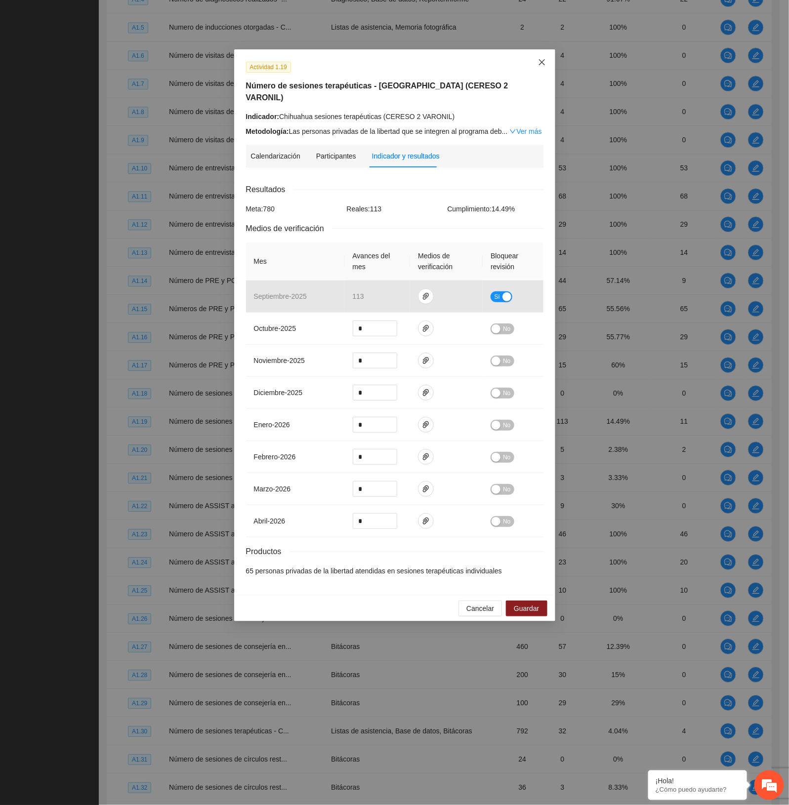
click at [535, 65] on span "Close" at bounding box center [541, 62] width 27 height 27
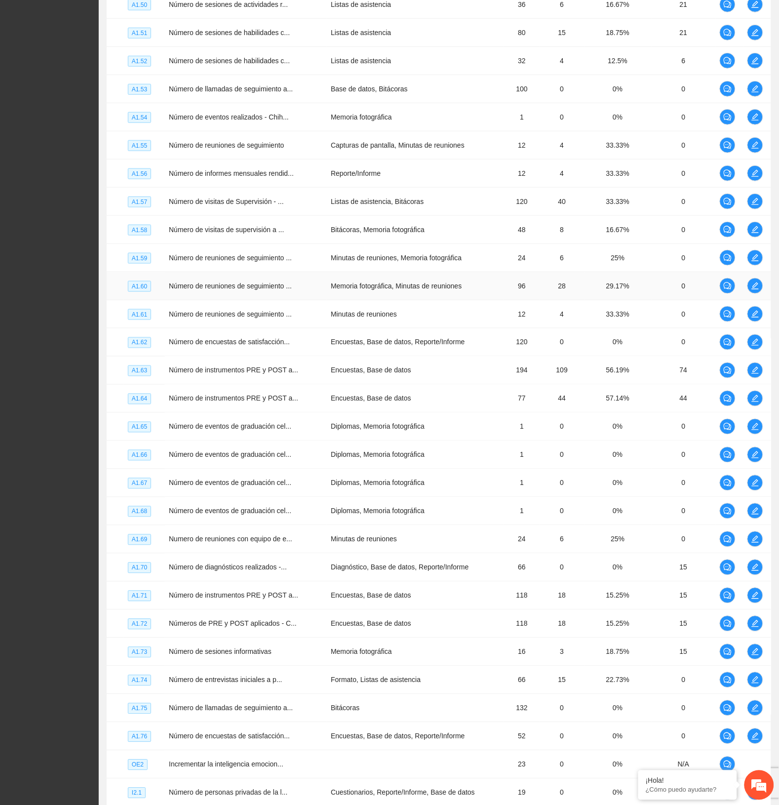
scroll to position [2284, 0]
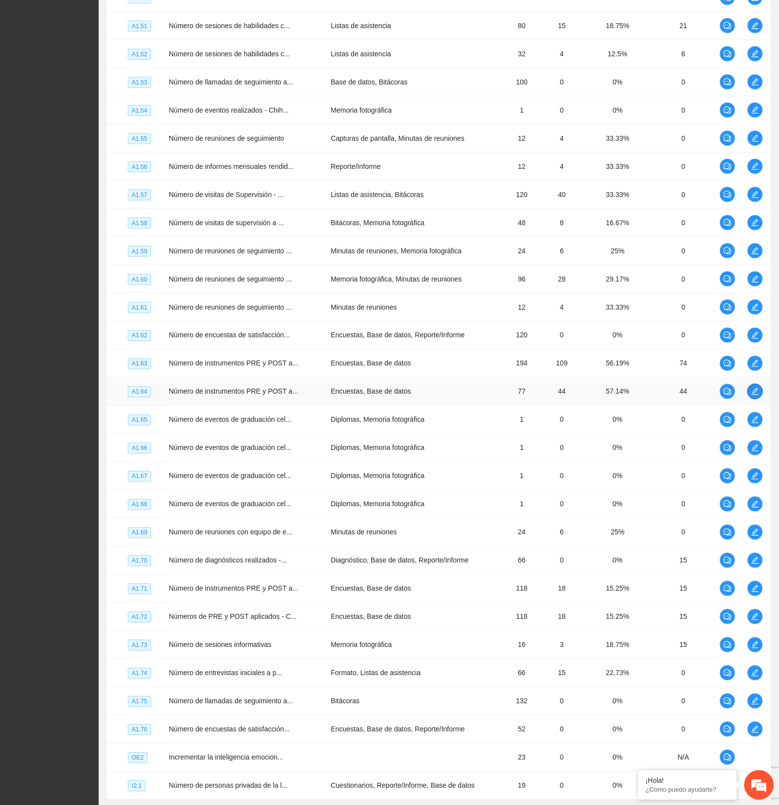
click at [754, 396] on icon "edit" at bounding box center [756, 392] width 8 height 8
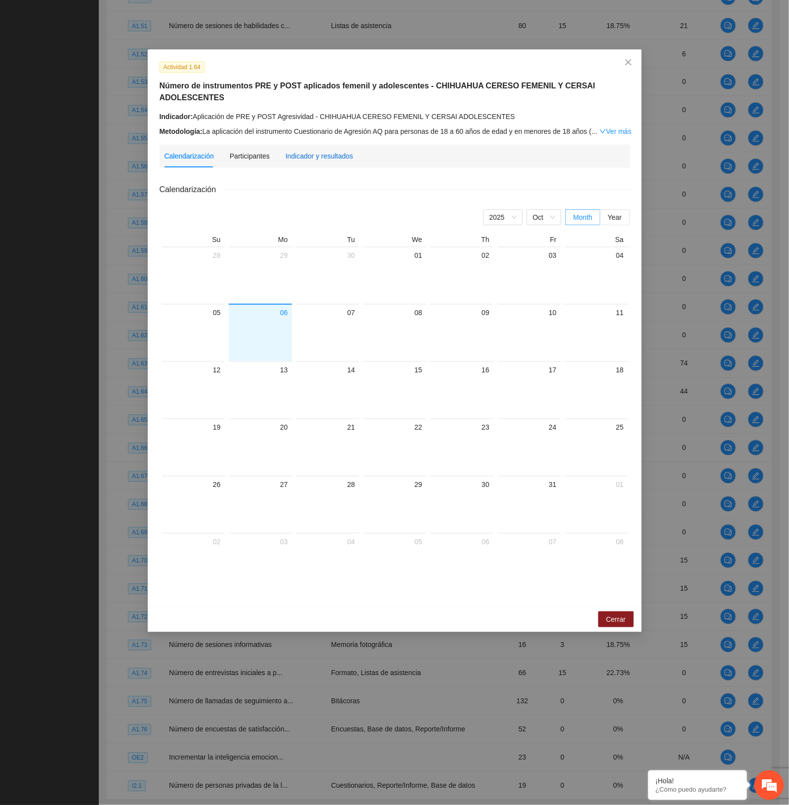
click at [327, 151] on div "Indicador y resultados" at bounding box center [319, 156] width 68 height 11
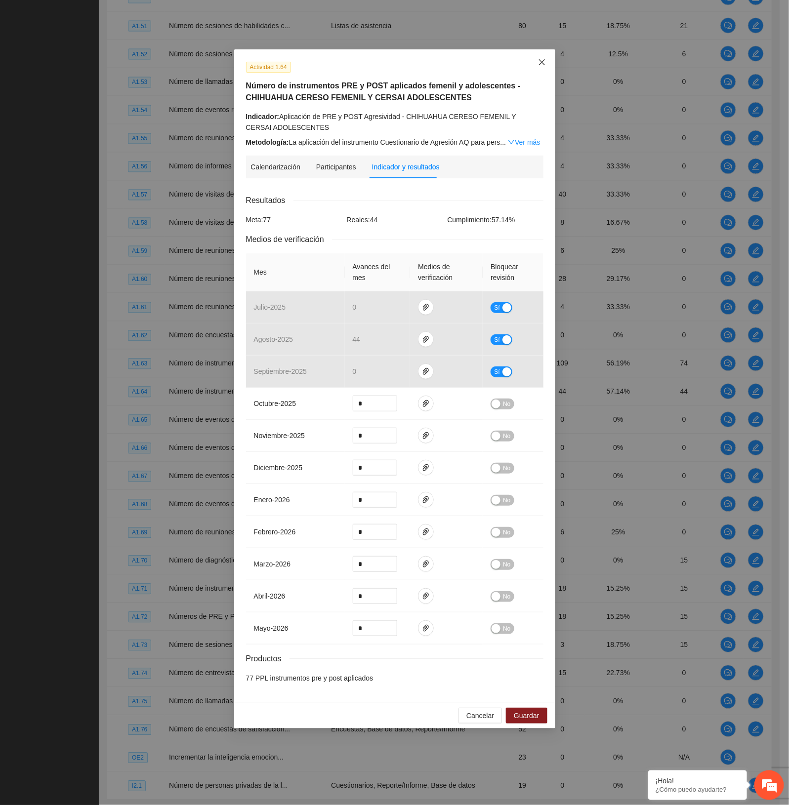
click at [540, 57] on span "Close" at bounding box center [541, 62] width 27 height 27
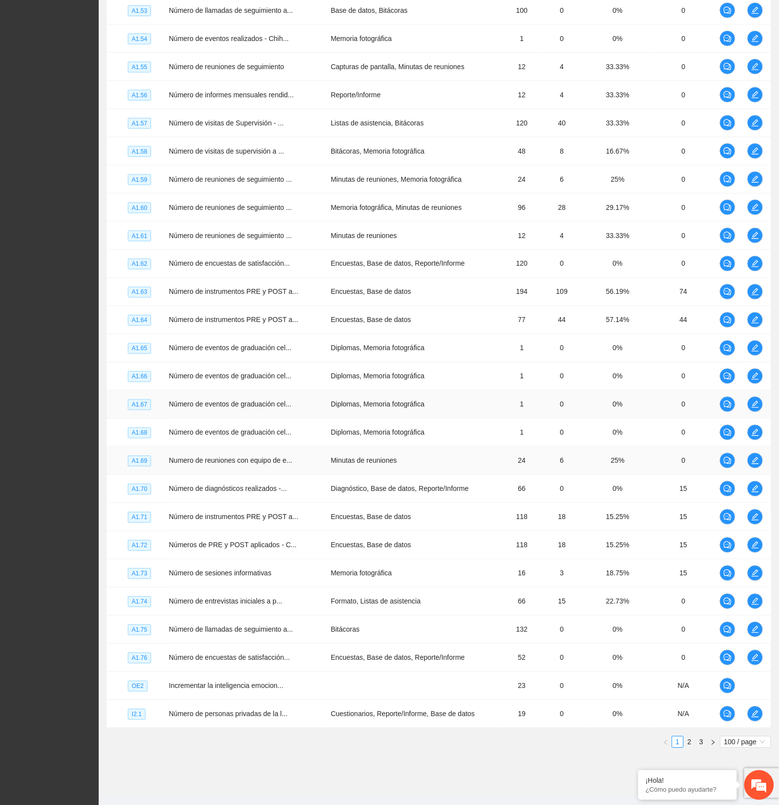
scroll to position [2386, 0]
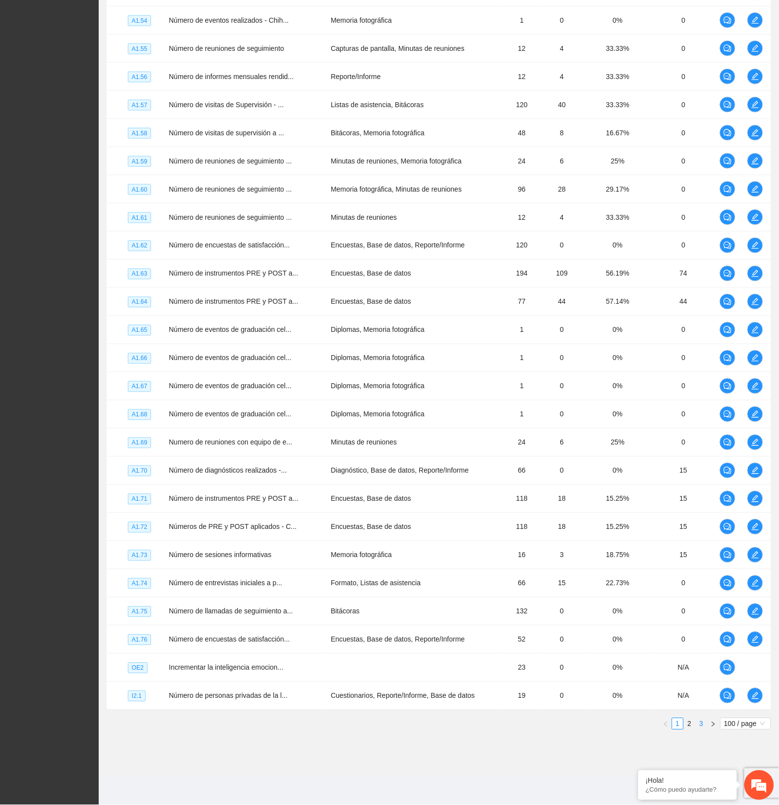
click at [699, 723] on link "3" at bounding box center [701, 724] width 11 height 11
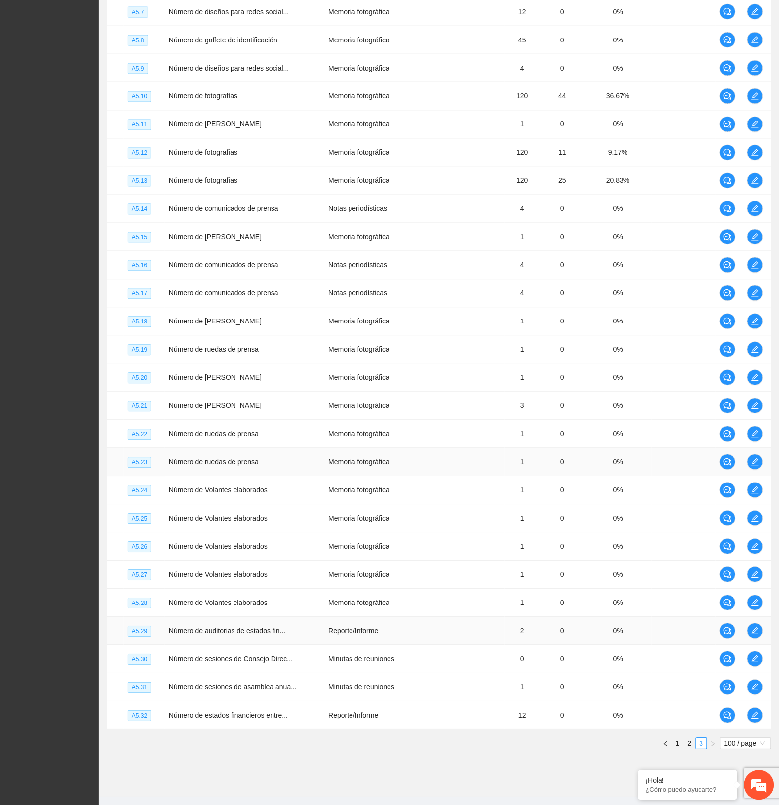
scroll to position [1509, 0]
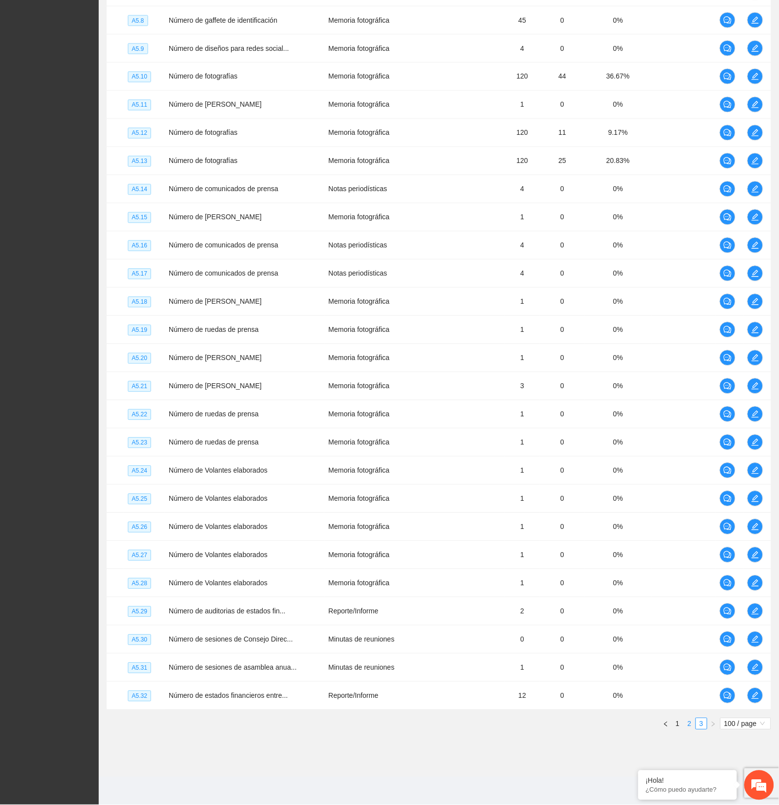
click at [688, 720] on link "2" at bounding box center [690, 724] width 11 height 11
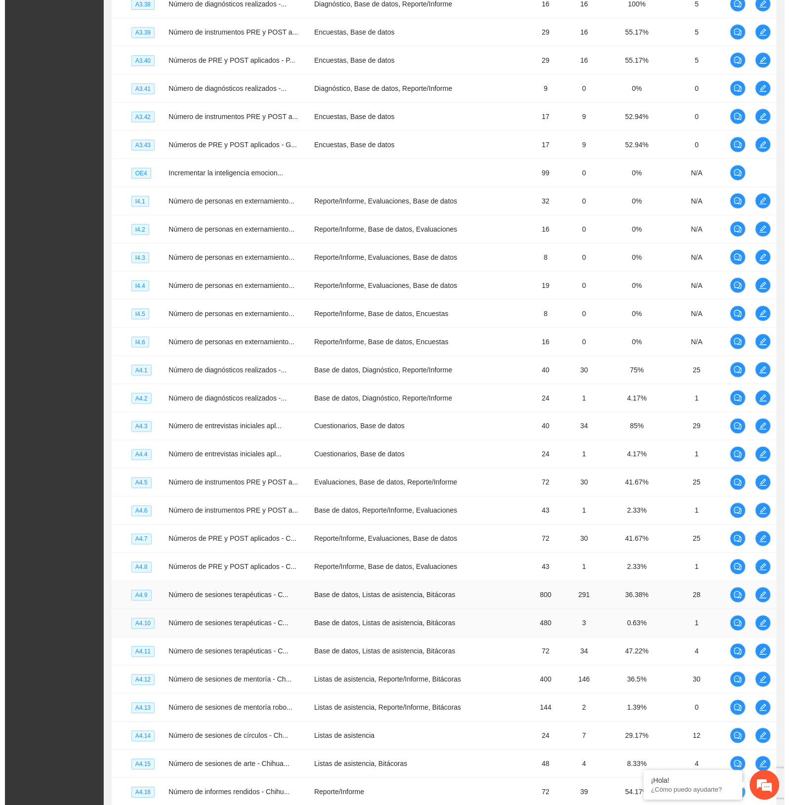
scroll to position [2312, 0]
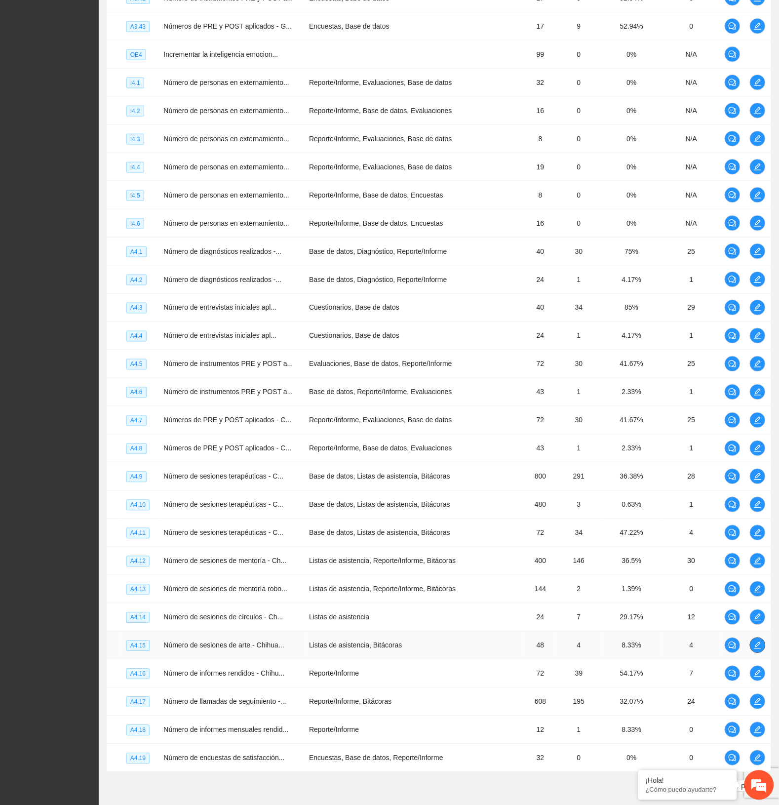
click at [756, 649] on icon "edit" at bounding box center [758, 645] width 7 height 7
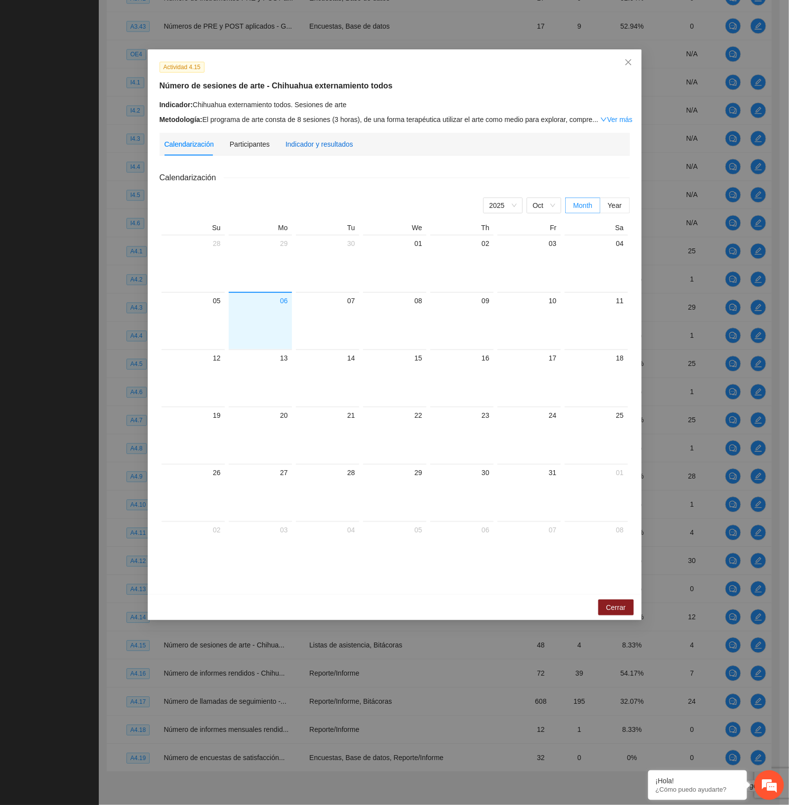
click at [316, 147] on div "Indicador y resultados" at bounding box center [319, 144] width 68 height 11
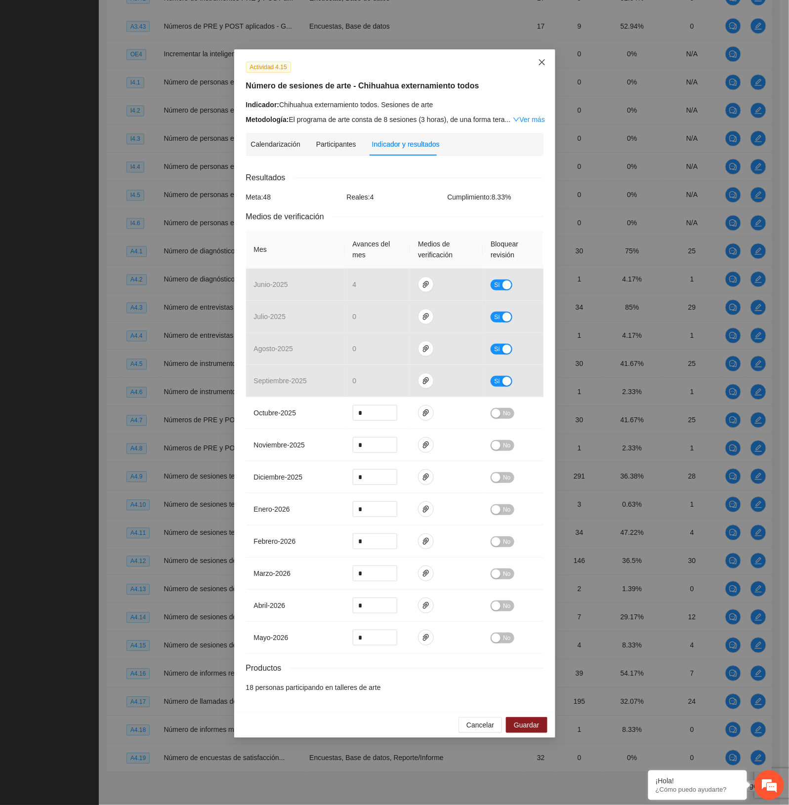
click at [542, 63] on icon "close" at bounding box center [541, 62] width 6 height 6
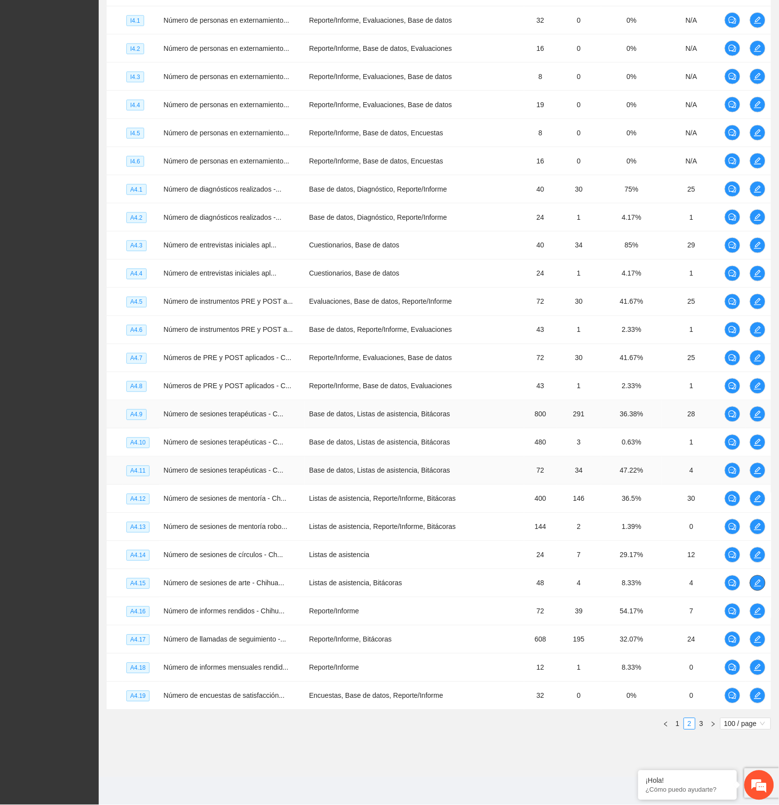
scroll to position [2386, 0]
click at [675, 724] on link "1" at bounding box center [678, 724] width 11 height 11
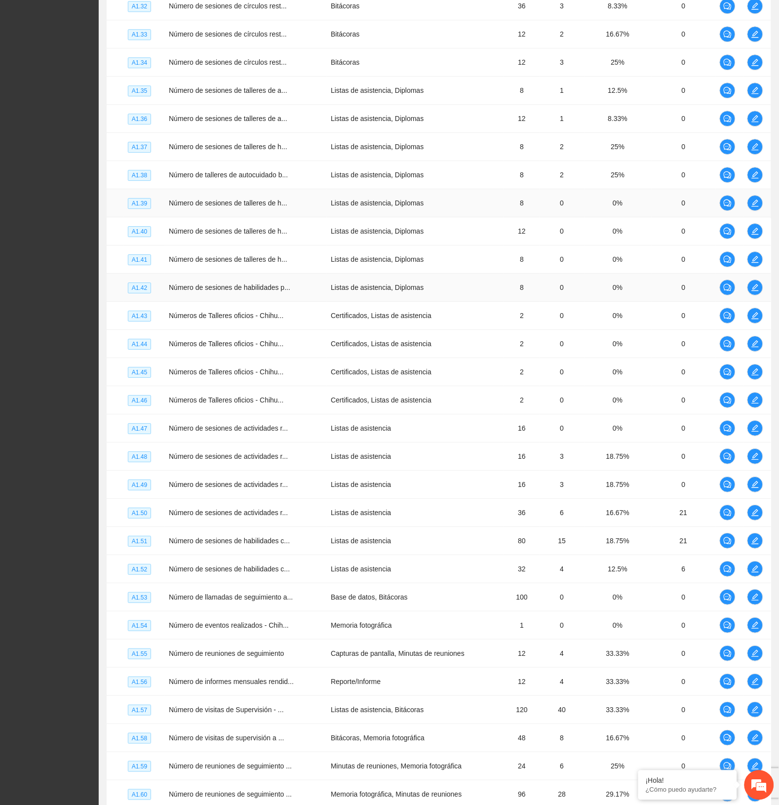
scroll to position [1768, 0]
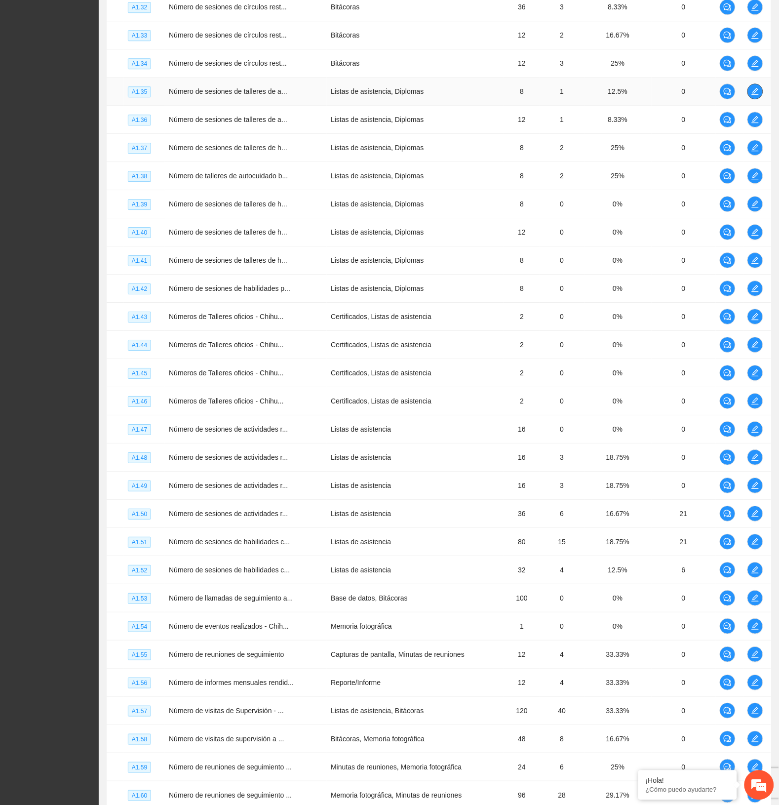
click at [750, 99] on button "button" at bounding box center [756, 91] width 16 height 16
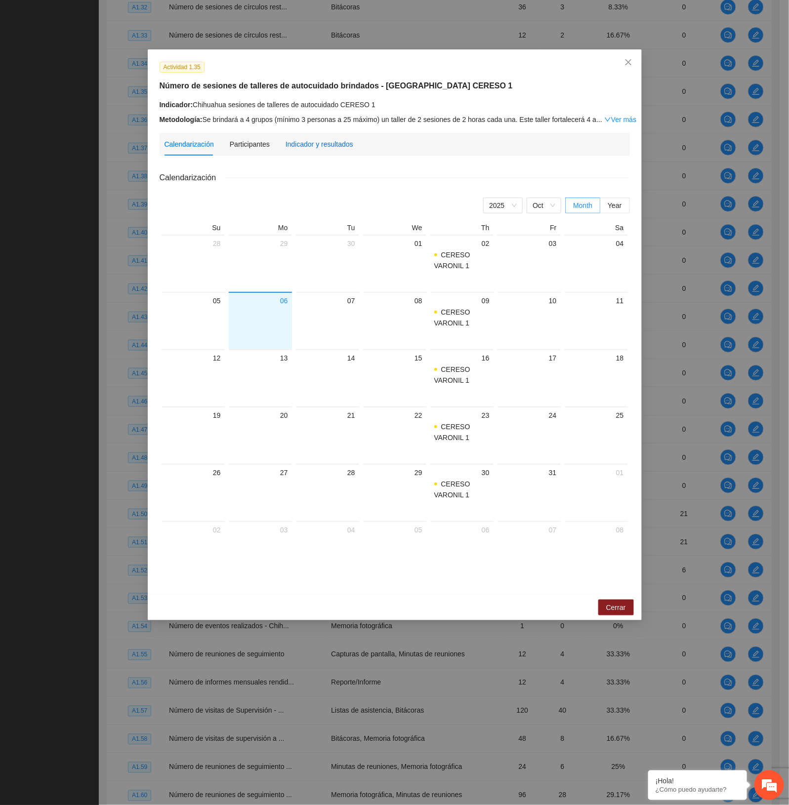
click at [317, 141] on div "Indicador y resultados" at bounding box center [319, 144] width 68 height 11
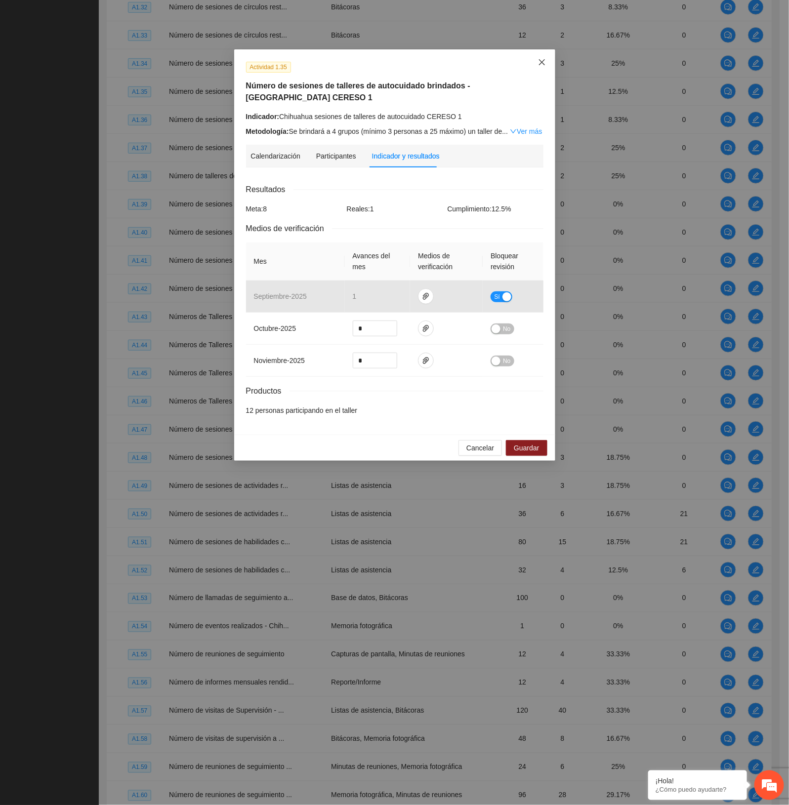
drag, startPoint x: 541, startPoint y: 66, endPoint x: 539, endPoint y: 76, distance: 10.1
click at [541, 65] on icon "close" at bounding box center [542, 62] width 8 height 8
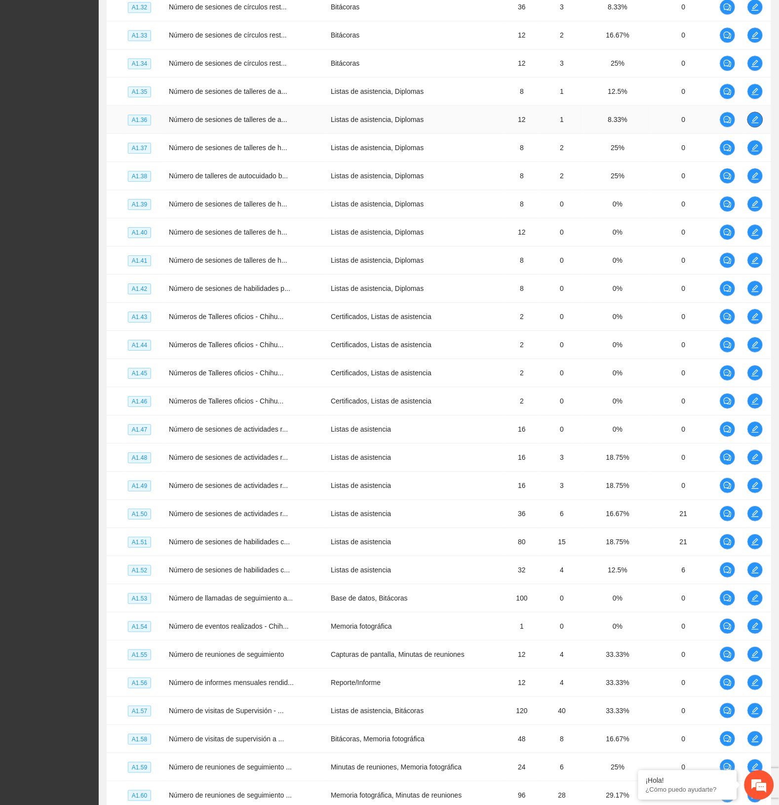
click at [749, 122] on span "edit" at bounding box center [755, 120] width 15 height 8
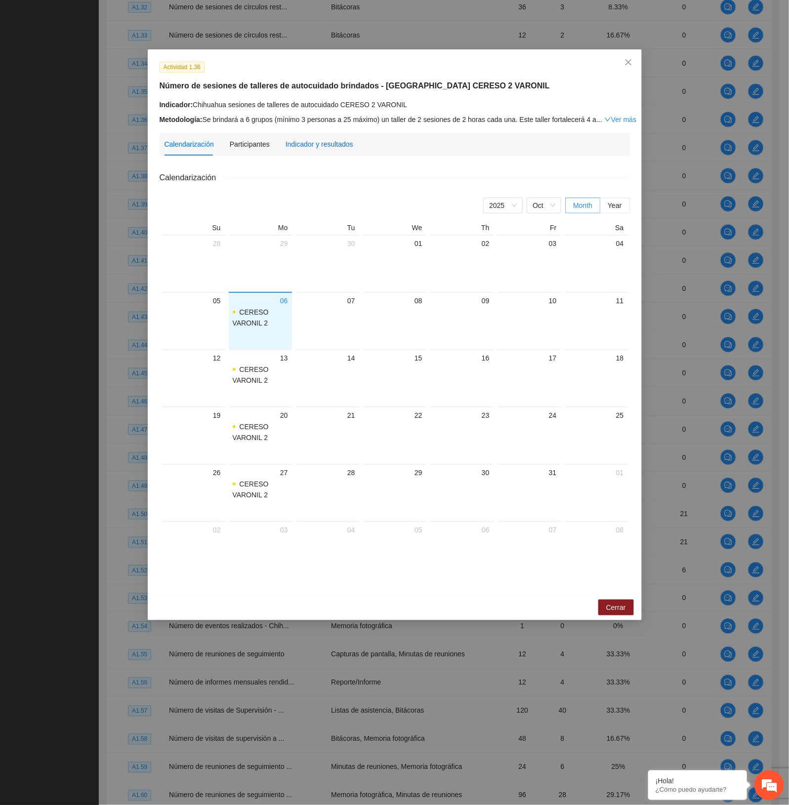
click at [312, 145] on div "Indicador y resultados" at bounding box center [319, 144] width 68 height 11
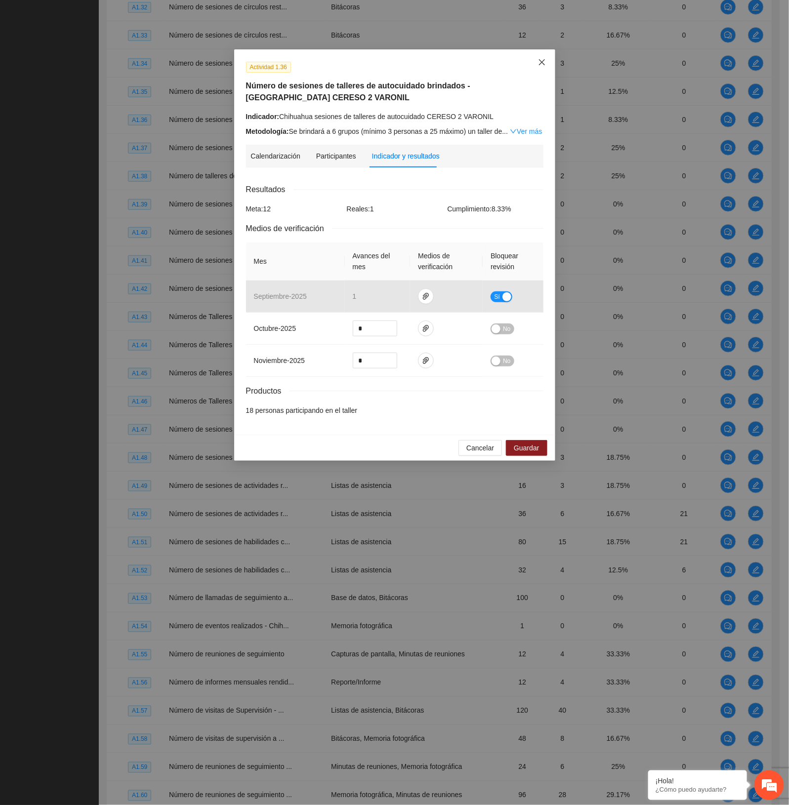
click at [544, 62] on icon "close" at bounding box center [542, 62] width 8 height 8
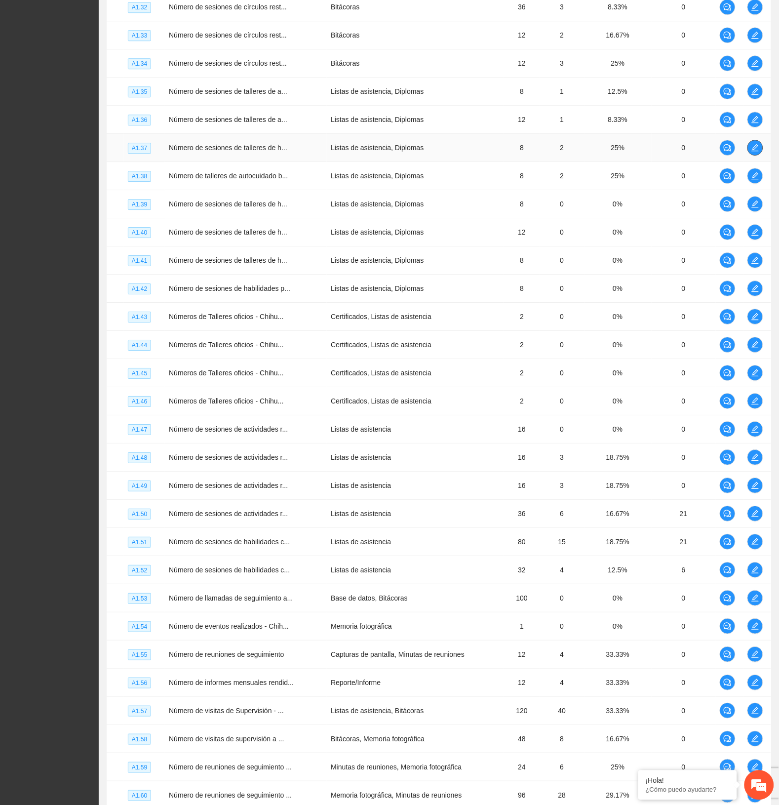
click at [756, 151] on icon "edit" at bounding box center [756, 148] width 8 height 8
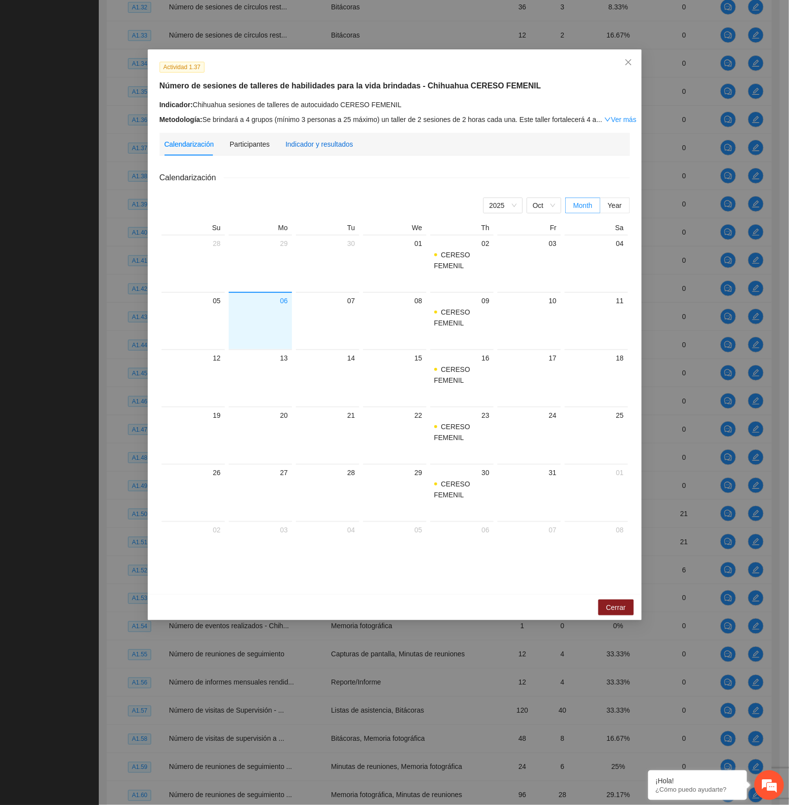
click at [326, 144] on div "Indicador y resultados" at bounding box center [319, 144] width 68 height 11
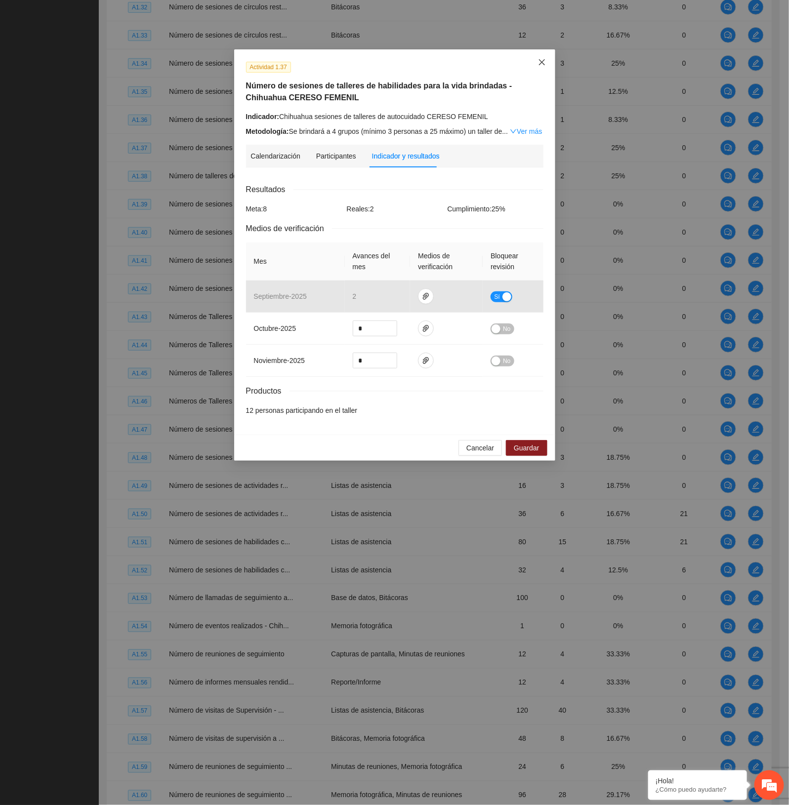
click at [543, 63] on icon "close" at bounding box center [542, 62] width 8 height 8
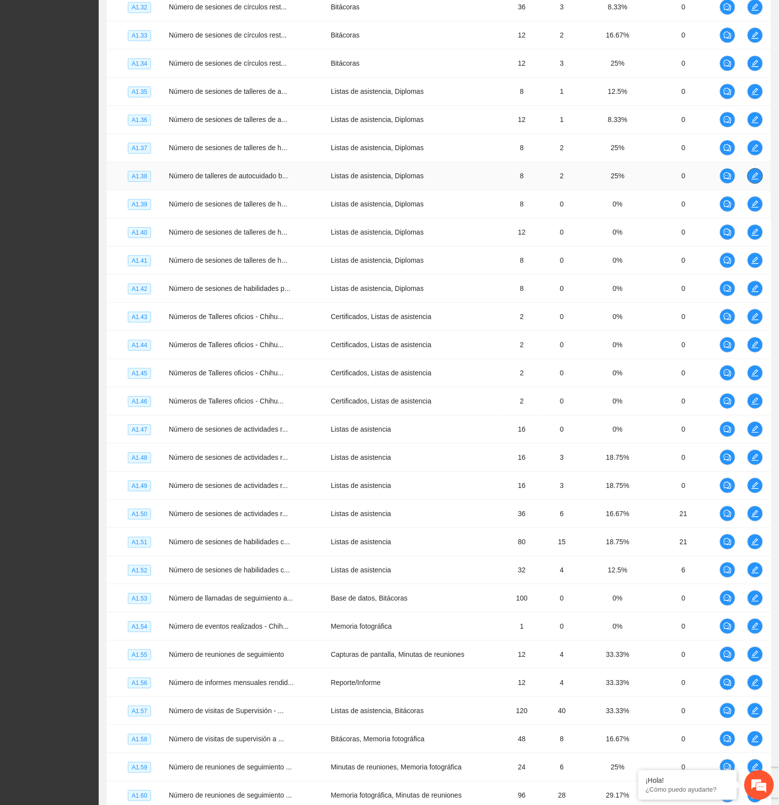
click at [756, 179] on icon "edit" at bounding box center [755, 175] width 7 height 7
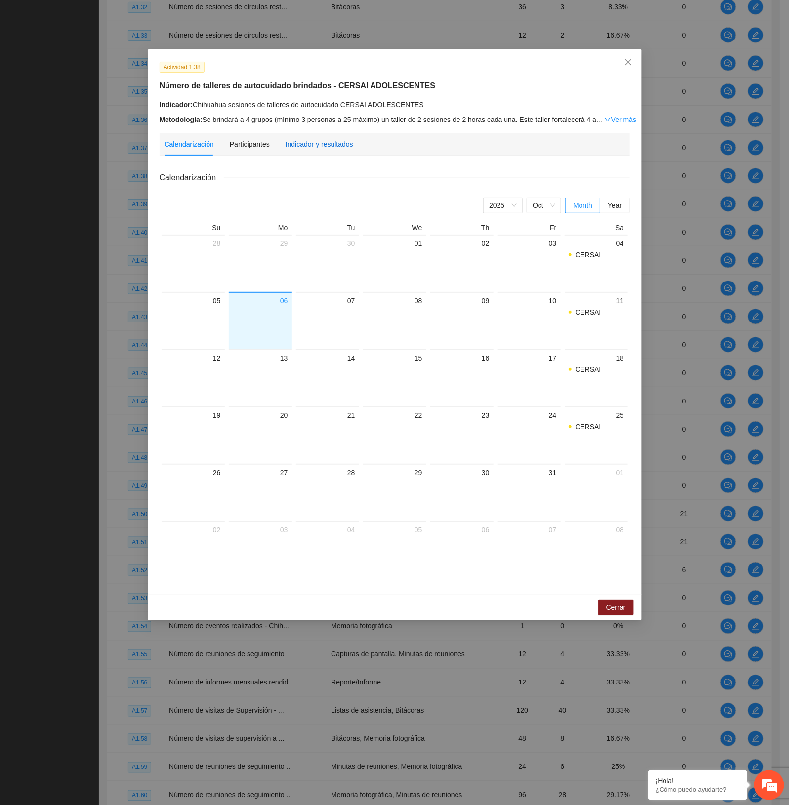
click at [324, 141] on div "Indicador y resultados" at bounding box center [319, 144] width 68 height 11
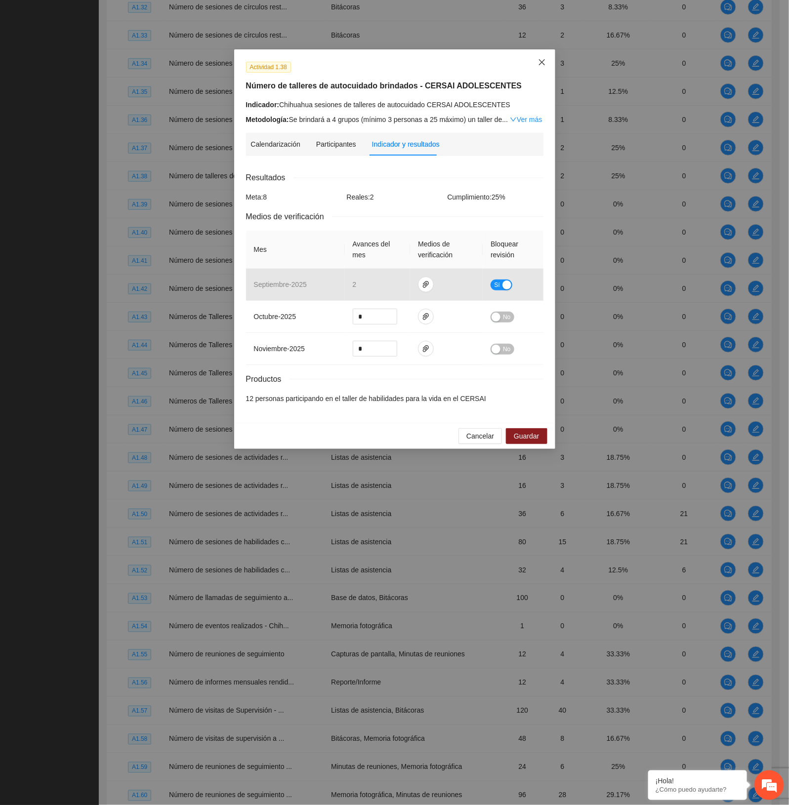
click at [544, 58] on span "Close" at bounding box center [541, 62] width 27 height 27
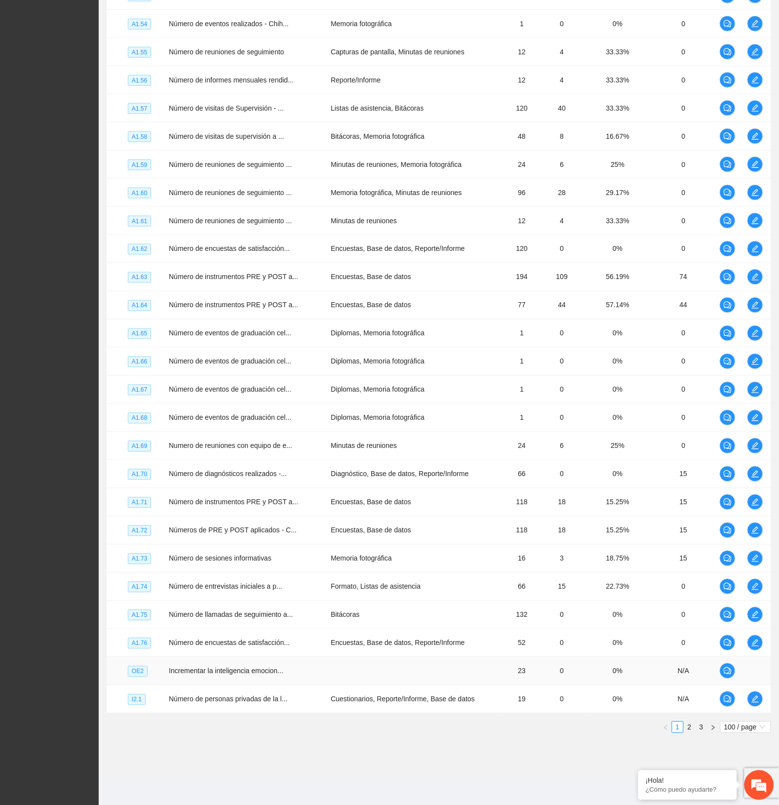
scroll to position [2386, 0]
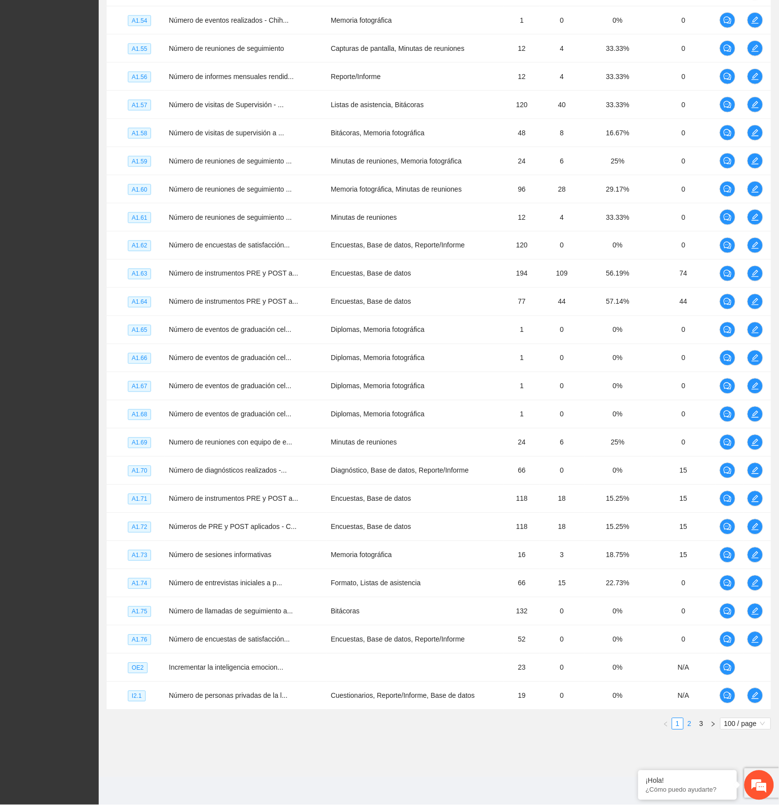
click at [687, 724] on link "2" at bounding box center [690, 724] width 11 height 11
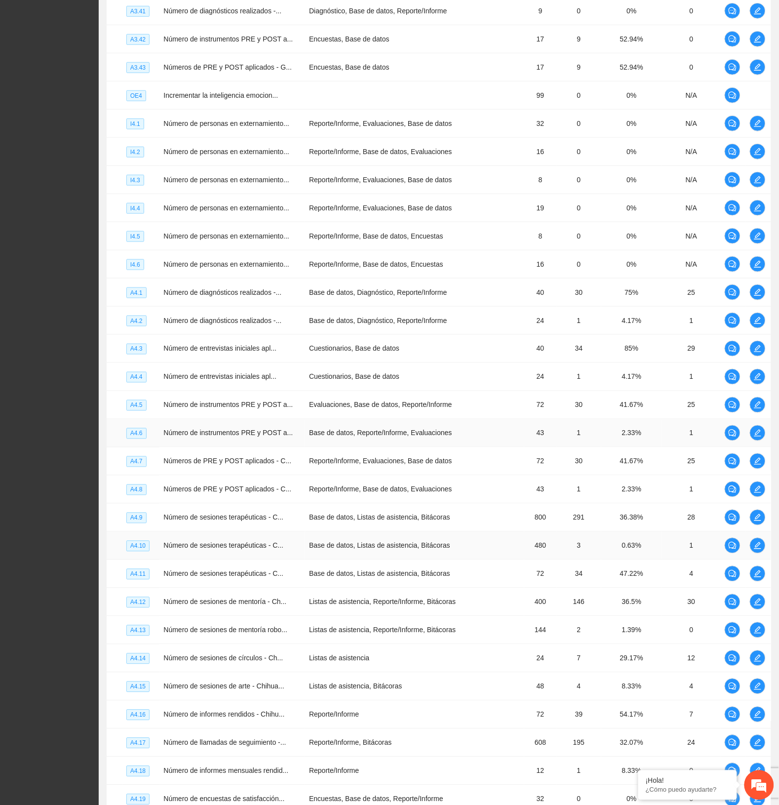
scroll to position [2262, 0]
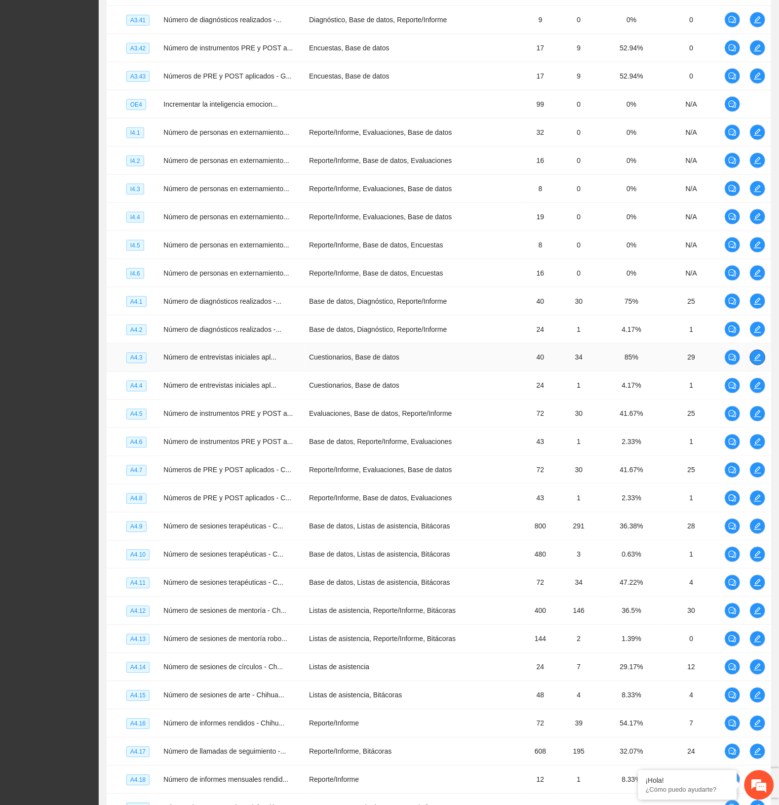
click at [759, 361] on icon "edit" at bounding box center [758, 357] width 7 height 7
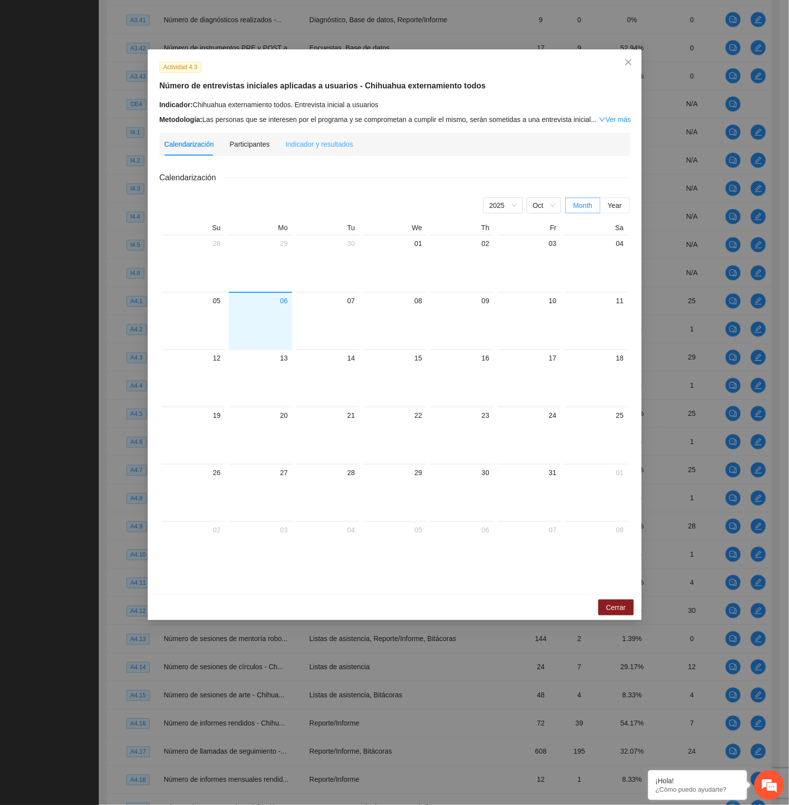
click at [315, 137] on div "Indicador y resultados" at bounding box center [319, 144] width 68 height 23
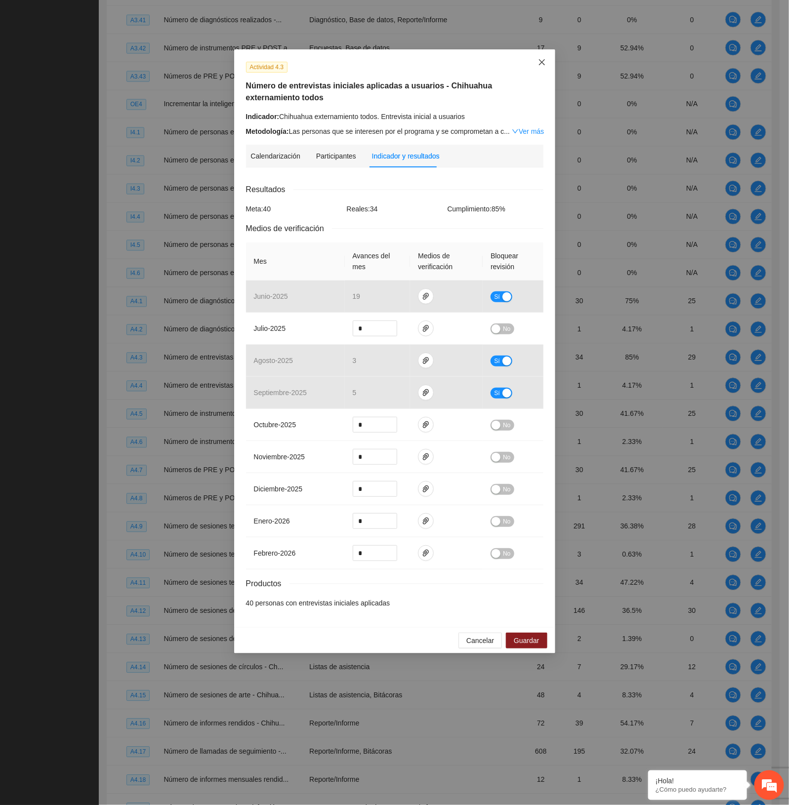
click at [536, 58] on span "Close" at bounding box center [541, 62] width 27 height 27
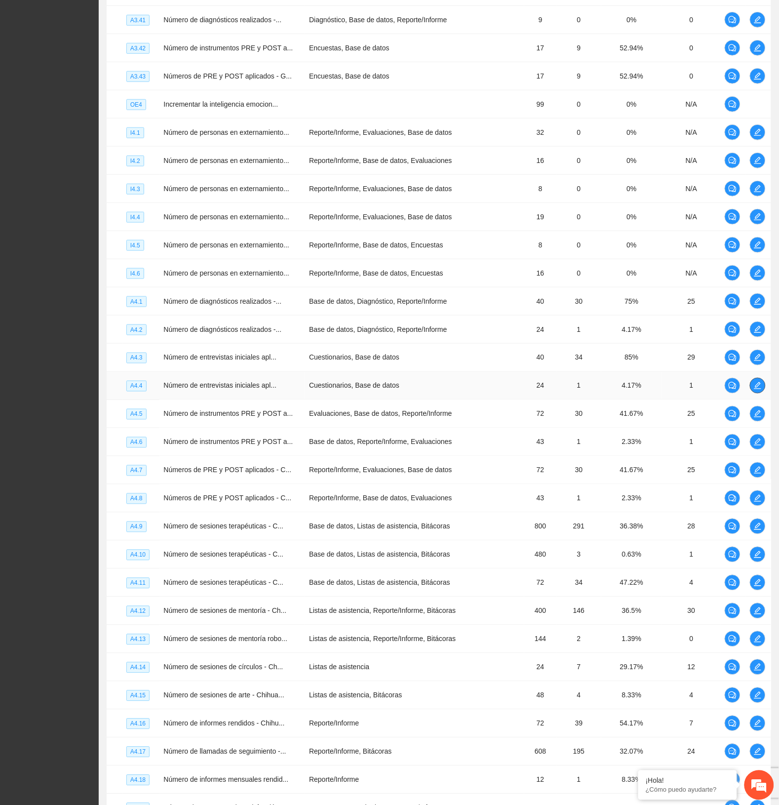
click at [760, 389] on icon "edit" at bounding box center [758, 385] width 7 height 7
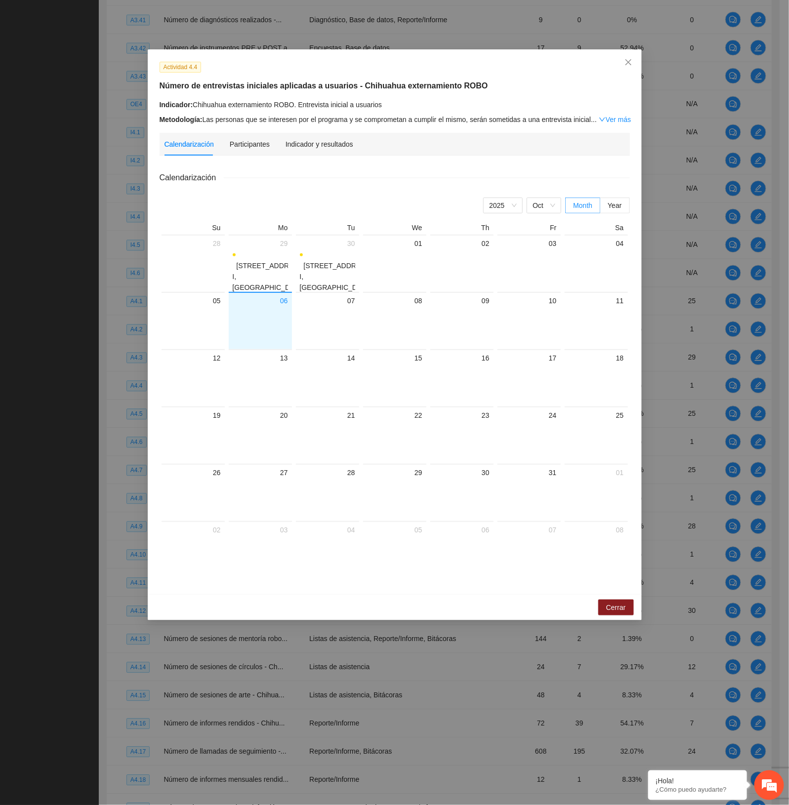
click at [324, 131] on div "Actividad 4.4 Número de entrevistas iniciales aplicadas a usuarios - Chihuahua …" at bounding box center [395, 321] width 494 height 545
click at [320, 146] on div "Indicador y resultados" at bounding box center [319, 144] width 68 height 11
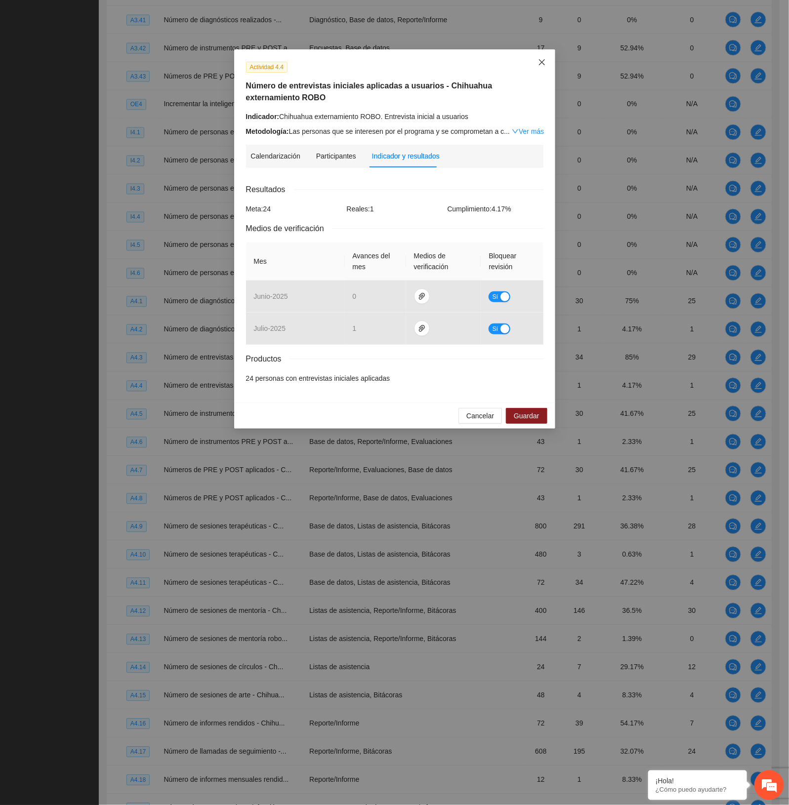
click at [548, 58] on span "Close" at bounding box center [541, 62] width 27 height 27
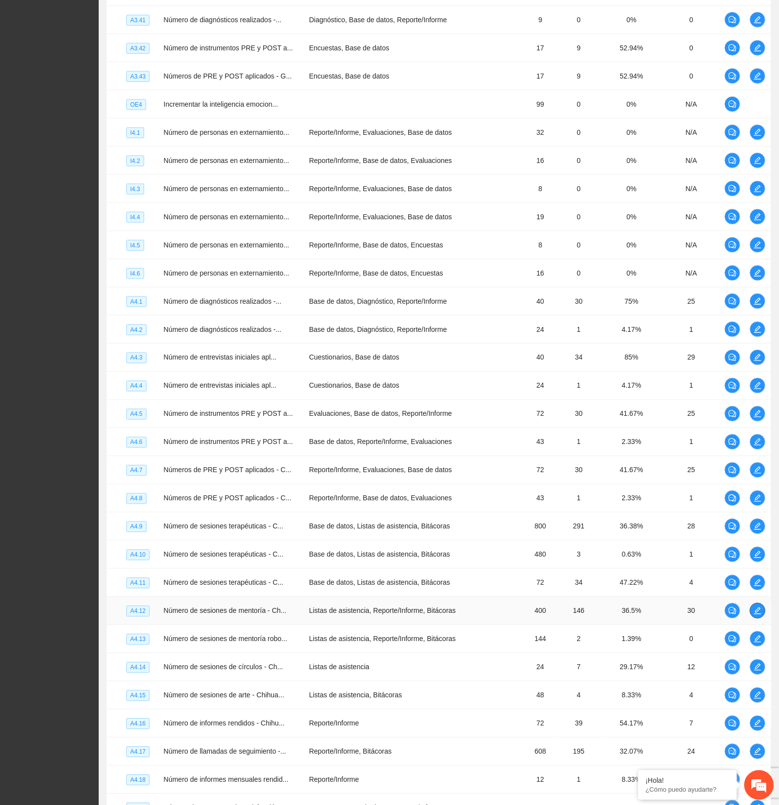
click at [754, 615] on icon "edit" at bounding box center [758, 611] width 8 height 8
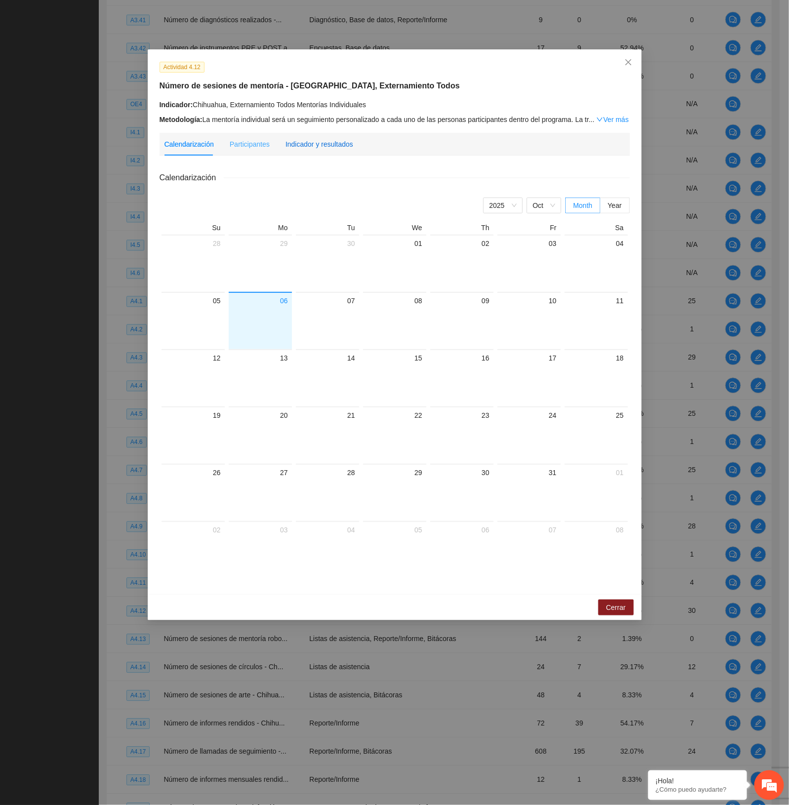
click at [322, 144] on div "Indicador y resultados" at bounding box center [319, 144] width 68 height 11
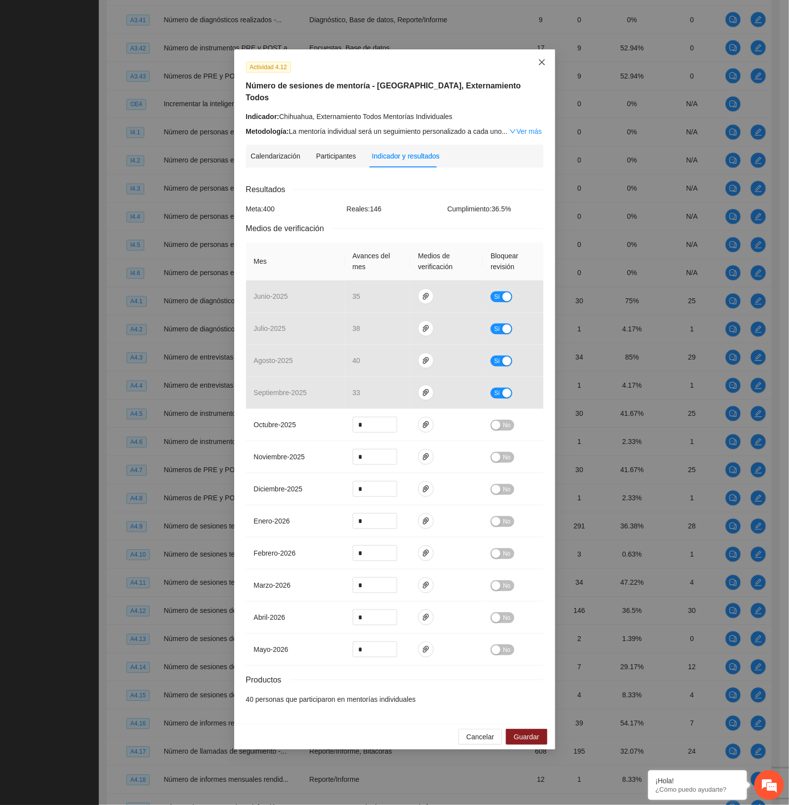
click at [541, 55] on span "Close" at bounding box center [541, 62] width 27 height 27
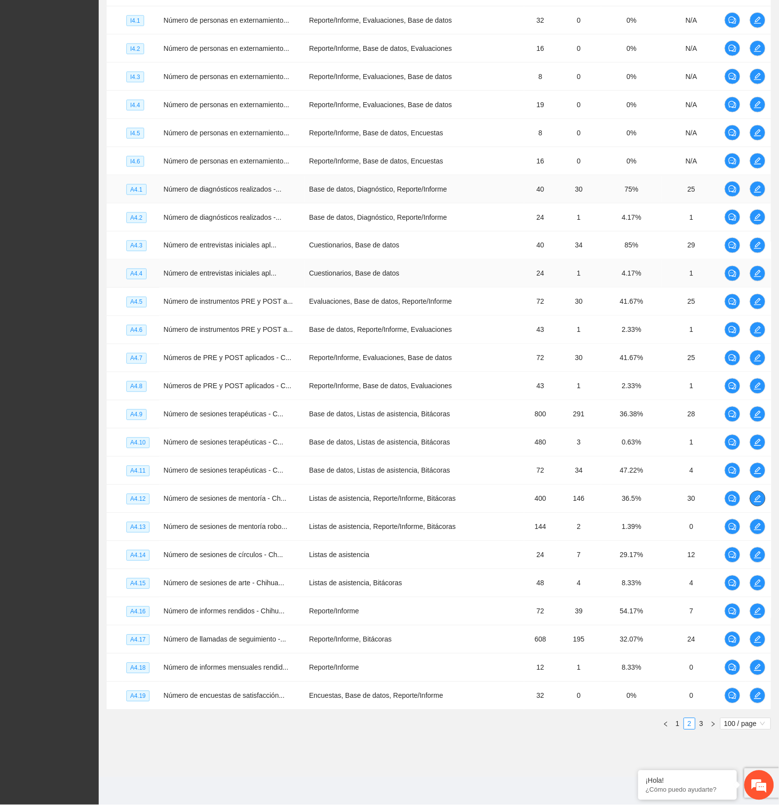
scroll to position [2386, 0]
click at [752, 525] on span "edit" at bounding box center [758, 527] width 15 height 8
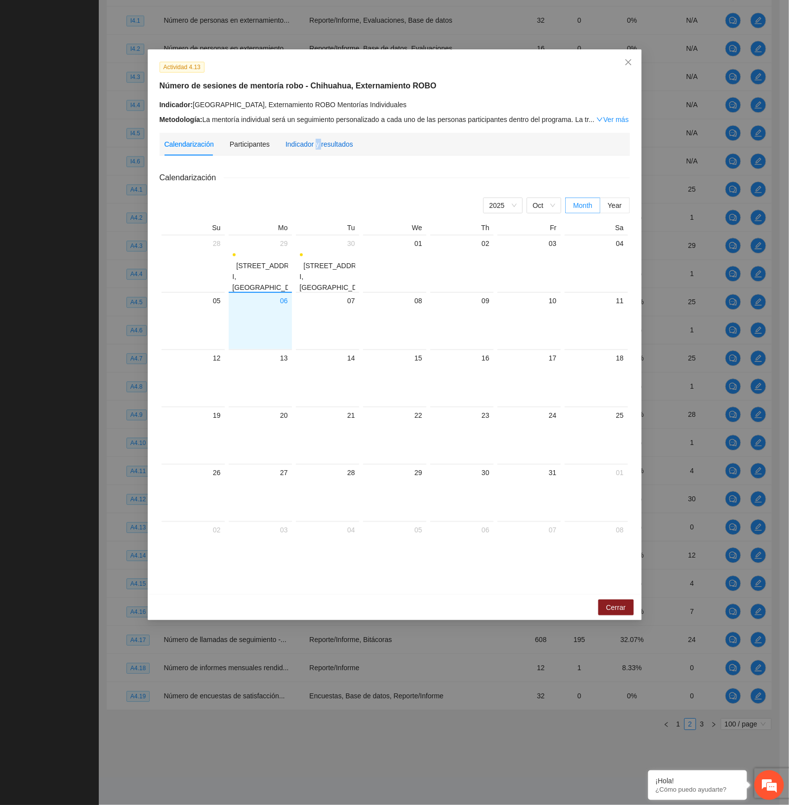
drag, startPoint x: 319, startPoint y: 145, endPoint x: 311, endPoint y: 146, distance: 7.6
click at [311, 146] on div "Indicador y resultados" at bounding box center [319, 144] width 68 height 11
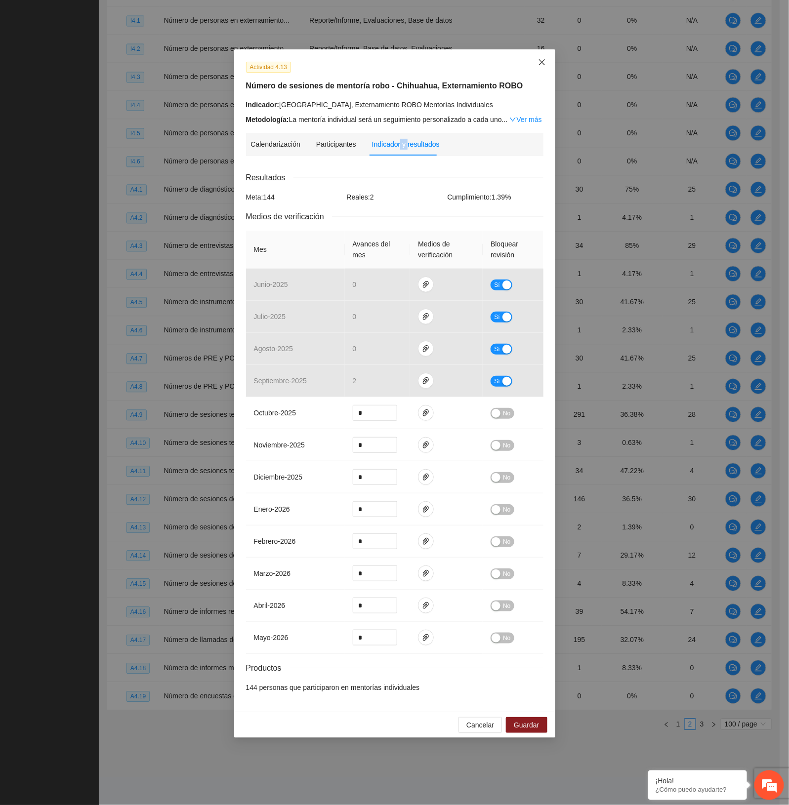
drag, startPoint x: 534, startPoint y: 54, endPoint x: 534, endPoint y: 63, distance: 8.9
click at [534, 54] on span "Close" at bounding box center [541, 62] width 27 height 27
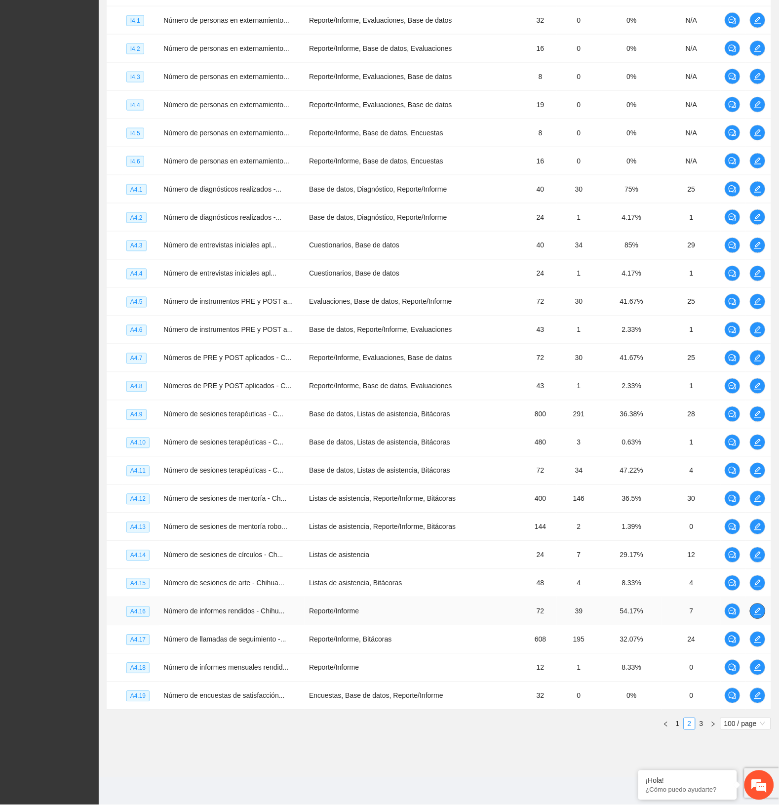
click at [756, 608] on icon "edit" at bounding box center [758, 612] width 8 height 8
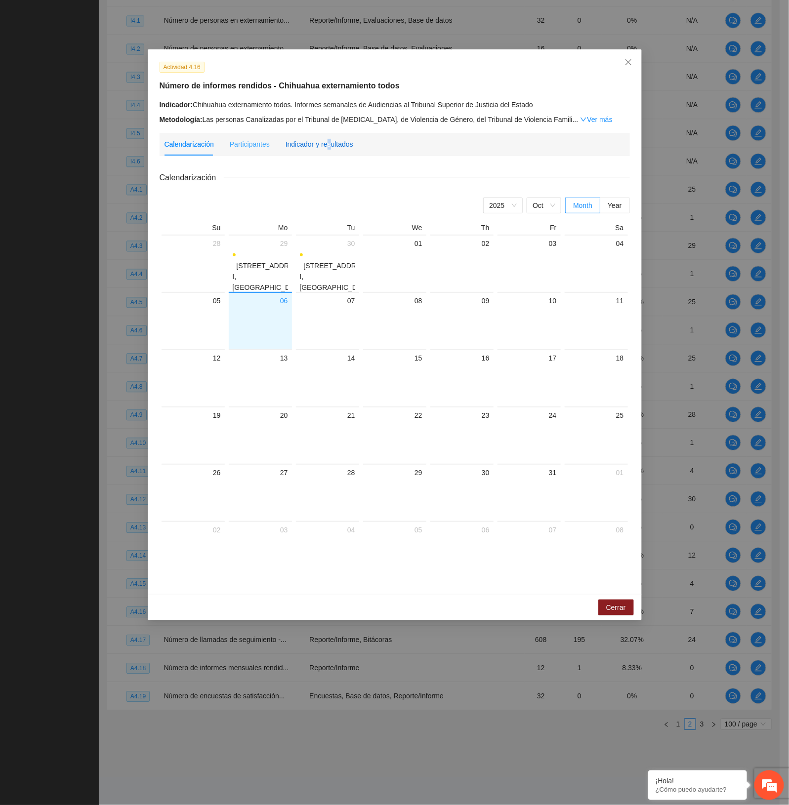
drag, startPoint x: 326, startPoint y: 144, endPoint x: 320, endPoint y: 146, distance: 6.2
click at [324, 143] on div "Indicador y resultados" at bounding box center [319, 144] width 68 height 11
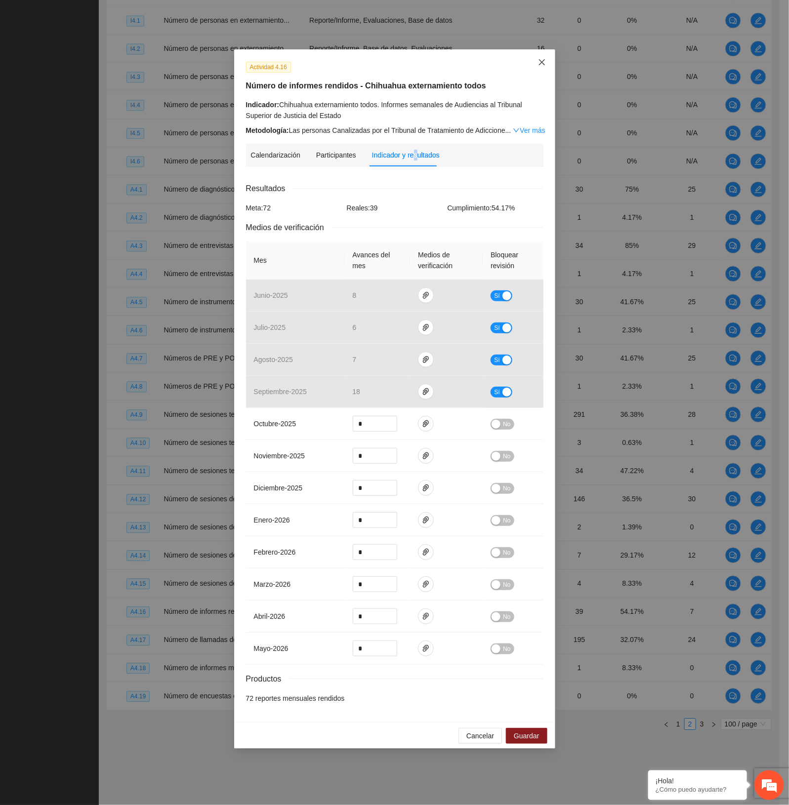
click at [542, 62] on icon "close" at bounding box center [541, 62] width 6 height 6
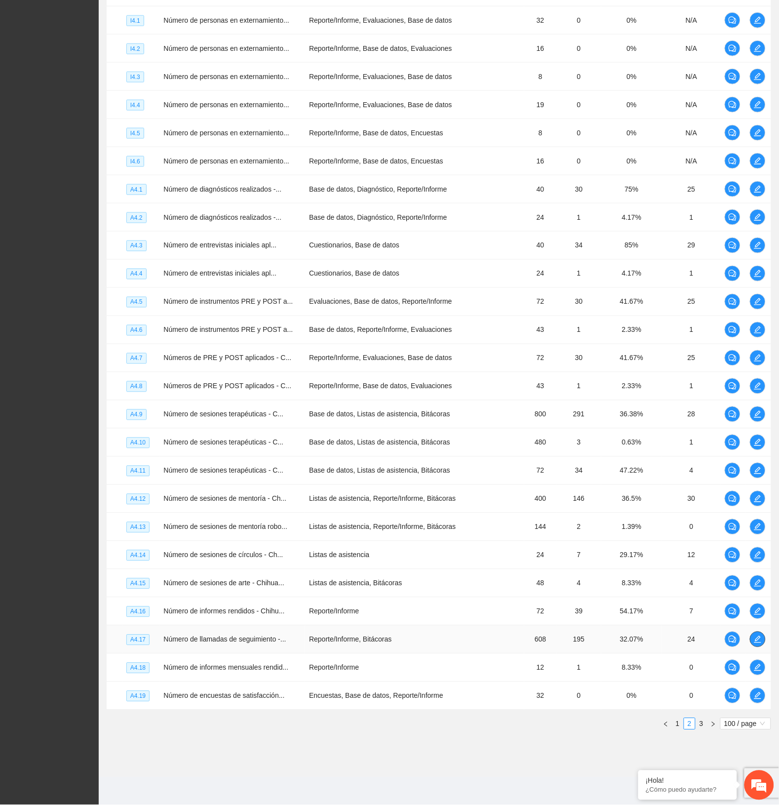
click at [756, 641] on icon "edit" at bounding box center [758, 639] width 7 height 7
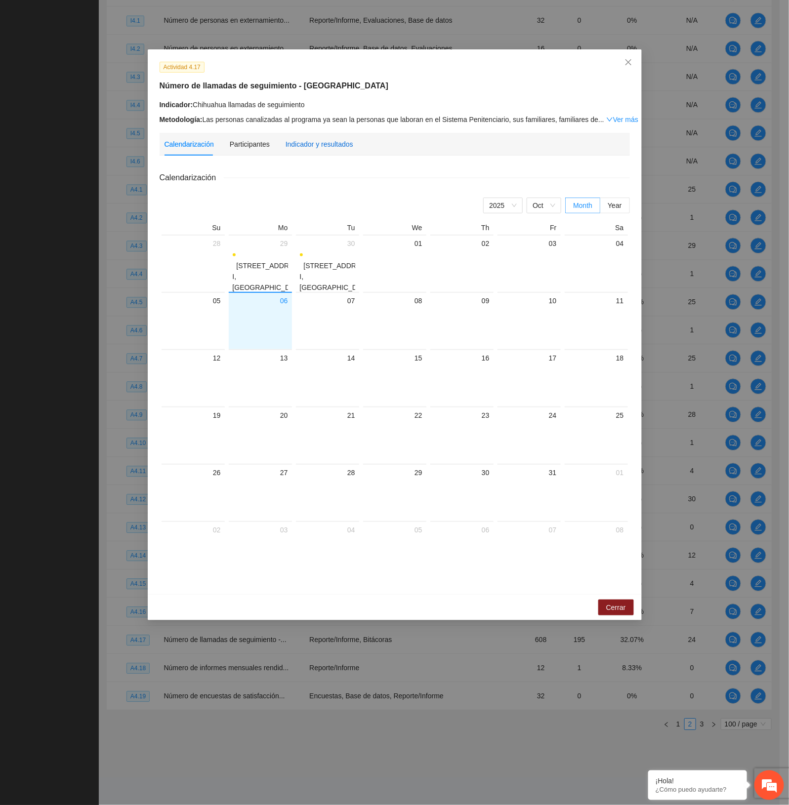
click at [299, 141] on div "Indicador y resultados" at bounding box center [319, 144] width 68 height 11
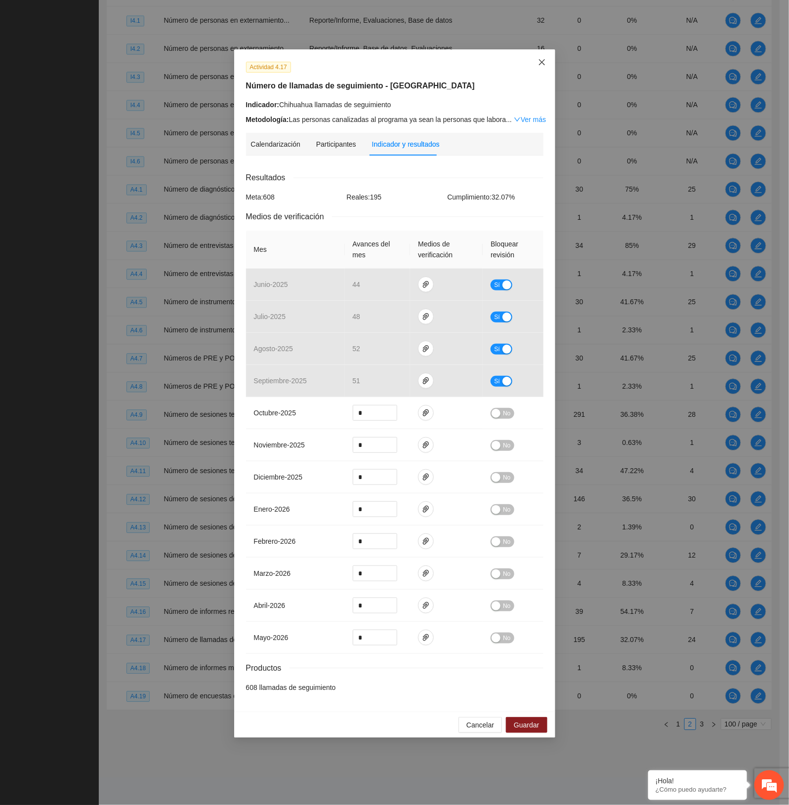
click at [546, 58] on span "Close" at bounding box center [541, 62] width 27 height 27
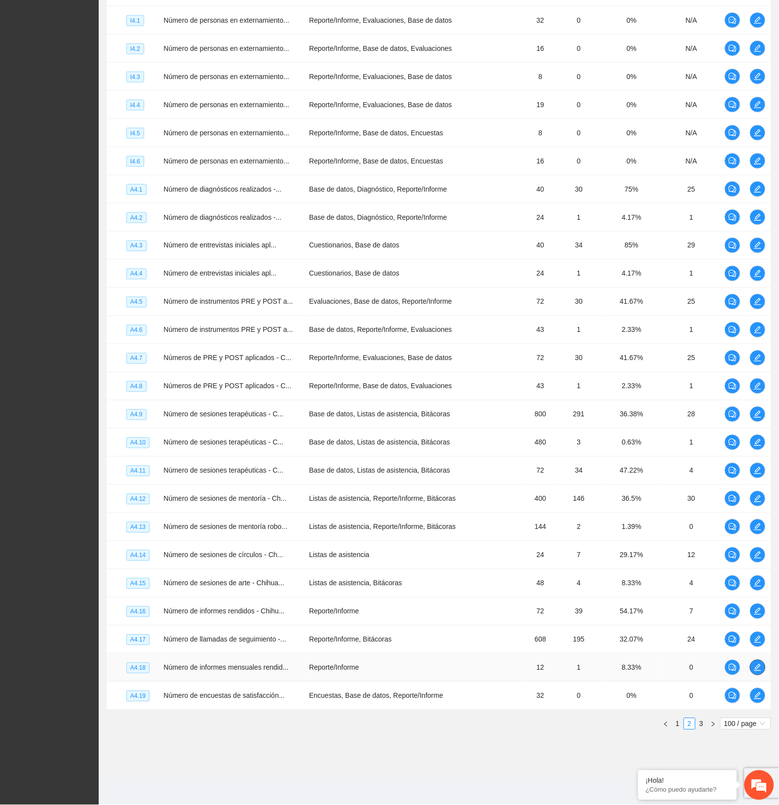
click at [757, 664] on icon "edit" at bounding box center [758, 668] width 8 height 8
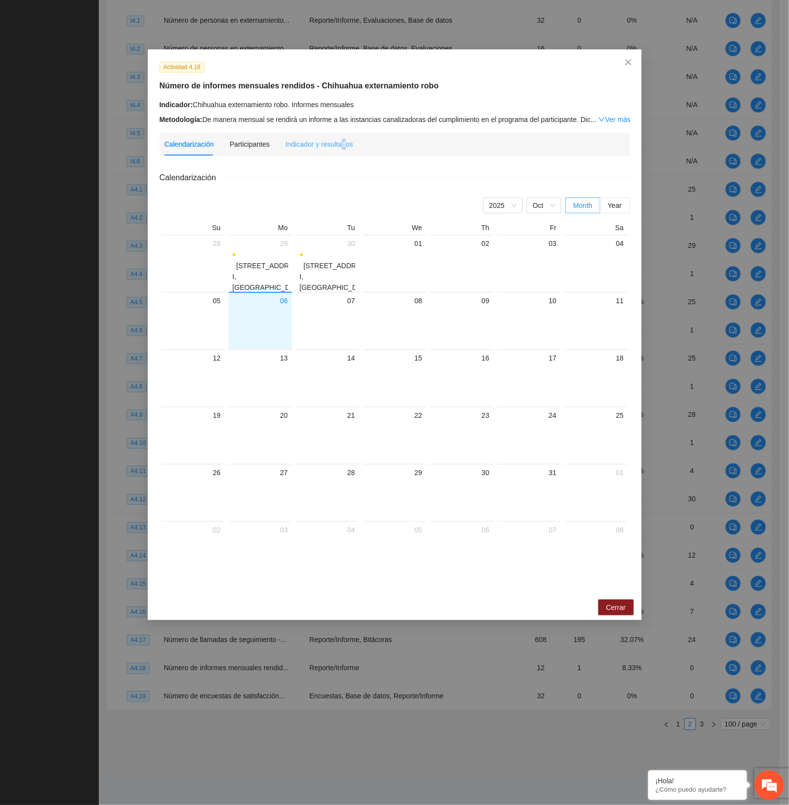
click at [340, 137] on div "Indicador y resultados" at bounding box center [319, 144] width 68 height 23
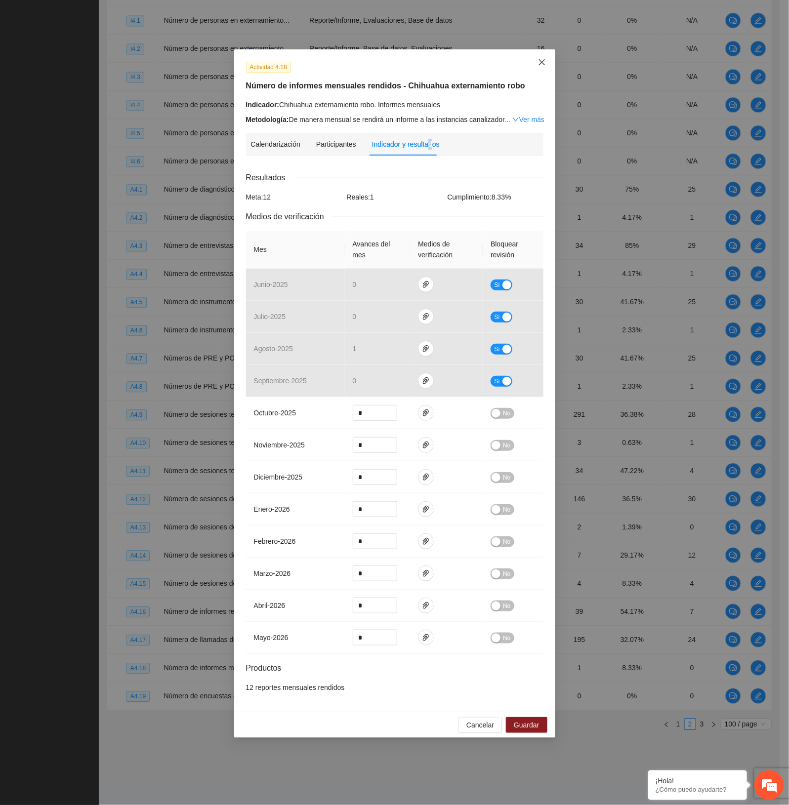
click at [539, 60] on icon "close" at bounding box center [542, 62] width 8 height 8
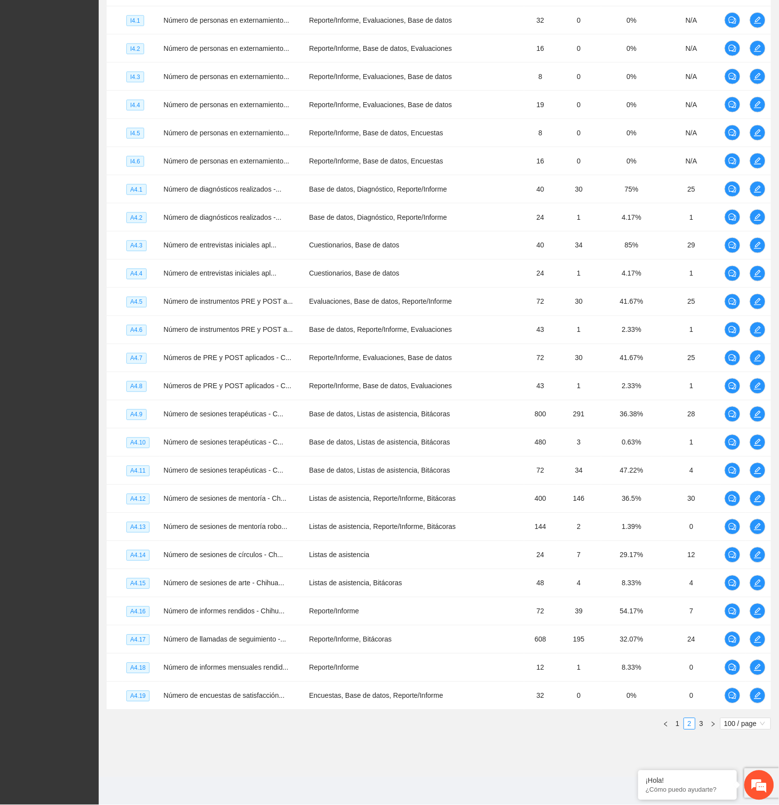
drag, startPoint x: 700, startPoint y: 724, endPoint x: 696, endPoint y: 713, distance: 11.9
click at [700, 724] on link "3" at bounding box center [701, 724] width 11 height 11
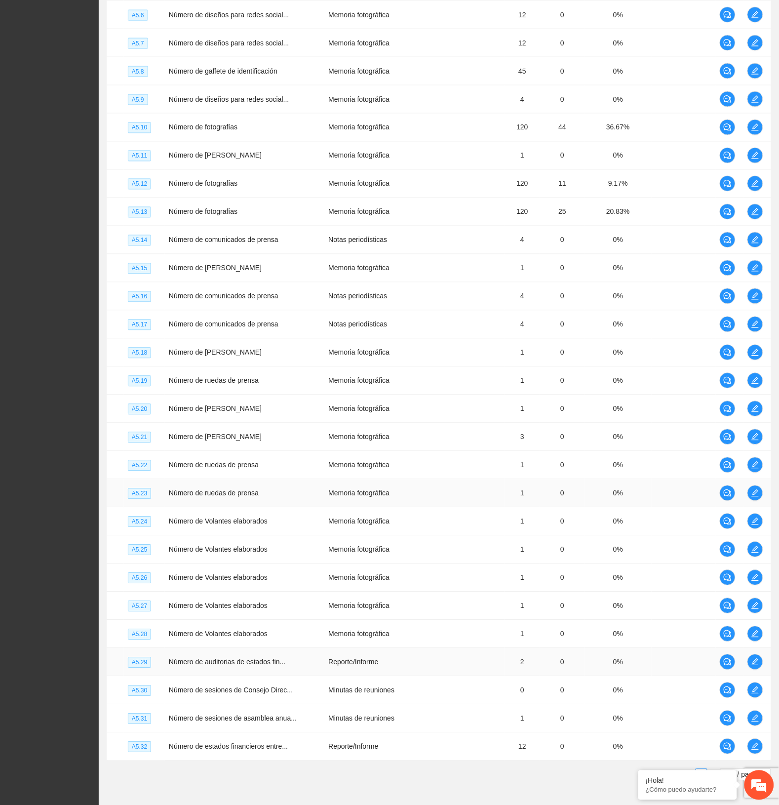
scroll to position [1509, 0]
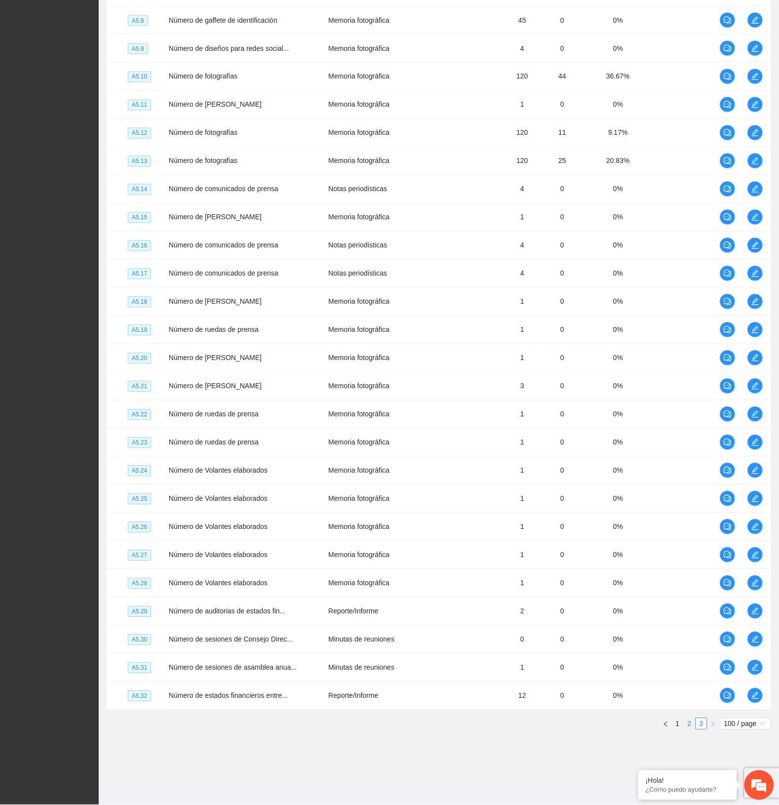
click at [690, 720] on link "2" at bounding box center [690, 724] width 11 height 11
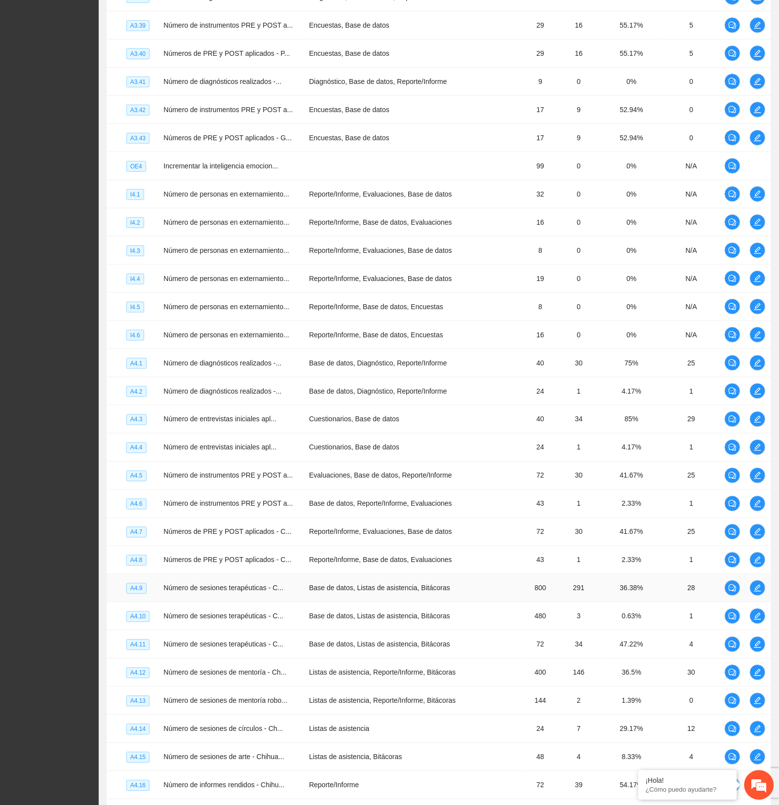
scroll to position [2386, 0]
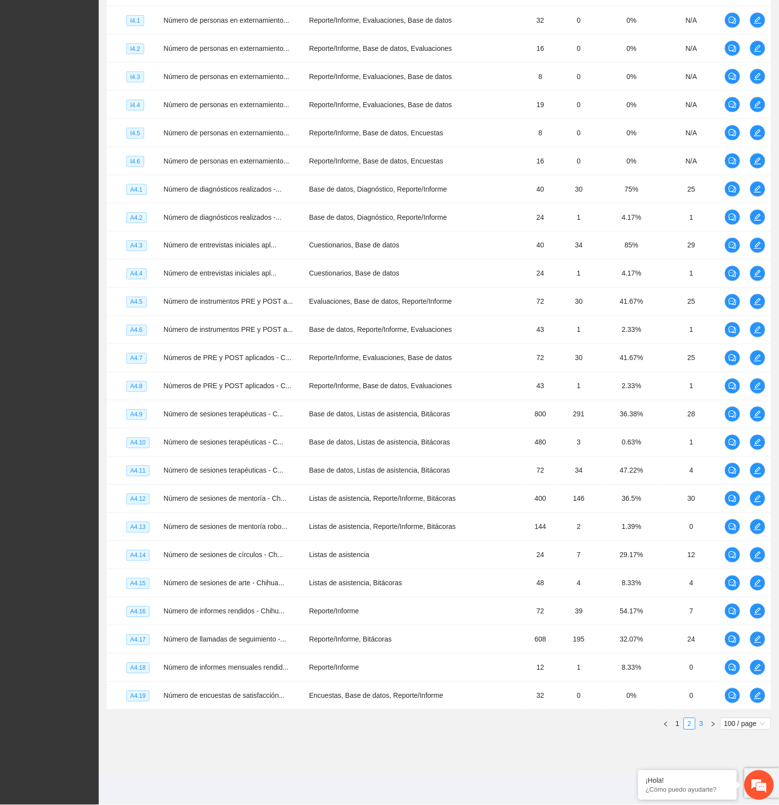
click at [704, 721] on link "3" at bounding box center [701, 724] width 11 height 11
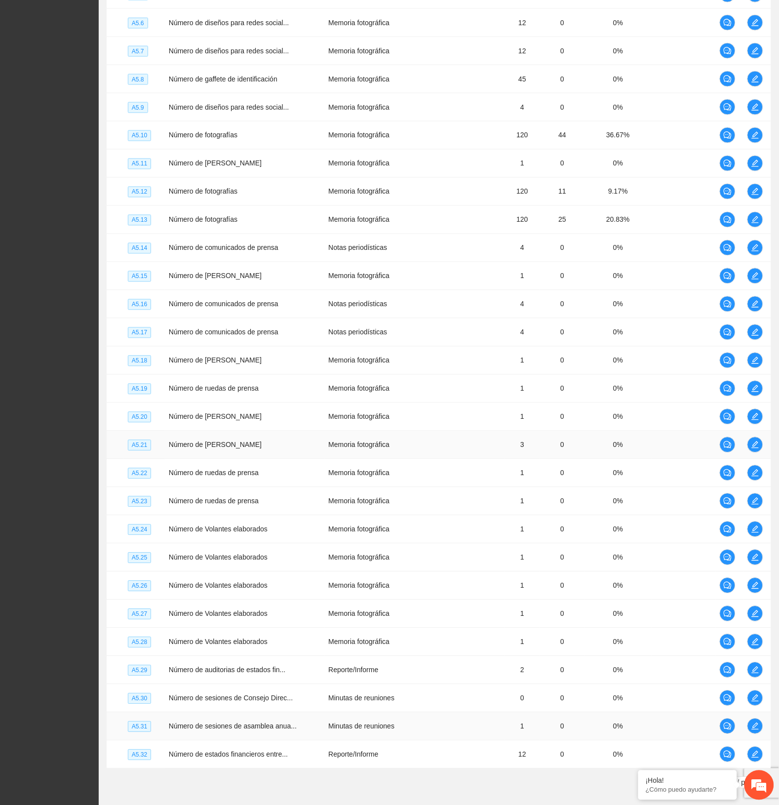
scroll to position [1509, 0]
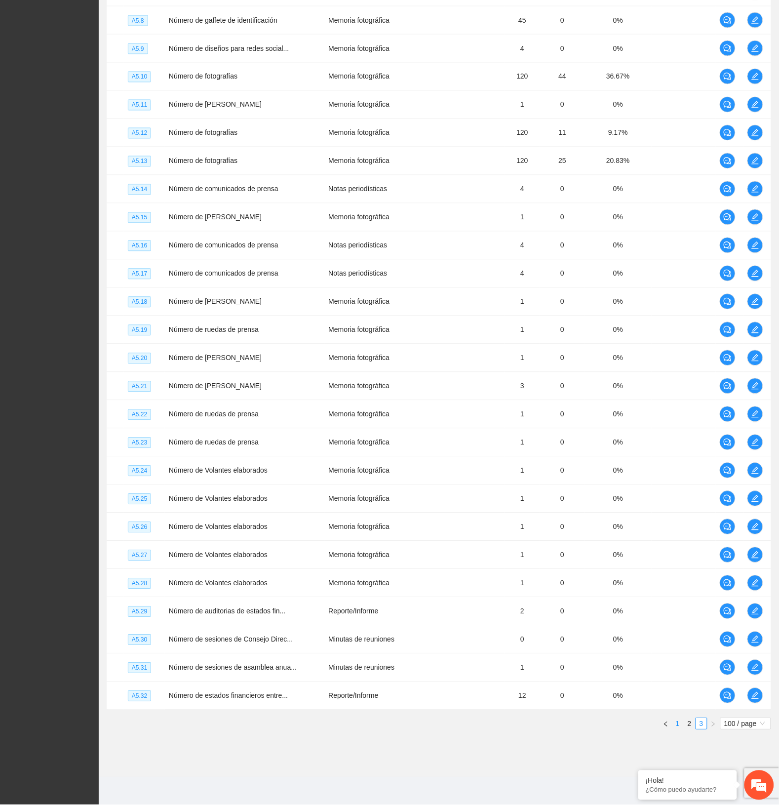
click at [677, 724] on link "1" at bounding box center [678, 724] width 11 height 11
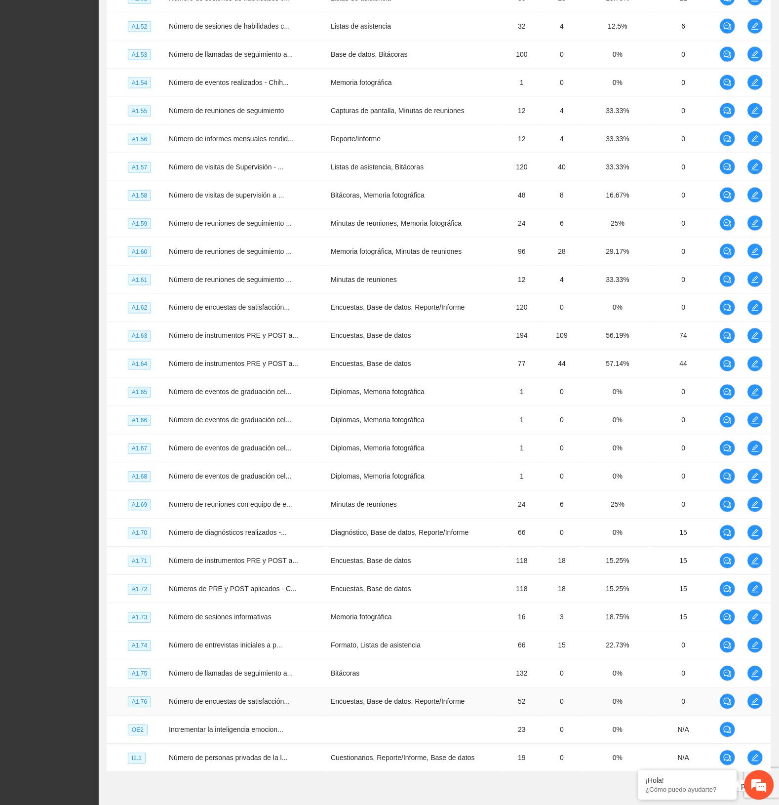
scroll to position [2386, 0]
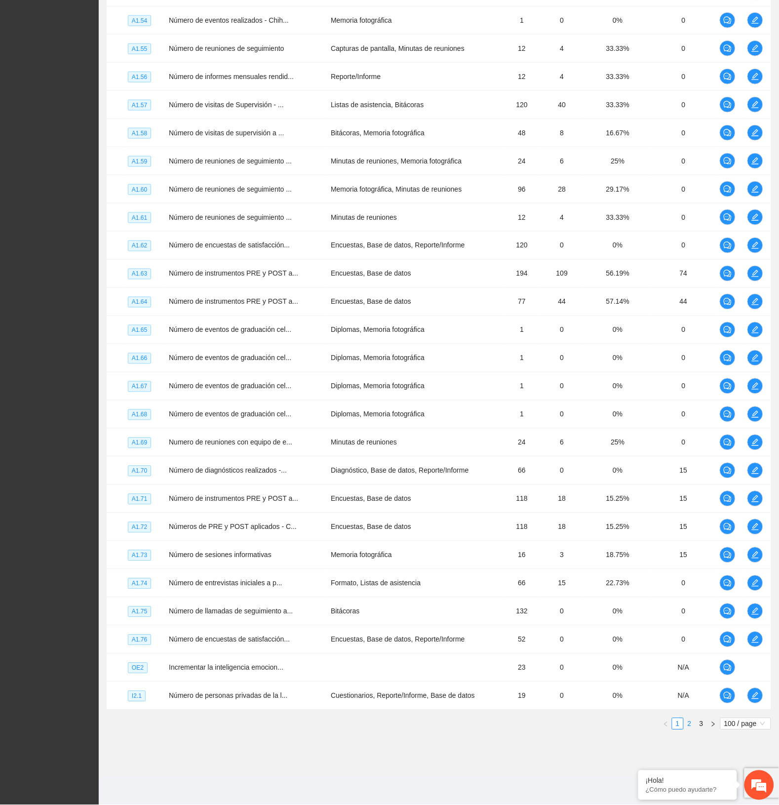
click at [689, 721] on link "2" at bounding box center [690, 724] width 11 height 11
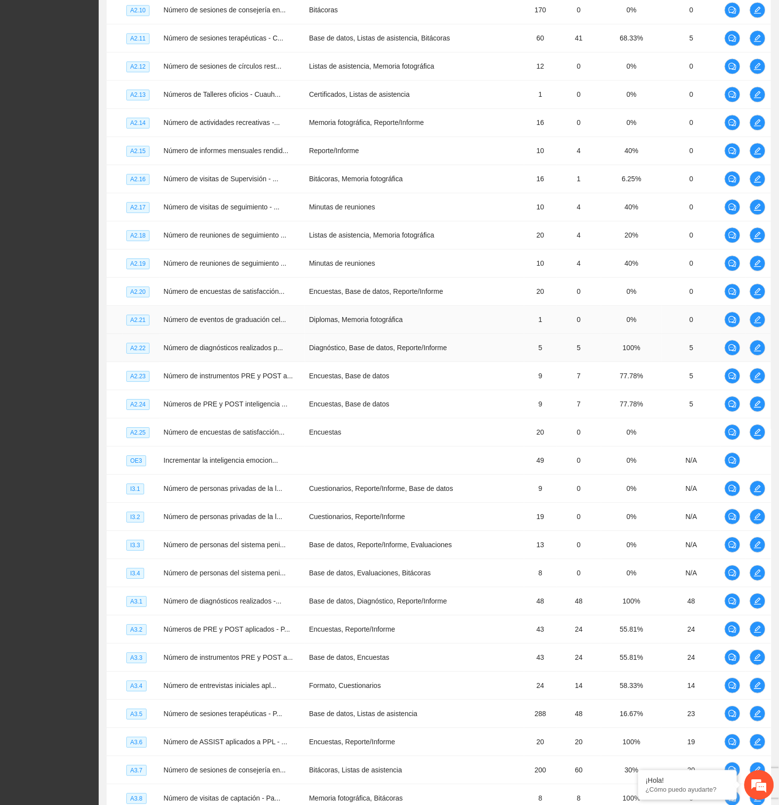
scroll to position [533, 0]
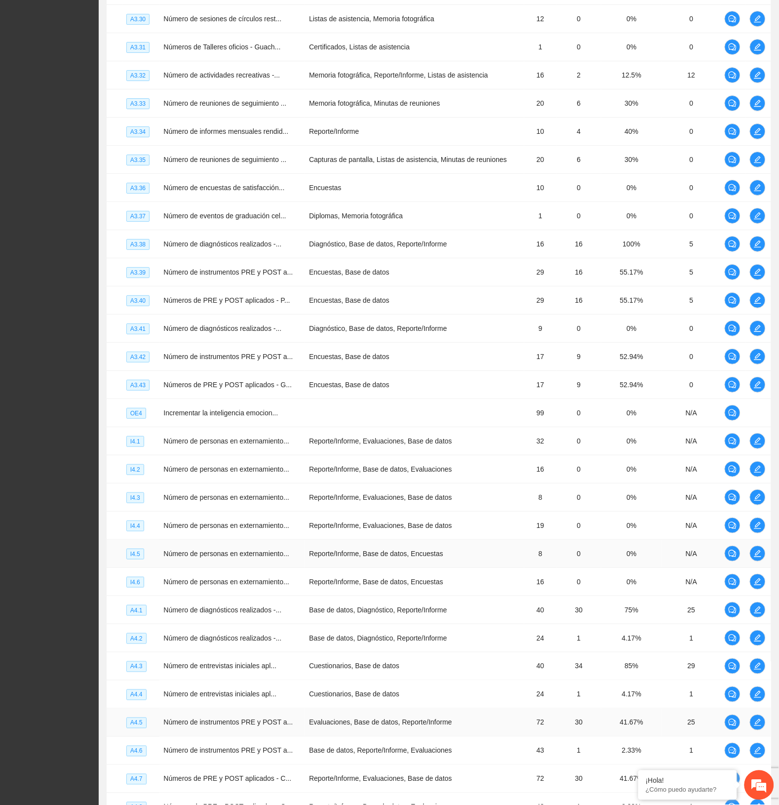
click at [443, 566] on td "Reporte/Informe, Base de datos, Encuestas" at bounding box center [414, 554] width 219 height 28
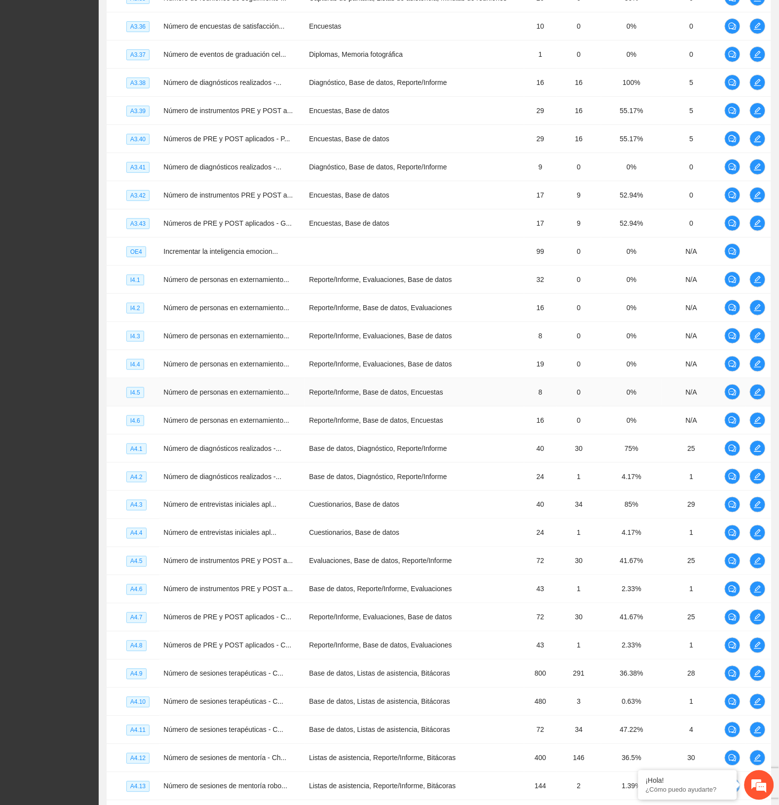
scroll to position [2386, 0]
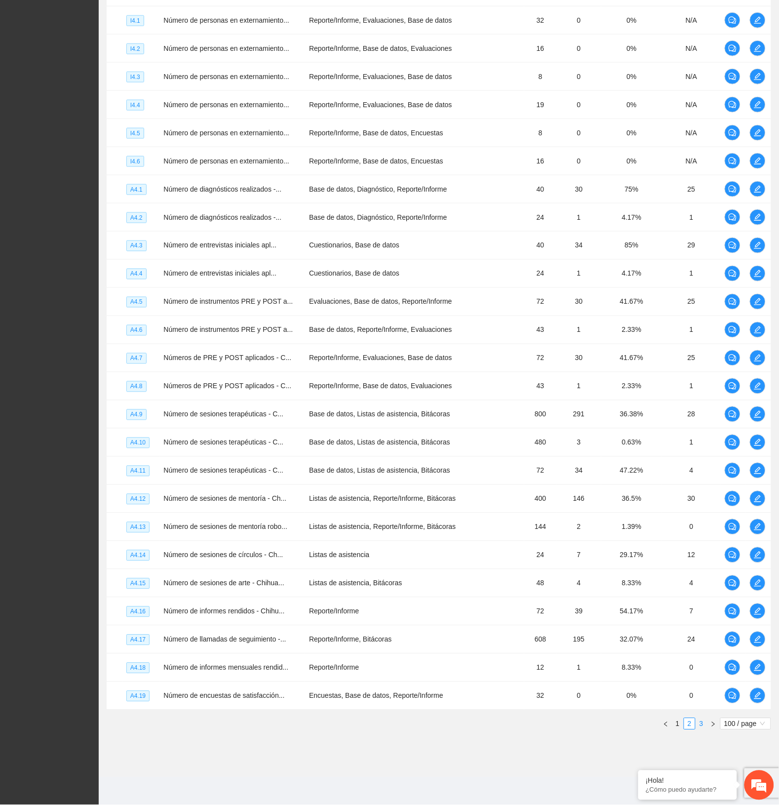
click at [702, 724] on link "3" at bounding box center [701, 724] width 11 height 11
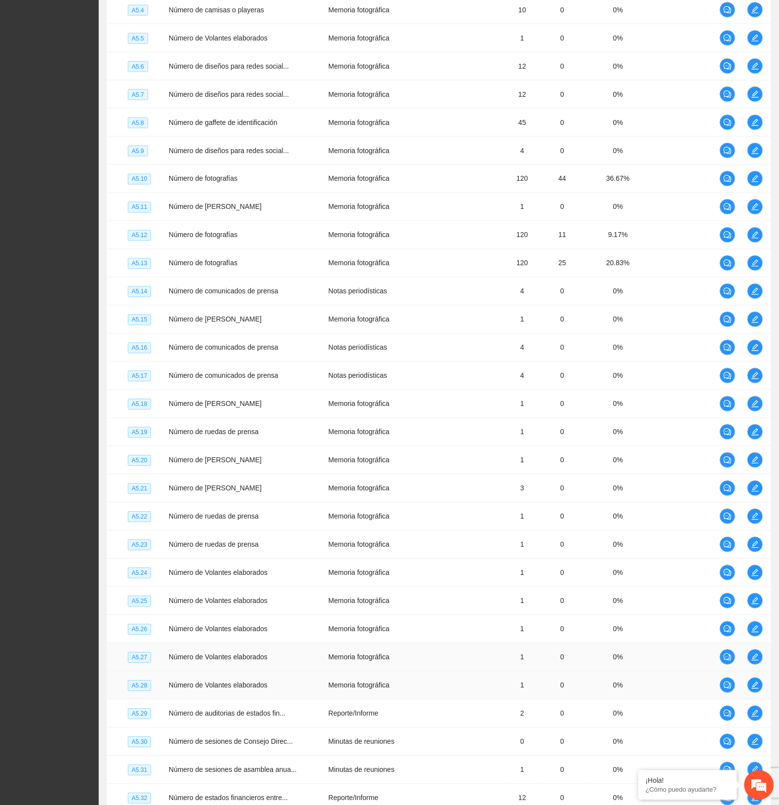
scroll to position [1509, 0]
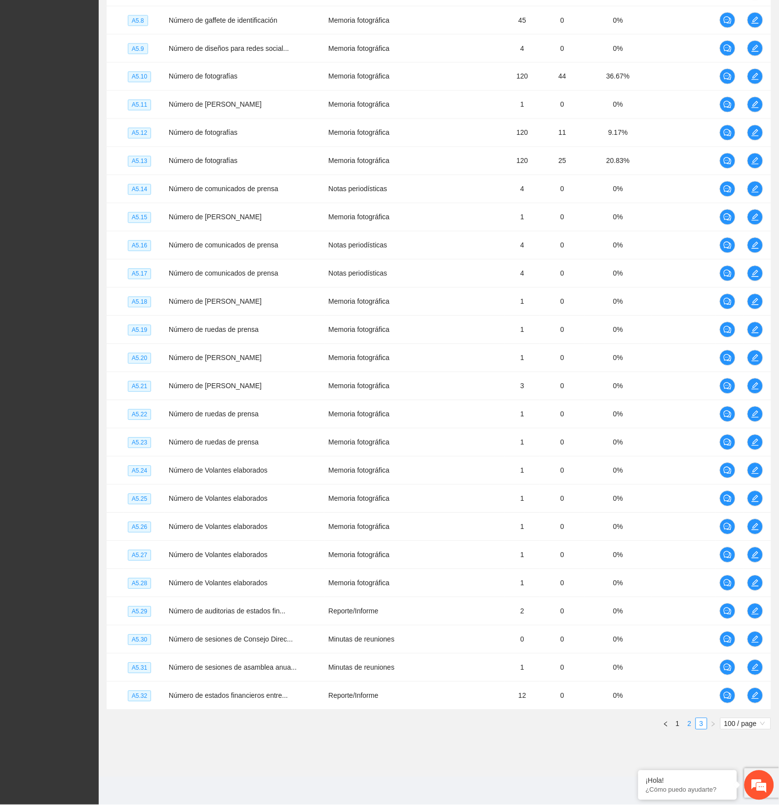
click at [690, 727] on link "2" at bounding box center [690, 724] width 11 height 11
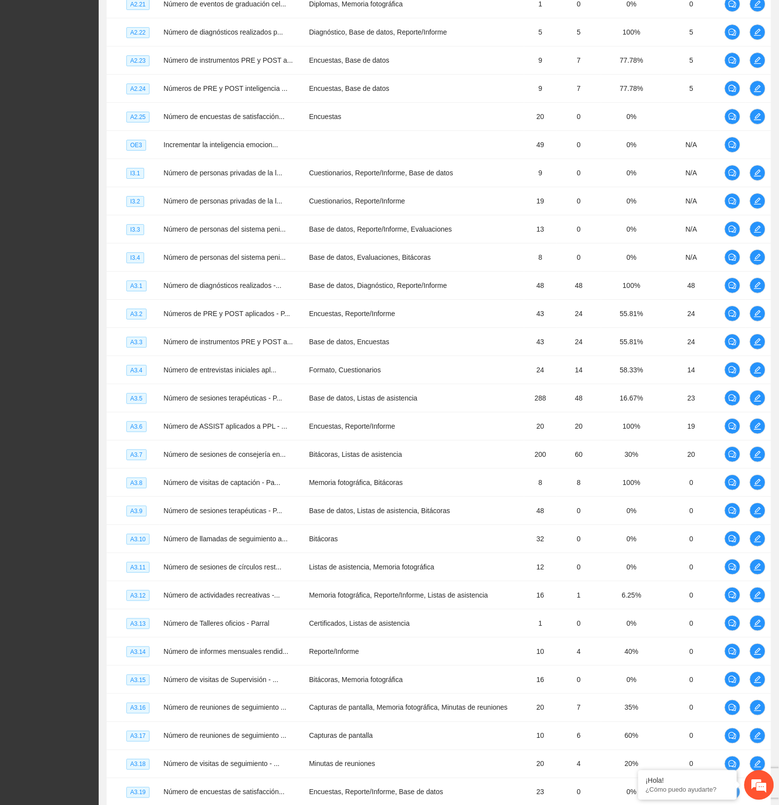
scroll to position [522, 0]
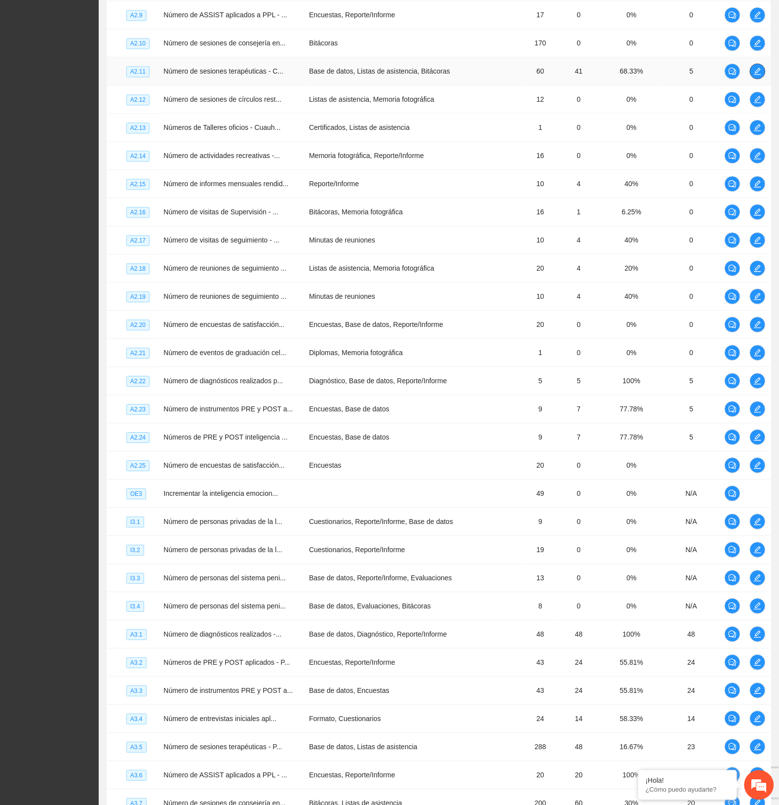
click at [755, 73] on icon "edit" at bounding box center [758, 71] width 8 height 8
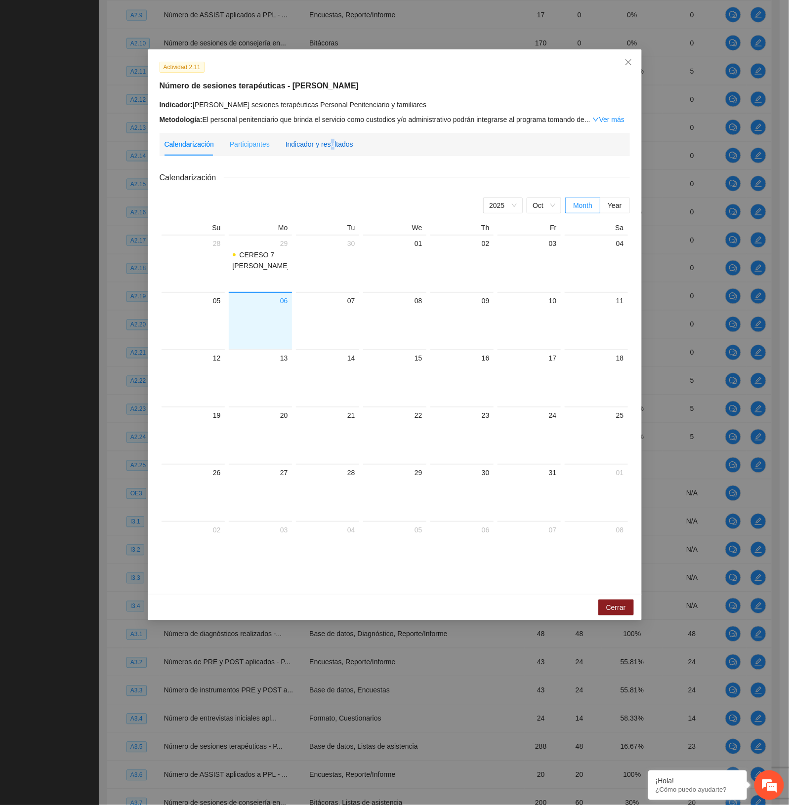
click at [327, 145] on div "Indicador y resultados" at bounding box center [319, 144] width 68 height 11
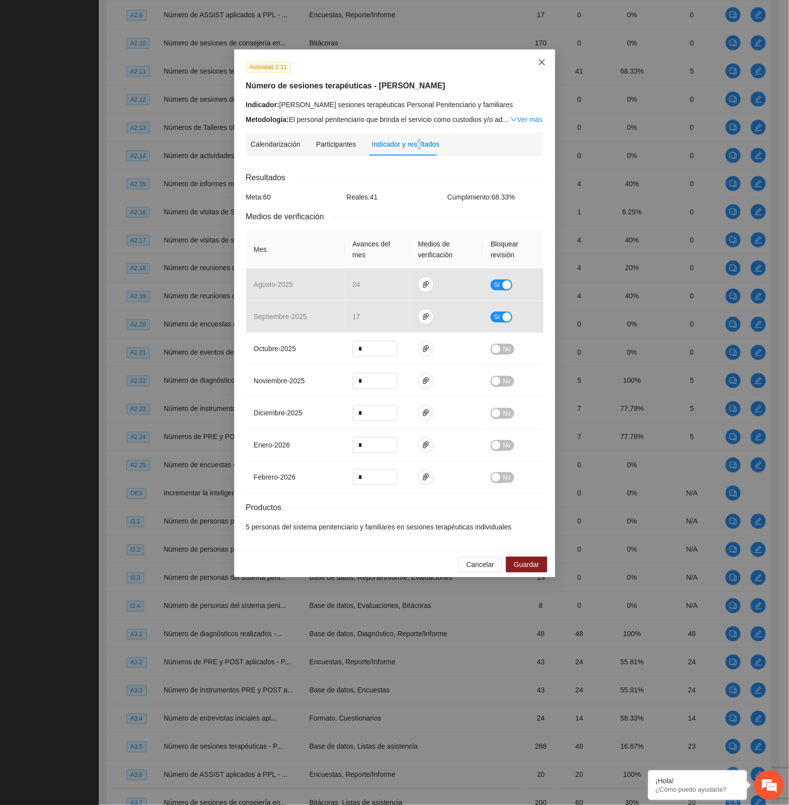
click at [539, 63] on icon "close" at bounding box center [542, 62] width 8 height 8
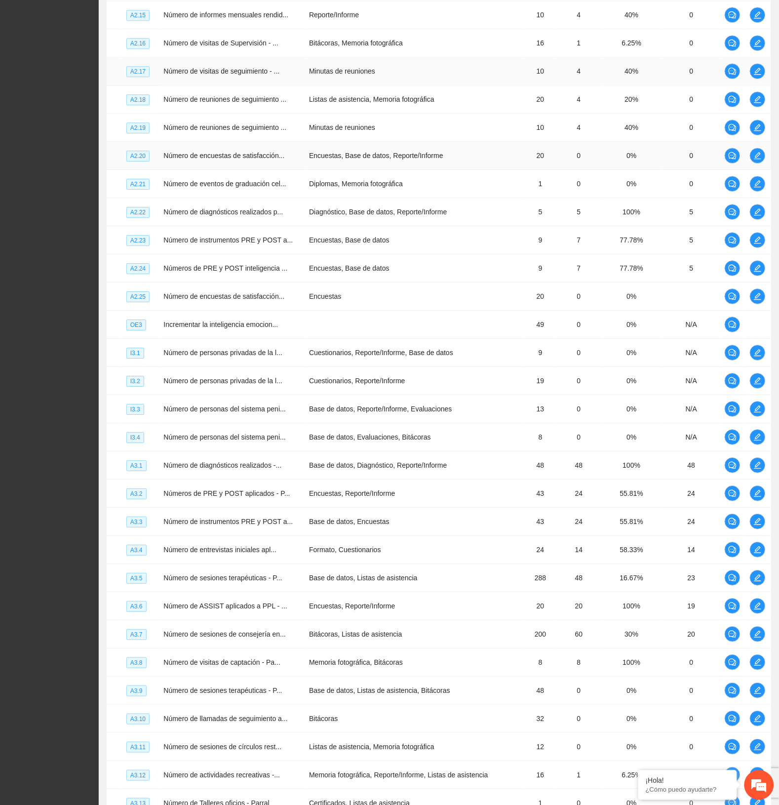
scroll to position [707, 0]
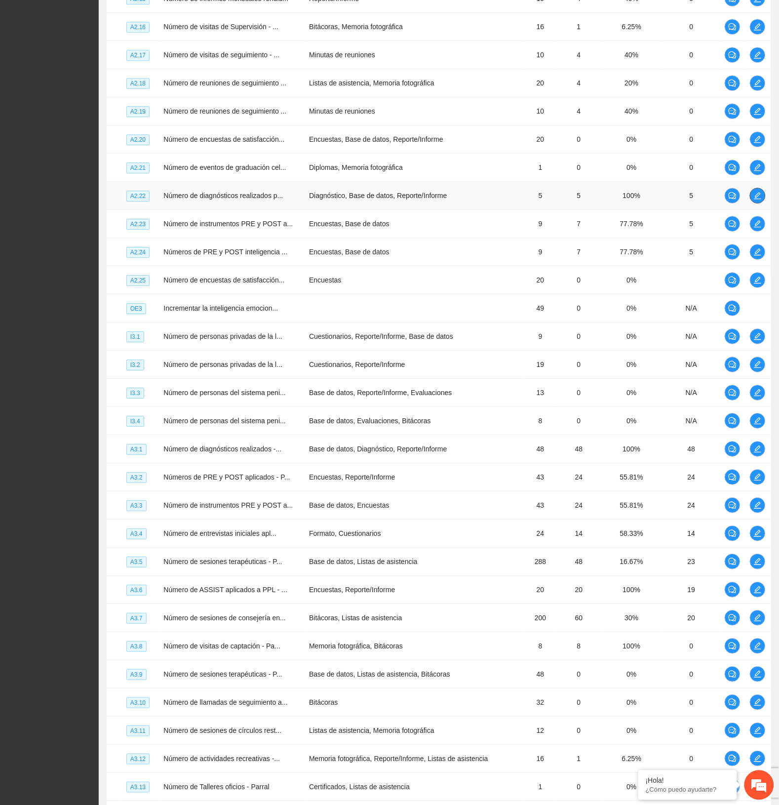
click at [753, 198] on span "edit" at bounding box center [758, 196] width 15 height 8
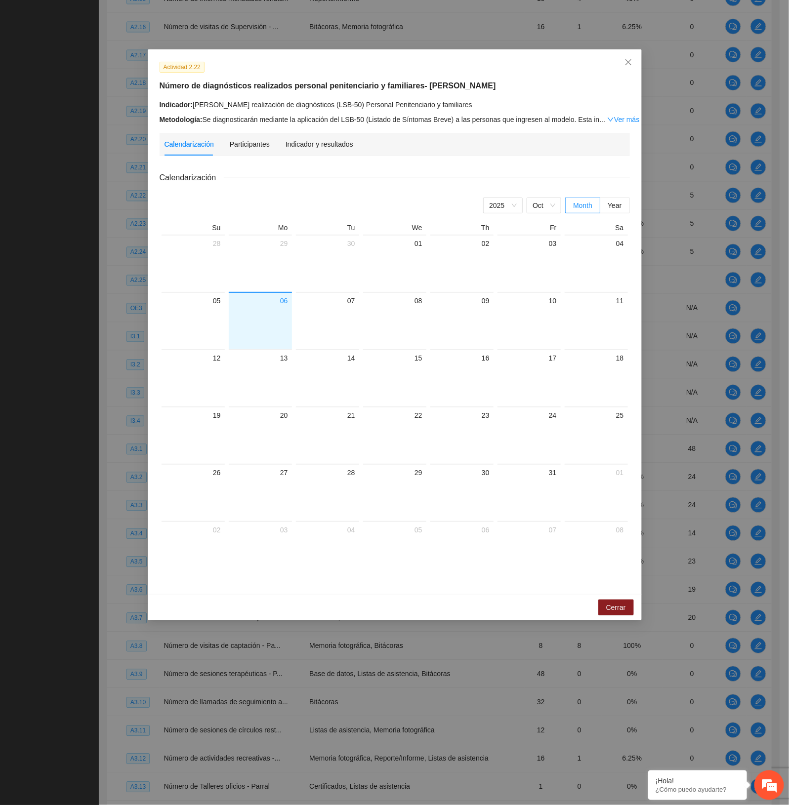
click at [334, 137] on div "Indicador y resultados" at bounding box center [319, 144] width 68 height 23
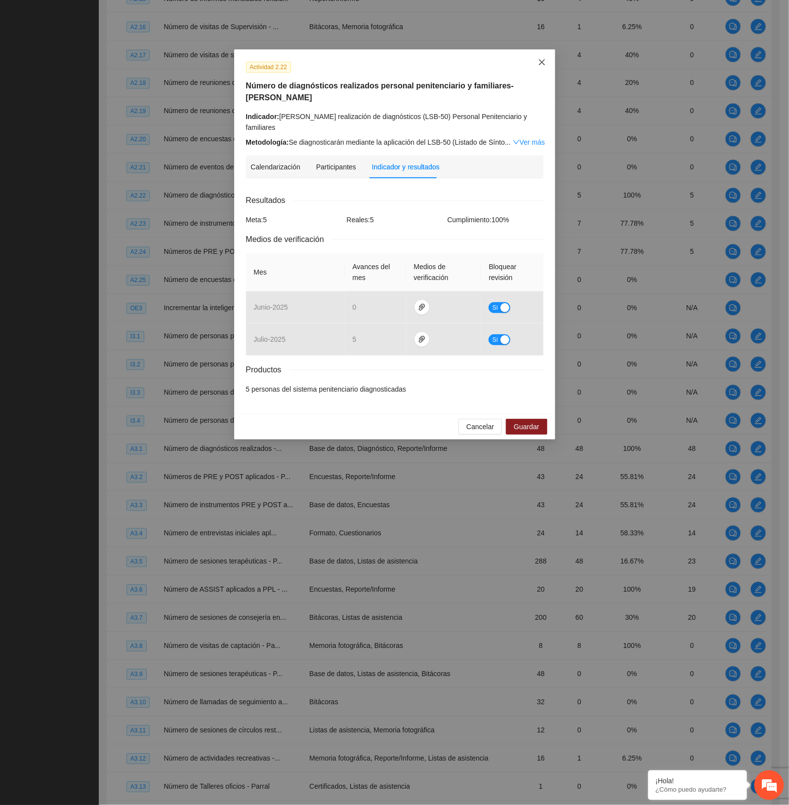
click at [539, 61] on icon "close" at bounding box center [542, 62] width 8 height 8
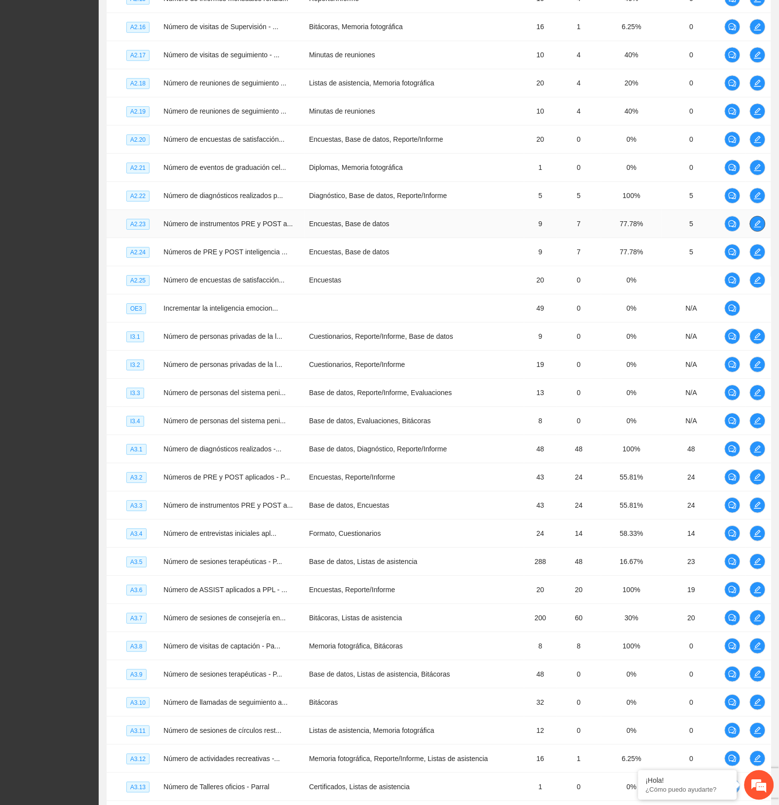
click at [758, 221] on button "button" at bounding box center [758, 224] width 16 height 16
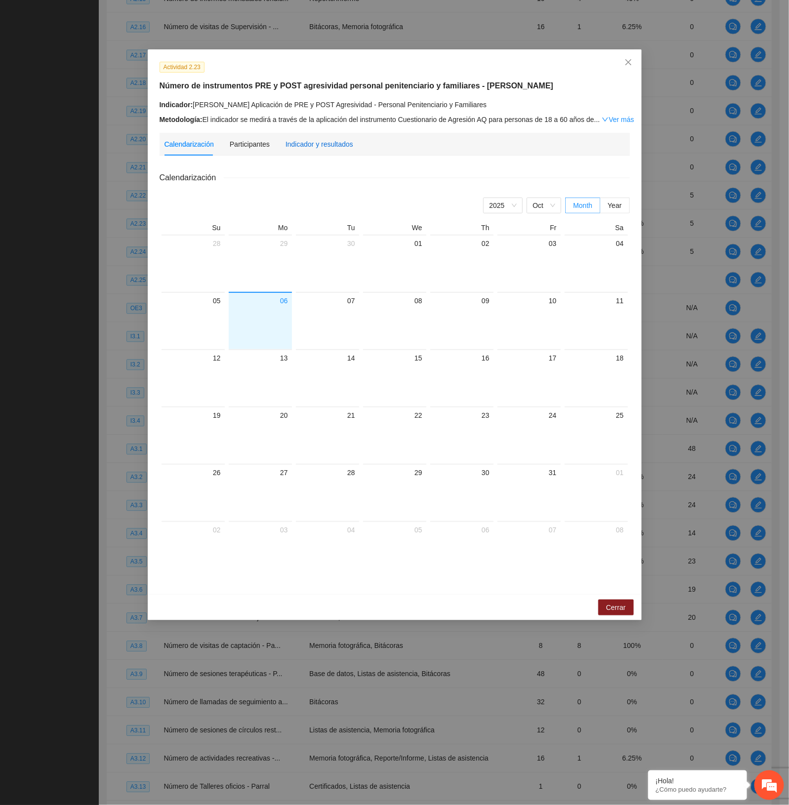
click at [329, 139] on div "Indicador y resultados" at bounding box center [319, 144] width 68 height 11
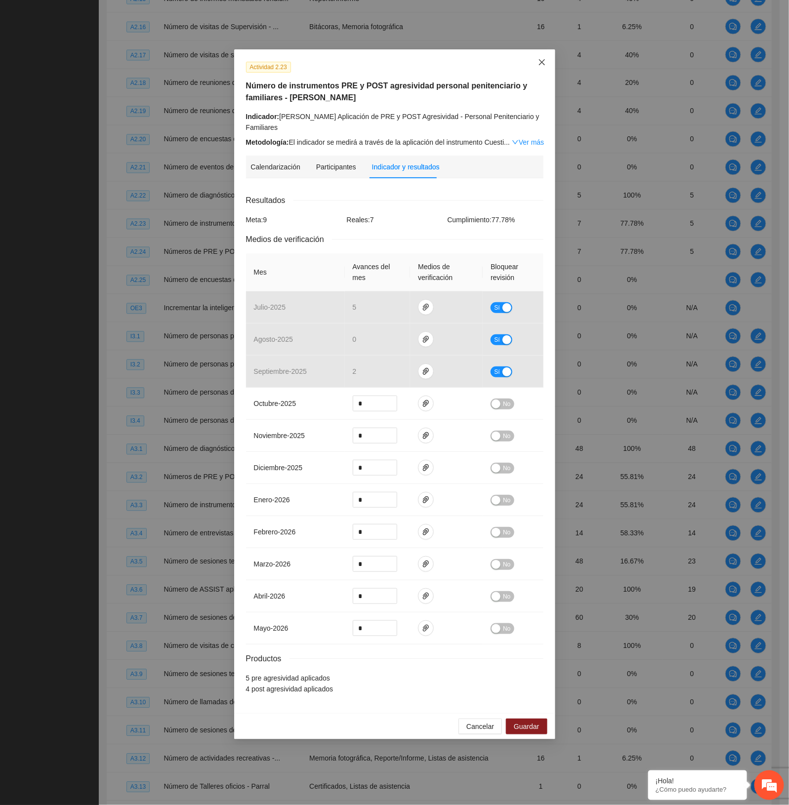
click at [542, 61] on icon "close" at bounding box center [542, 62] width 8 height 8
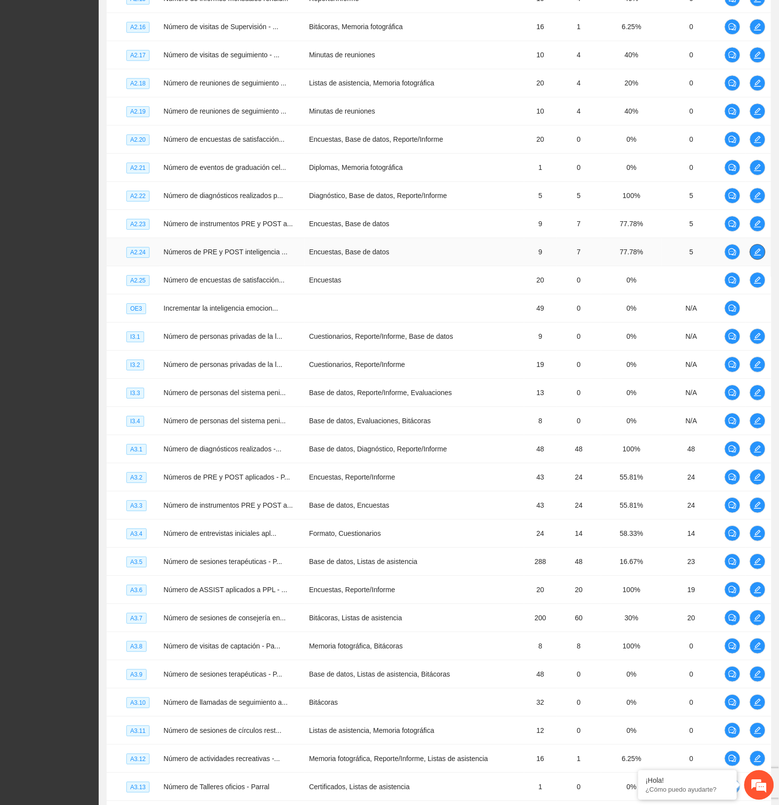
click at [758, 256] on icon "edit" at bounding box center [758, 252] width 8 height 8
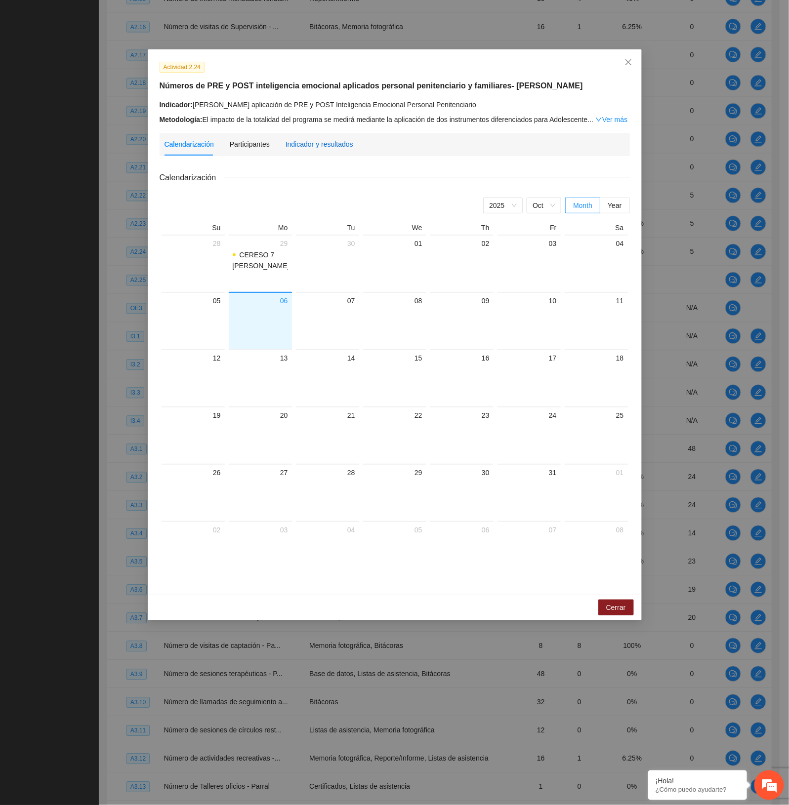
click at [292, 144] on div "Indicador y resultados" at bounding box center [319, 144] width 68 height 11
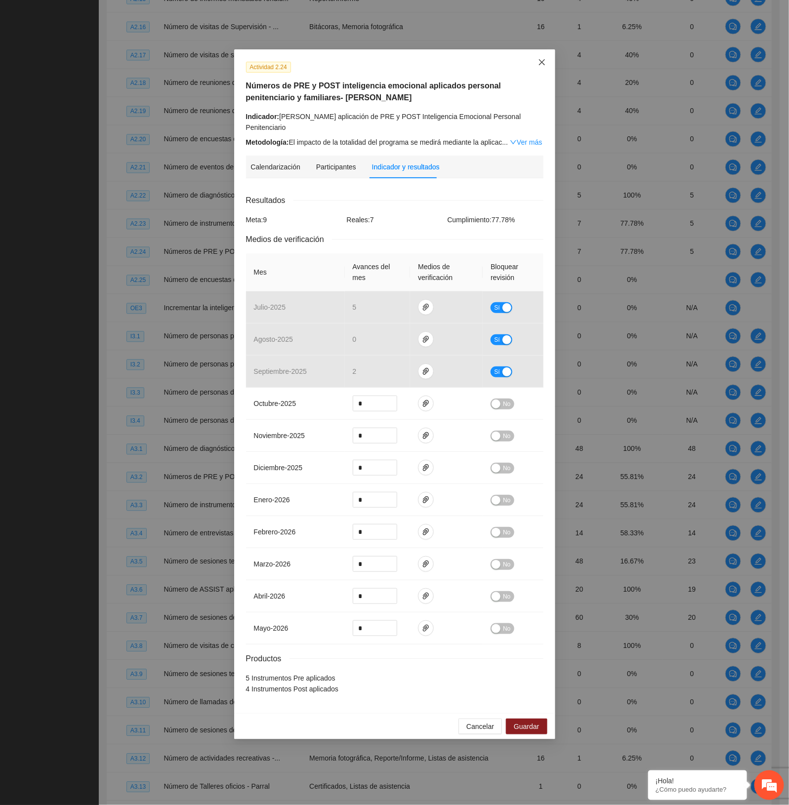
click at [536, 66] on span "Close" at bounding box center [541, 62] width 27 height 27
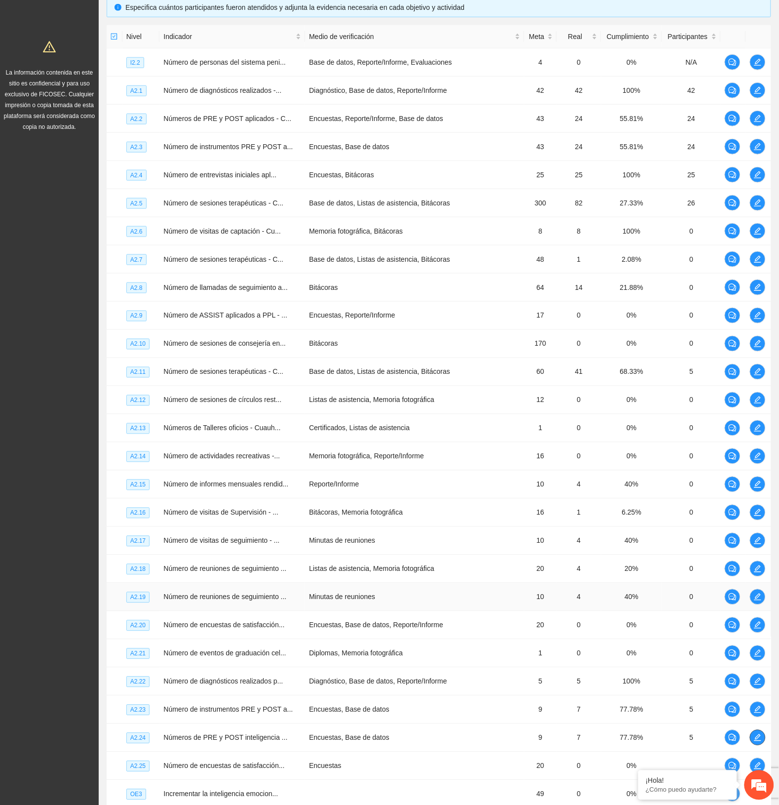
scroll to position [213, 0]
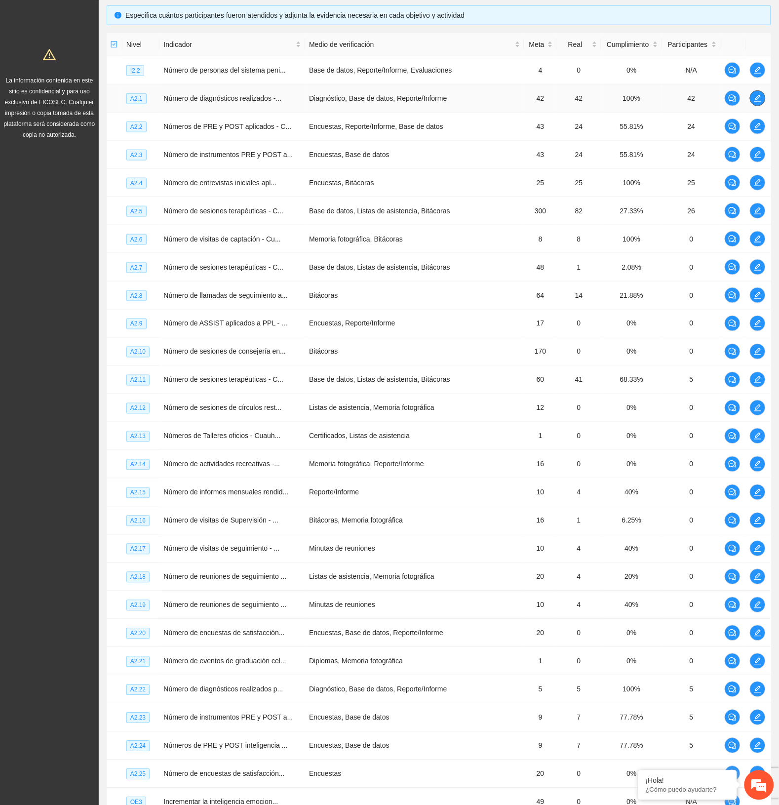
click at [755, 95] on icon "edit" at bounding box center [758, 98] width 8 height 8
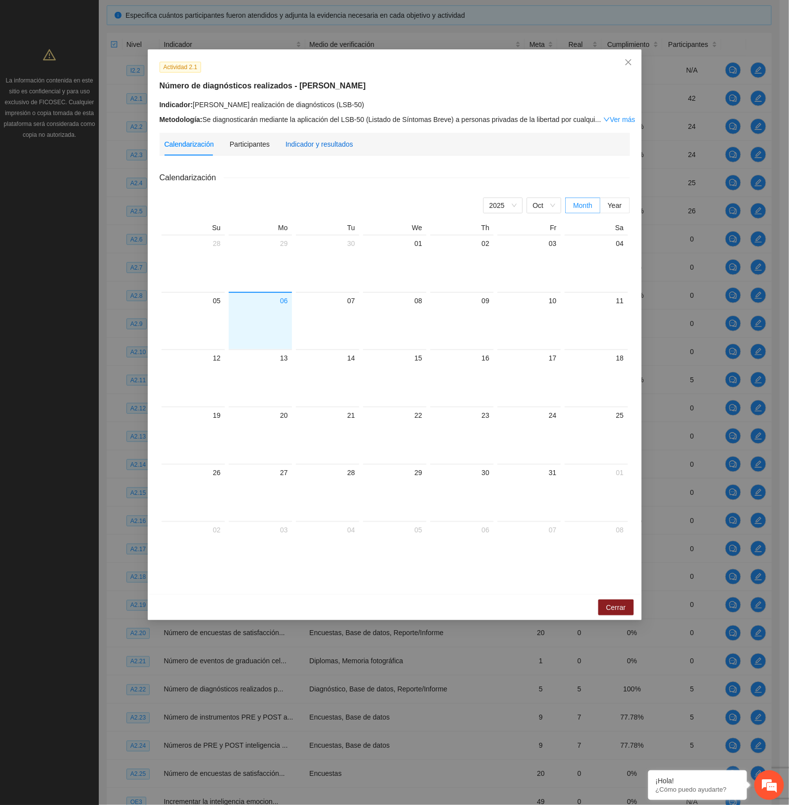
click at [306, 144] on div "Indicador y resultados" at bounding box center [319, 144] width 68 height 11
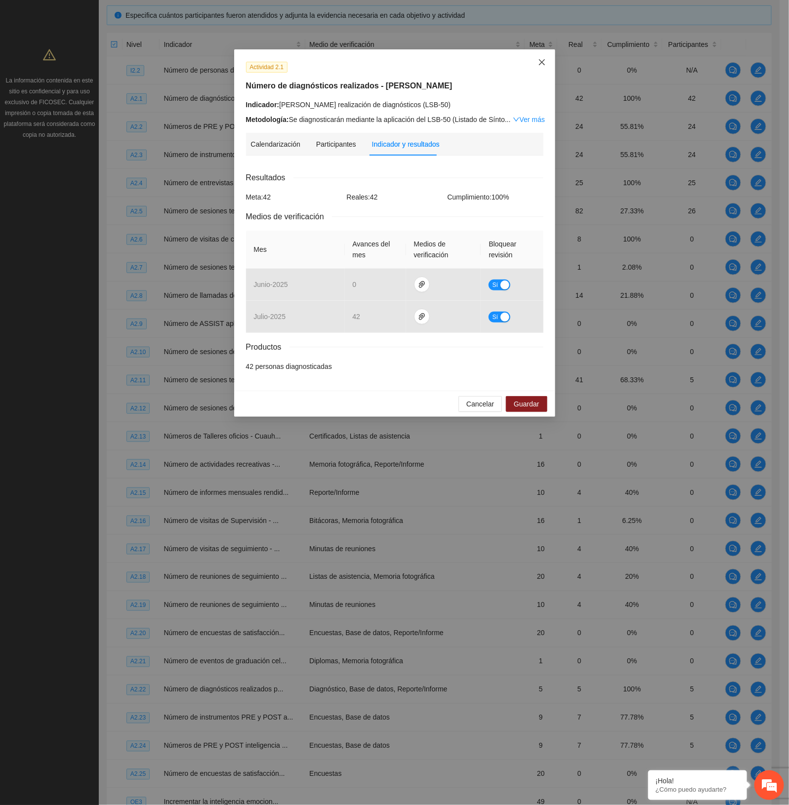
click at [539, 66] on icon "close" at bounding box center [542, 62] width 8 height 8
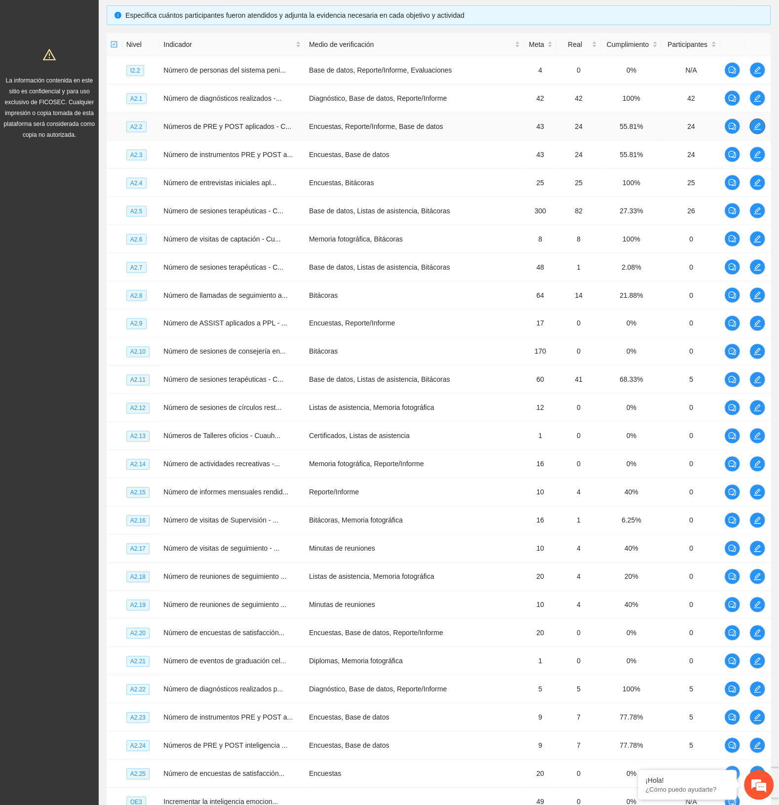
click at [753, 123] on span "edit" at bounding box center [758, 126] width 15 height 8
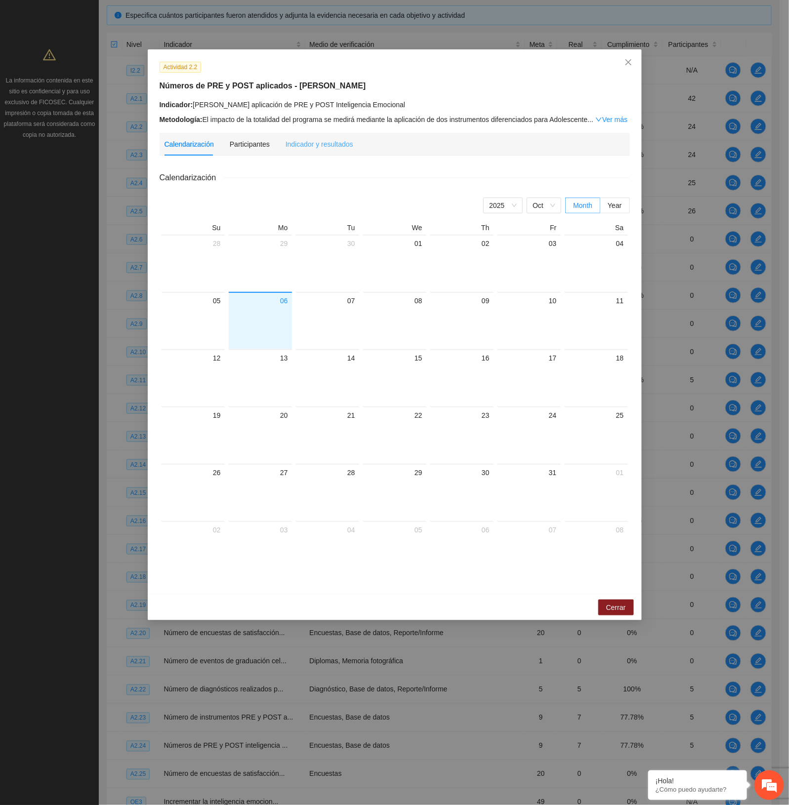
click at [317, 151] on div "Indicador y resultados" at bounding box center [319, 144] width 68 height 23
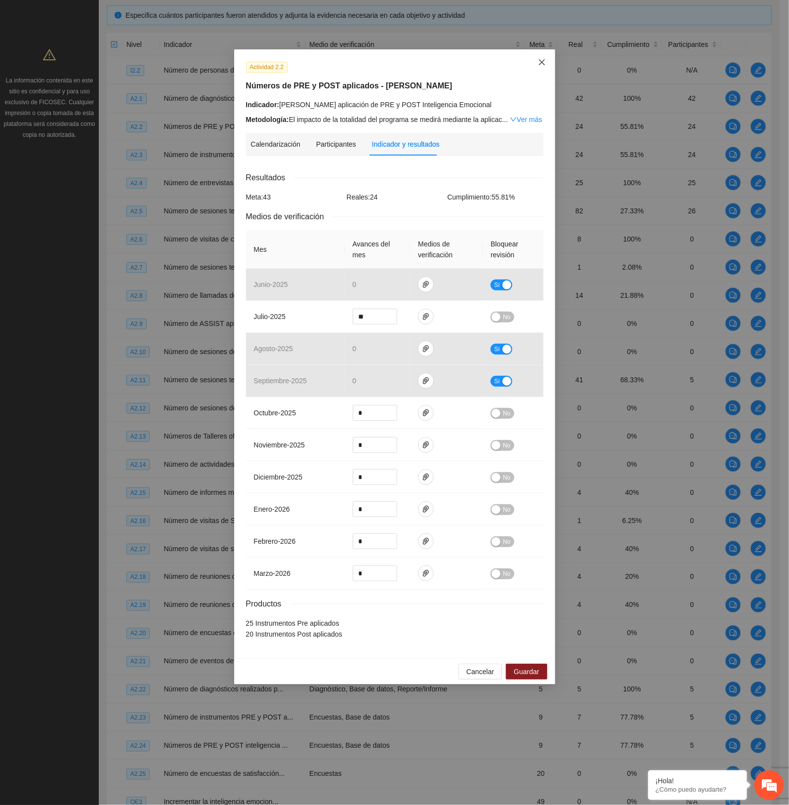
click at [541, 57] on span "Close" at bounding box center [541, 62] width 27 height 27
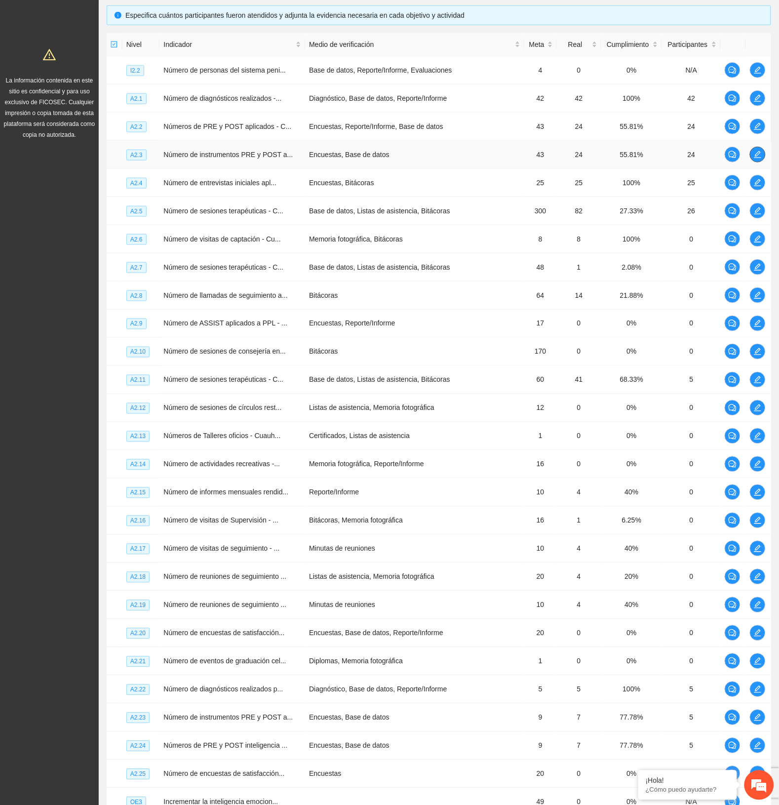
click at [758, 156] on icon "edit" at bounding box center [758, 154] width 7 height 7
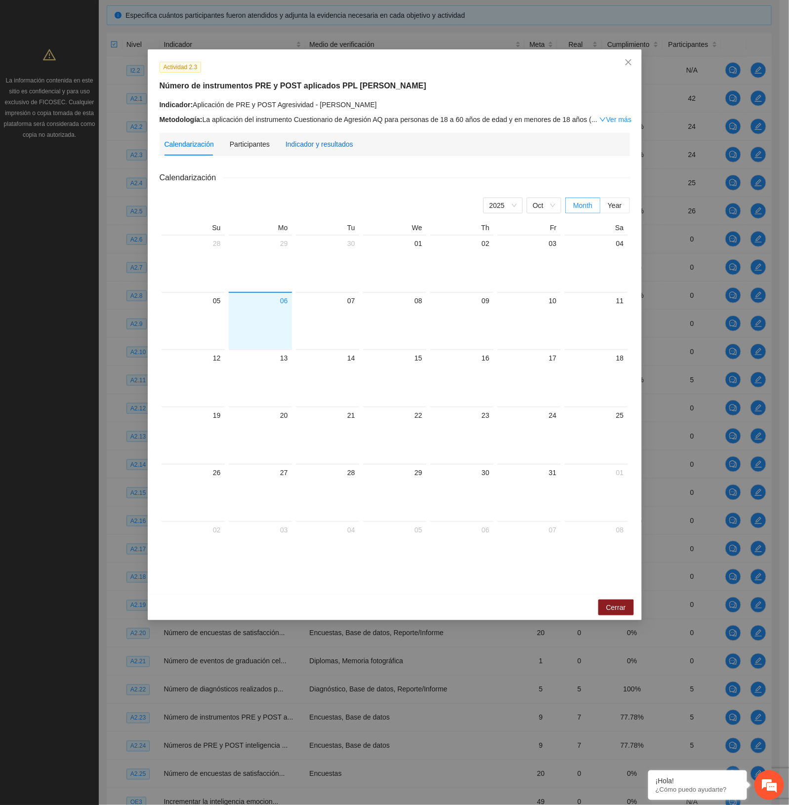
click at [318, 142] on div "Indicador y resultados" at bounding box center [319, 144] width 68 height 11
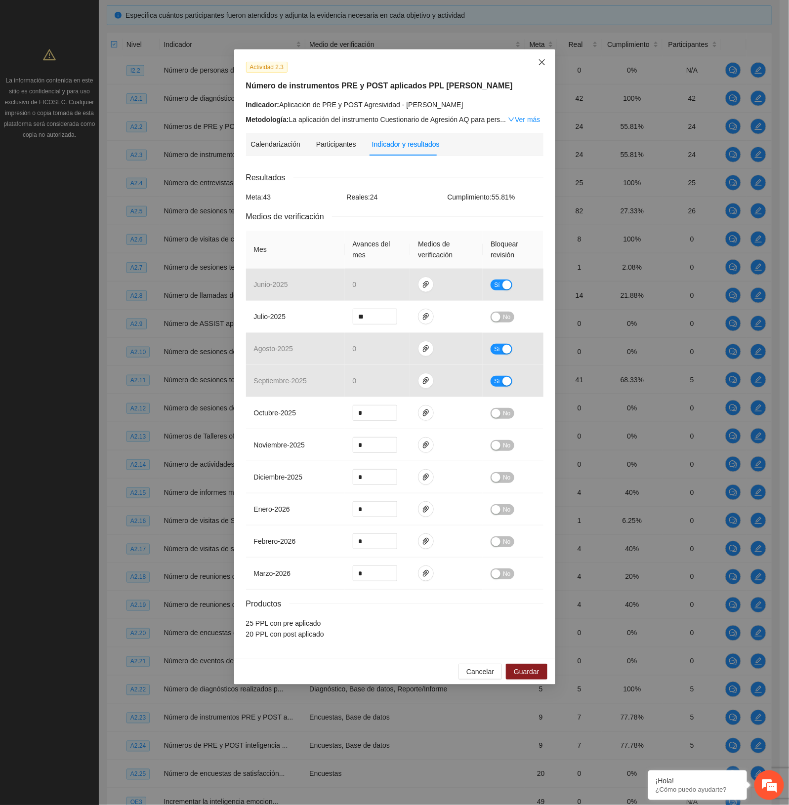
click at [539, 65] on icon "close" at bounding box center [542, 62] width 8 height 8
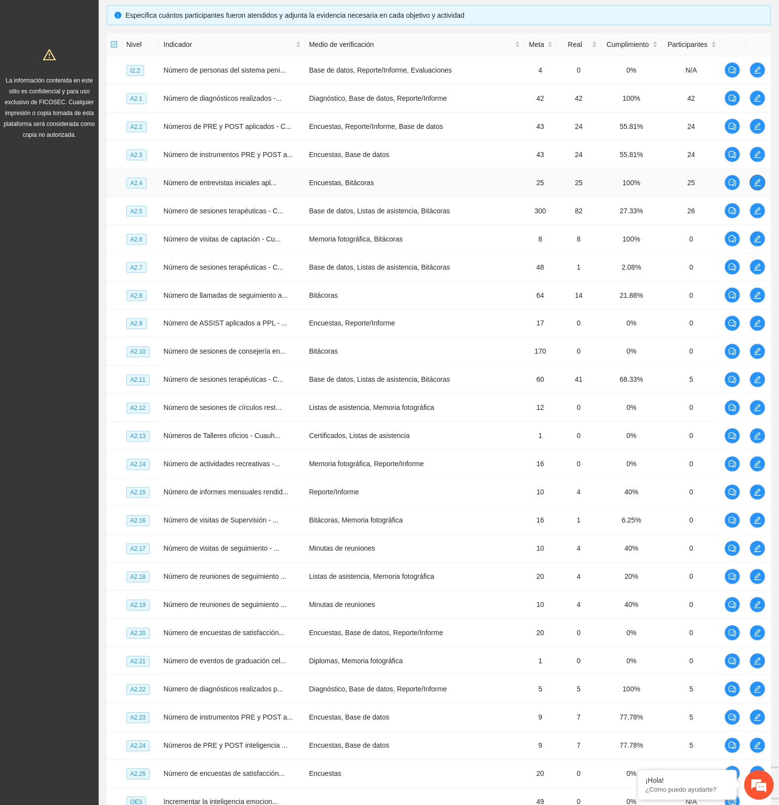
click at [756, 183] on icon "edit" at bounding box center [758, 183] width 8 height 8
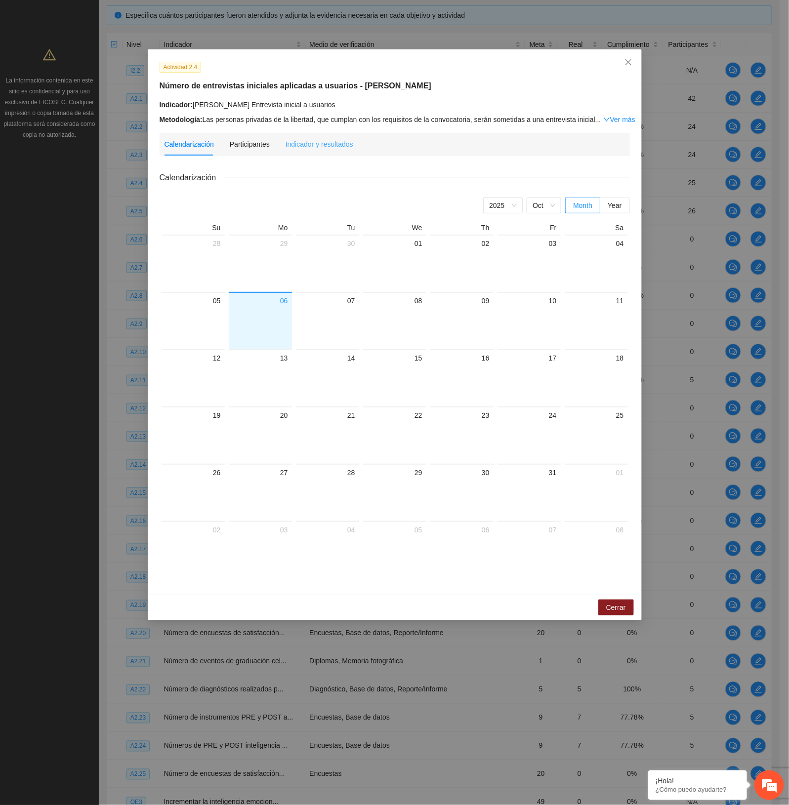
click at [319, 153] on div "Indicador y resultados" at bounding box center [319, 144] width 68 height 23
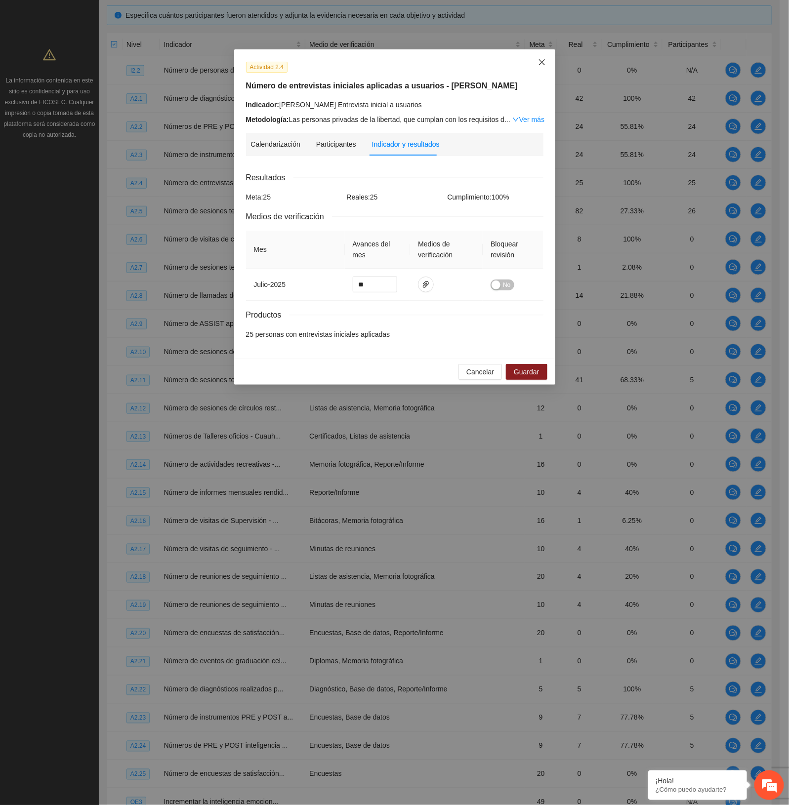
click at [545, 60] on span "Close" at bounding box center [541, 62] width 27 height 27
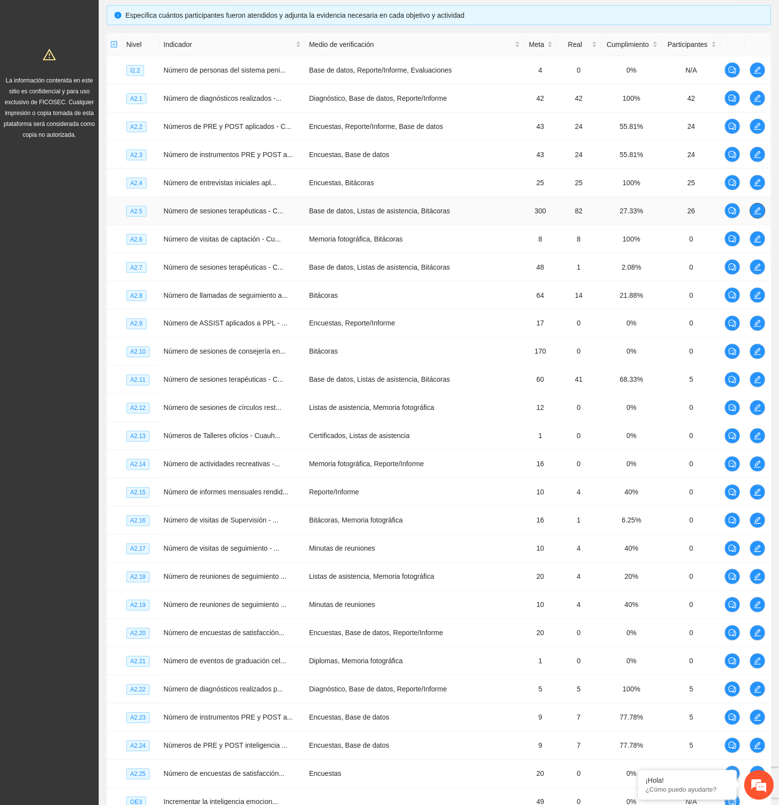
click at [757, 207] on icon "edit" at bounding box center [758, 211] width 8 height 8
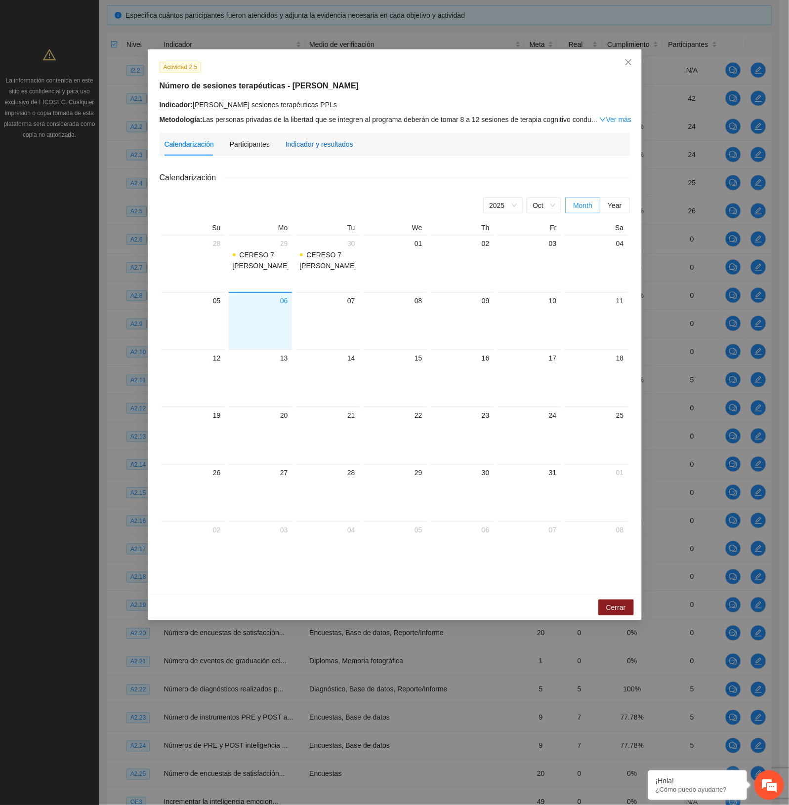
click at [327, 140] on div "Indicador y resultados" at bounding box center [319, 144] width 68 height 11
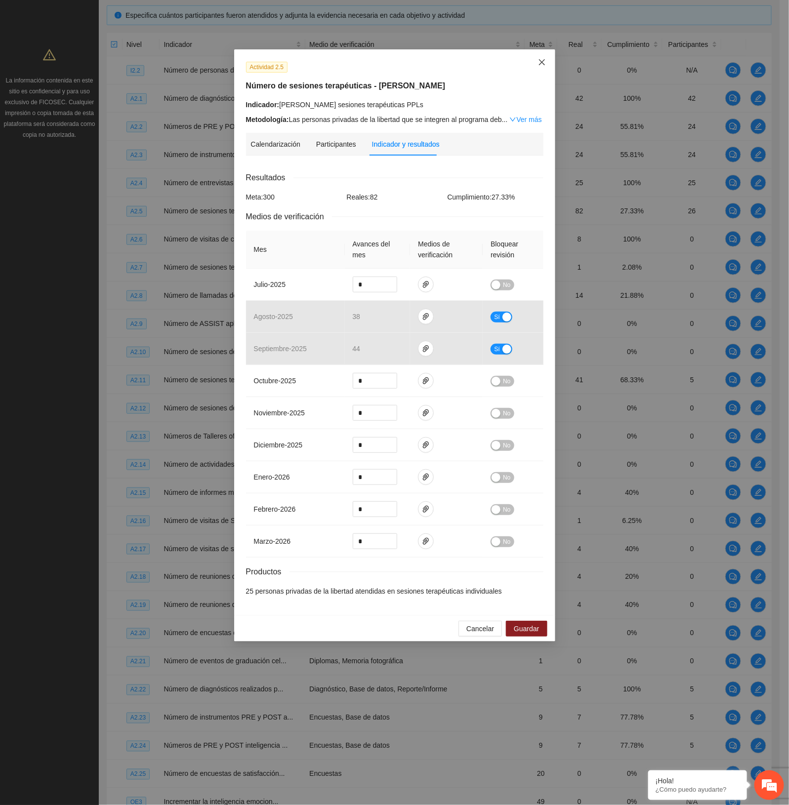
drag, startPoint x: 537, startPoint y: 64, endPoint x: 536, endPoint y: 70, distance: 5.6
click at [537, 63] on span "Close" at bounding box center [541, 62] width 27 height 27
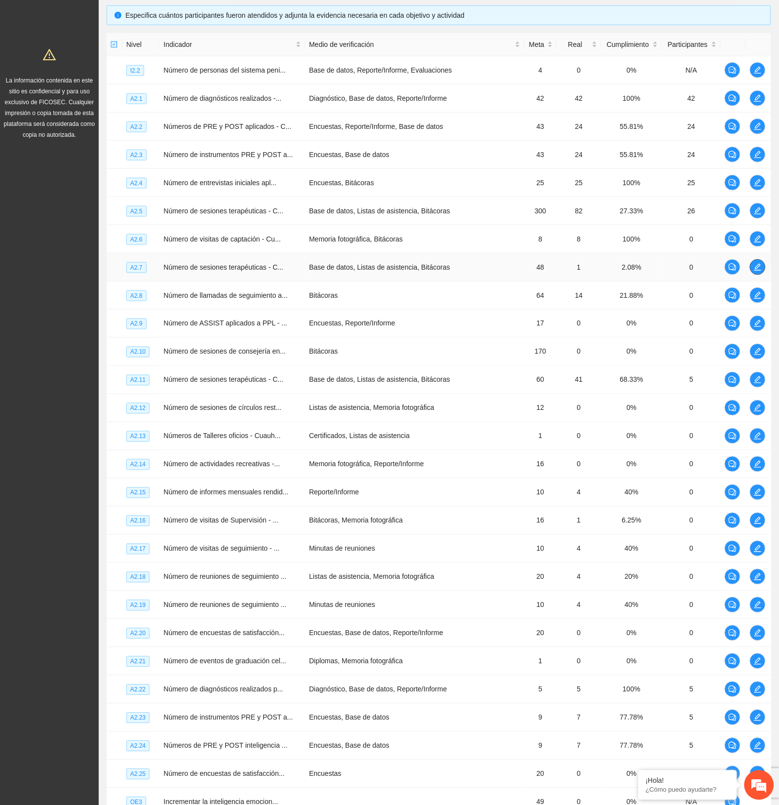
click at [759, 268] on icon "edit" at bounding box center [758, 267] width 7 height 7
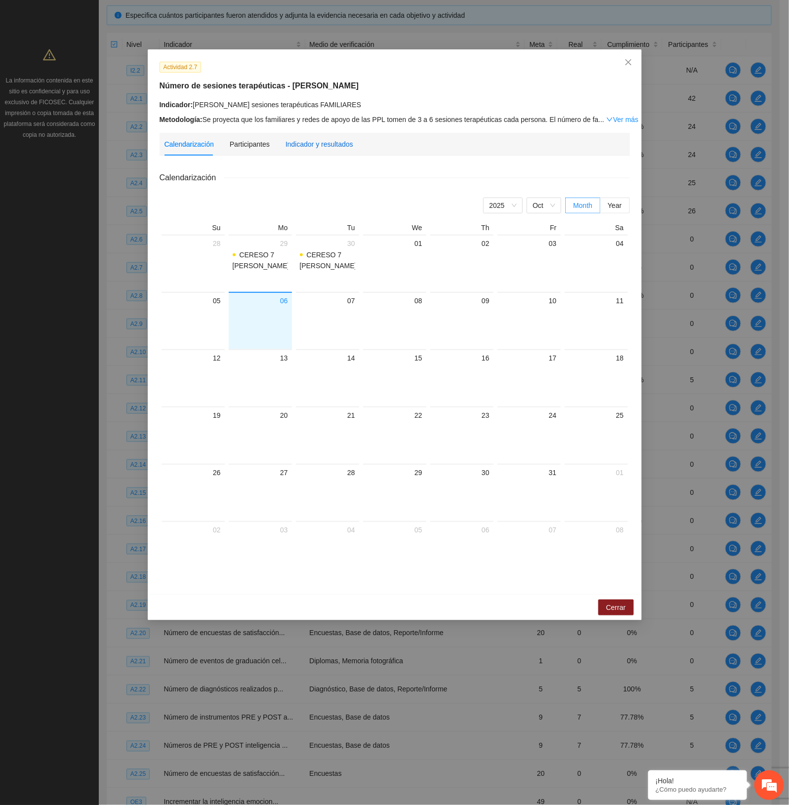
click at [332, 147] on div "Indicador y resultados" at bounding box center [319, 144] width 68 height 11
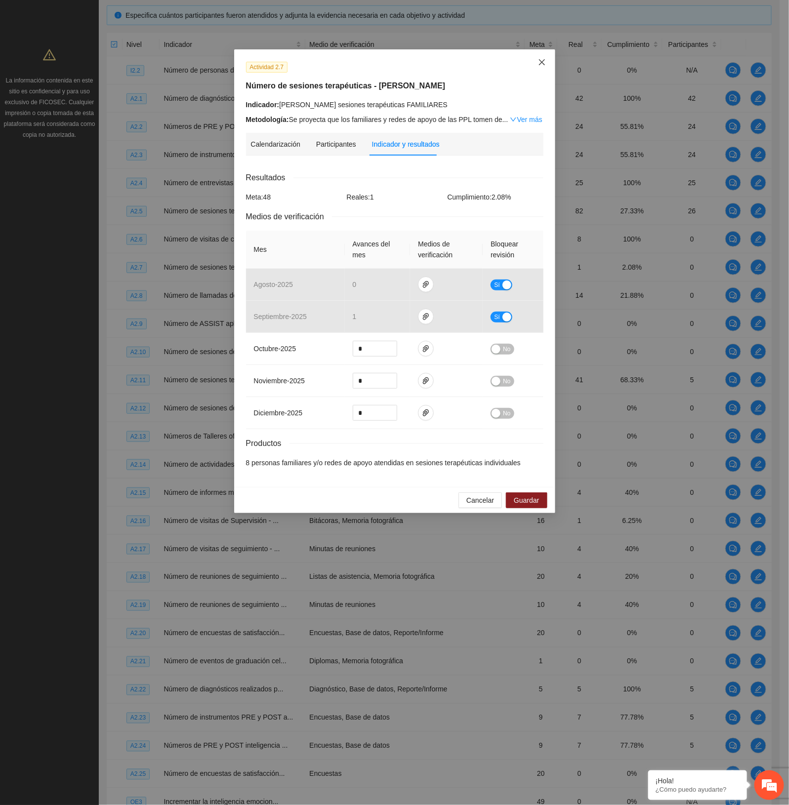
click at [538, 65] on icon "close" at bounding box center [542, 62] width 8 height 8
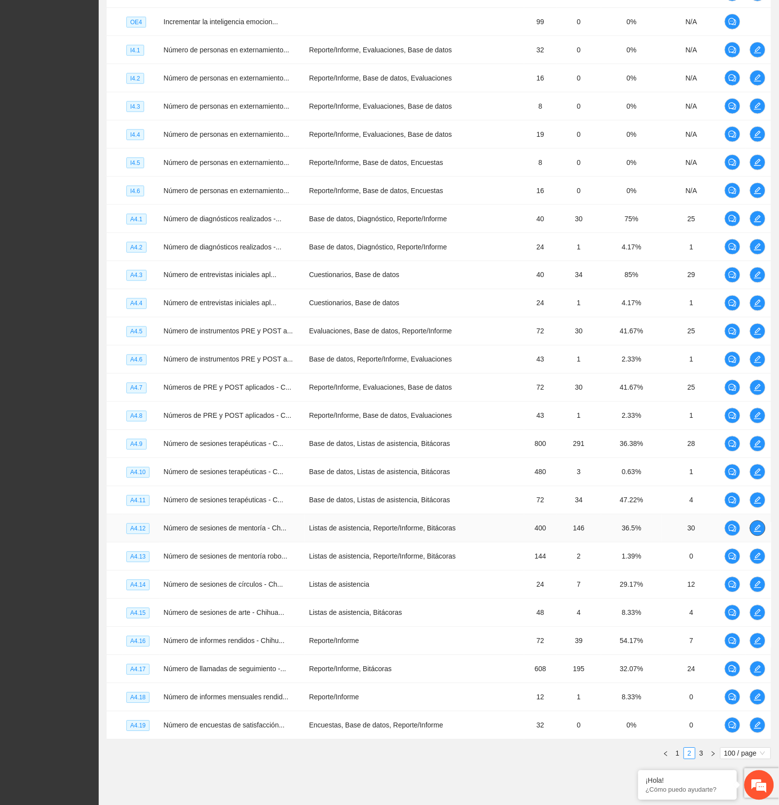
scroll to position [2386, 0]
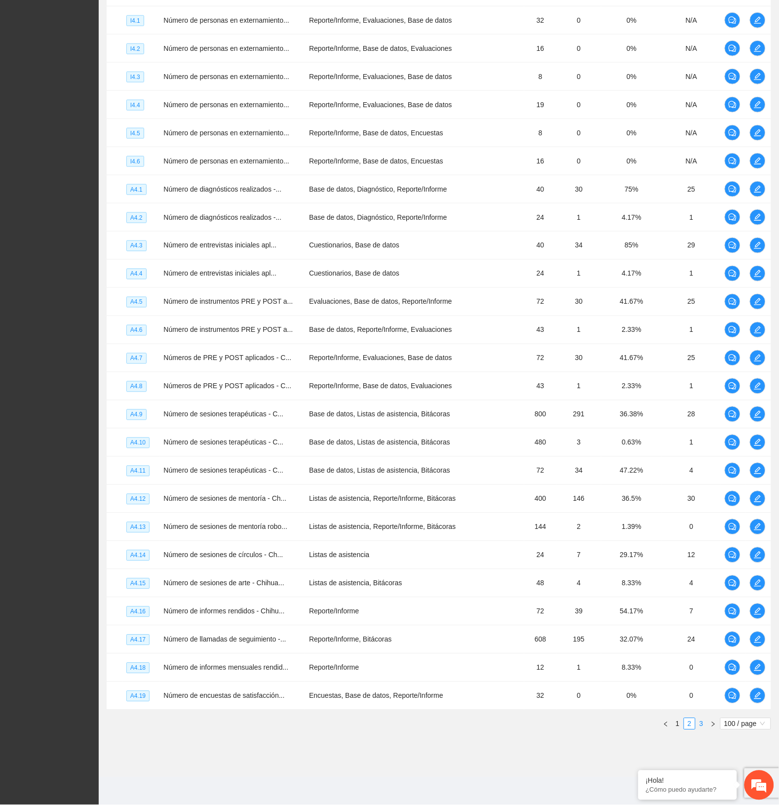
click at [700, 721] on link "3" at bounding box center [701, 724] width 11 height 11
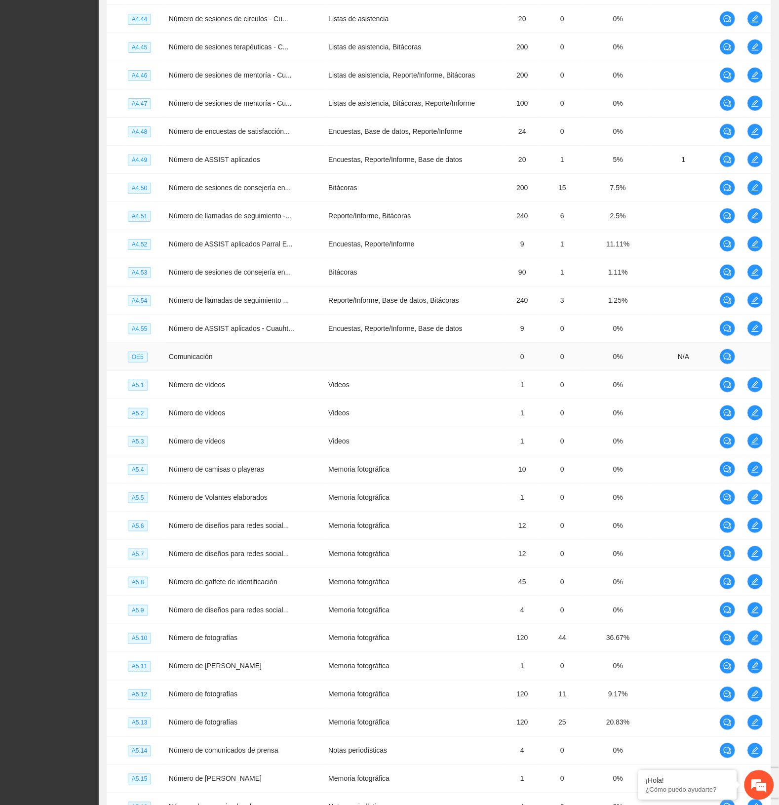
scroll to position [954, 0]
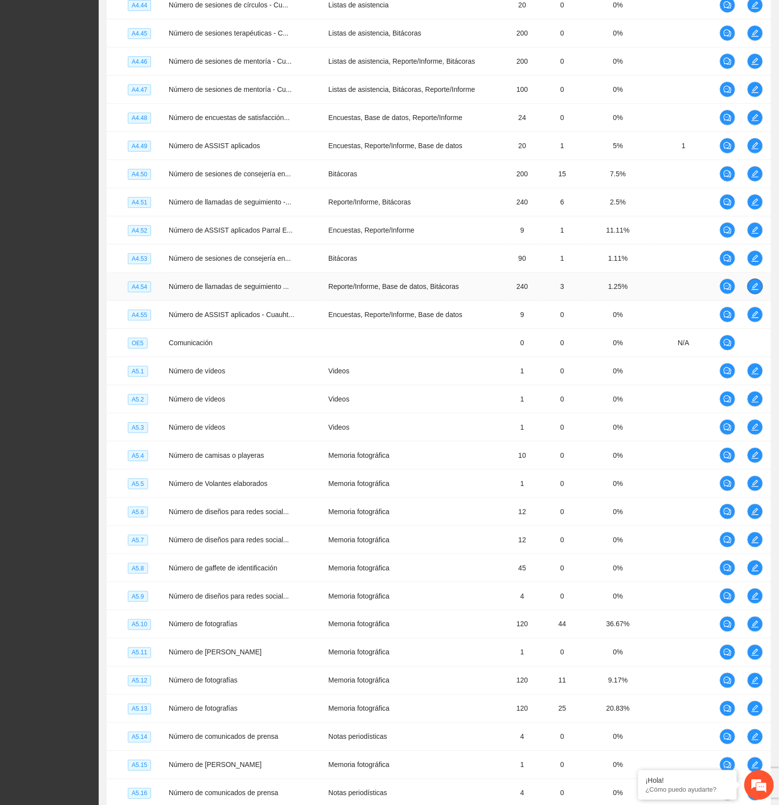
click at [757, 287] on icon "edit" at bounding box center [756, 287] width 8 height 8
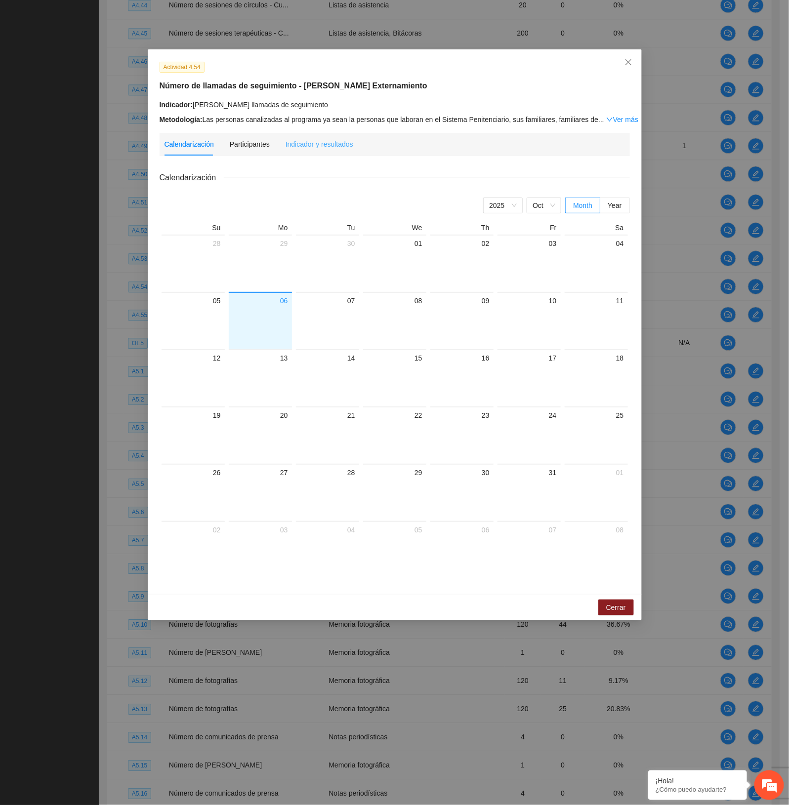
click at [329, 136] on div "Indicador y resultados" at bounding box center [319, 144] width 68 height 23
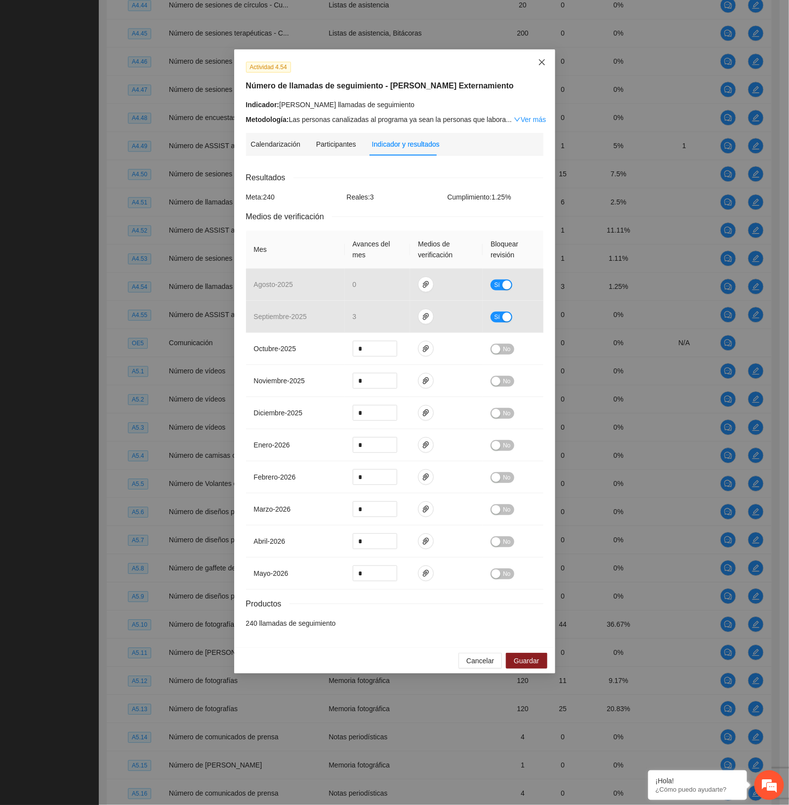
click at [533, 58] on span "Close" at bounding box center [541, 62] width 27 height 27
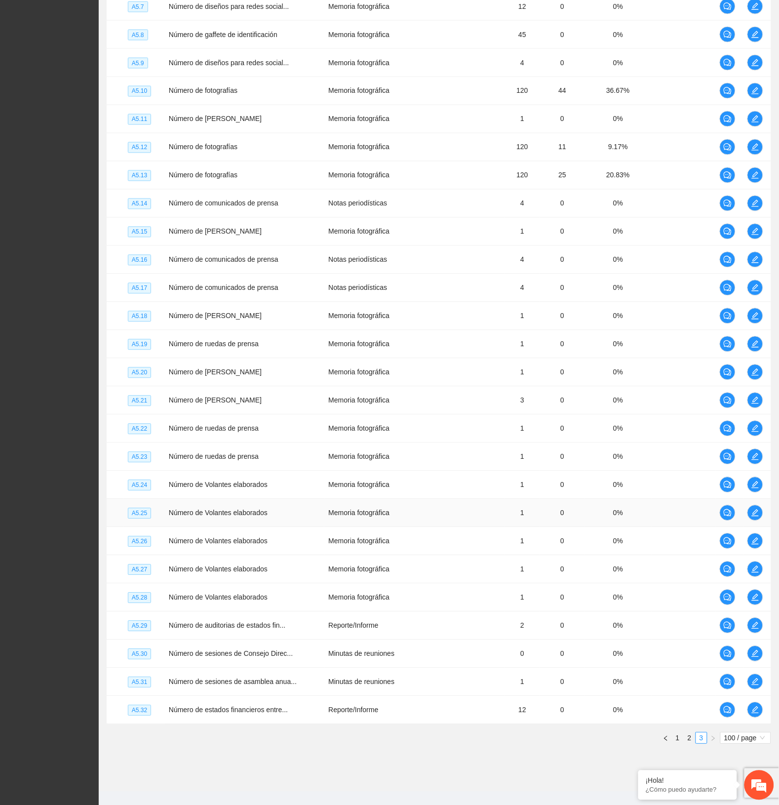
scroll to position [1509, 0]
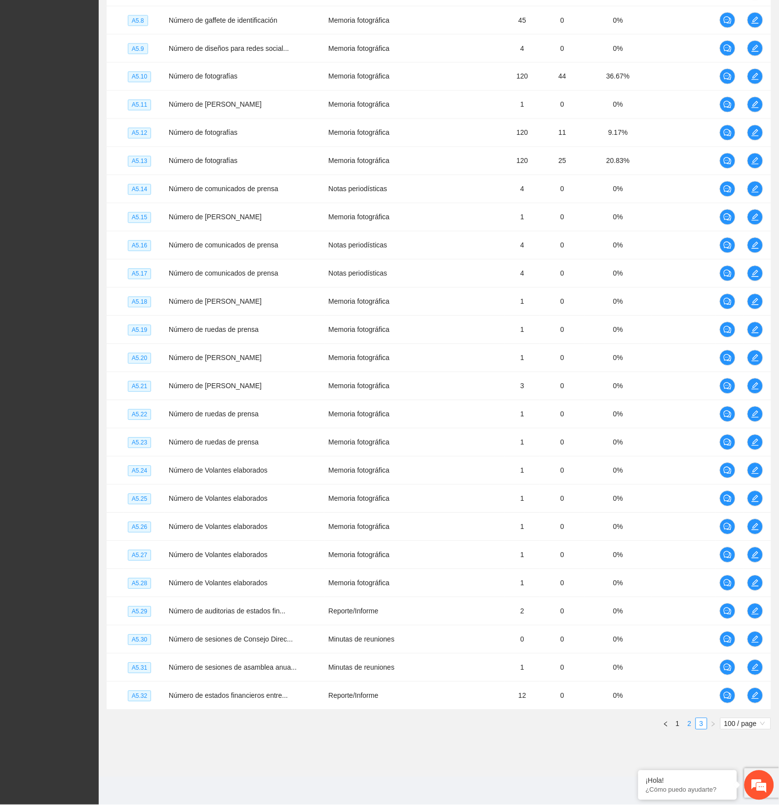
click at [690, 728] on link "2" at bounding box center [690, 724] width 11 height 11
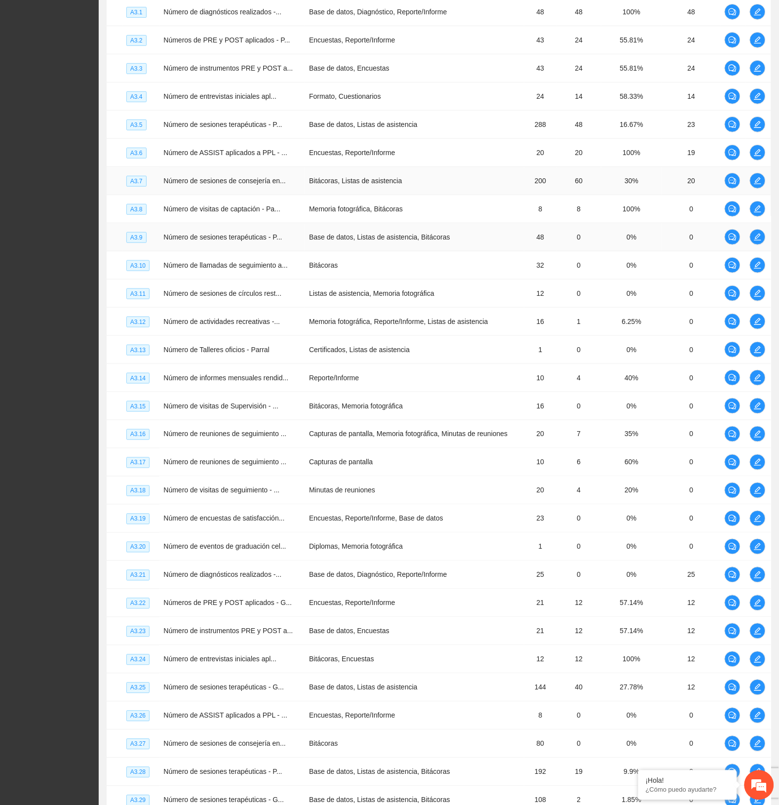
scroll to position [1139, 0]
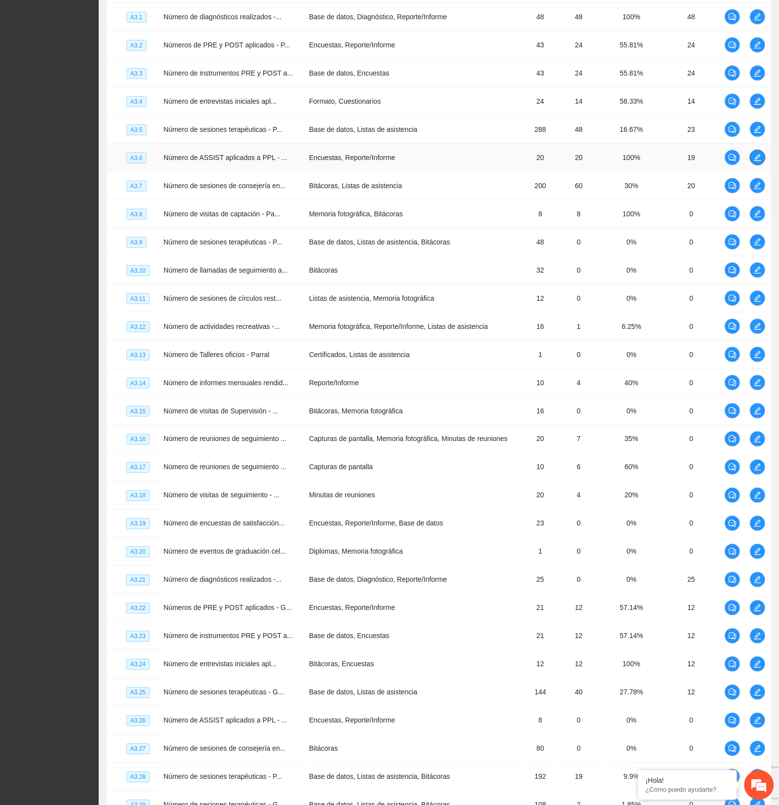
click at [759, 161] on icon "edit" at bounding box center [758, 158] width 8 height 8
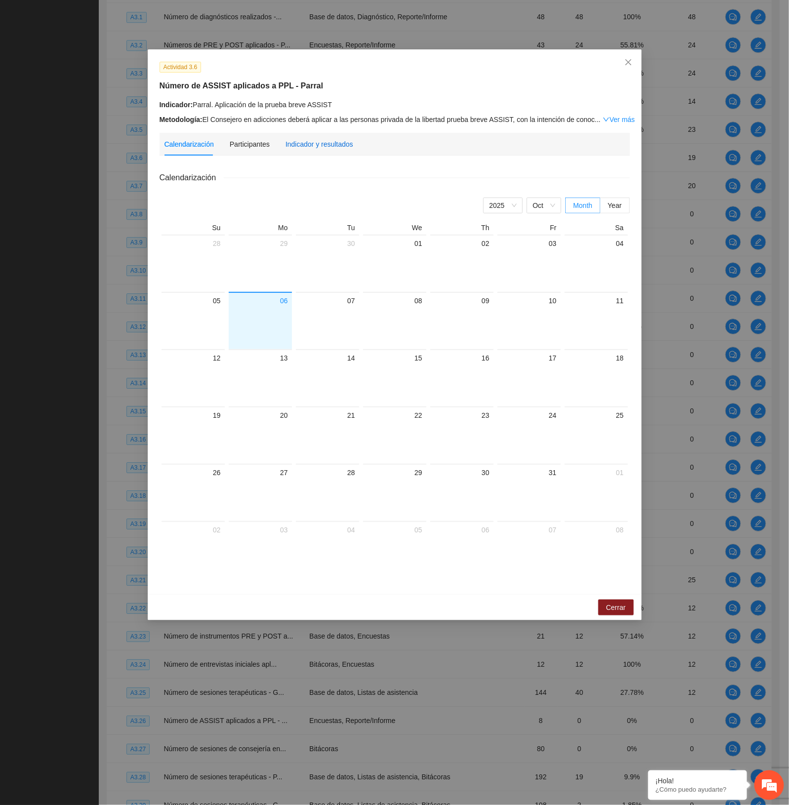
click at [327, 147] on div "Indicador y resultados" at bounding box center [319, 144] width 68 height 11
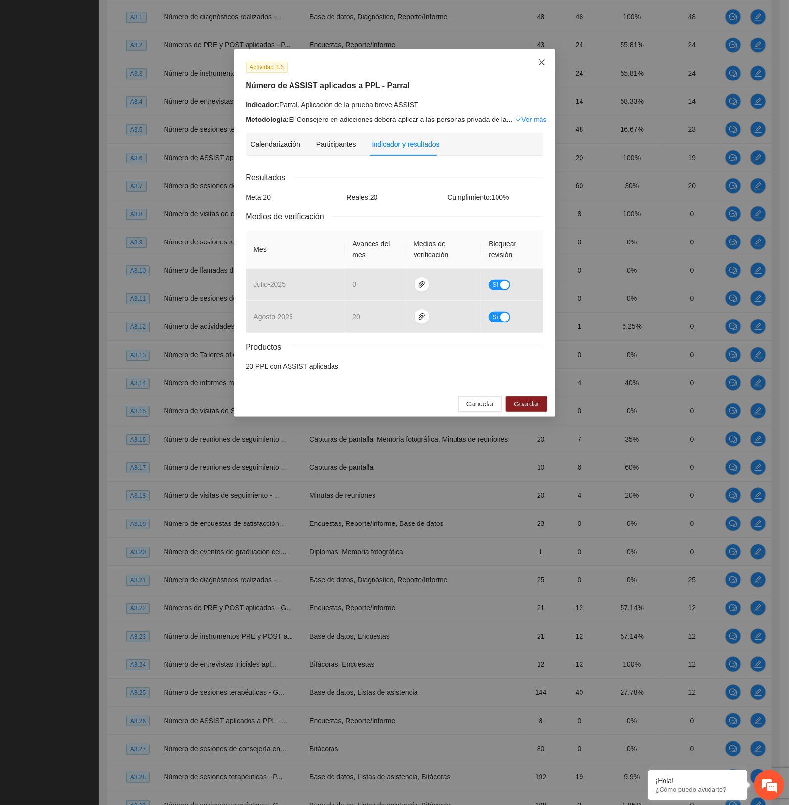
click at [541, 57] on span "Close" at bounding box center [541, 62] width 27 height 27
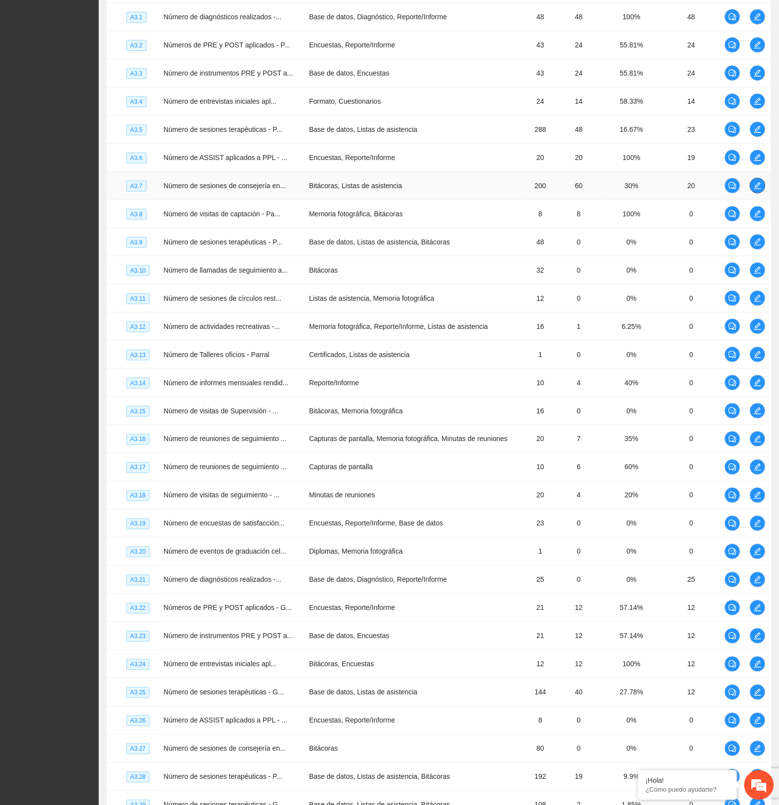
click at [759, 184] on button "button" at bounding box center [758, 186] width 16 height 16
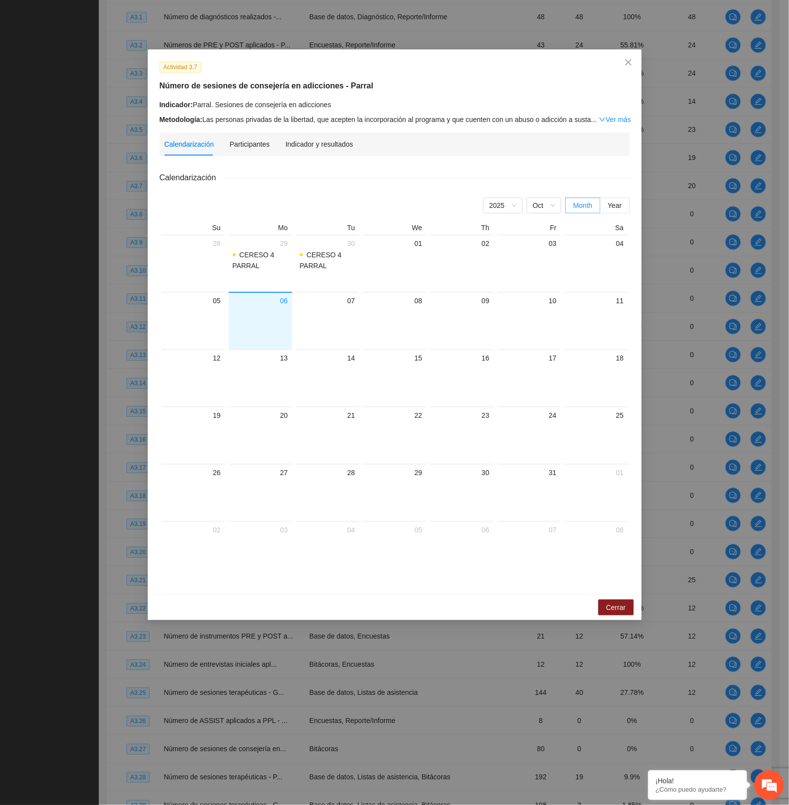
click at [301, 136] on div "Indicador y resultados" at bounding box center [319, 144] width 68 height 23
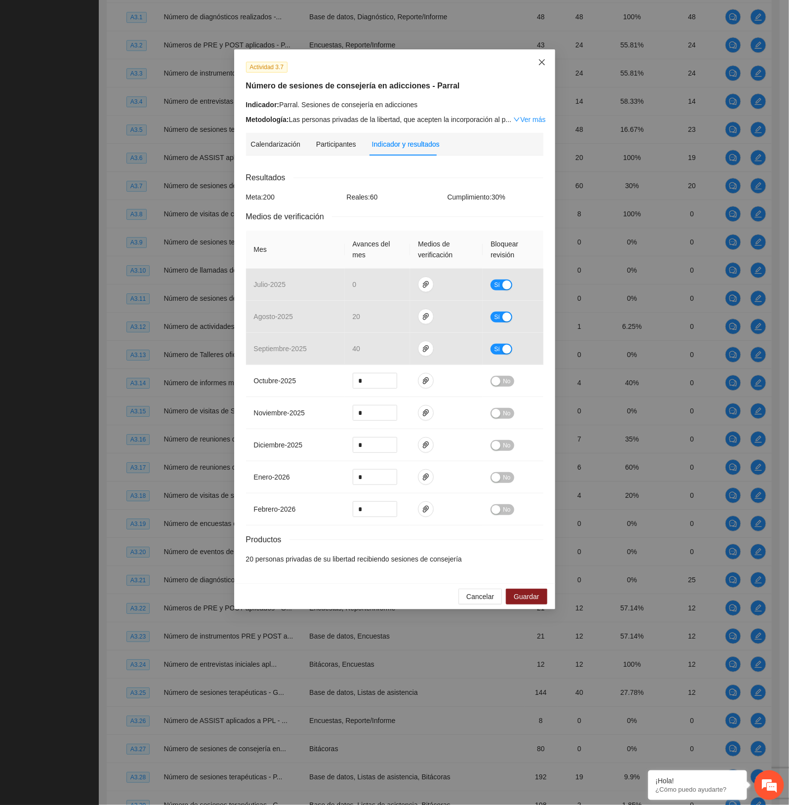
click at [538, 58] on icon "close" at bounding box center [542, 62] width 8 height 8
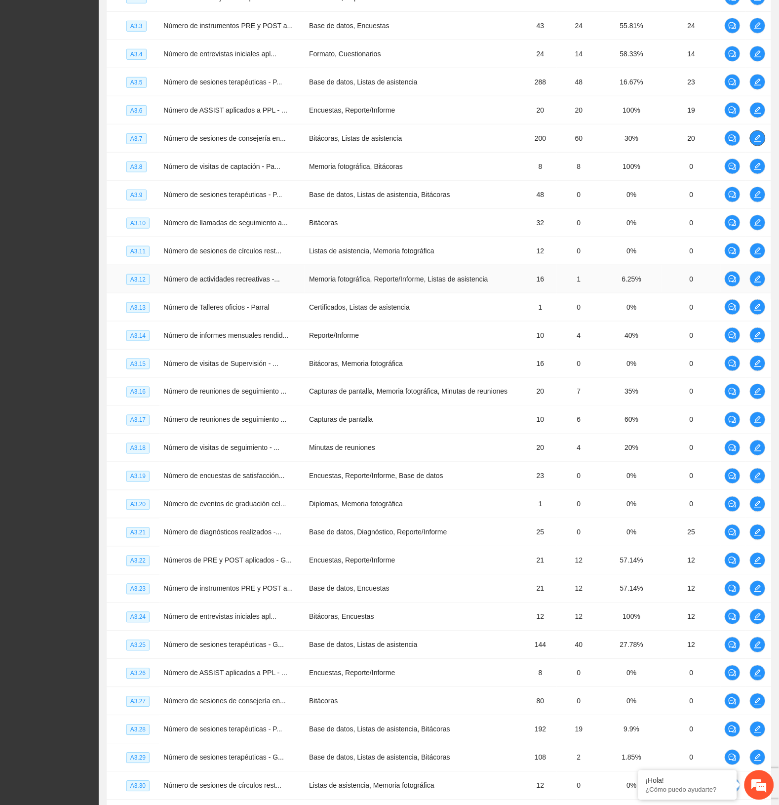
scroll to position [1201, 0]
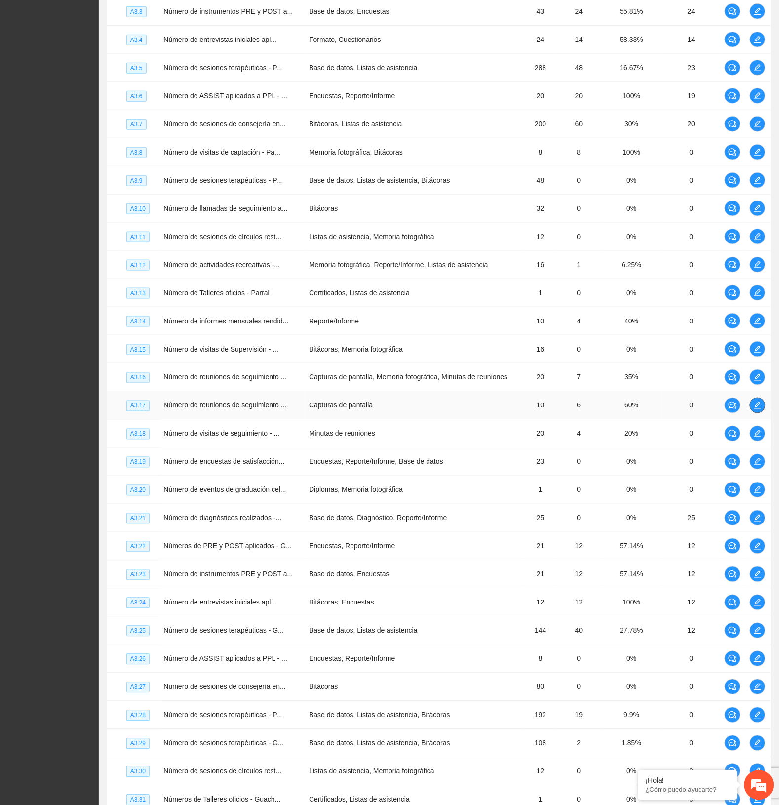
click at [757, 406] on button "button" at bounding box center [758, 406] width 16 height 16
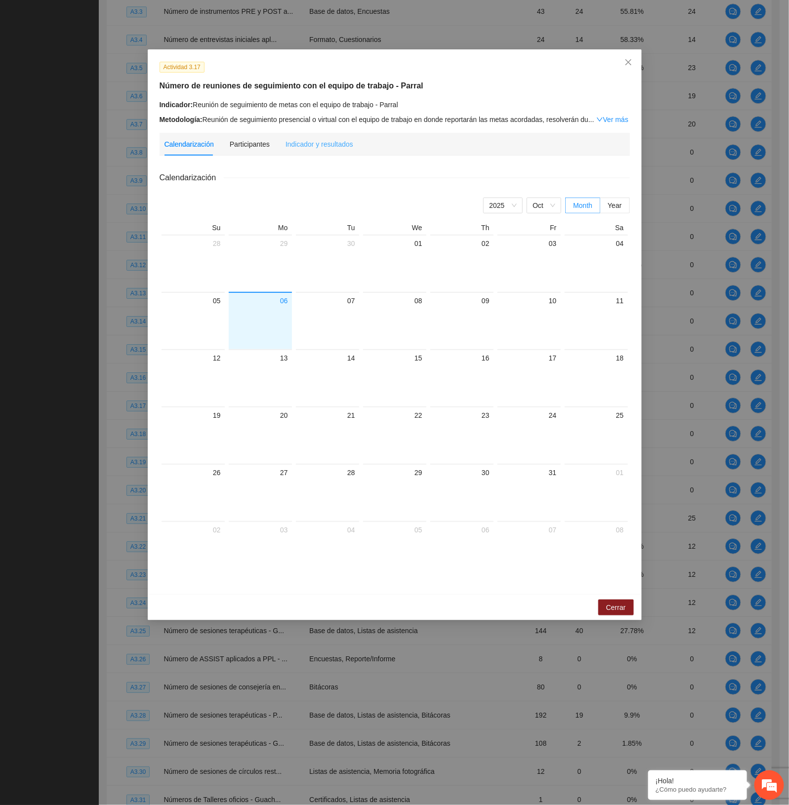
click at [315, 136] on div "Indicador y resultados" at bounding box center [319, 144] width 68 height 23
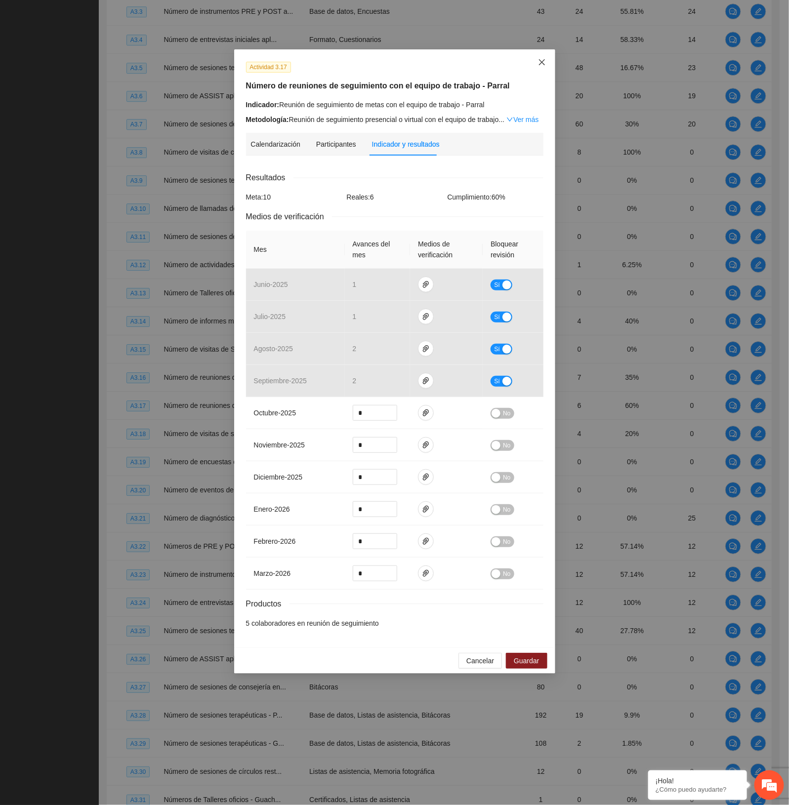
drag, startPoint x: 542, startPoint y: 60, endPoint x: 531, endPoint y: 71, distance: 15.0
click at [542, 60] on icon "close" at bounding box center [542, 62] width 8 height 8
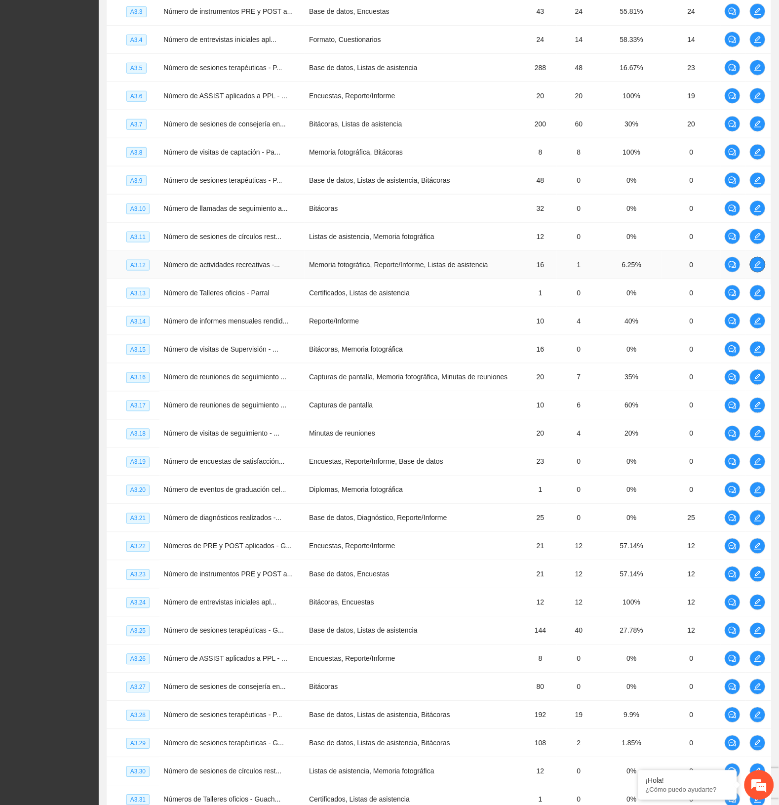
click at [757, 269] on icon "edit" at bounding box center [758, 265] width 8 height 8
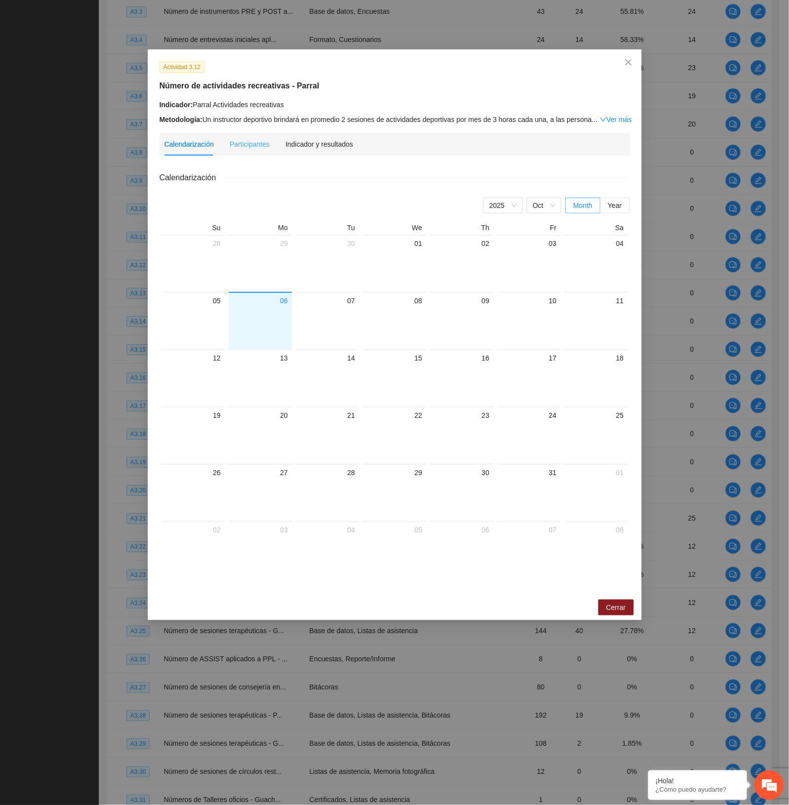
click at [342, 137] on div "Indicador y resultados" at bounding box center [319, 144] width 68 height 23
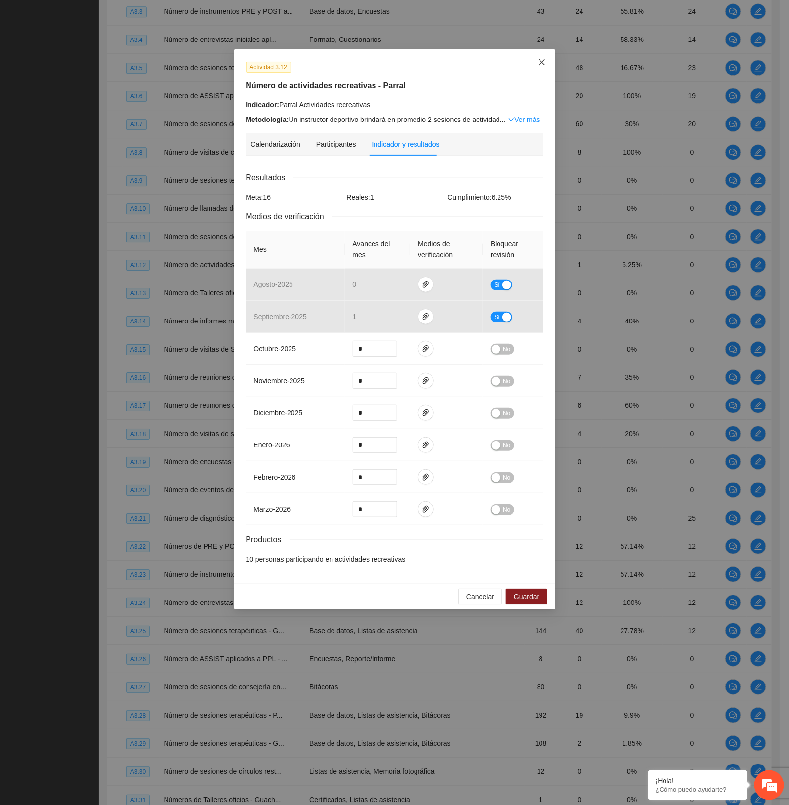
drag, startPoint x: 536, startPoint y: 63, endPoint x: 625, endPoint y: 105, distance: 98.3
click at [535, 63] on span "Close" at bounding box center [541, 62] width 27 height 27
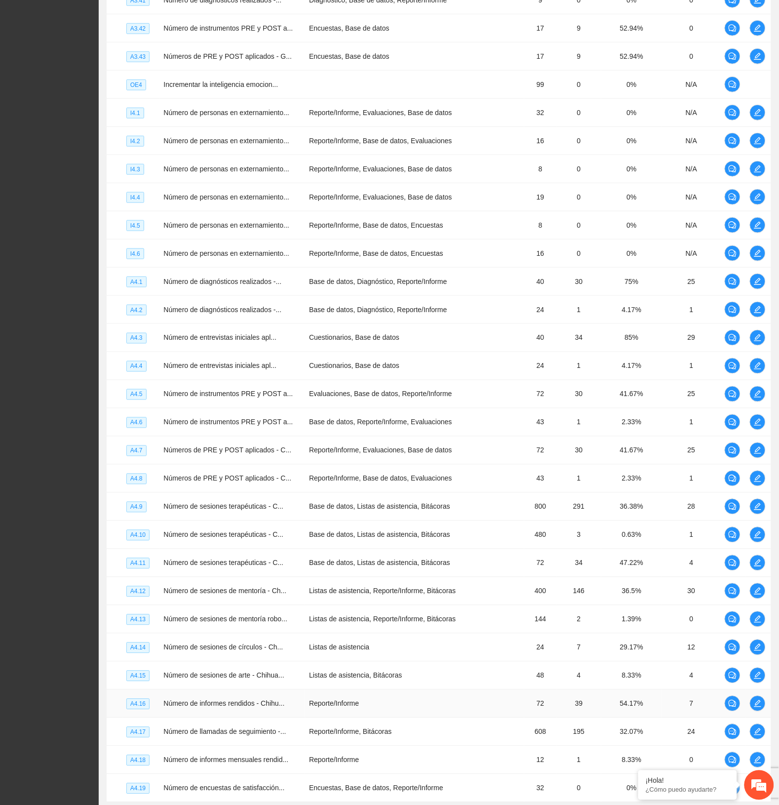
scroll to position [2386, 0]
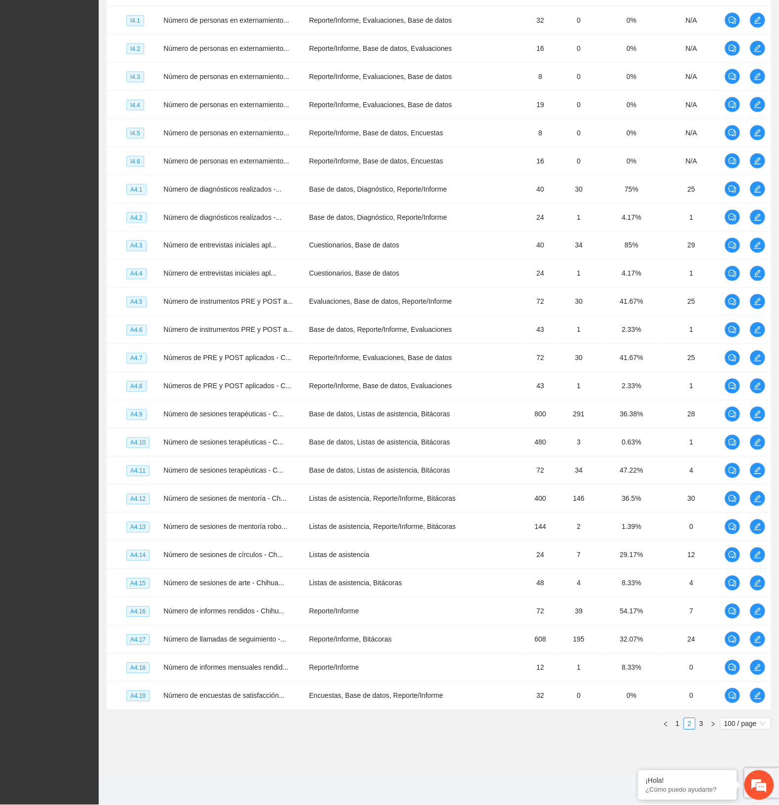
drag, startPoint x: 699, startPoint y: 724, endPoint x: 705, endPoint y: 715, distance: 10.3
click at [699, 724] on link "3" at bounding box center [701, 724] width 11 height 11
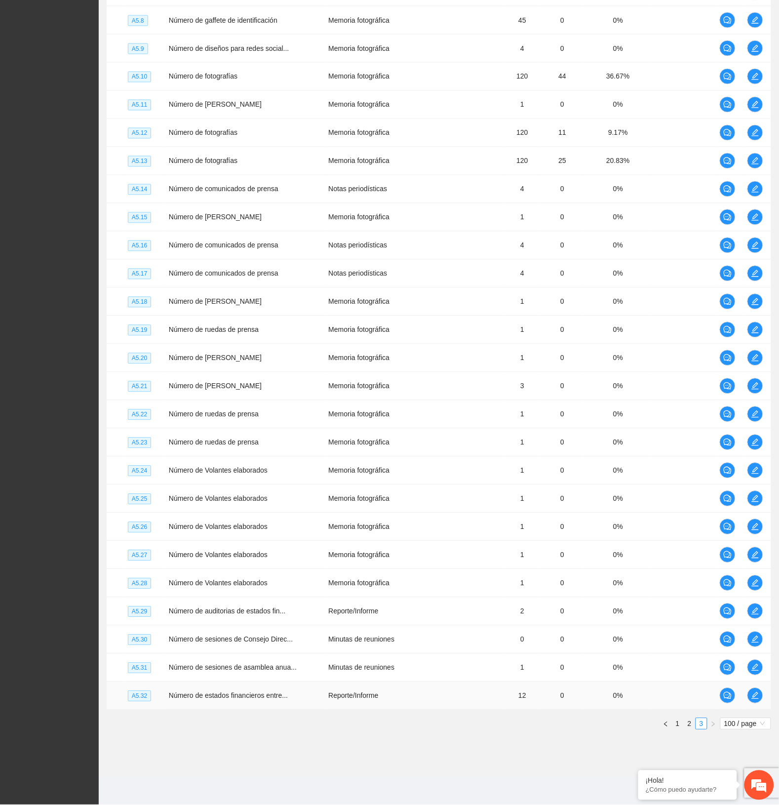
scroll to position [1509, 0]
click at [572, 242] on td "0" at bounding box center [562, 246] width 44 height 28
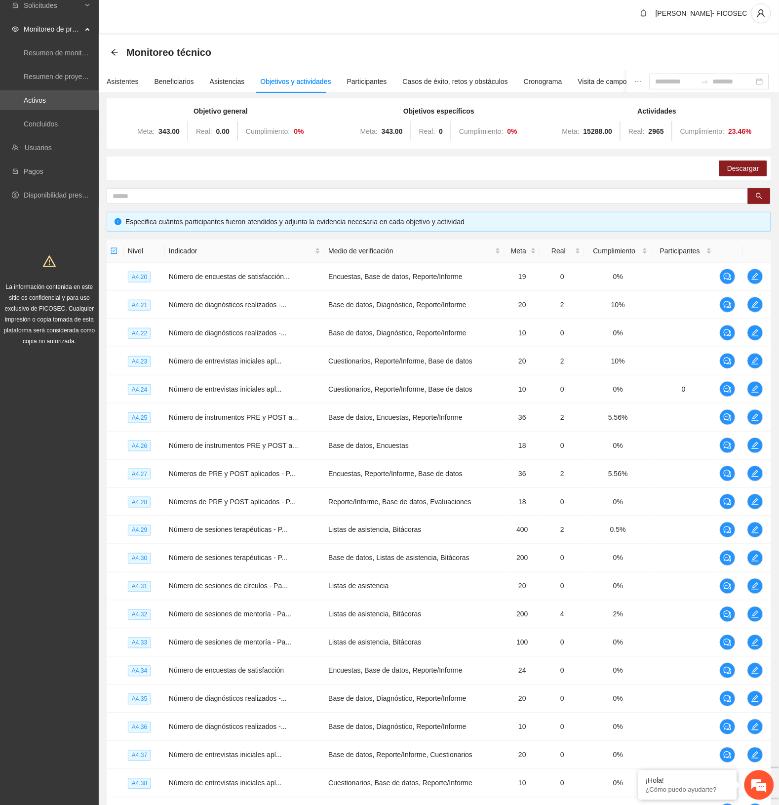
scroll to position [0, 0]
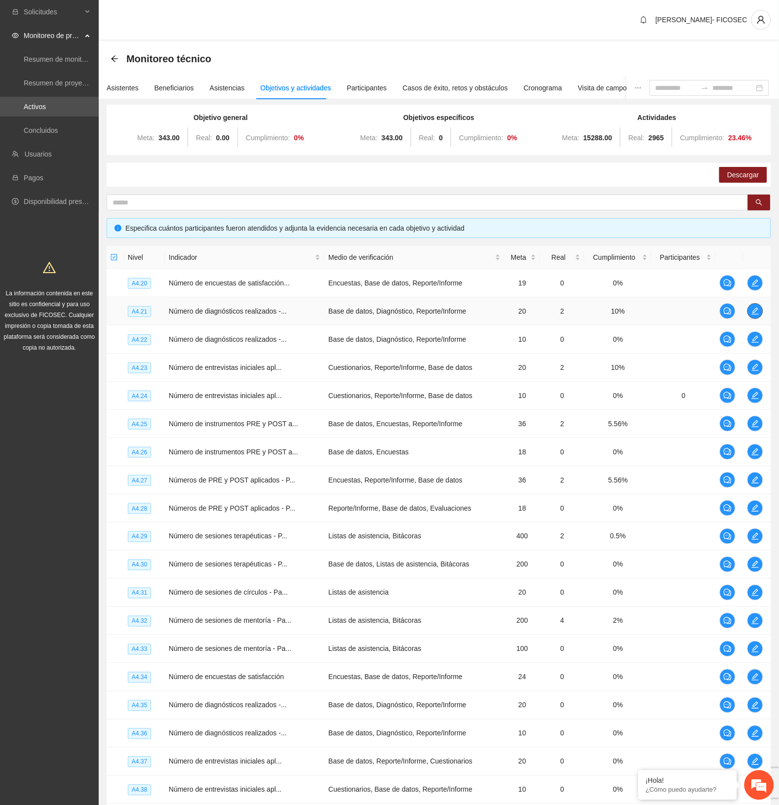
click at [755, 315] on button "button" at bounding box center [756, 311] width 16 height 16
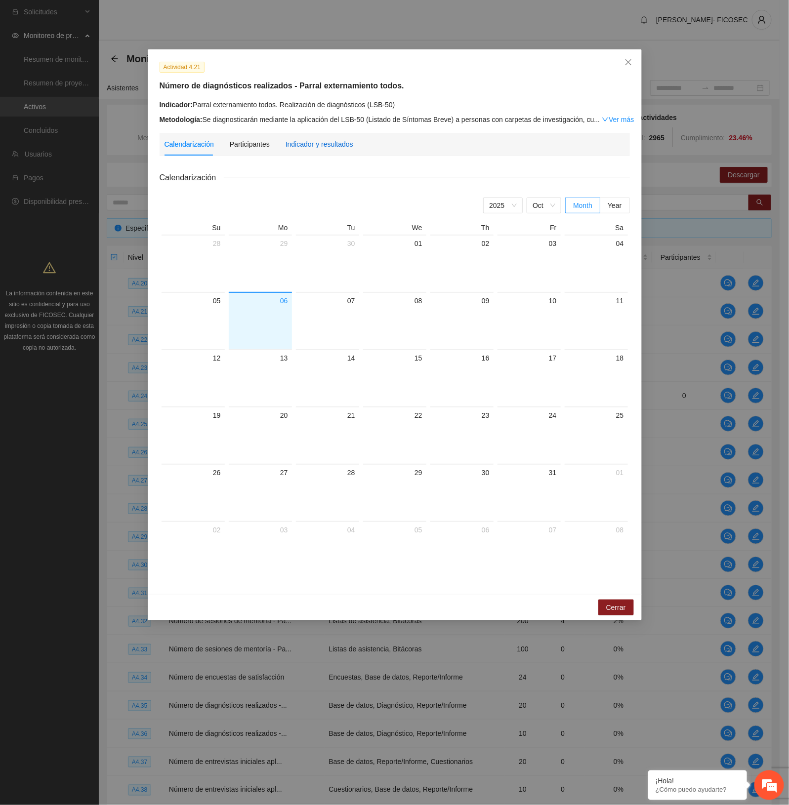
click at [305, 142] on div "Indicador y resultados" at bounding box center [319, 144] width 68 height 11
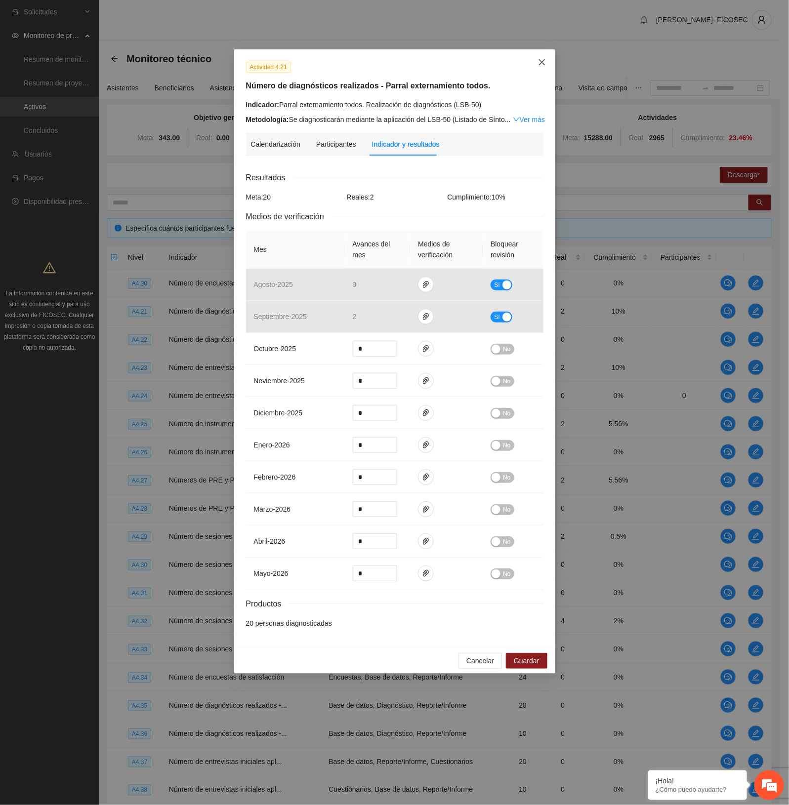
click at [546, 62] on span "Close" at bounding box center [541, 62] width 27 height 27
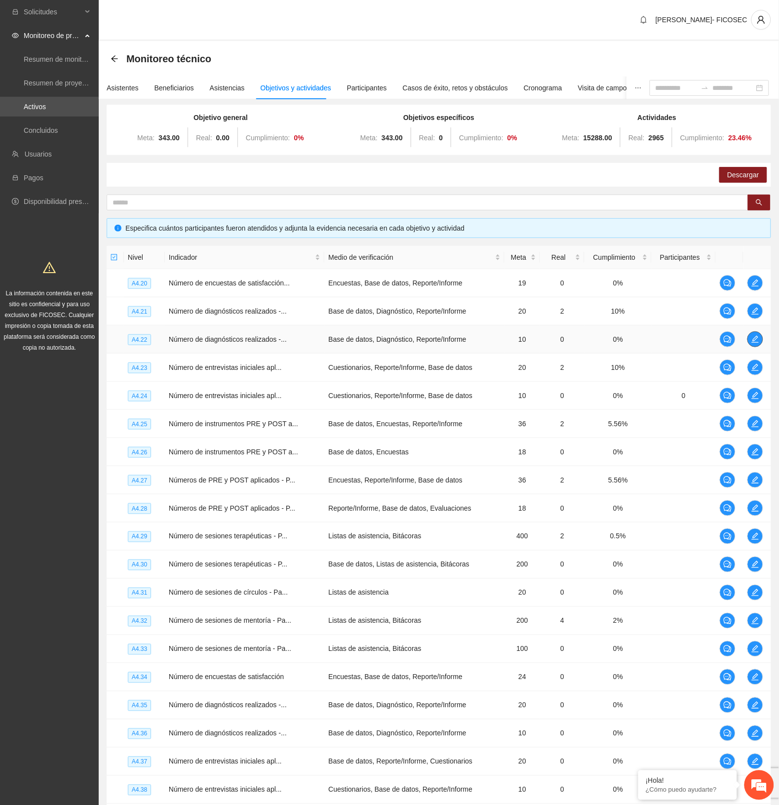
click at [756, 336] on icon "edit" at bounding box center [756, 339] width 8 height 8
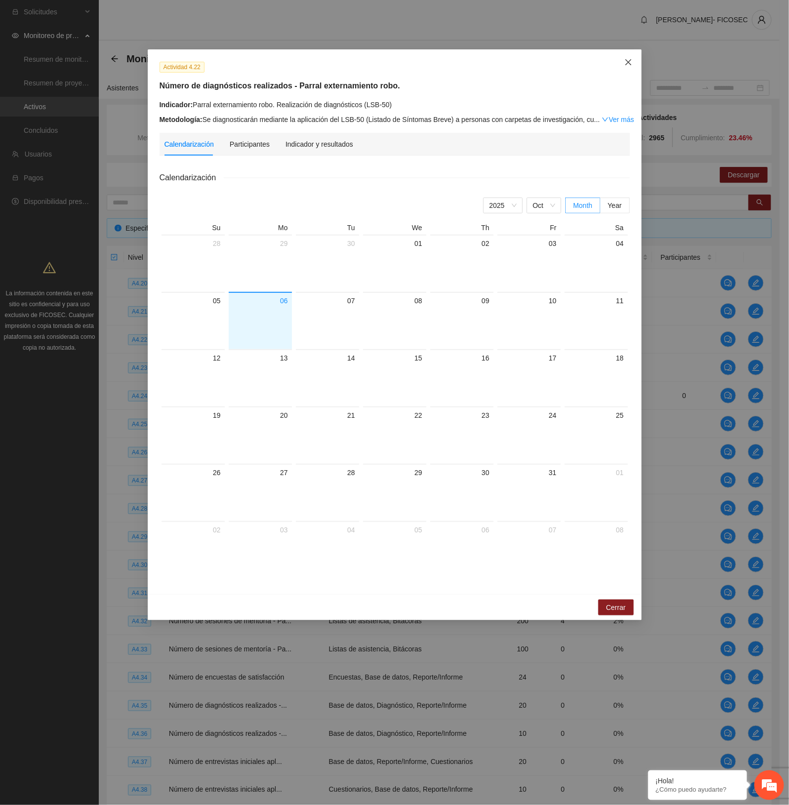
drag, startPoint x: 628, startPoint y: 57, endPoint x: 633, endPoint y: 62, distance: 7.0
click at [629, 59] on span "Close" at bounding box center [628, 62] width 27 height 27
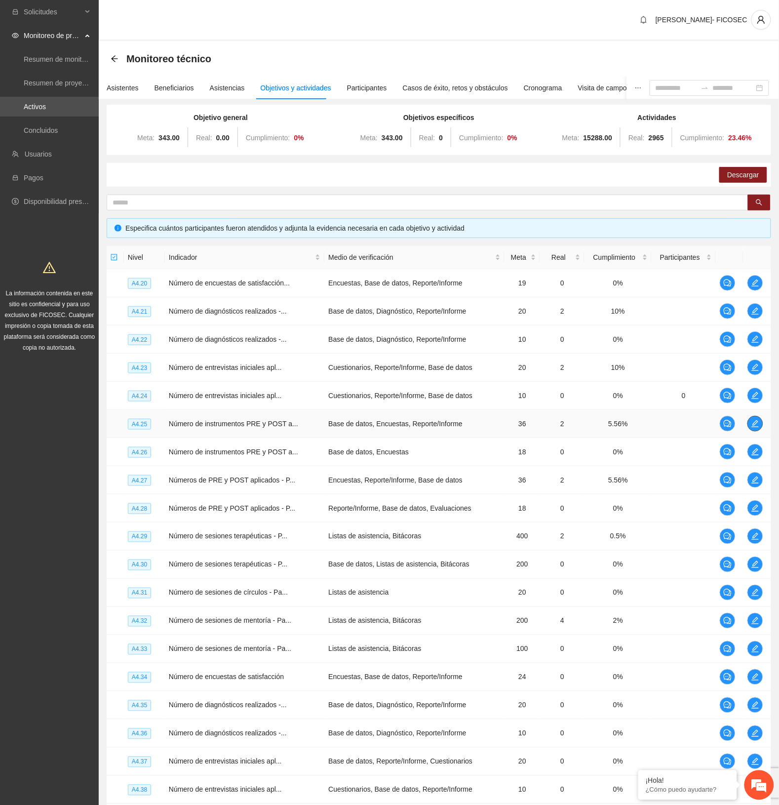
click at [757, 427] on icon "edit" at bounding box center [756, 424] width 8 height 8
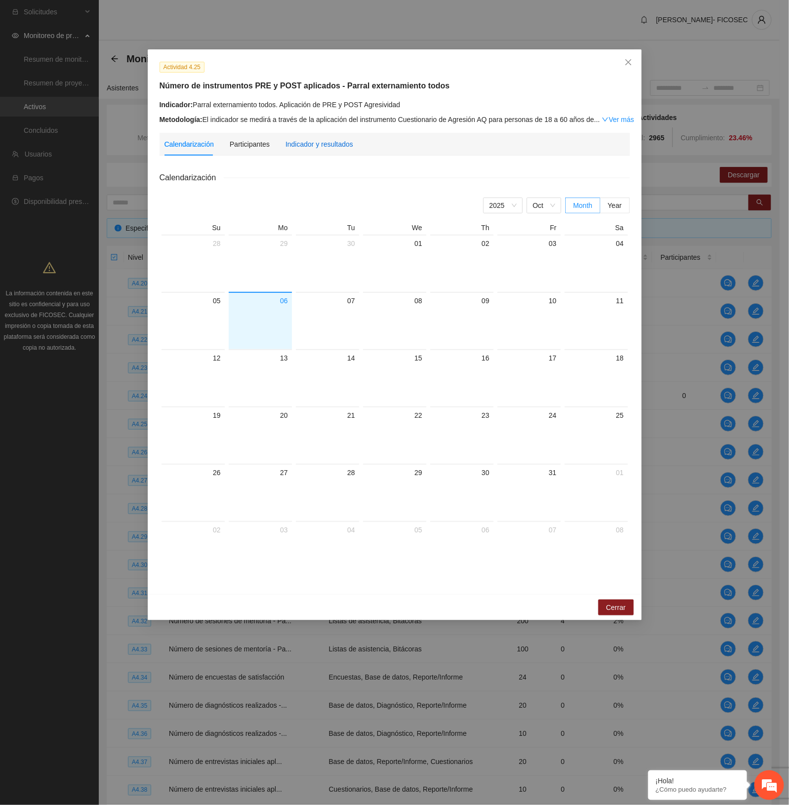
click at [312, 144] on div "Indicador y resultados" at bounding box center [319, 144] width 68 height 11
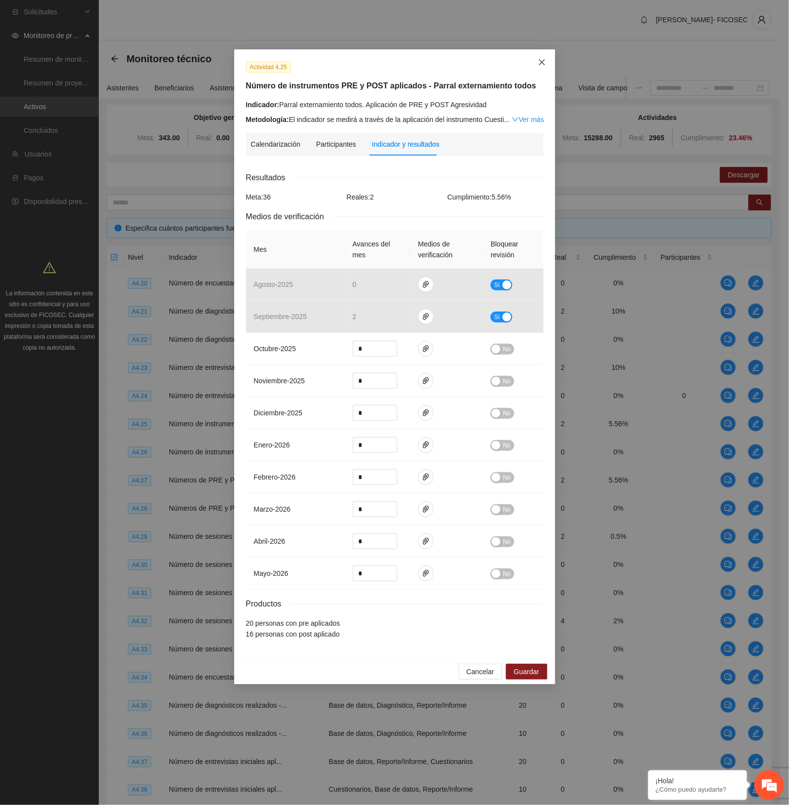
click at [538, 62] on icon "close" at bounding box center [542, 62] width 8 height 8
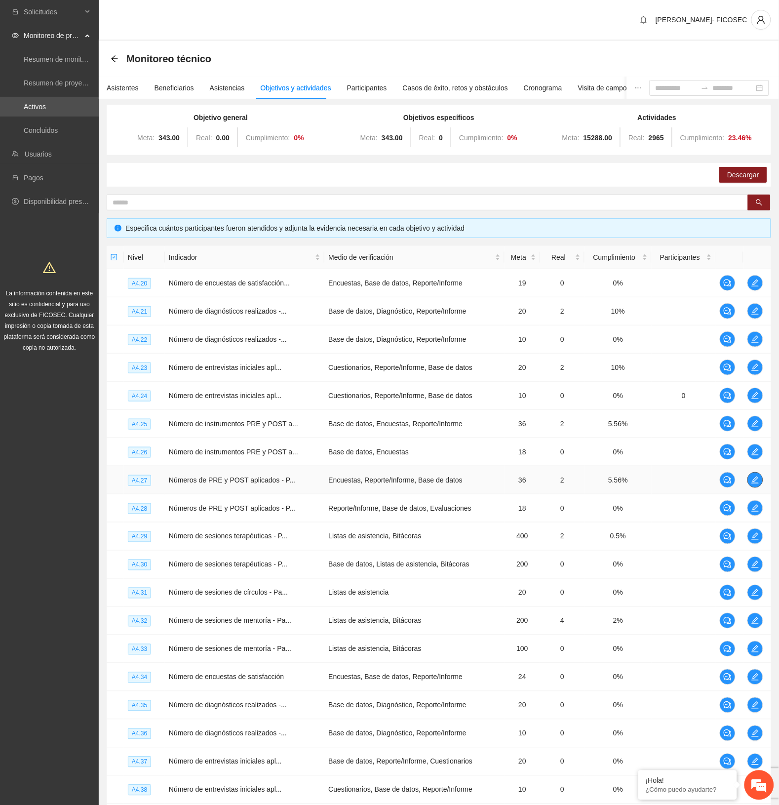
click at [752, 477] on button "button" at bounding box center [756, 480] width 16 height 16
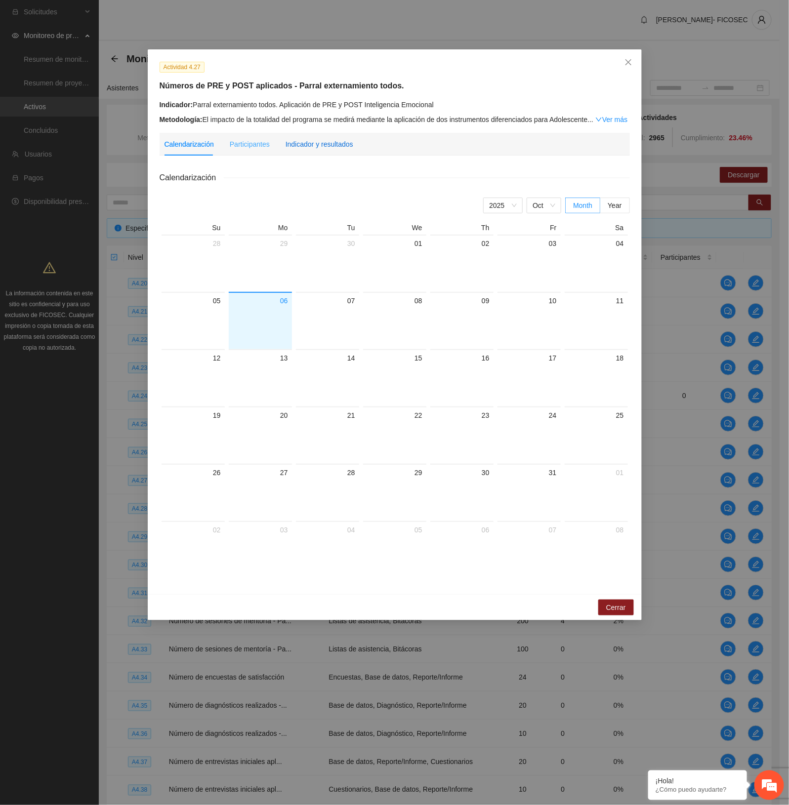
click at [325, 144] on div "Indicador y resultados" at bounding box center [319, 144] width 68 height 11
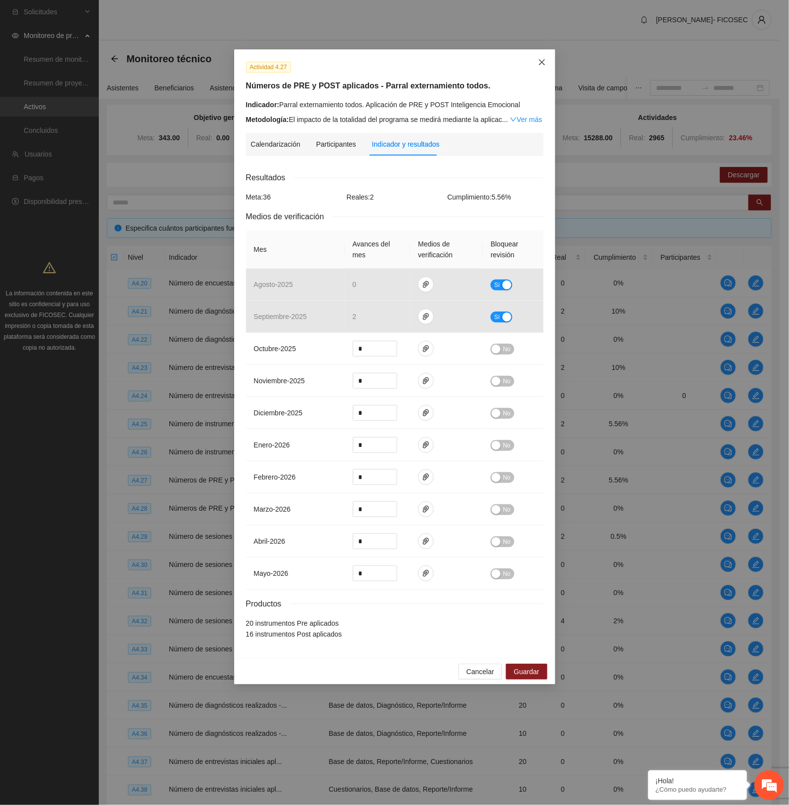
click at [538, 62] on icon "close" at bounding box center [542, 62] width 8 height 8
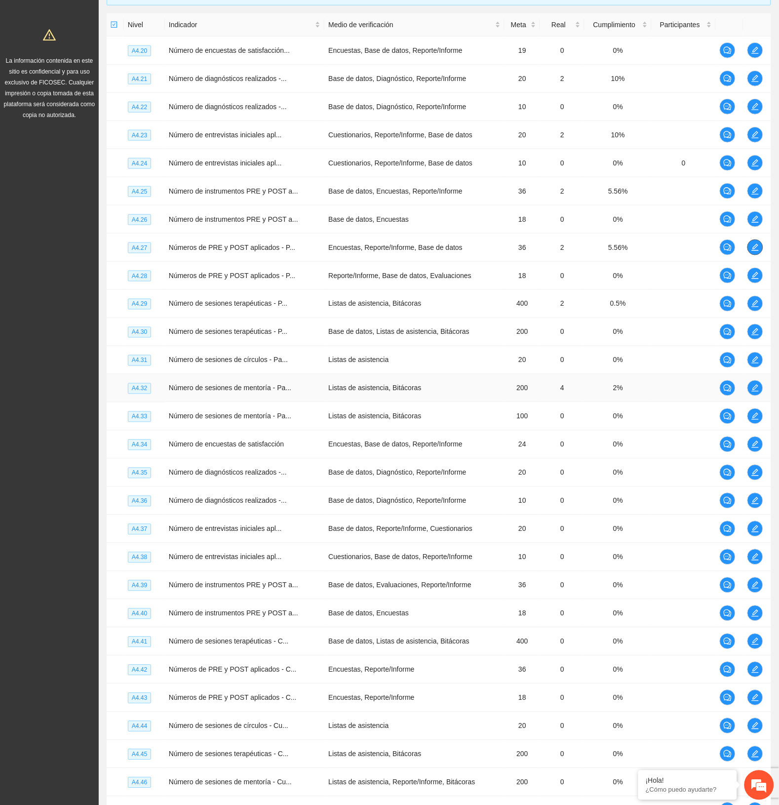
scroll to position [247, 0]
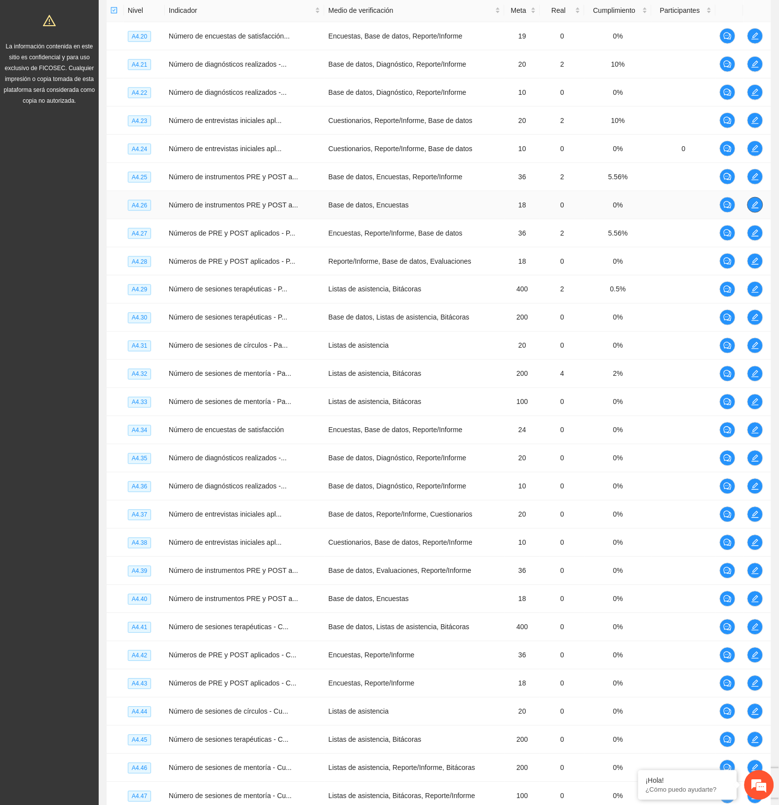
click at [752, 207] on icon "edit" at bounding box center [756, 205] width 8 height 8
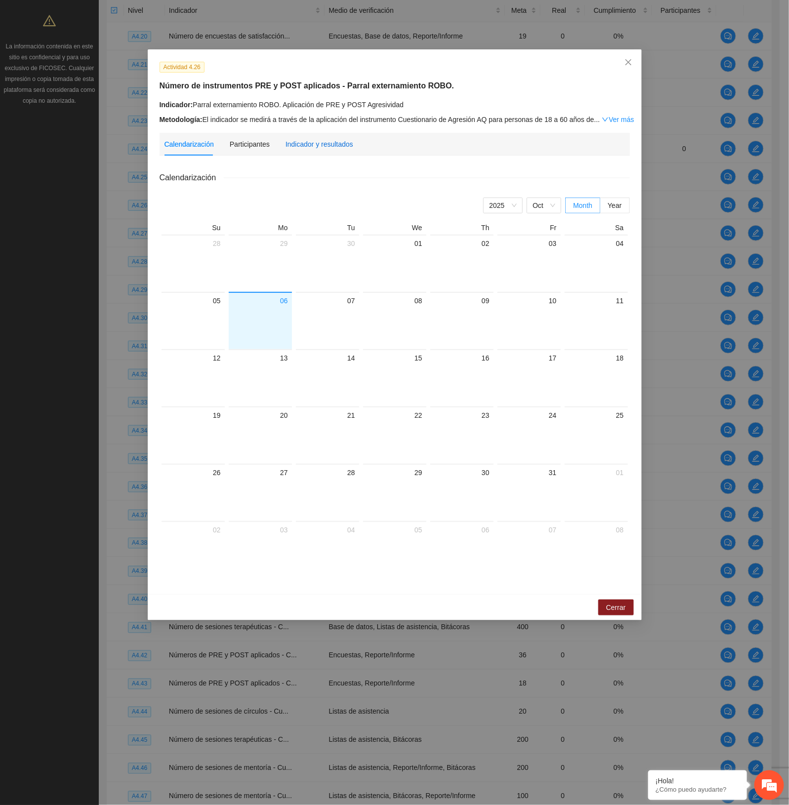
click at [298, 149] on div "Indicador y resultados" at bounding box center [319, 144] width 68 height 11
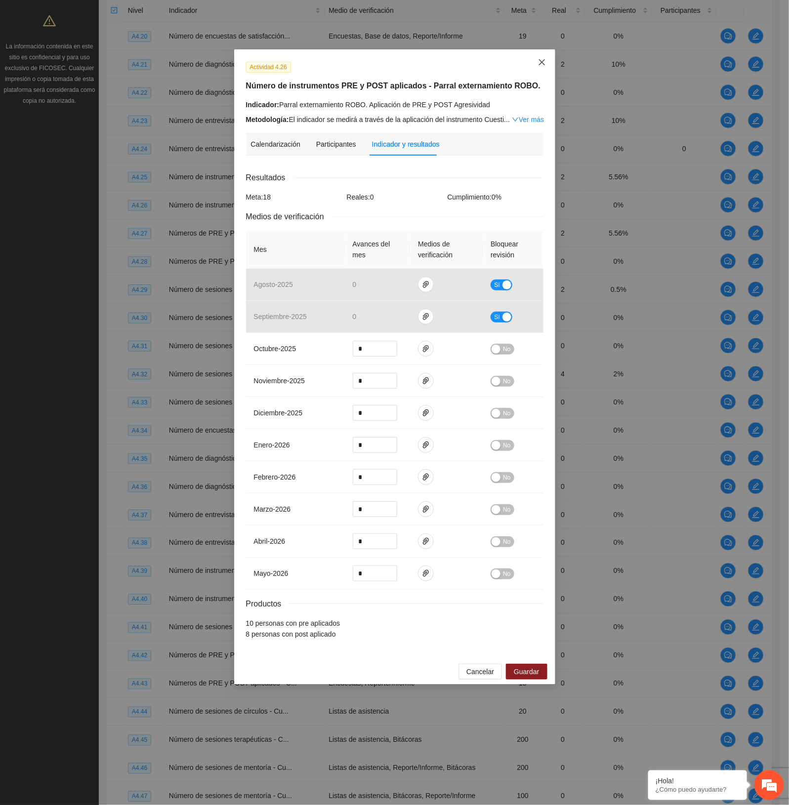
click at [542, 68] on span "Close" at bounding box center [541, 62] width 27 height 27
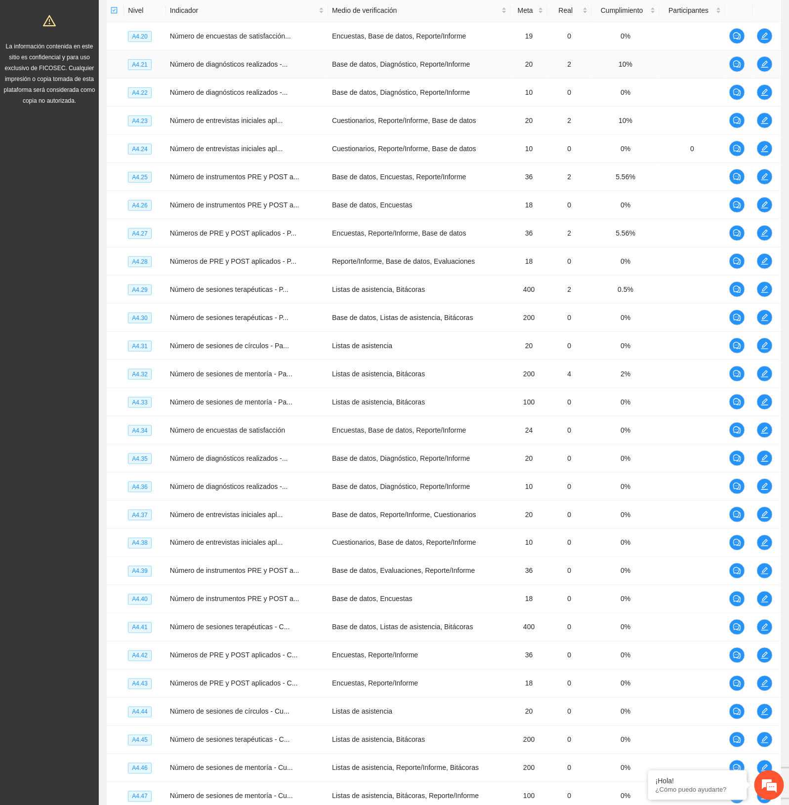
click at [547, 64] on td "2" at bounding box center [569, 64] width 44 height 28
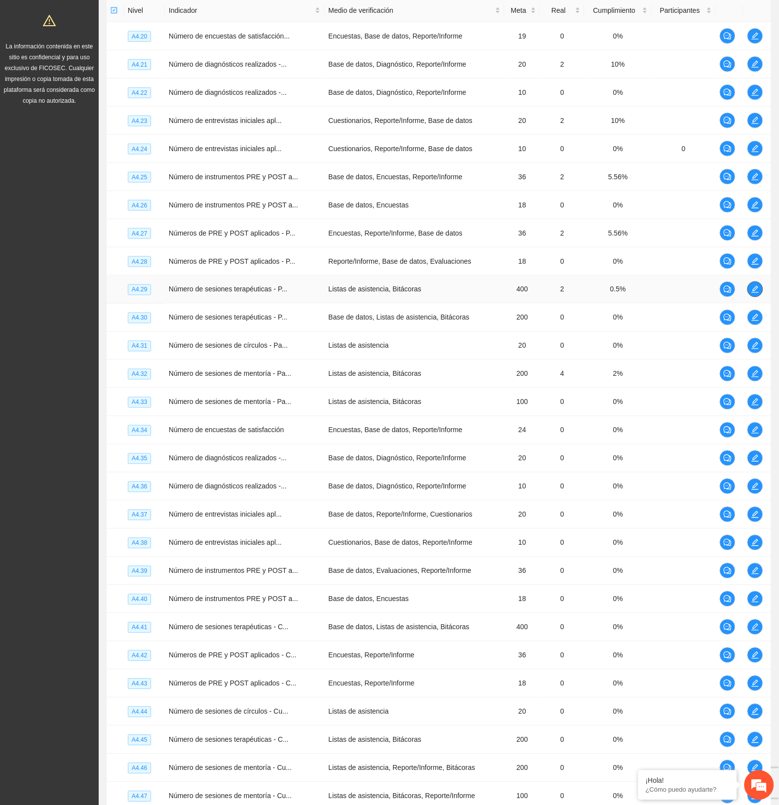
click at [749, 291] on span "edit" at bounding box center [755, 289] width 15 height 8
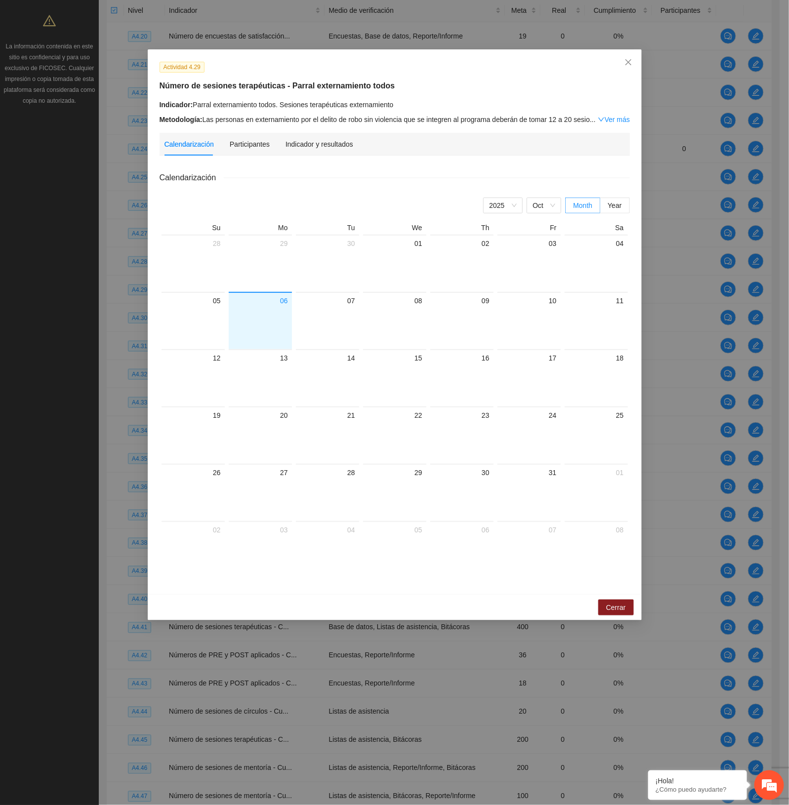
click at [285, 154] on div "Indicador y resultados" at bounding box center [319, 144] width 68 height 23
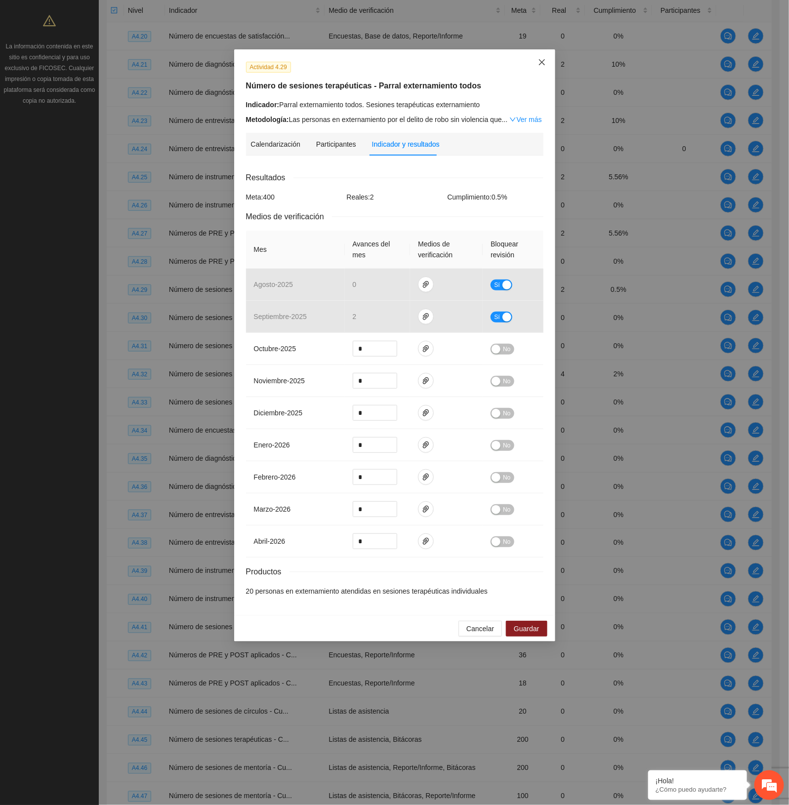
click at [538, 66] on icon "close" at bounding box center [542, 62] width 8 height 8
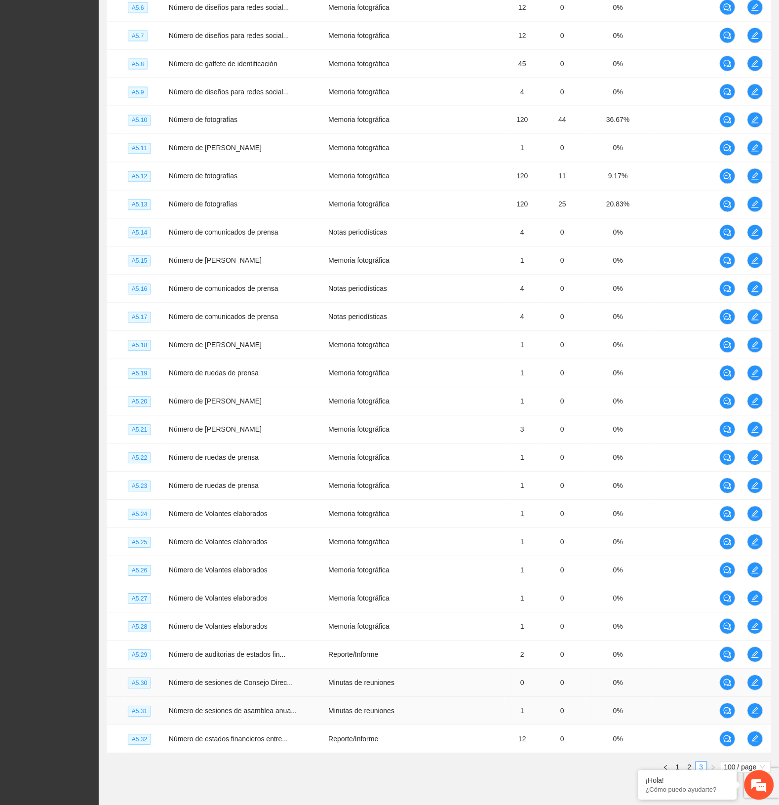
scroll to position [1509, 0]
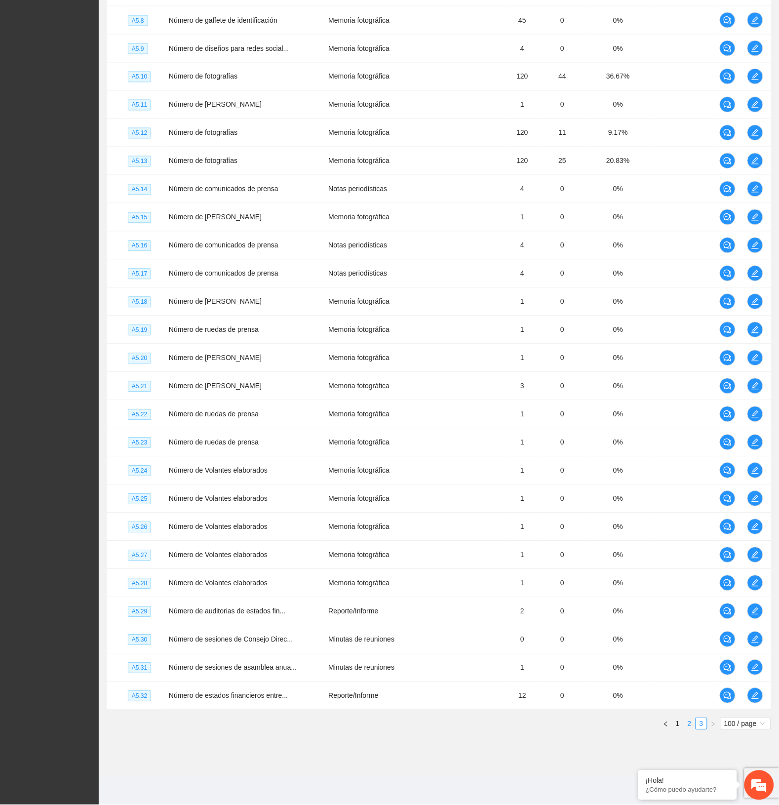
click at [688, 725] on link "2" at bounding box center [690, 724] width 11 height 11
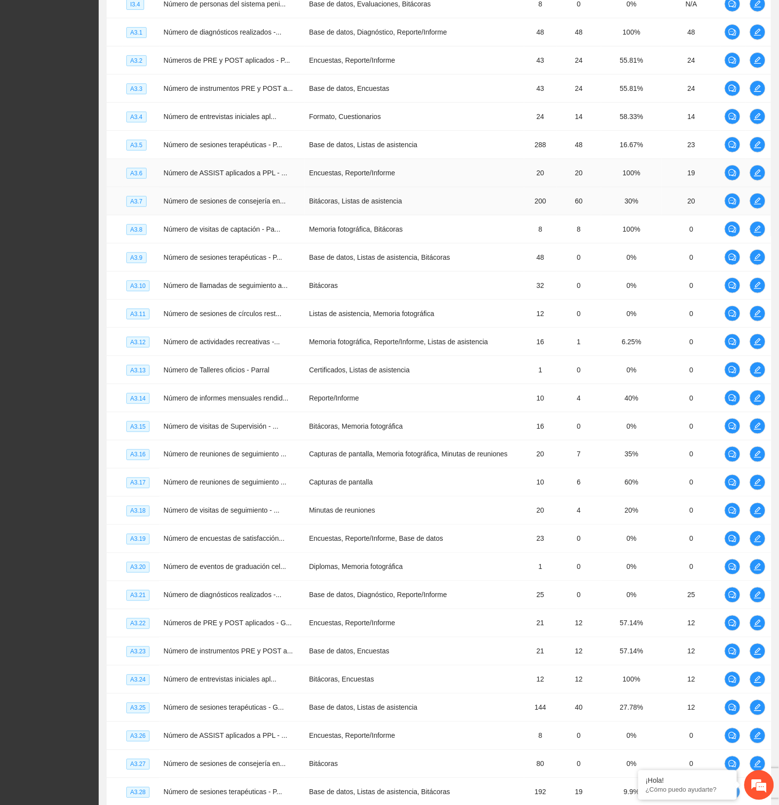
scroll to position [1077, 0]
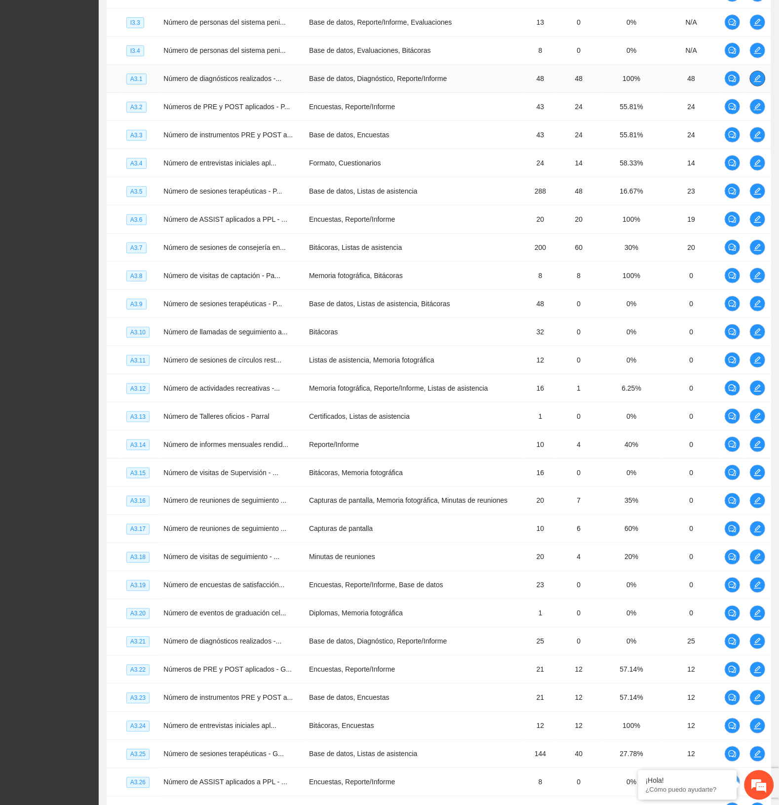
click at [754, 82] on icon "edit" at bounding box center [758, 79] width 8 height 8
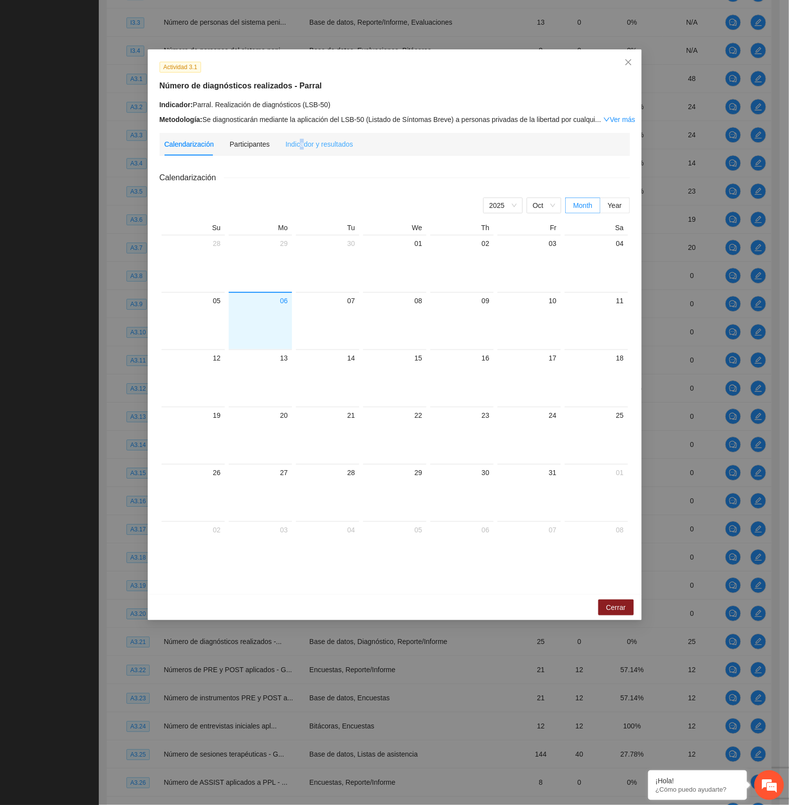
drag, startPoint x: 299, startPoint y: 150, endPoint x: 304, endPoint y: 161, distance: 11.9
click at [299, 151] on div "Indicador y resultados" at bounding box center [319, 144] width 68 height 23
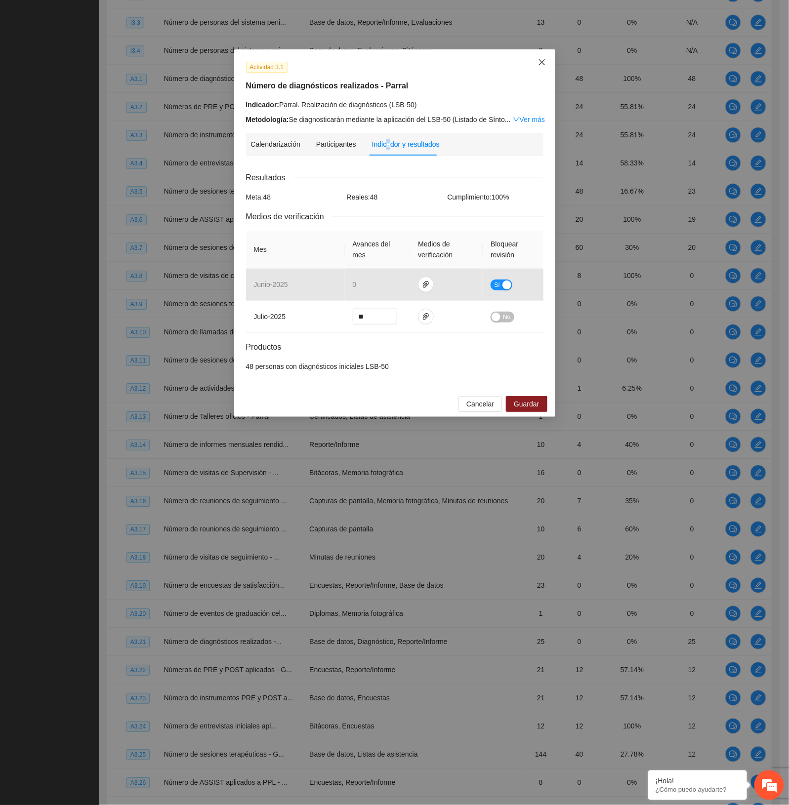
click at [540, 64] on icon "close" at bounding box center [541, 62] width 6 height 6
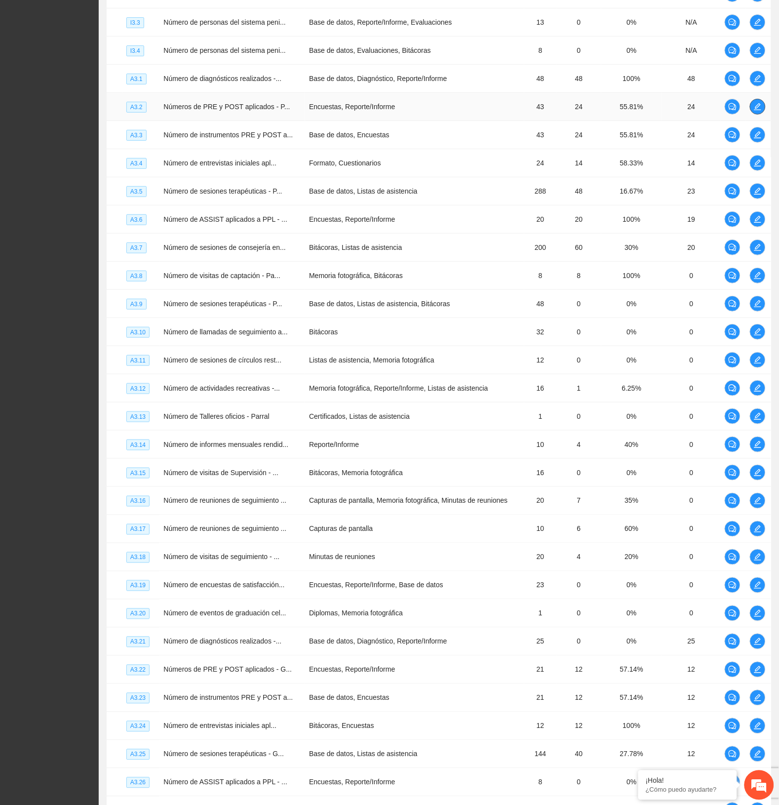
click at [761, 111] on icon "edit" at bounding box center [758, 107] width 8 height 8
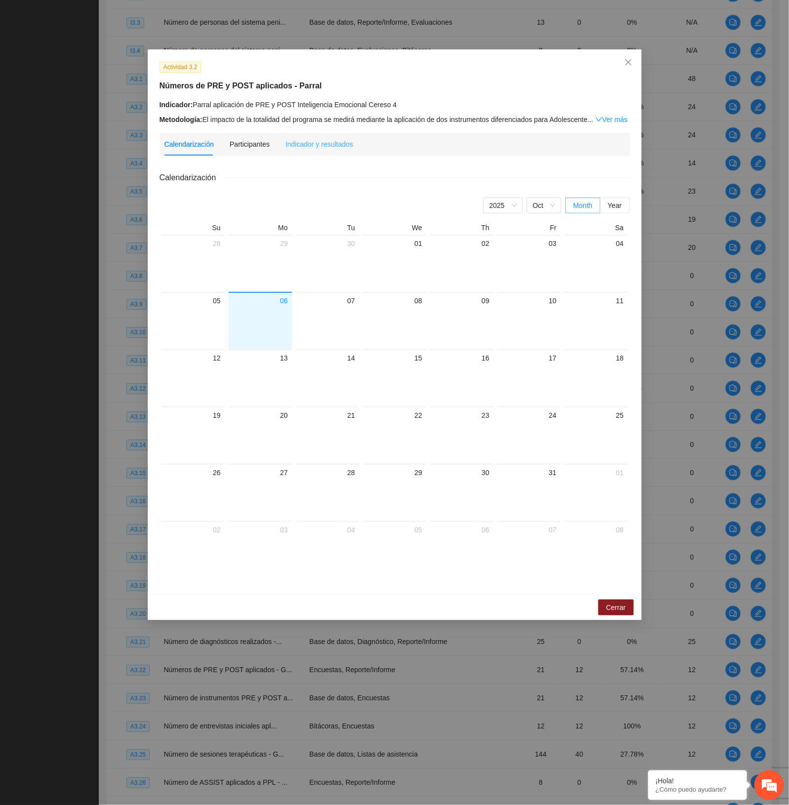
click at [341, 150] on div "Indicador y resultados" at bounding box center [319, 144] width 68 height 23
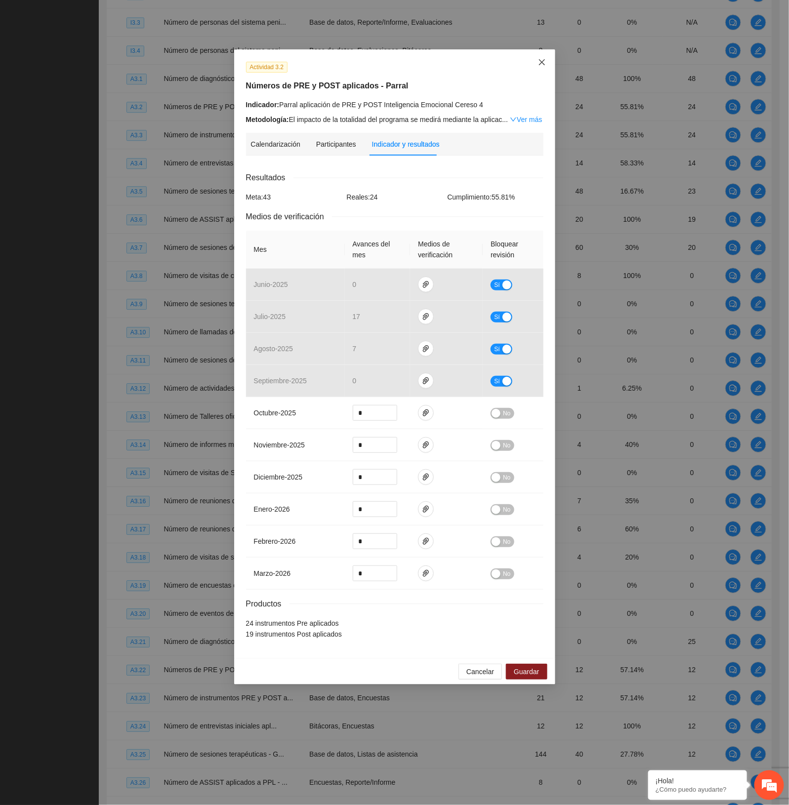
click at [539, 63] on icon "close" at bounding box center [542, 62] width 8 height 8
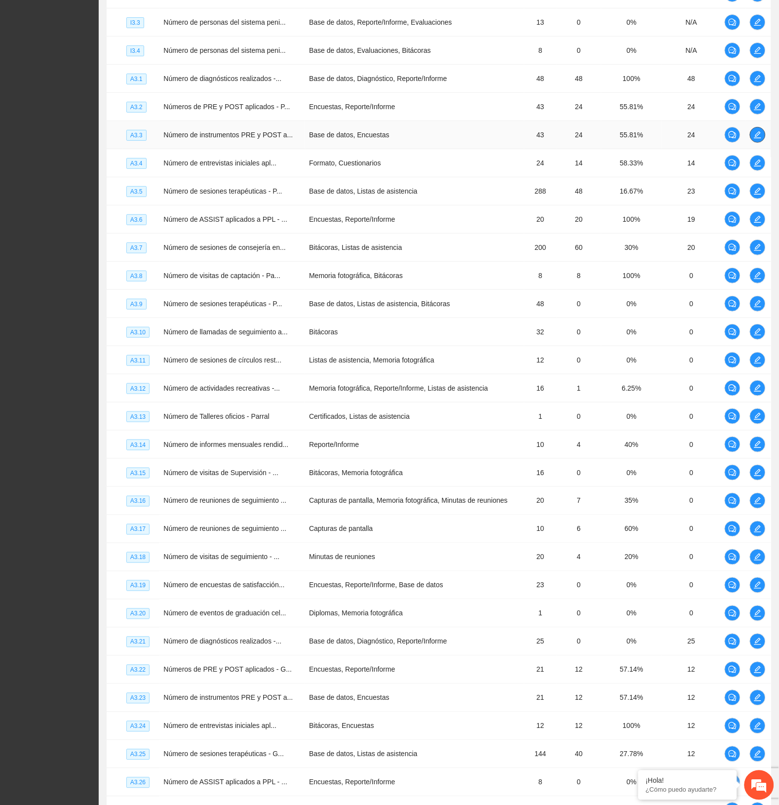
click at [761, 135] on icon "edit" at bounding box center [758, 135] width 8 height 8
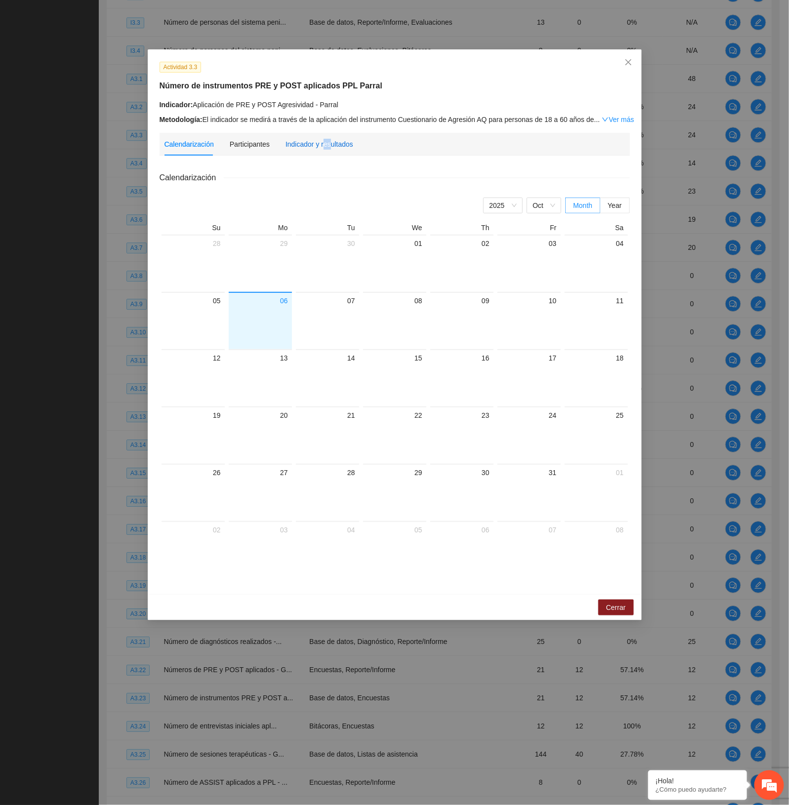
drag, startPoint x: 327, startPoint y: 146, endPoint x: 308, endPoint y: 154, distance: 20.6
click at [322, 146] on div "Indicador y resultados" at bounding box center [319, 144] width 68 height 11
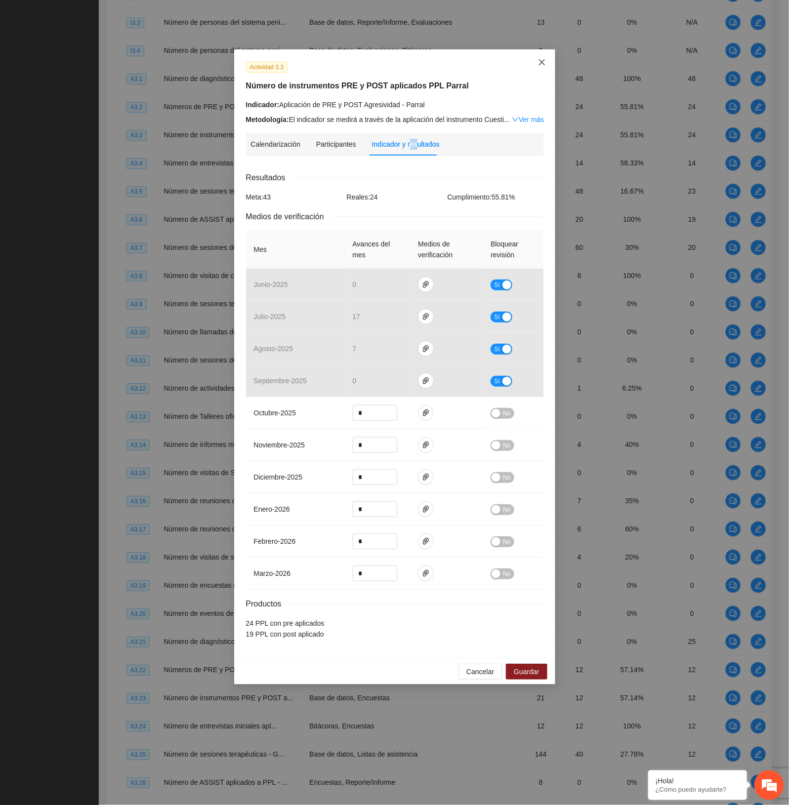
click at [541, 62] on icon "close" at bounding box center [542, 62] width 8 height 8
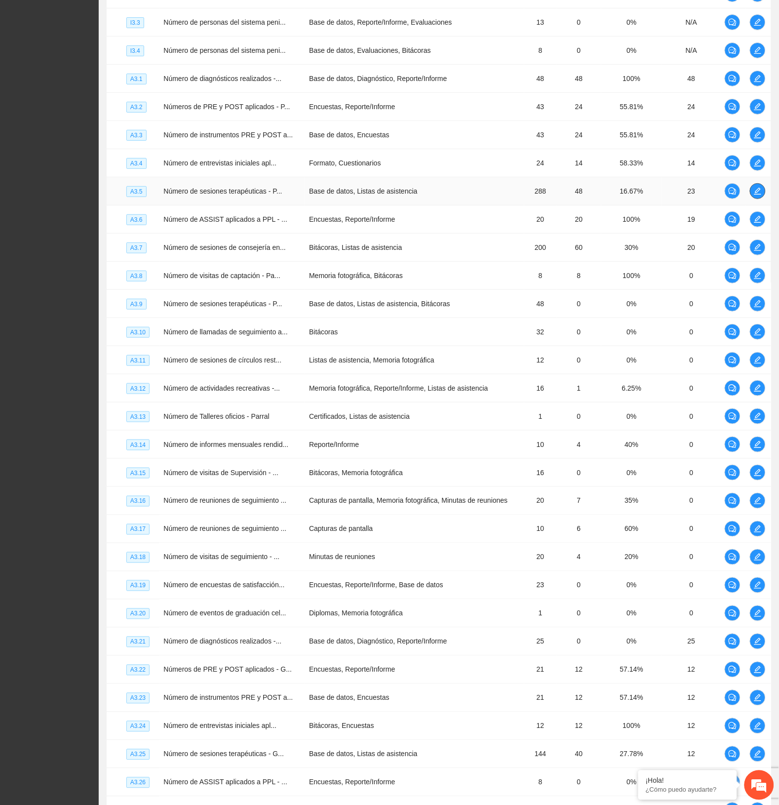
click at [757, 195] on icon "edit" at bounding box center [758, 191] width 8 height 8
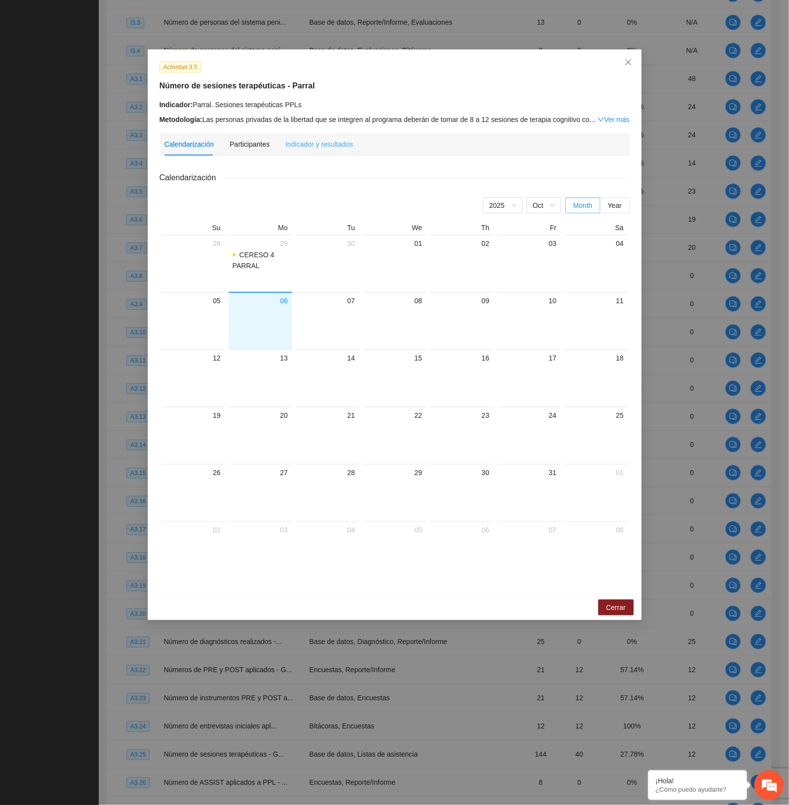
click at [317, 149] on div "Indicador y resultados" at bounding box center [319, 144] width 68 height 23
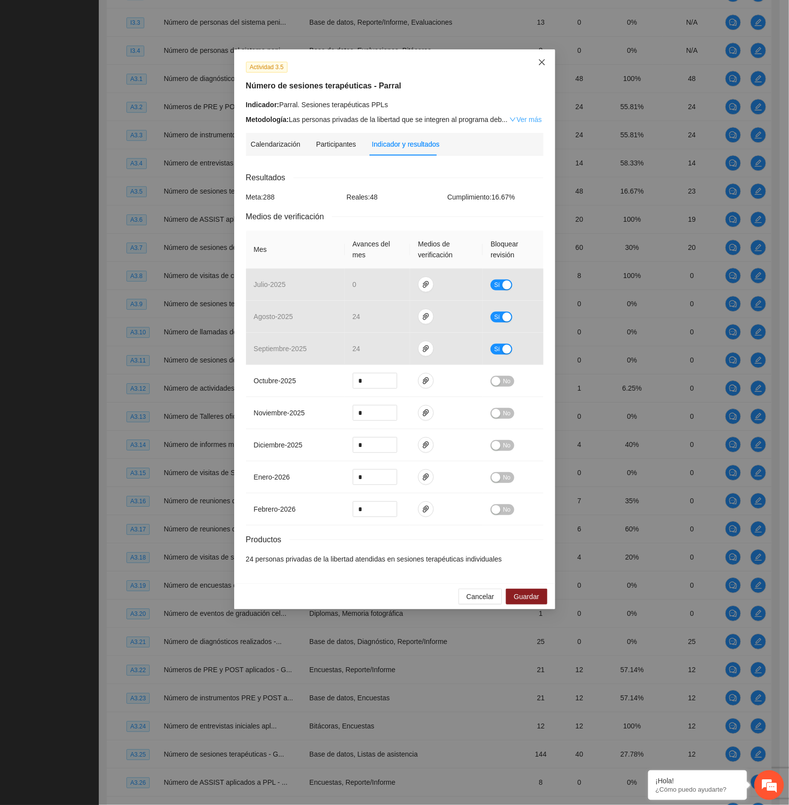
drag, startPoint x: 540, startPoint y: 65, endPoint x: 539, endPoint y: 121, distance: 56.3
click at [540, 65] on icon "close" at bounding box center [541, 62] width 6 height 6
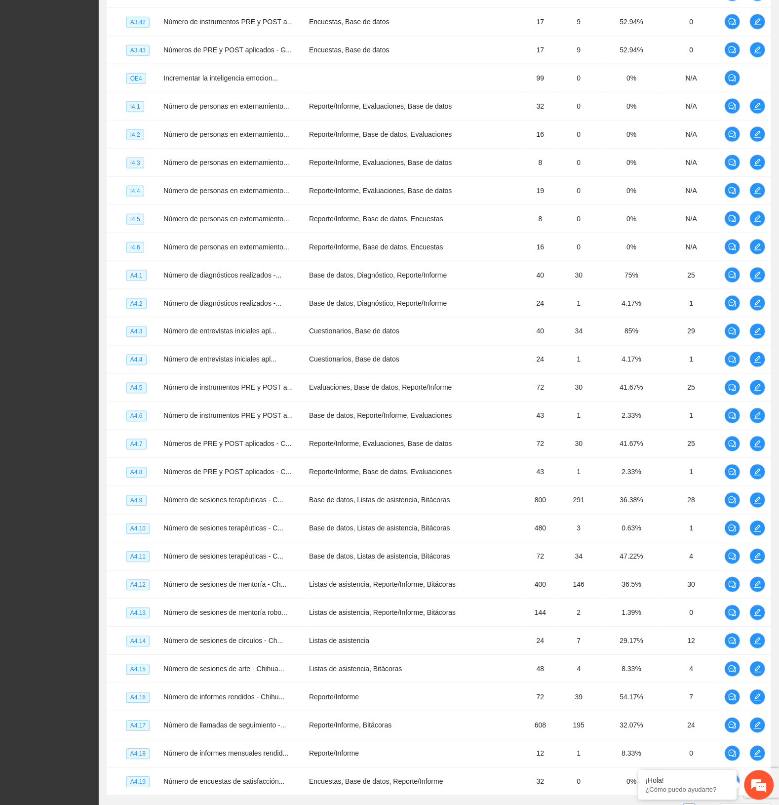
scroll to position [2386, 0]
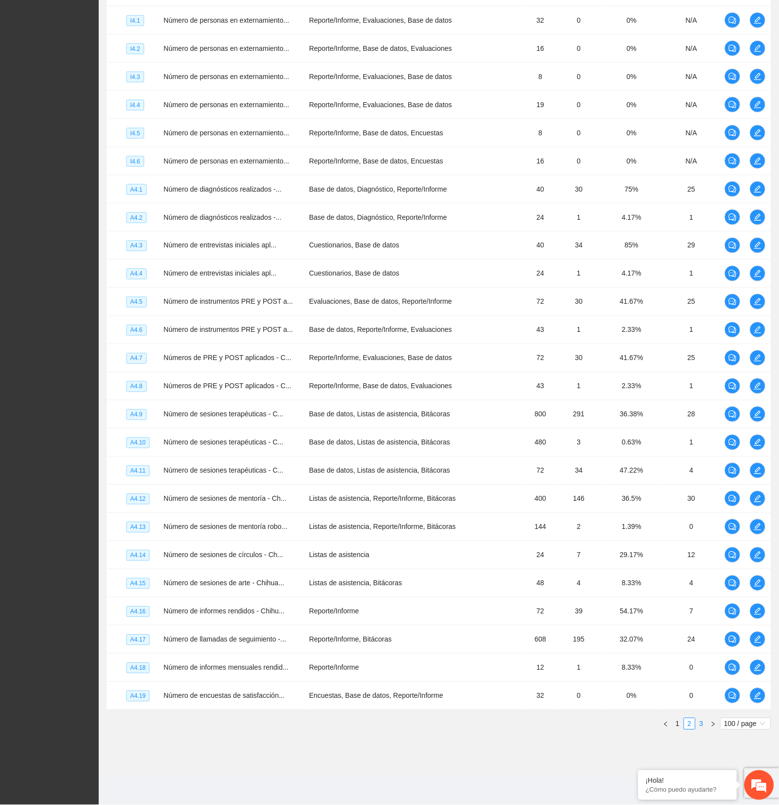
click at [700, 722] on link "3" at bounding box center [701, 724] width 11 height 11
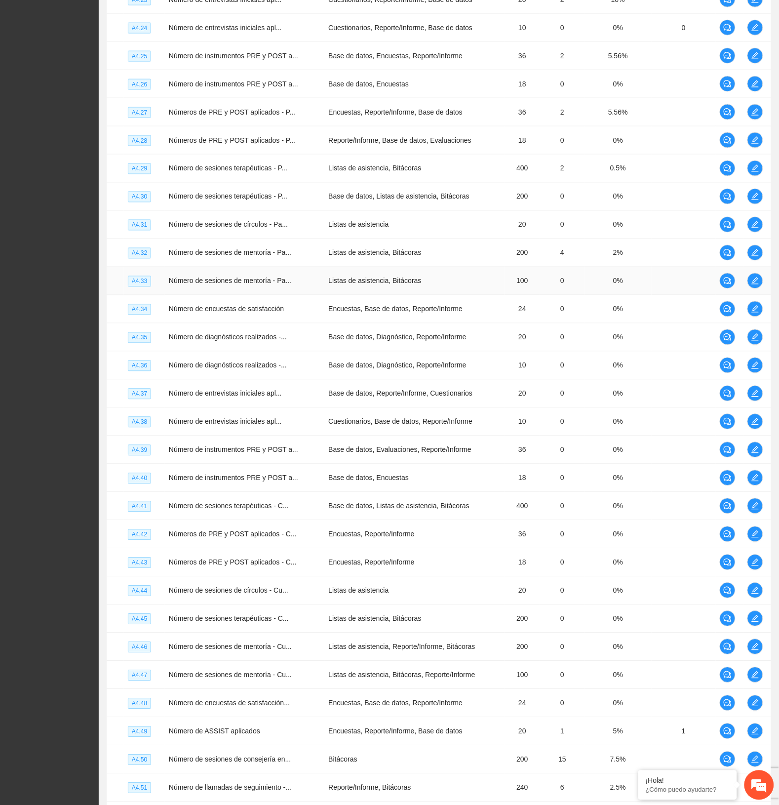
scroll to position [336, 0]
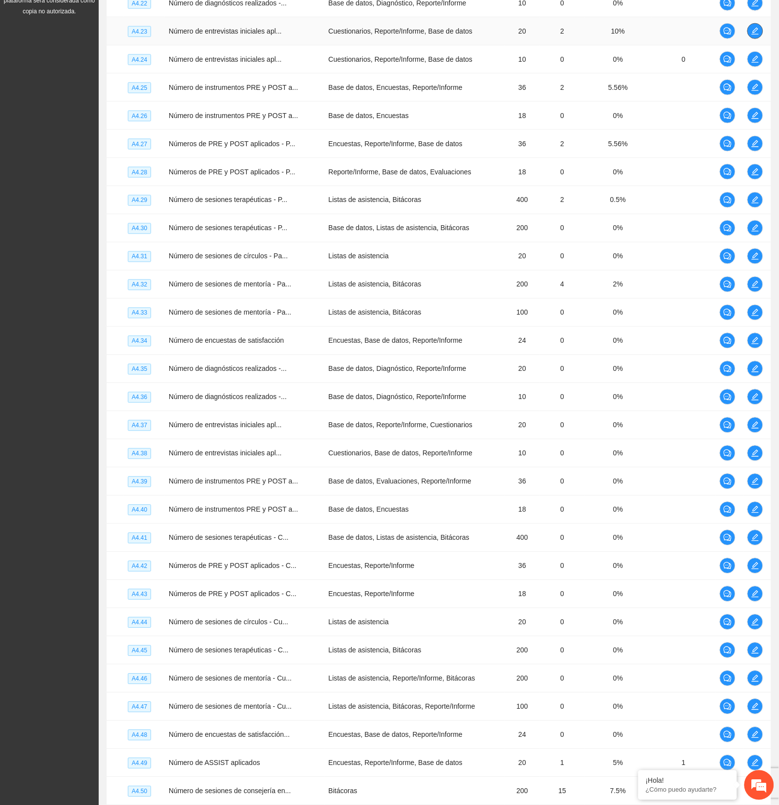
click at [756, 28] on icon "edit" at bounding box center [756, 31] width 8 height 8
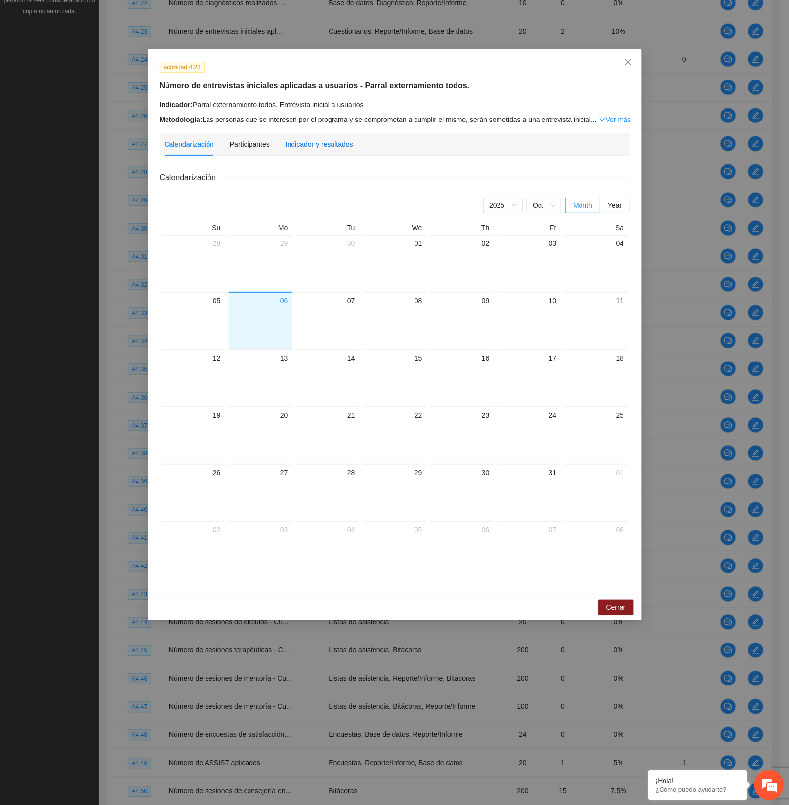
click at [327, 149] on div "Indicador y resultados" at bounding box center [319, 144] width 68 height 11
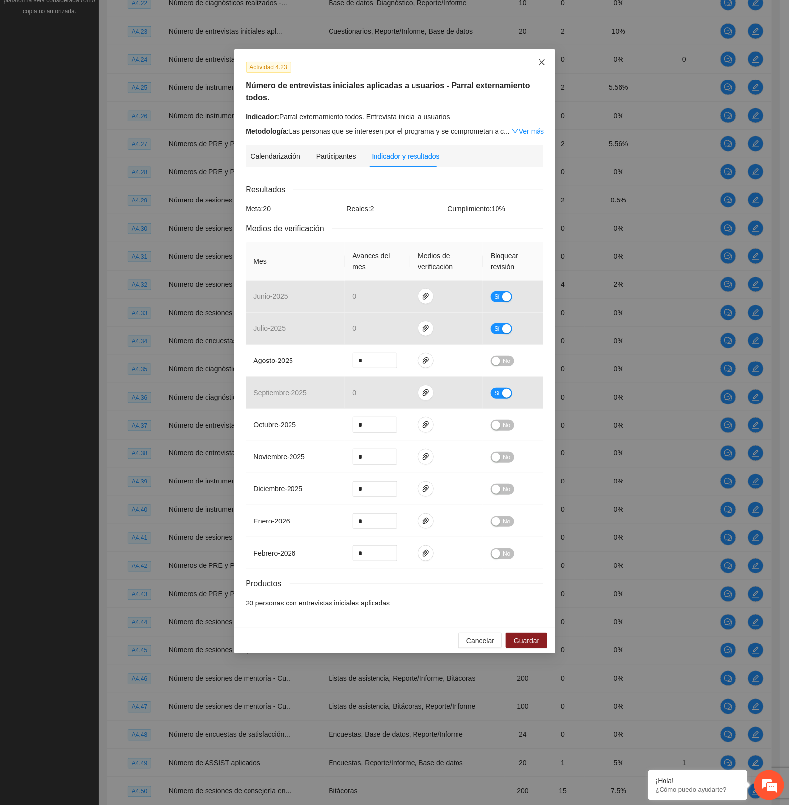
click at [544, 64] on icon "close" at bounding box center [542, 62] width 8 height 8
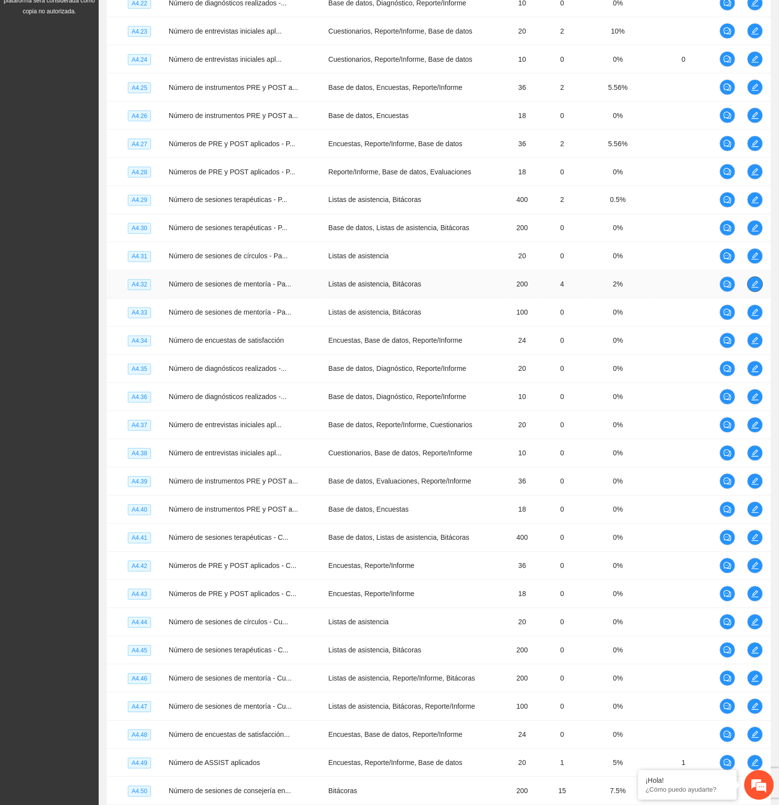
click at [754, 288] on icon "edit" at bounding box center [756, 285] width 8 height 8
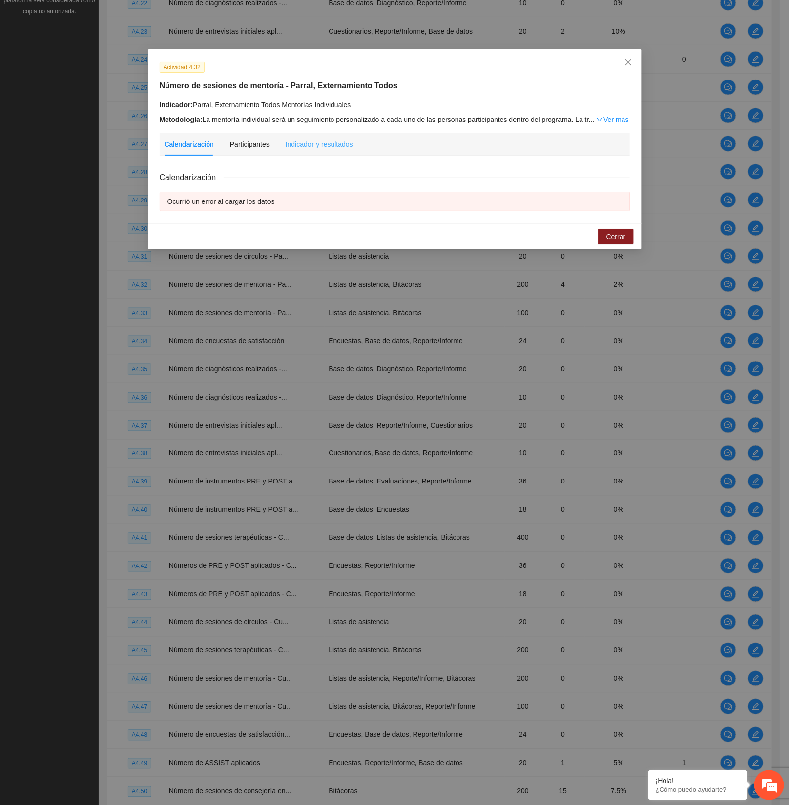
click at [325, 136] on div "Indicador y resultados" at bounding box center [319, 144] width 68 height 23
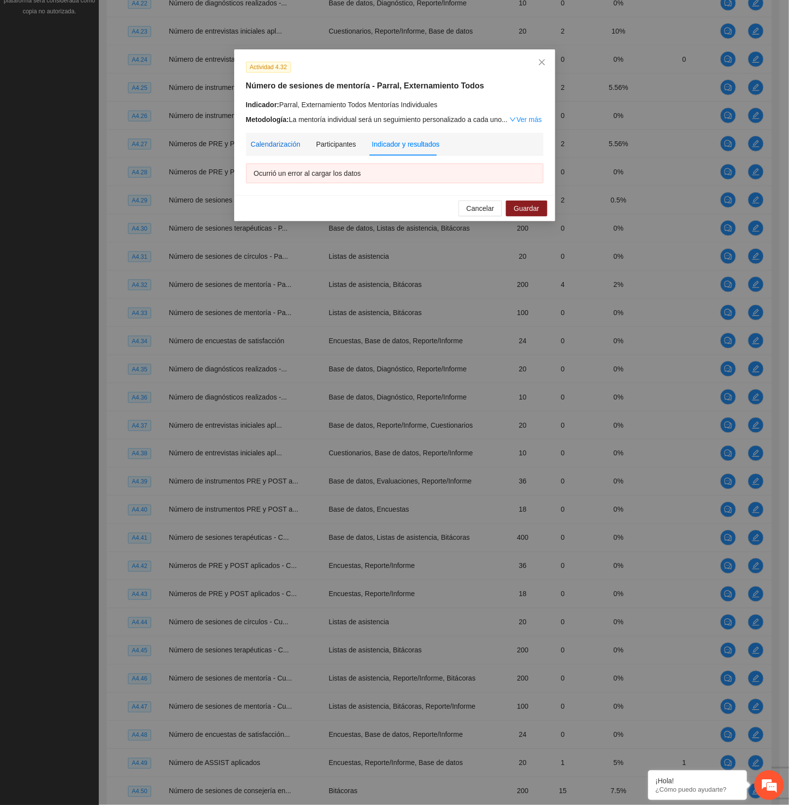
click at [278, 139] on div "Calendarización" at bounding box center [275, 144] width 49 height 11
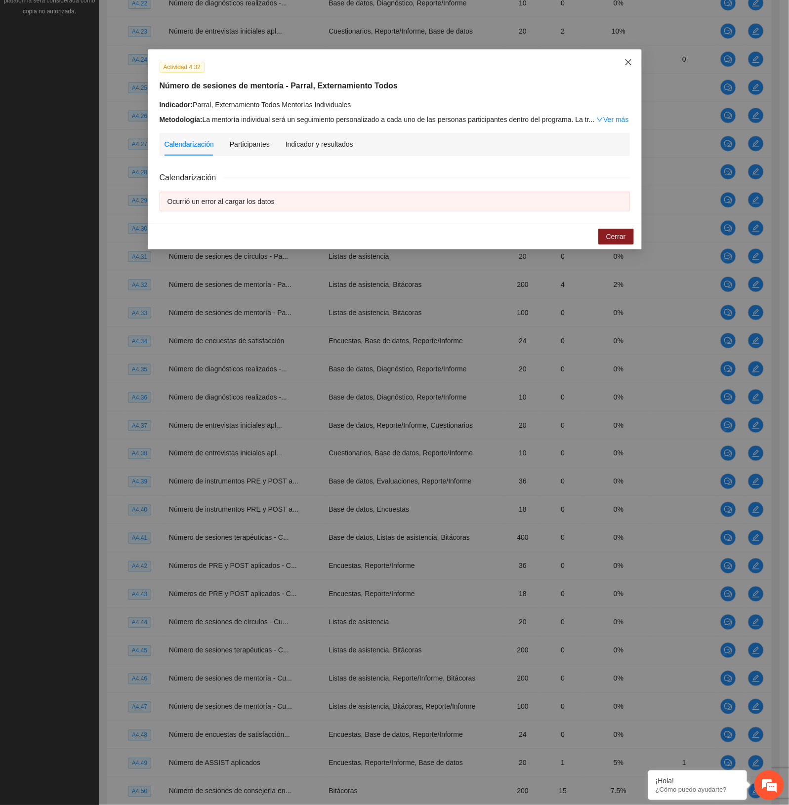
drag, startPoint x: 636, startPoint y: 52, endPoint x: 645, endPoint y: 81, distance: 29.9
click at [636, 51] on span "Close" at bounding box center [628, 62] width 27 height 27
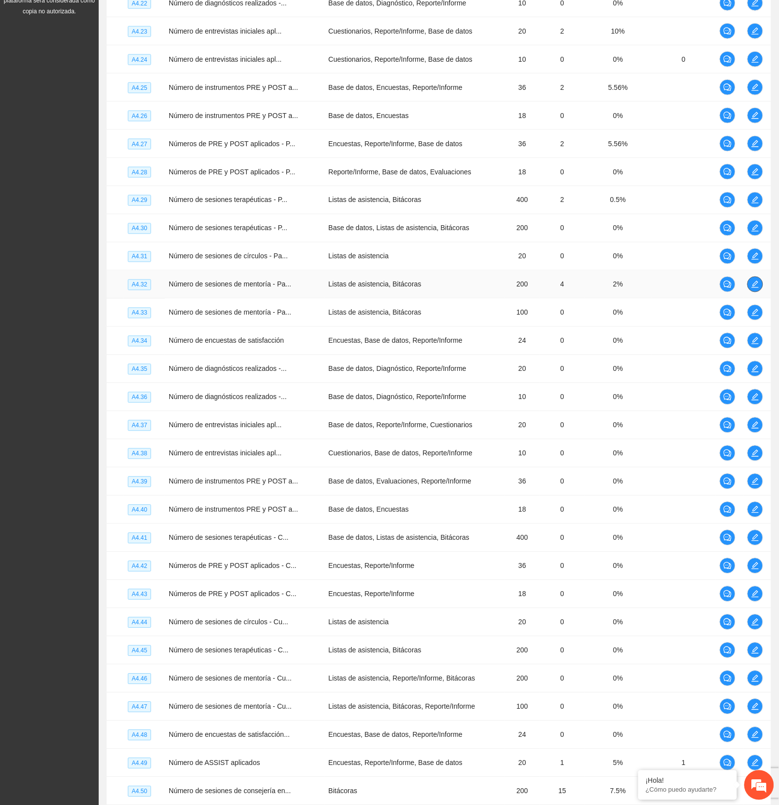
click at [757, 283] on icon "edit" at bounding box center [756, 285] width 8 height 8
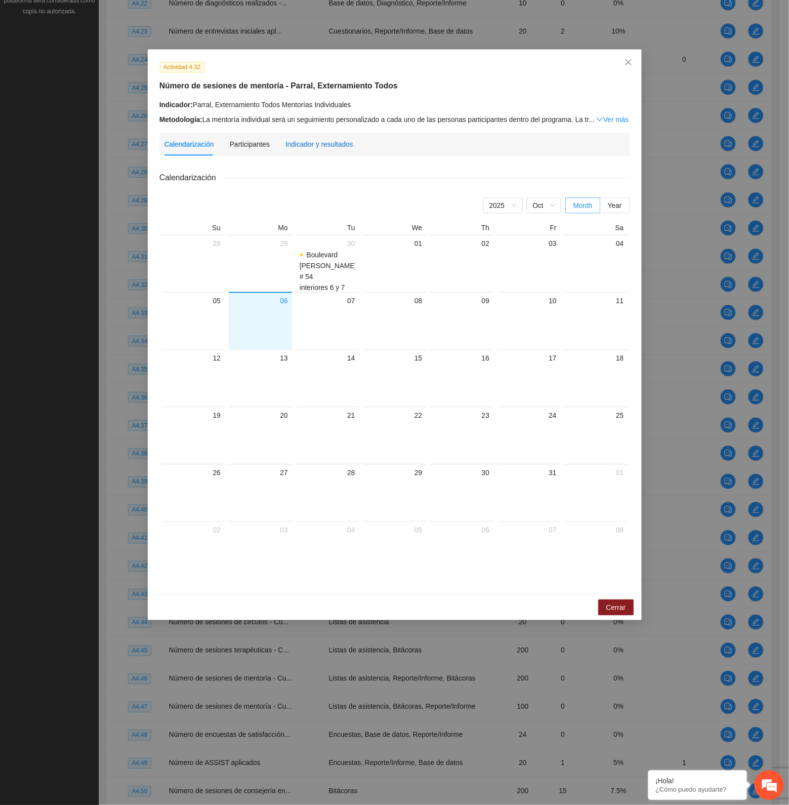
click at [294, 142] on div "Indicador y resultados" at bounding box center [319, 144] width 68 height 11
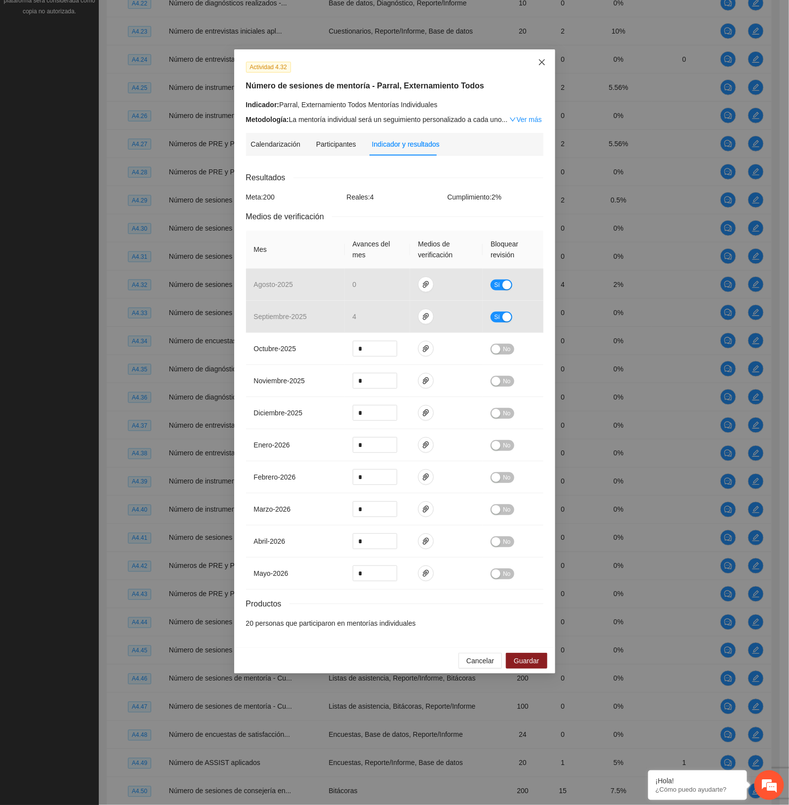
click at [541, 63] on icon "close" at bounding box center [542, 62] width 8 height 8
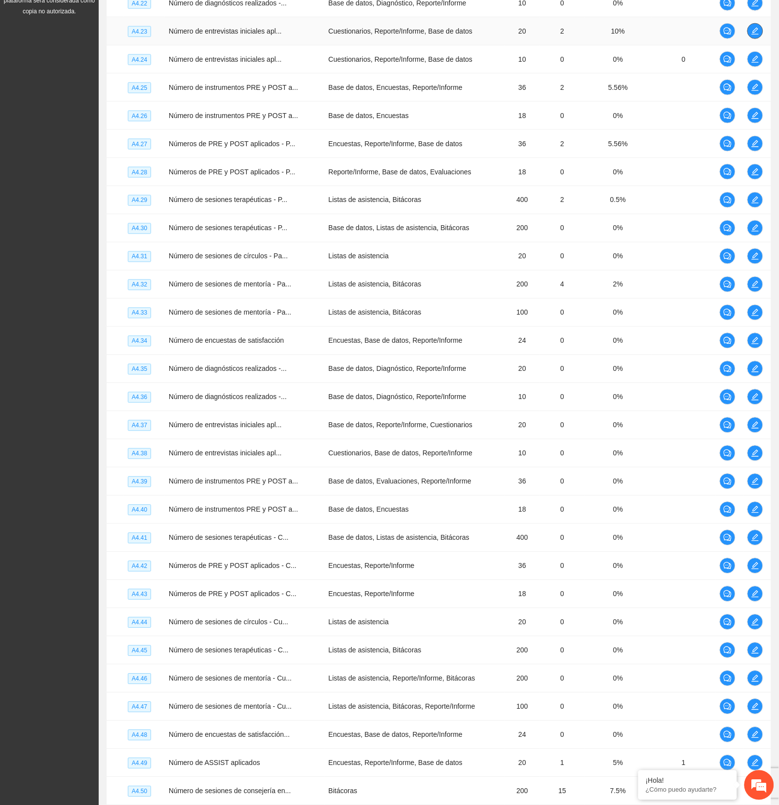
click at [761, 31] on span "edit" at bounding box center [755, 31] width 15 height 8
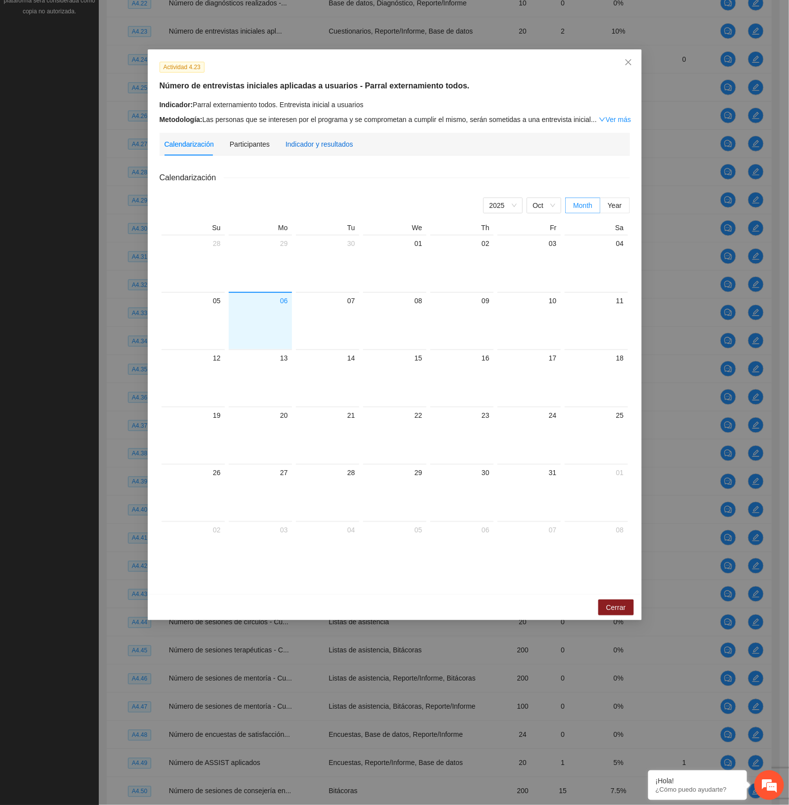
click at [326, 144] on div "Indicador y resultados" at bounding box center [319, 144] width 68 height 11
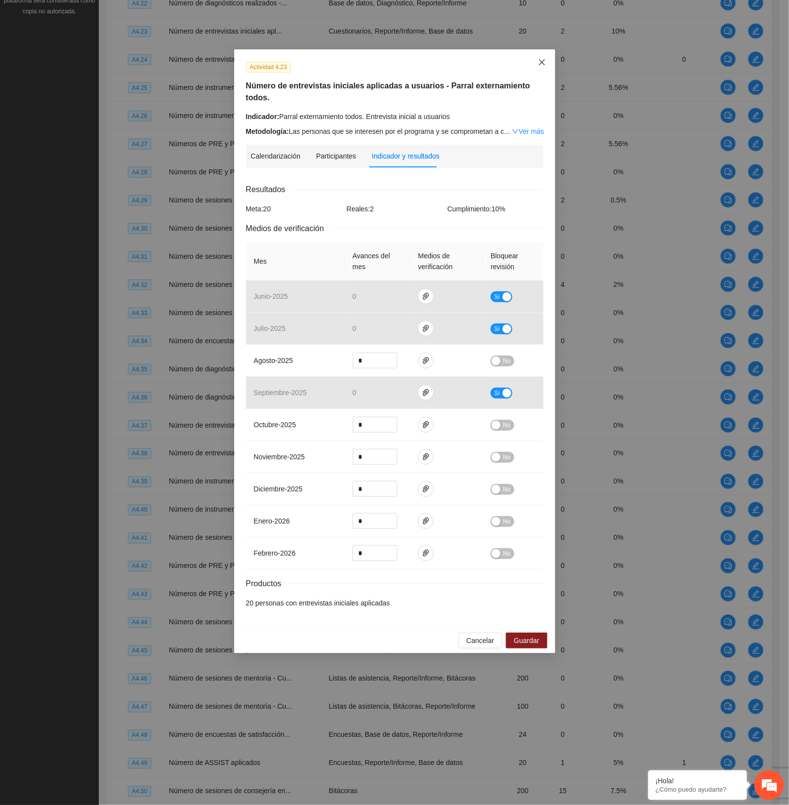
click at [542, 61] on icon "close" at bounding box center [542, 62] width 8 height 8
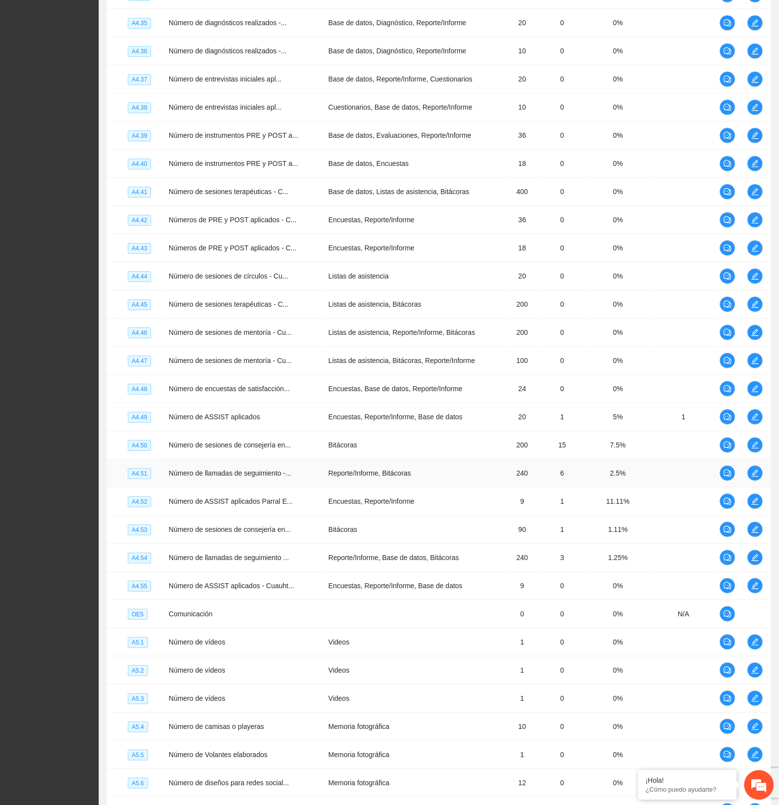
scroll to position [707, 0]
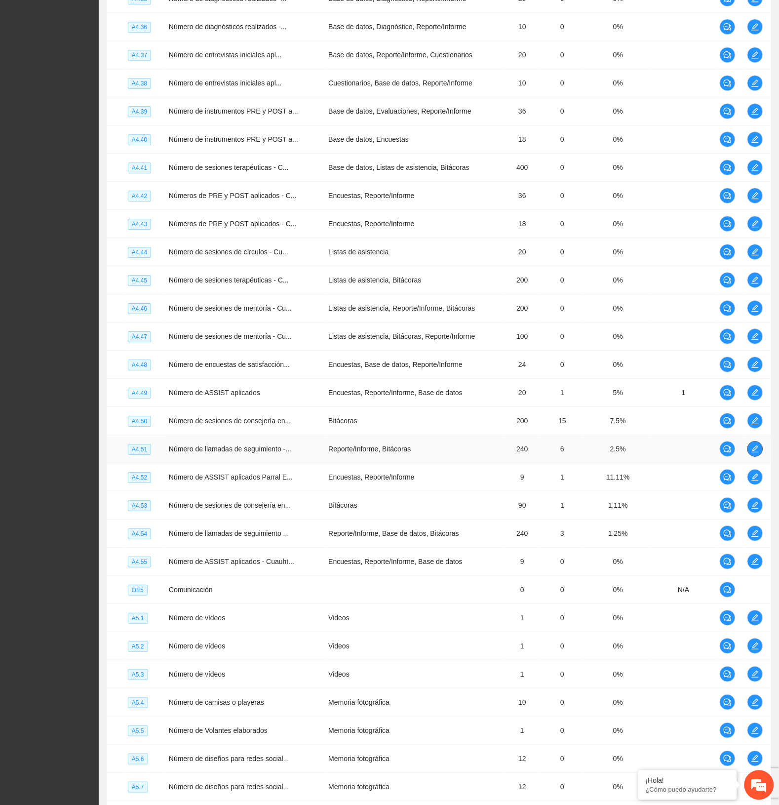
click at [755, 453] on icon "edit" at bounding box center [756, 449] width 8 height 8
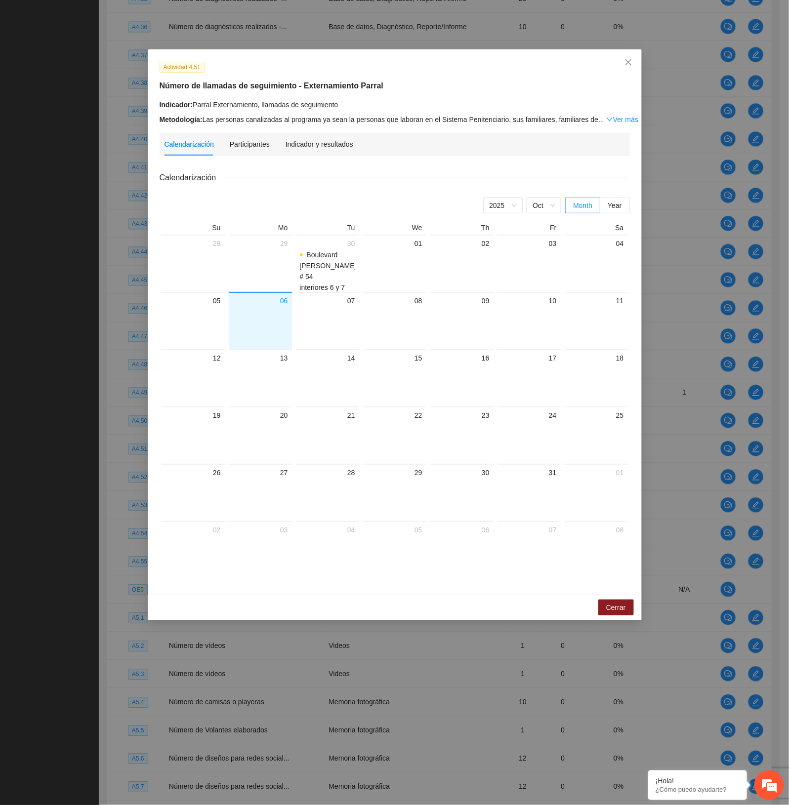
click at [301, 150] on div "Indicador y resultados" at bounding box center [319, 144] width 68 height 23
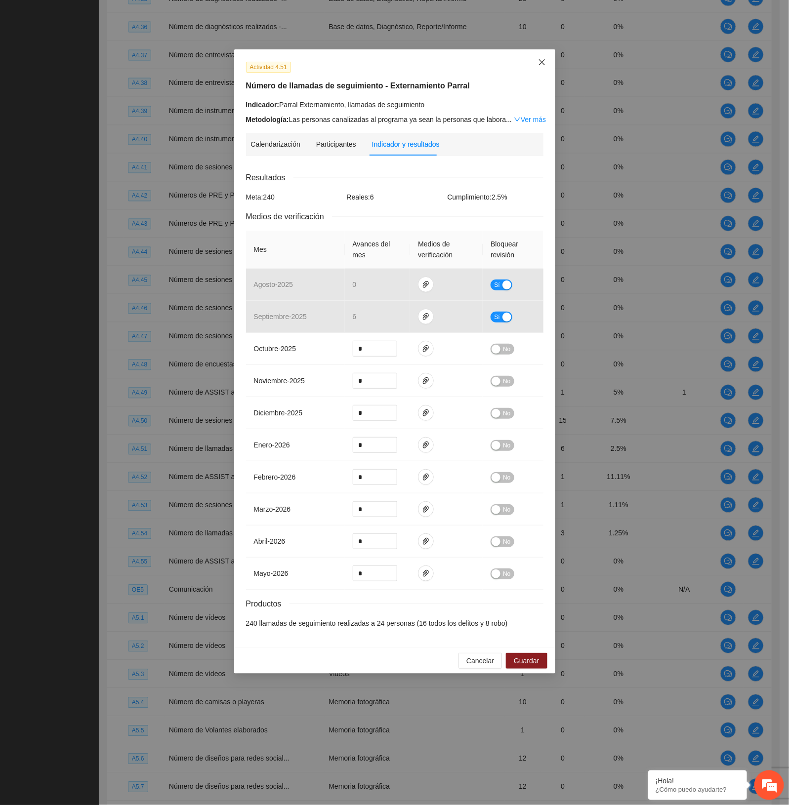
click at [541, 60] on icon "close" at bounding box center [542, 62] width 8 height 8
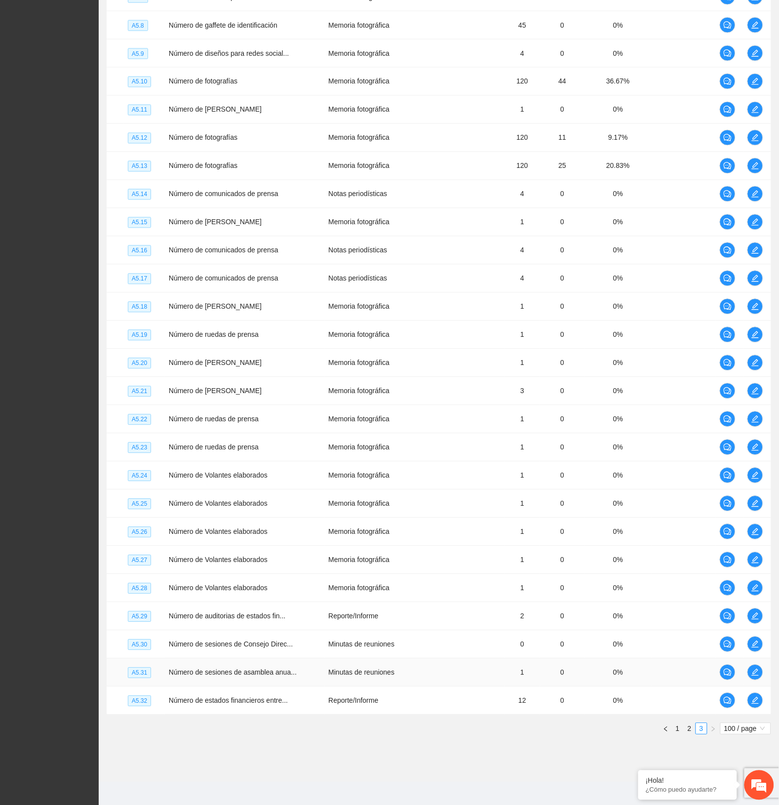
scroll to position [1509, 0]
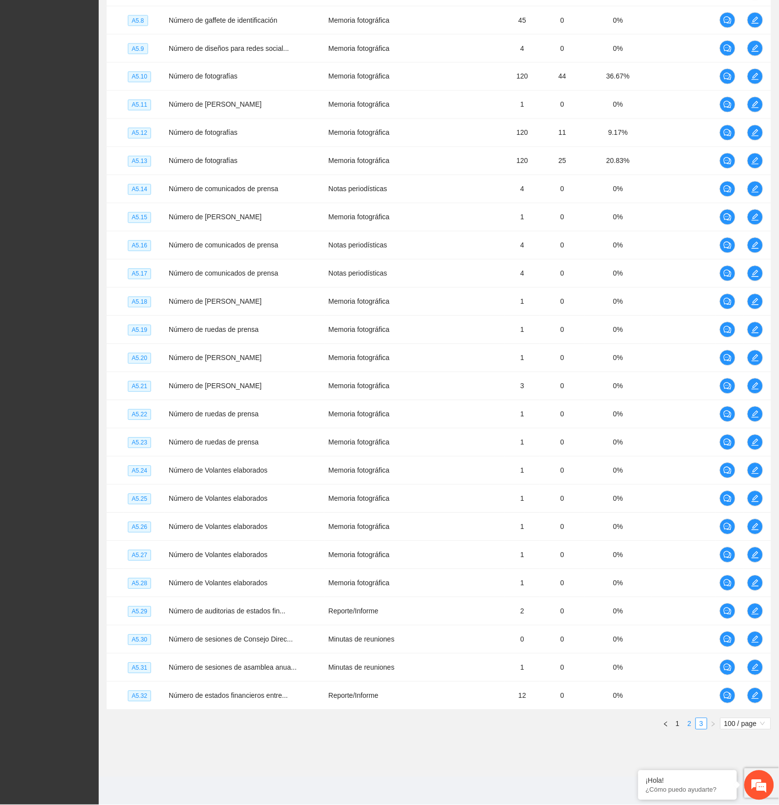
click at [687, 721] on link "2" at bounding box center [690, 724] width 11 height 11
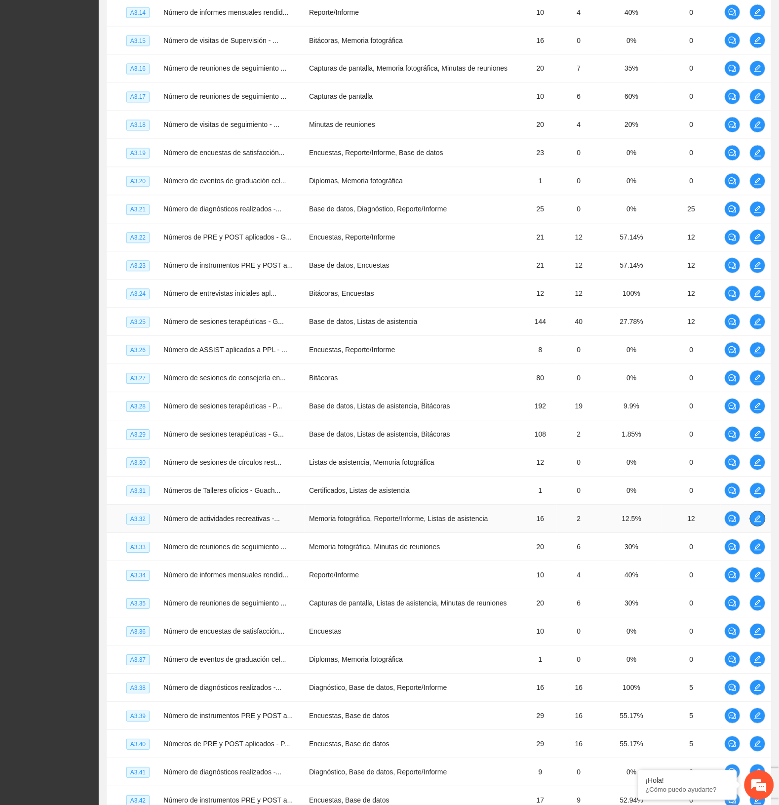
click at [752, 527] on button "button" at bounding box center [758, 519] width 16 height 16
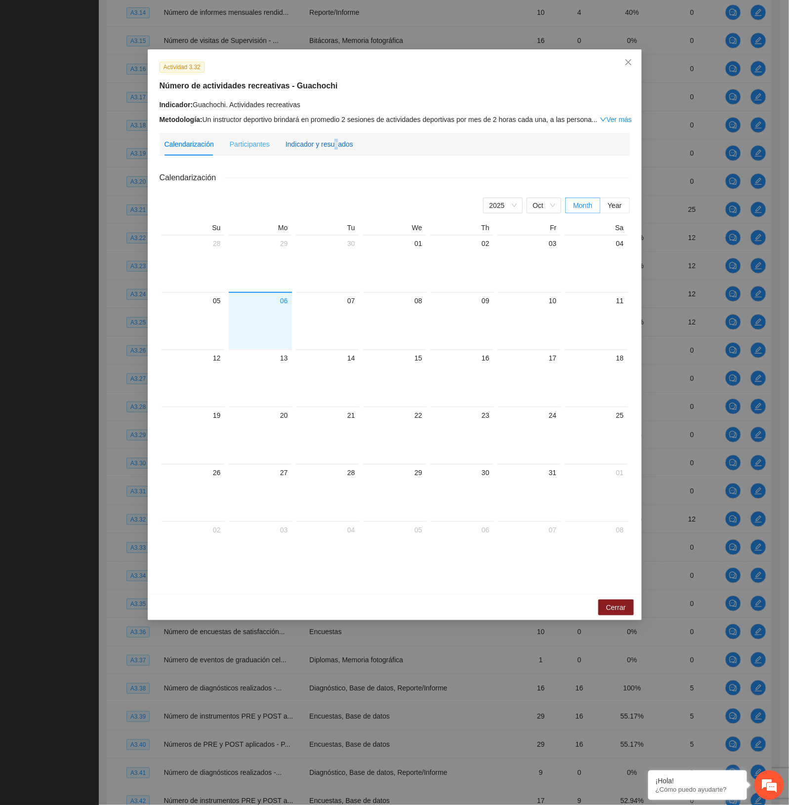
drag, startPoint x: 332, startPoint y: 142, endPoint x: 328, endPoint y: 153, distance: 12.0
click at [330, 144] on div "Indicador y resultados" at bounding box center [319, 144] width 68 height 11
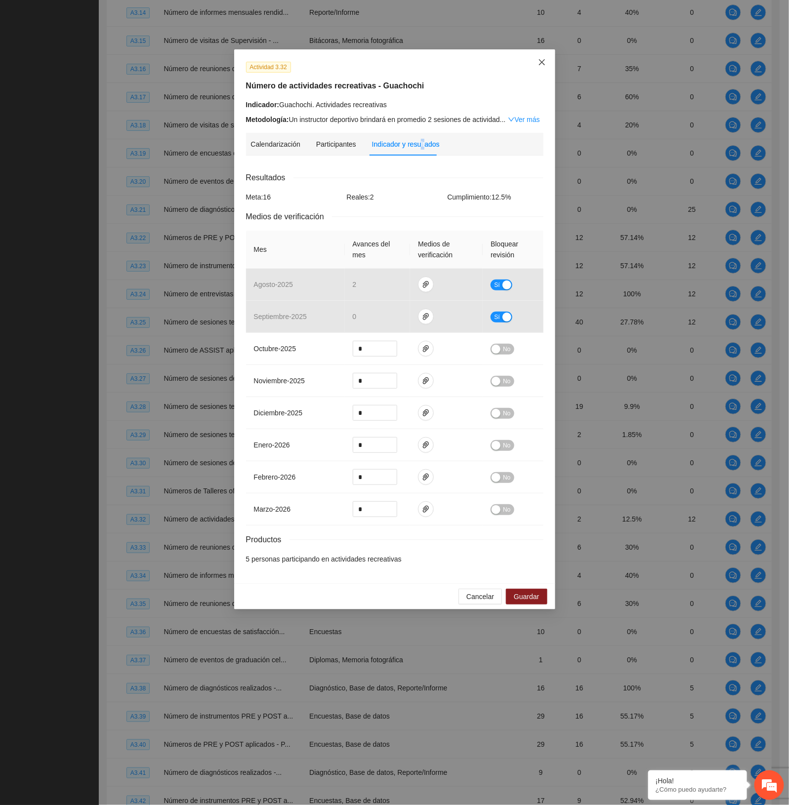
drag, startPoint x: 540, startPoint y: 60, endPoint x: 534, endPoint y: 73, distance: 13.7
click at [539, 60] on icon "close" at bounding box center [542, 62] width 8 height 8
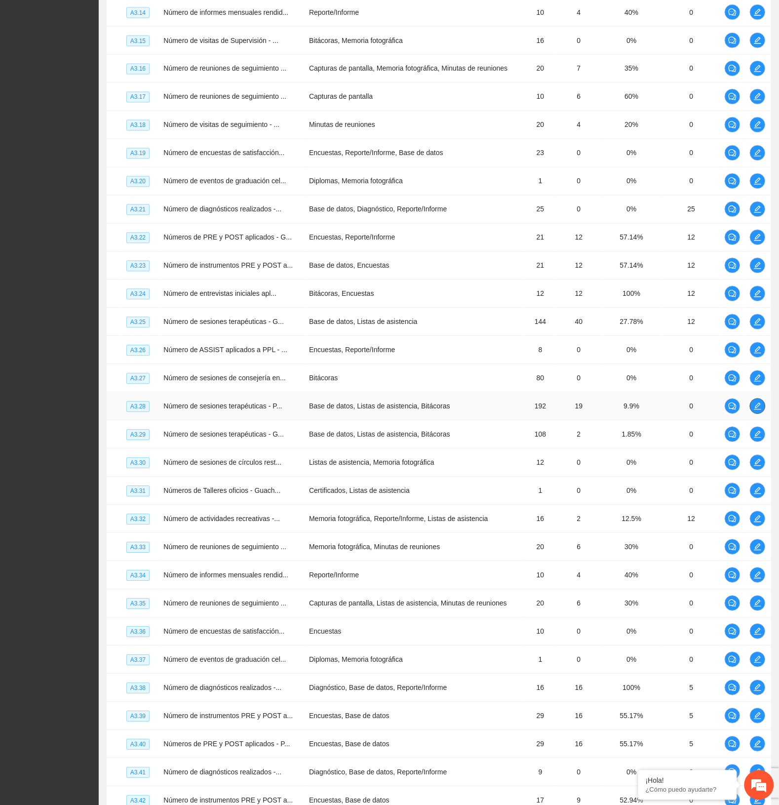
click at [759, 407] on button "button" at bounding box center [758, 407] width 16 height 16
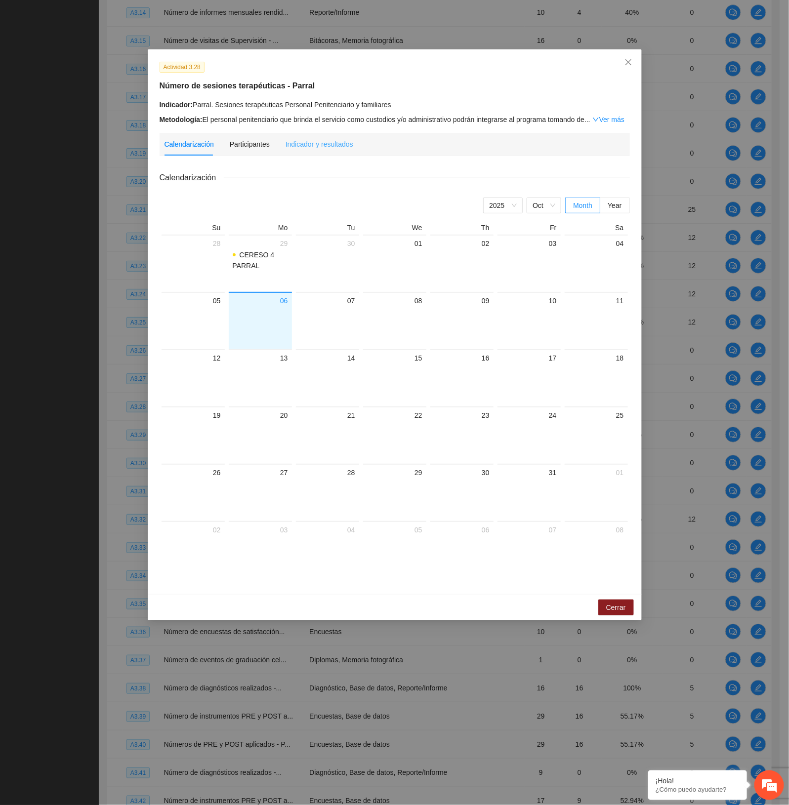
drag, startPoint x: 334, startPoint y: 149, endPoint x: 337, endPoint y: 155, distance: 6.2
click at [334, 150] on div "Indicador y resultados" at bounding box center [319, 144] width 68 height 23
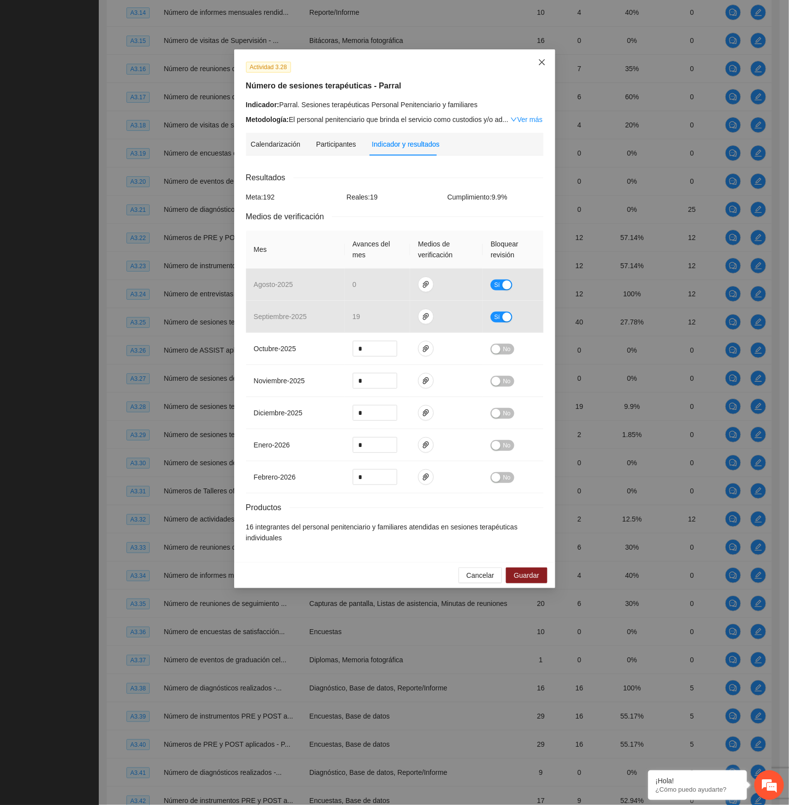
click at [539, 58] on icon "close" at bounding box center [542, 62] width 8 height 8
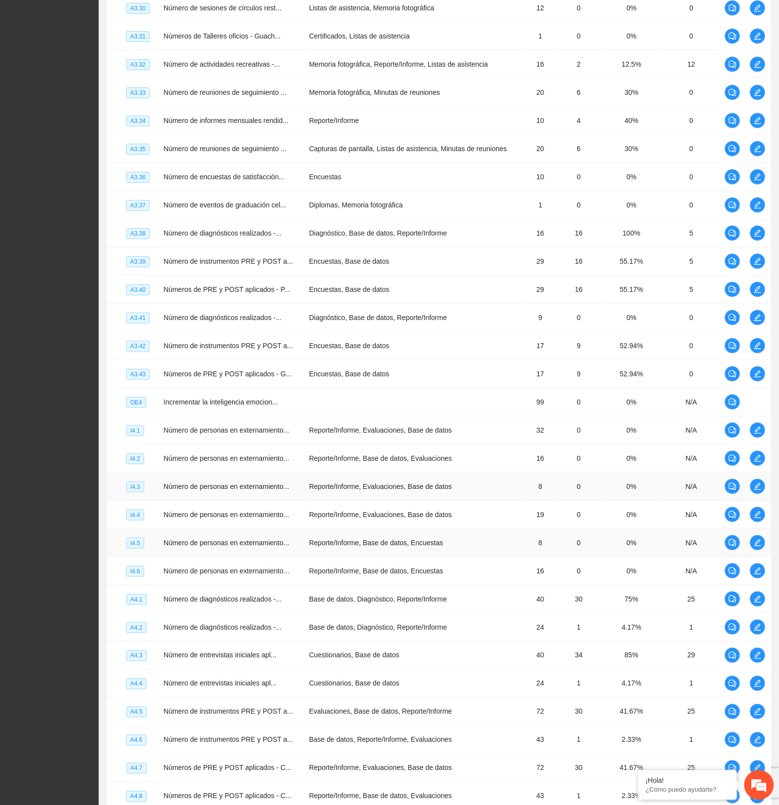
scroll to position [2003, 0]
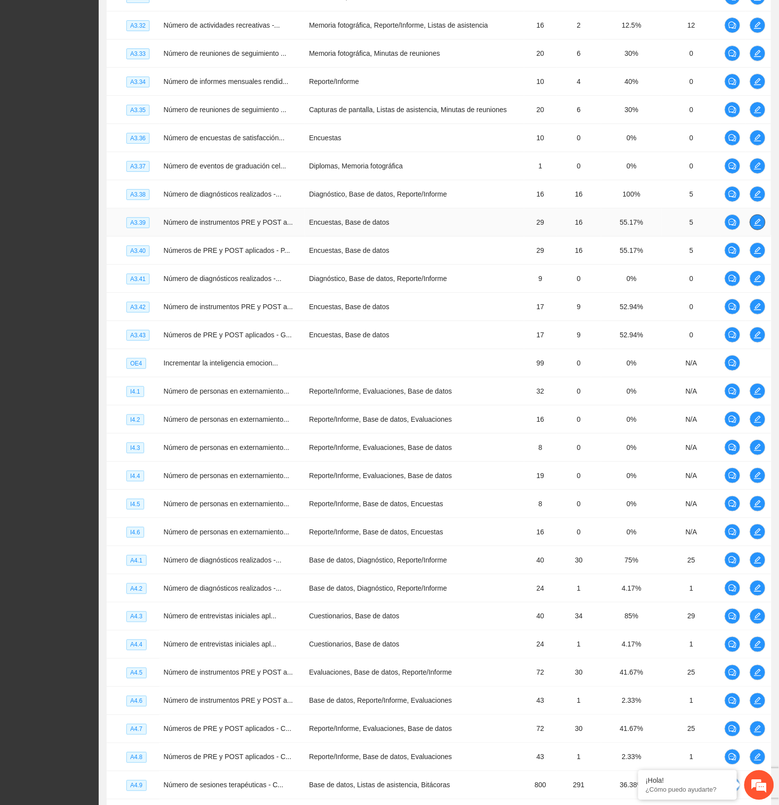
drag, startPoint x: 771, startPoint y: 220, endPoint x: 761, endPoint y: 226, distance: 12.4
click at [769, 221] on td at bounding box center [758, 222] width 25 height 28
click at [756, 226] on icon "edit" at bounding box center [758, 222] width 7 height 7
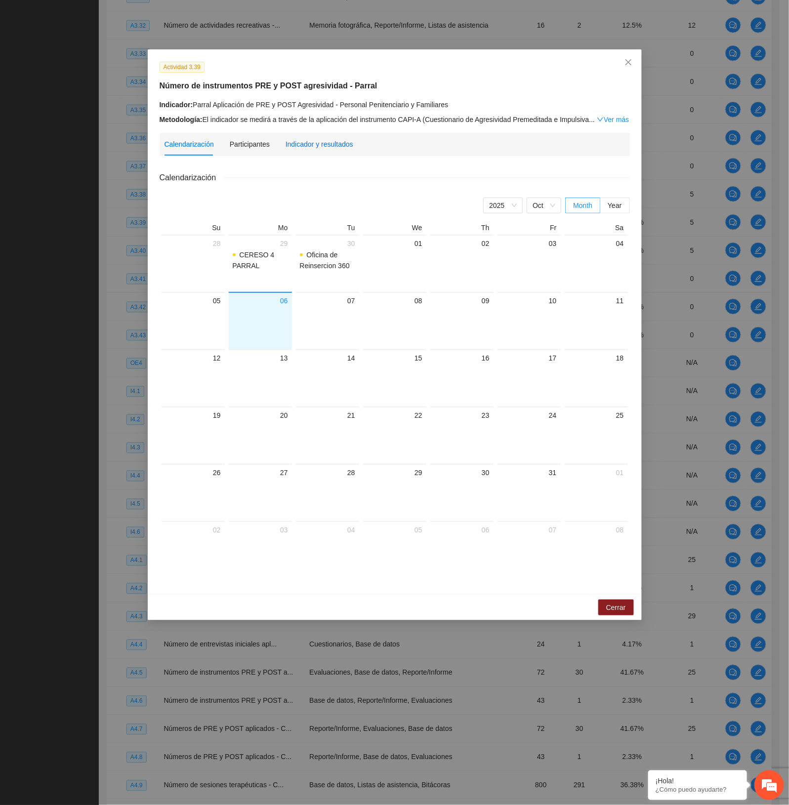
click at [325, 142] on div "Indicador y resultados" at bounding box center [319, 144] width 68 height 11
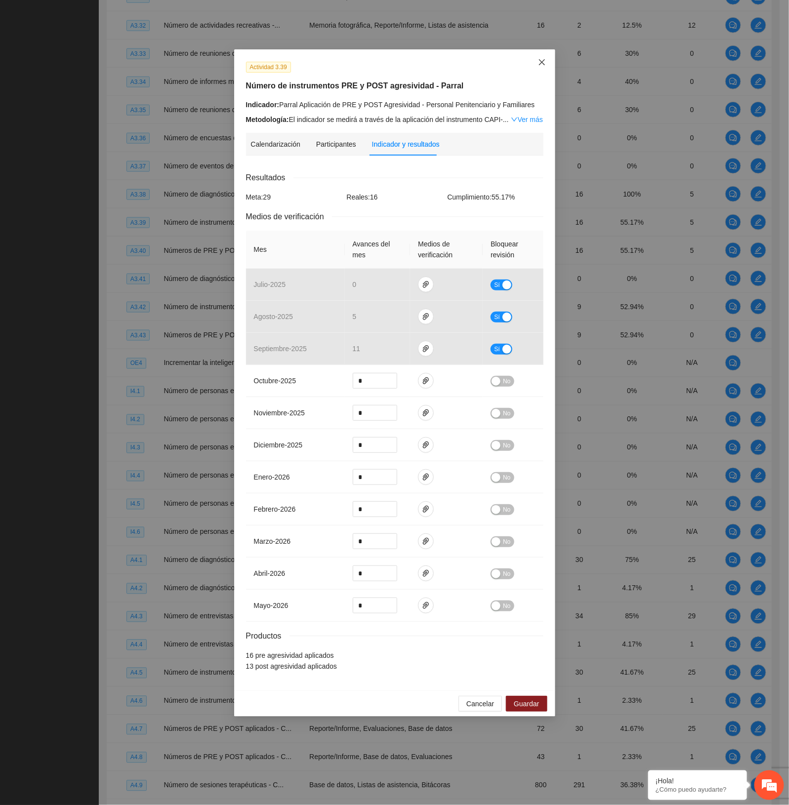
click at [534, 60] on span "Close" at bounding box center [541, 62] width 27 height 27
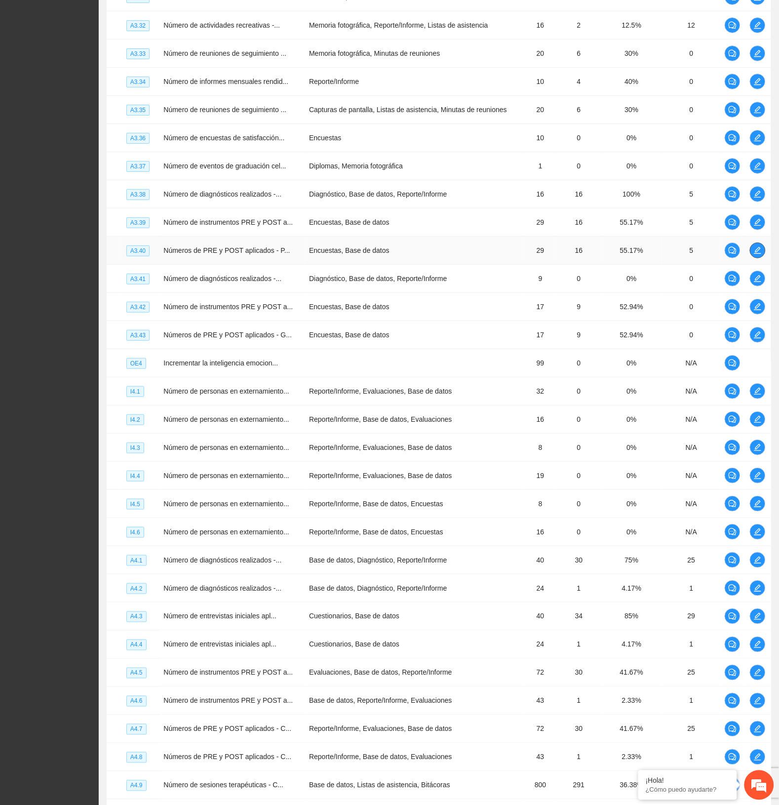
click at [762, 254] on icon "edit" at bounding box center [758, 250] width 8 height 8
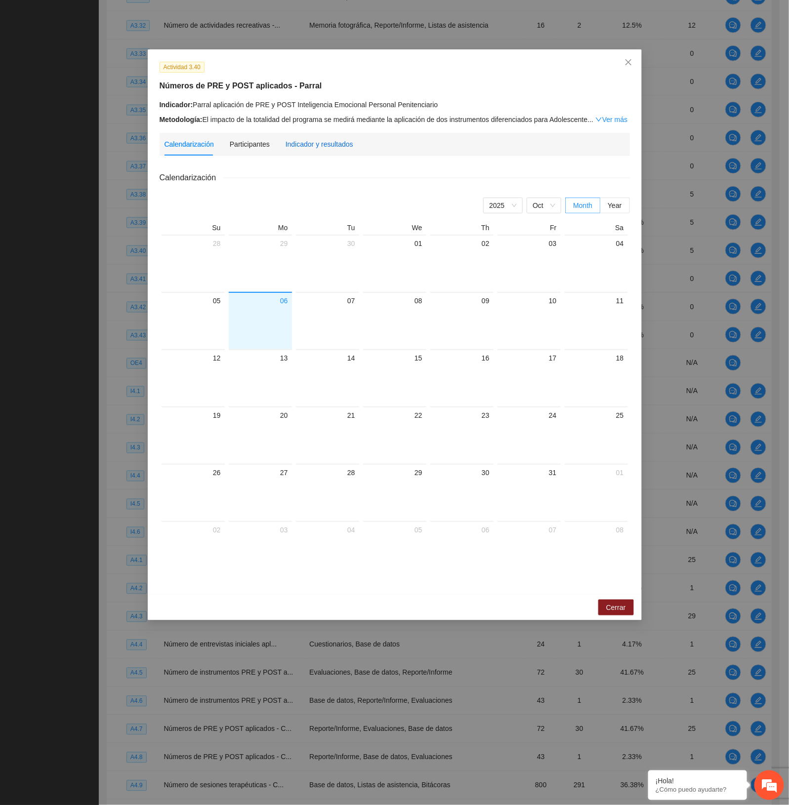
click at [295, 146] on div "Indicador y resultados" at bounding box center [319, 144] width 68 height 11
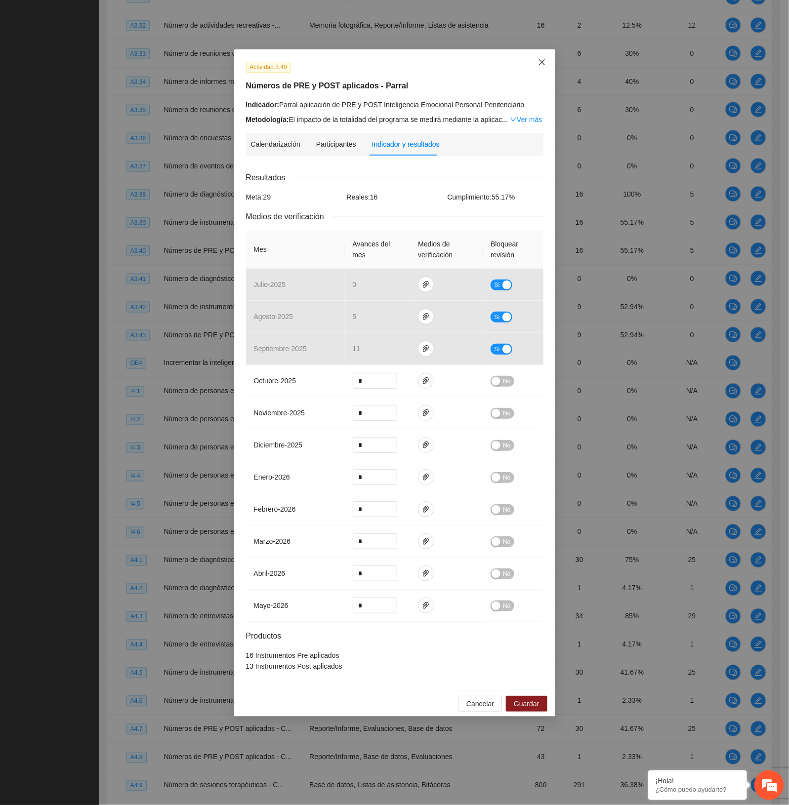
click at [536, 55] on span "Close" at bounding box center [541, 62] width 27 height 27
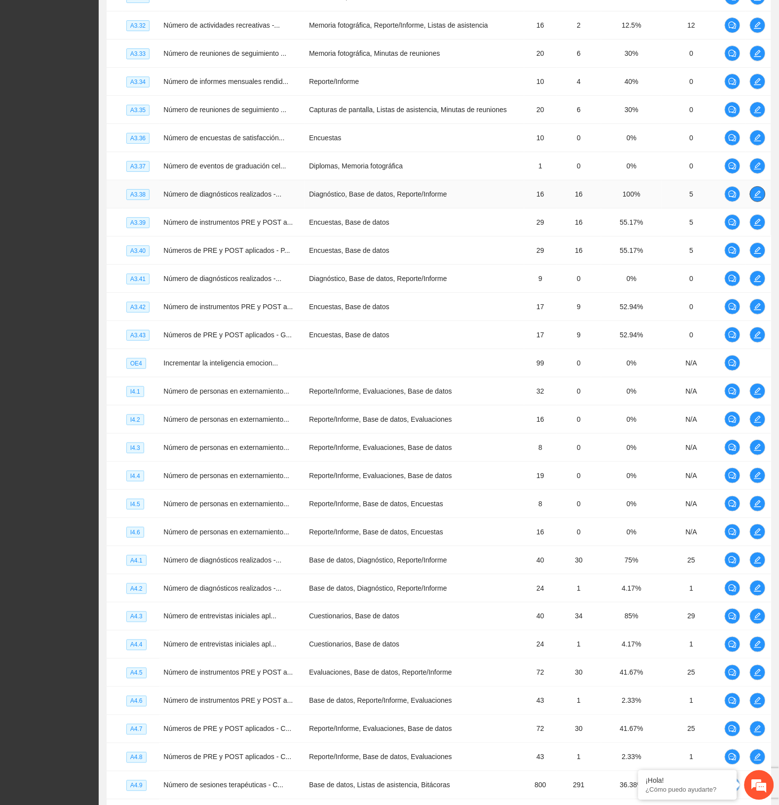
click at [759, 198] on icon "edit" at bounding box center [758, 194] width 8 height 8
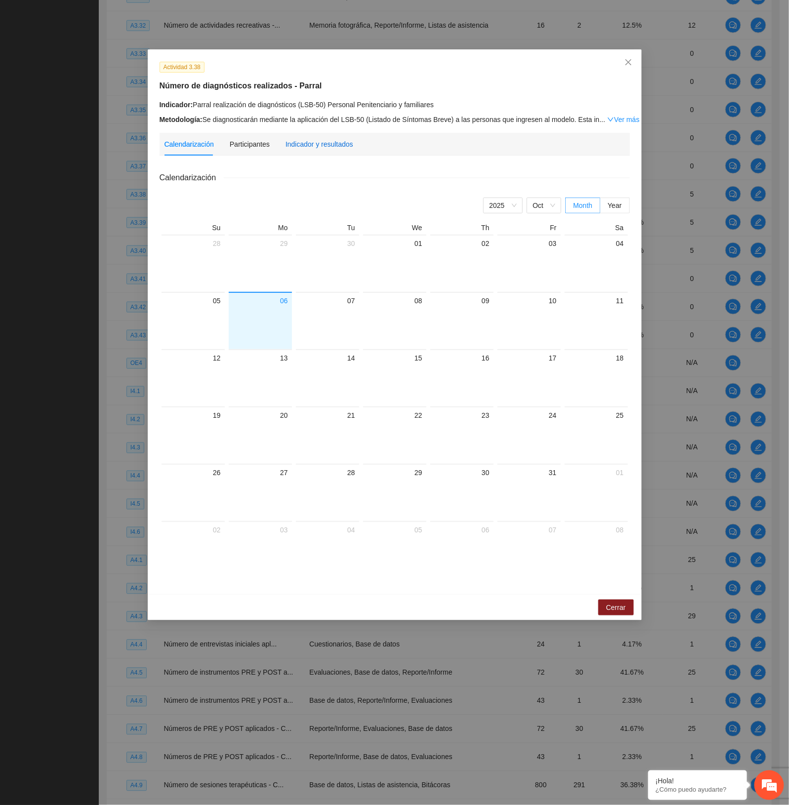
click at [308, 140] on div "Indicador y resultados" at bounding box center [319, 144] width 68 height 11
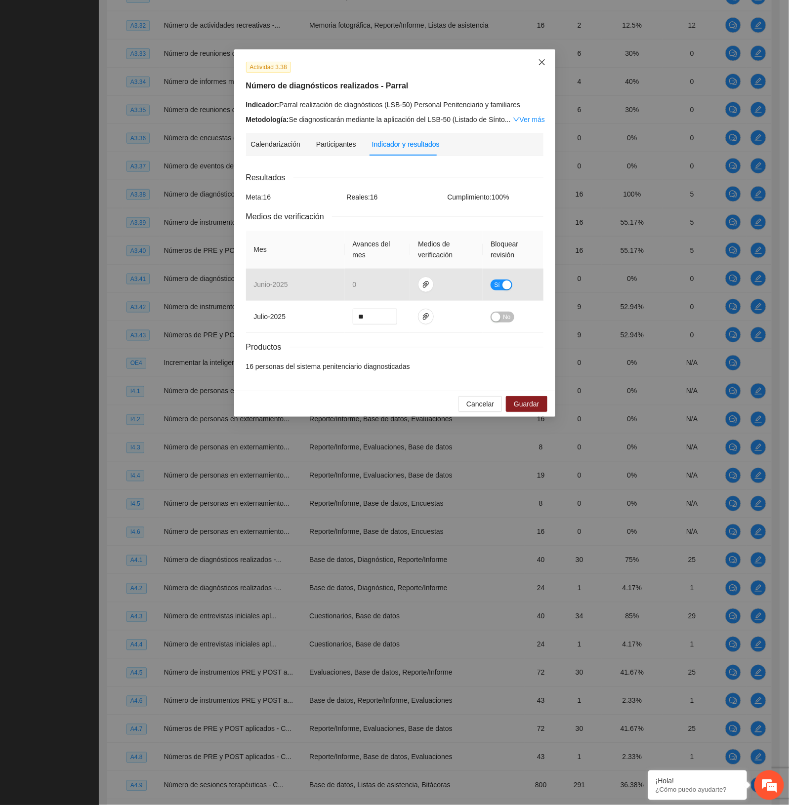
drag, startPoint x: 542, startPoint y: 60, endPoint x: 544, endPoint y: 199, distance: 138.3
click at [539, 63] on icon "close" at bounding box center [542, 62] width 8 height 8
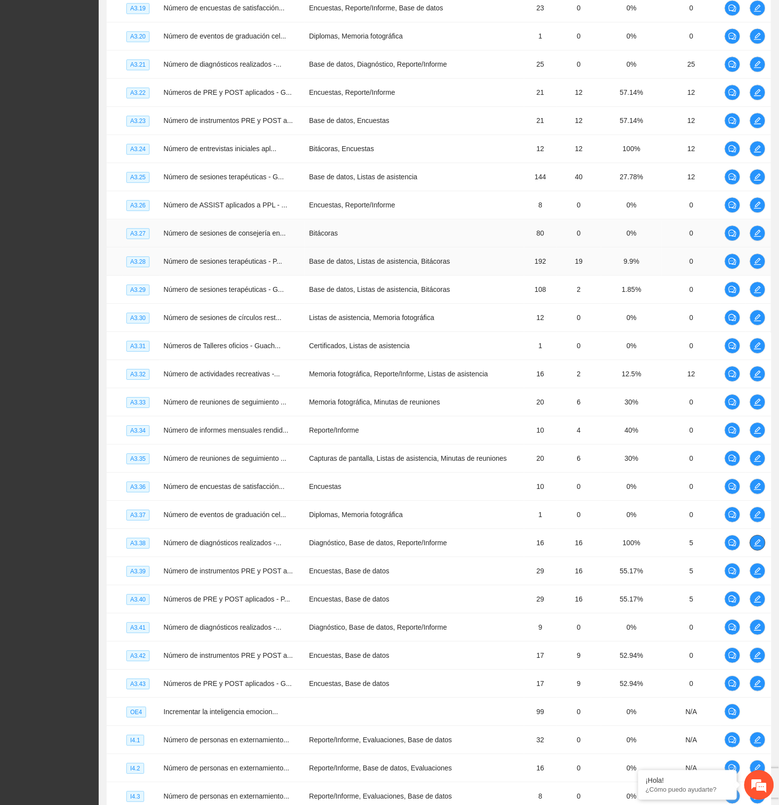
scroll to position [1633, 0]
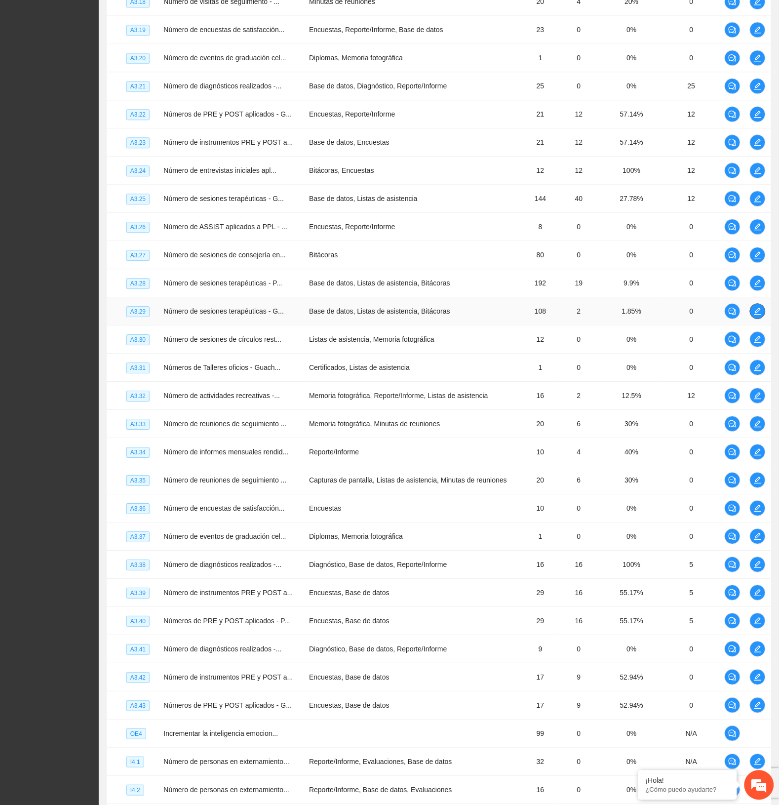
click at [753, 319] on button "button" at bounding box center [758, 311] width 16 height 16
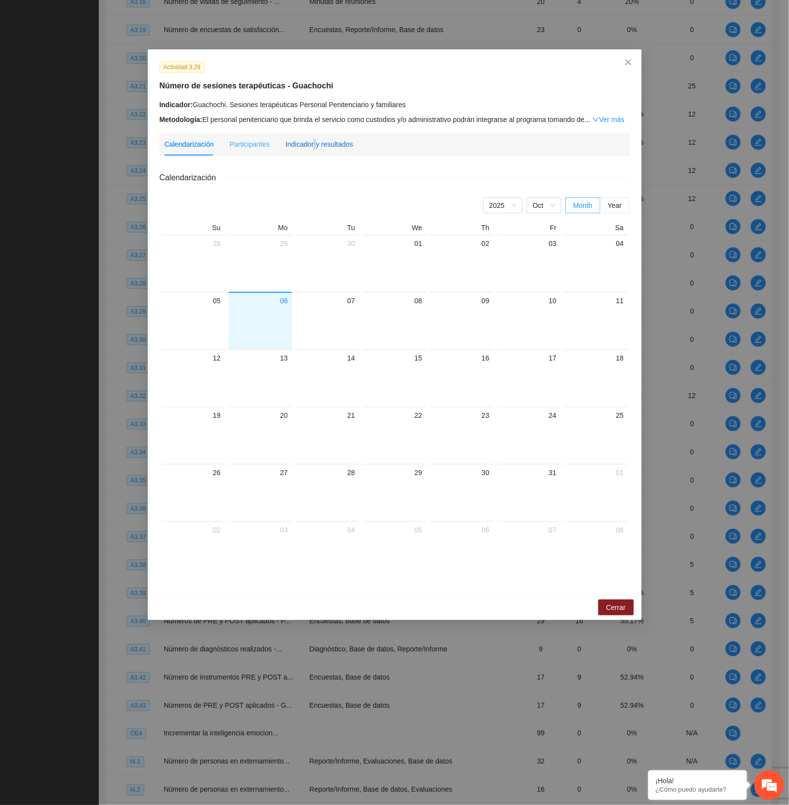
drag, startPoint x: 313, startPoint y: 140, endPoint x: 319, endPoint y: 152, distance: 13.9
click at [313, 141] on div "Indicador y resultados" at bounding box center [319, 144] width 68 height 11
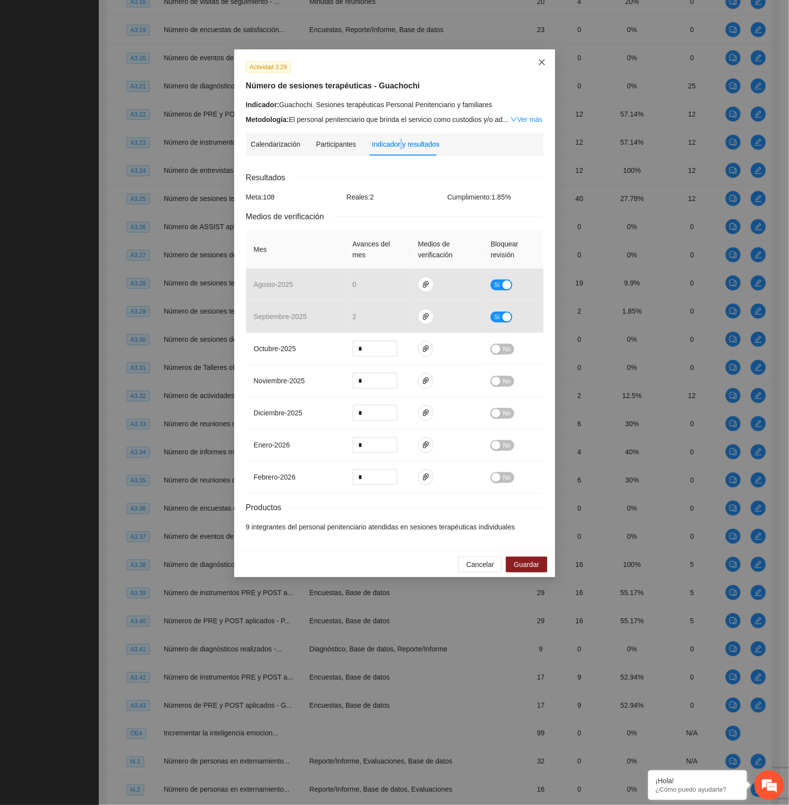
click at [542, 62] on icon "close" at bounding box center [541, 62] width 6 height 6
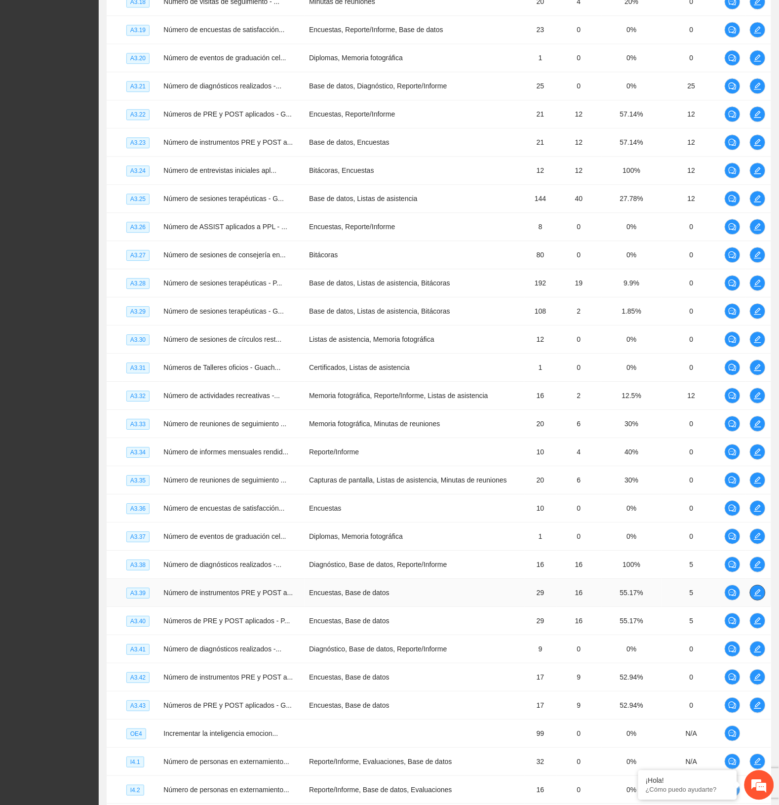
click at [752, 597] on span "edit" at bounding box center [758, 593] width 15 height 8
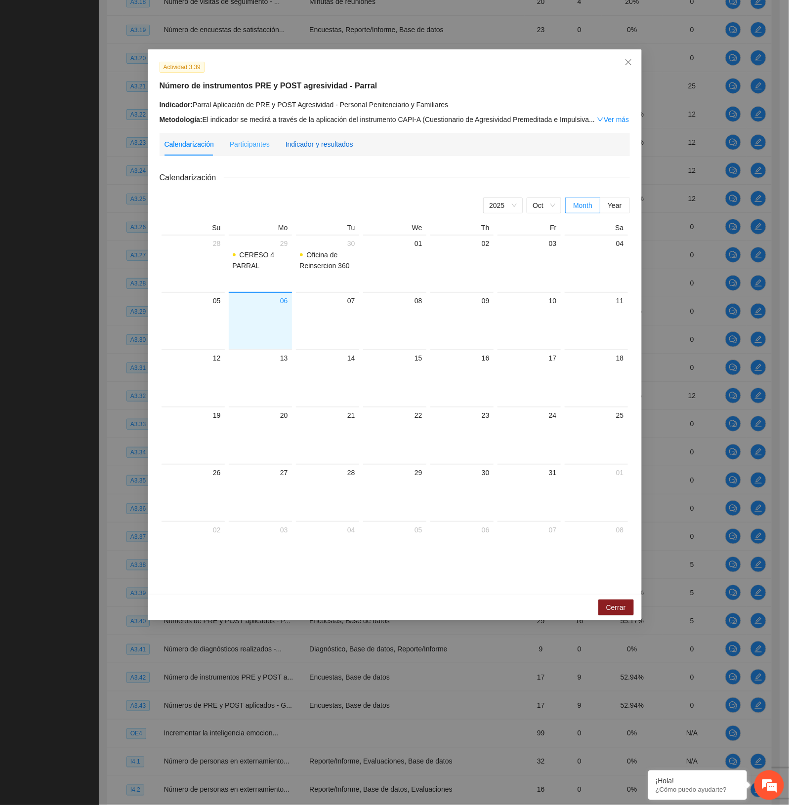
click at [324, 139] on div "Indicador y resultados" at bounding box center [319, 144] width 68 height 11
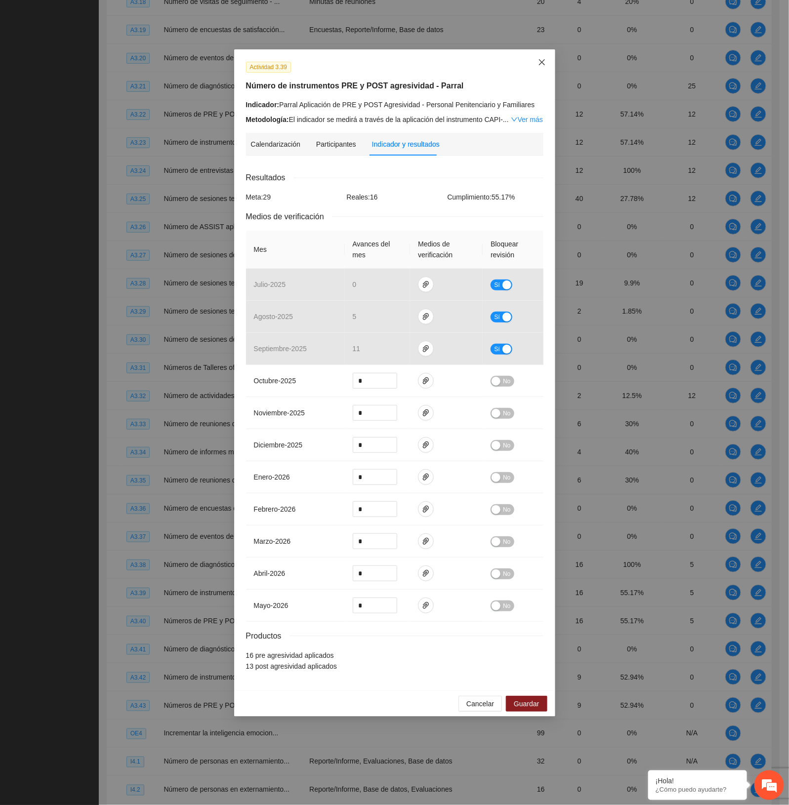
click at [547, 63] on span "Close" at bounding box center [541, 62] width 27 height 27
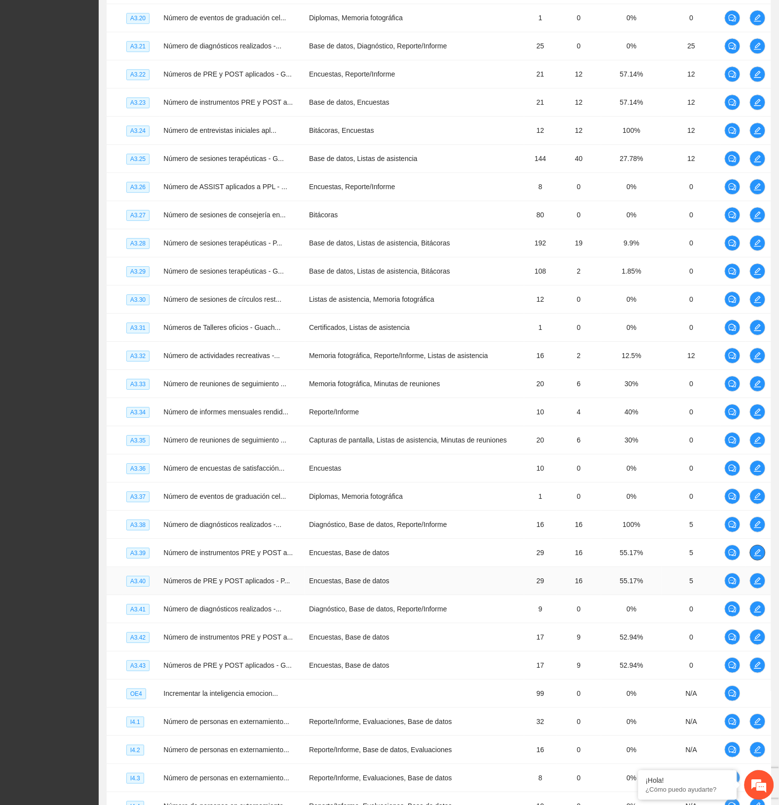
scroll to position [1695, 0]
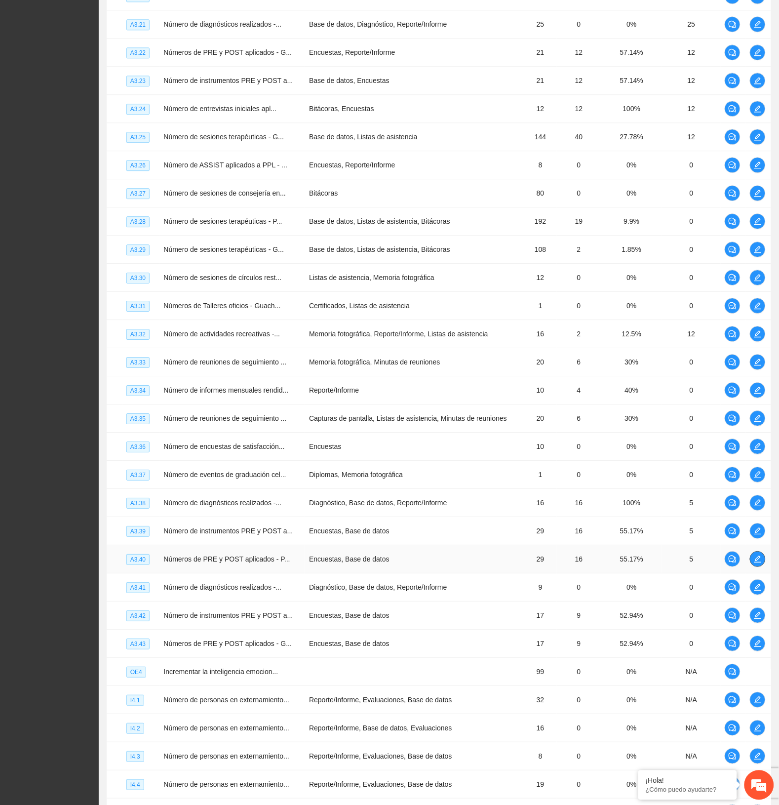
drag, startPoint x: 764, startPoint y: 568, endPoint x: 757, endPoint y: 565, distance: 7.5
click at [759, 563] on span "edit" at bounding box center [758, 559] width 15 height 8
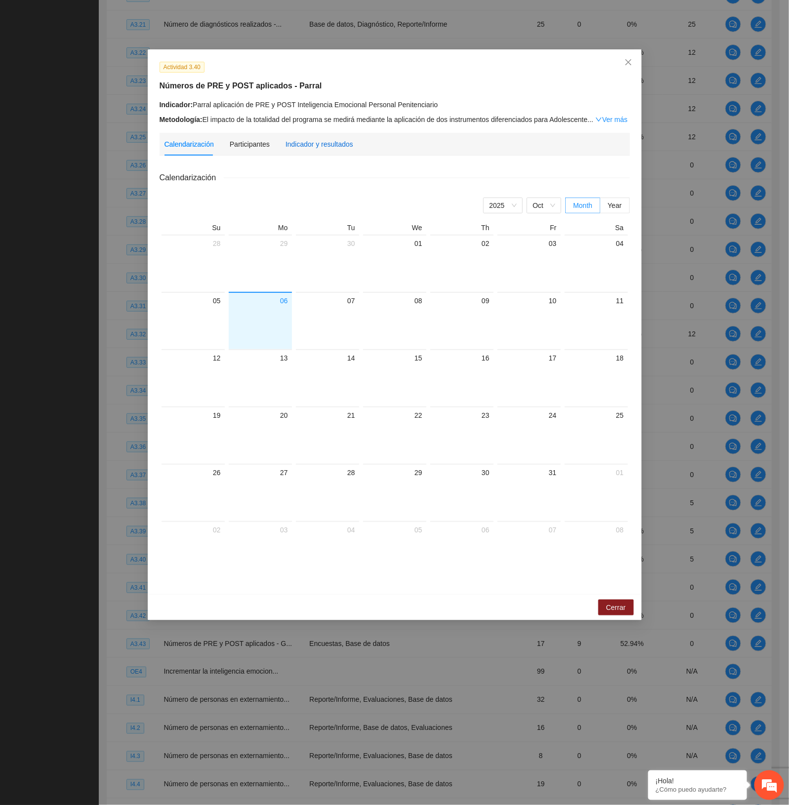
click at [327, 143] on div "Indicador y resultados" at bounding box center [319, 144] width 68 height 11
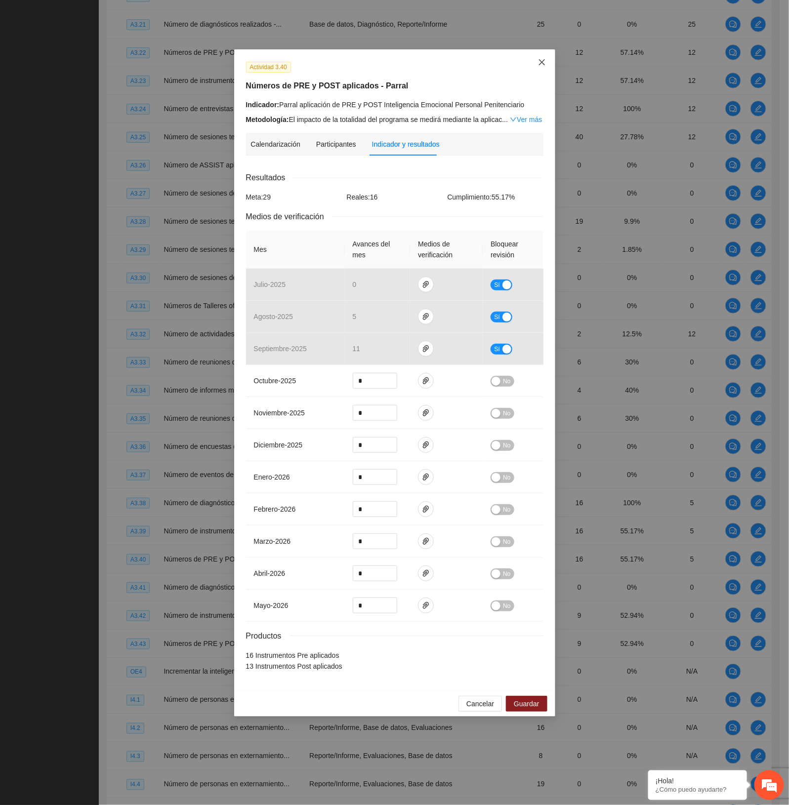
click at [548, 67] on span "Close" at bounding box center [541, 62] width 27 height 27
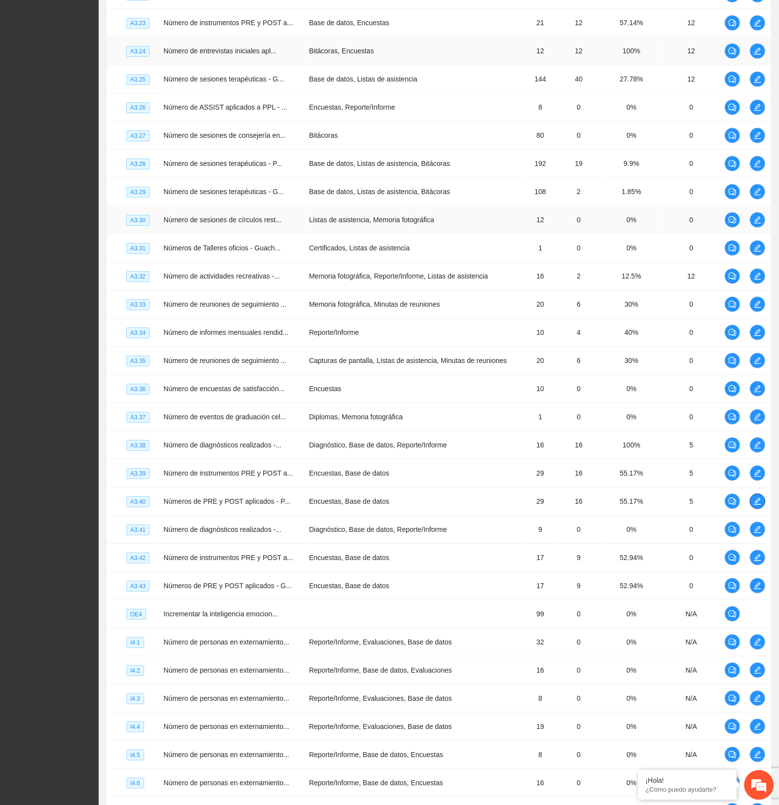
scroll to position [1756, 0]
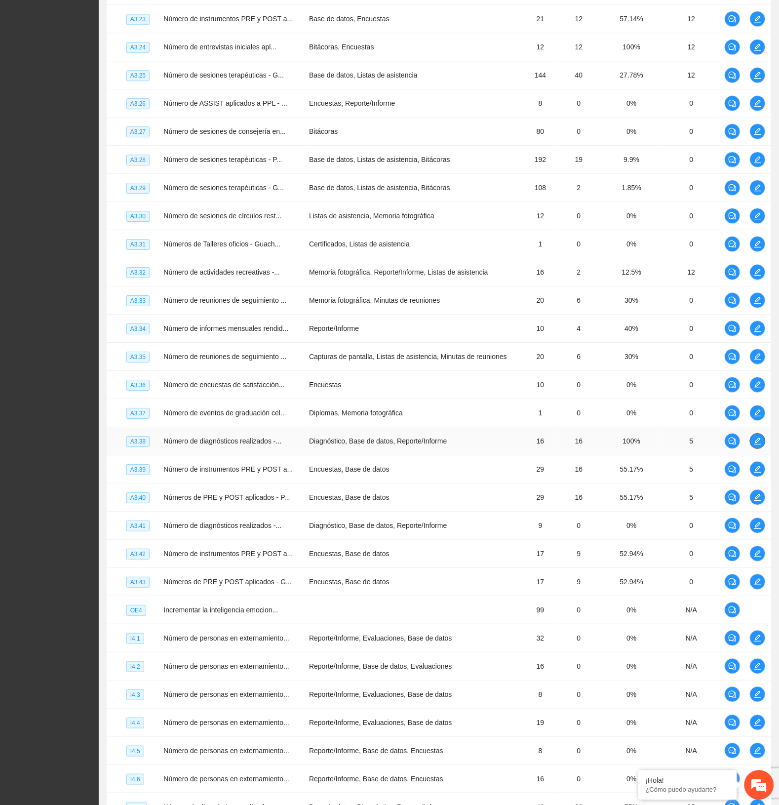
click at [765, 445] on span "edit" at bounding box center [758, 441] width 15 height 8
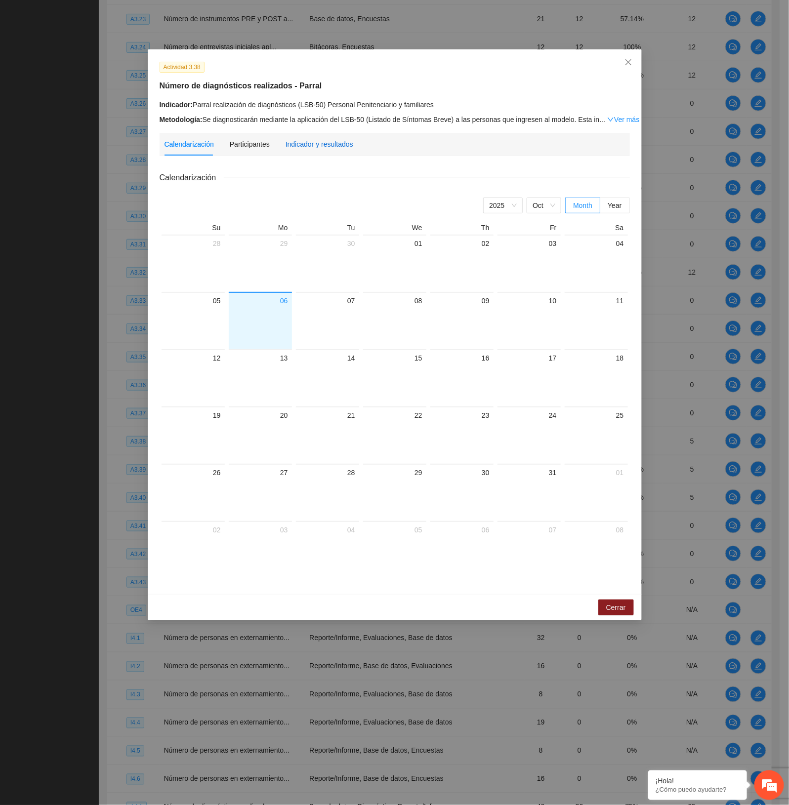
click at [336, 142] on div "Indicador y resultados" at bounding box center [319, 144] width 68 height 11
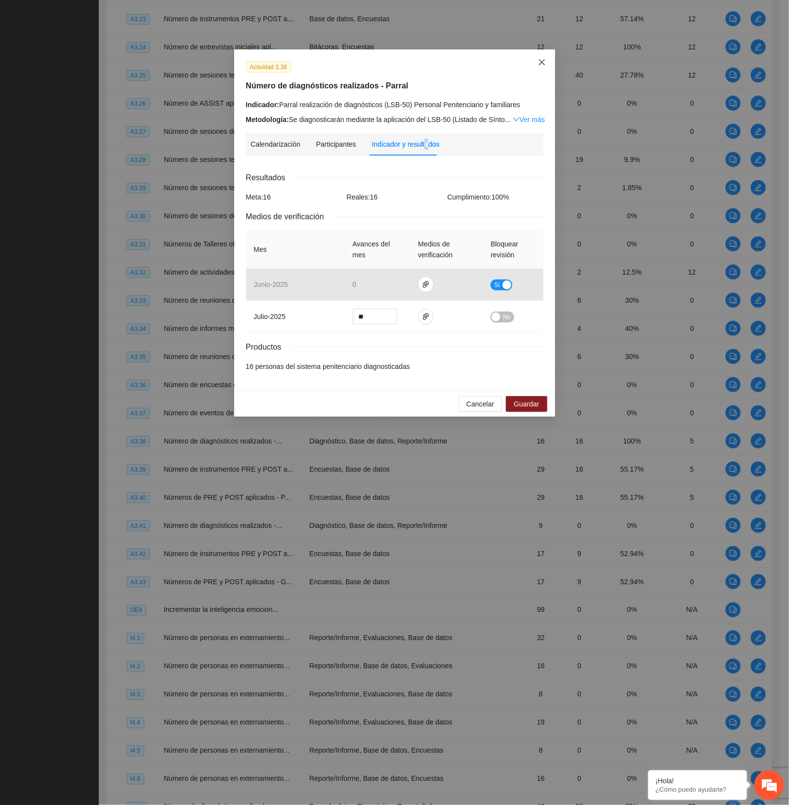
click at [538, 63] on icon "close" at bounding box center [542, 62] width 8 height 8
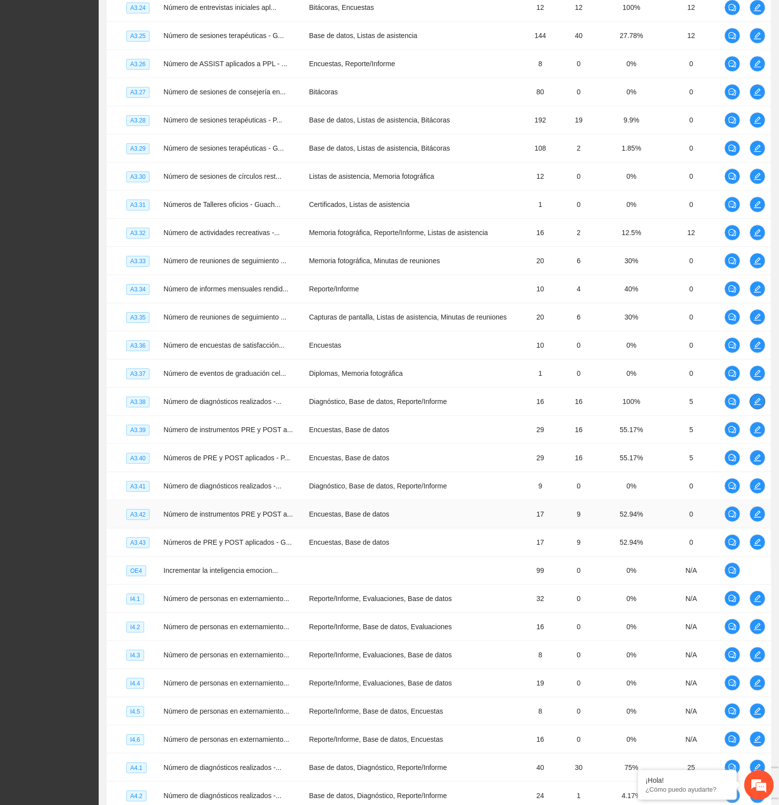
scroll to position [1818, 0]
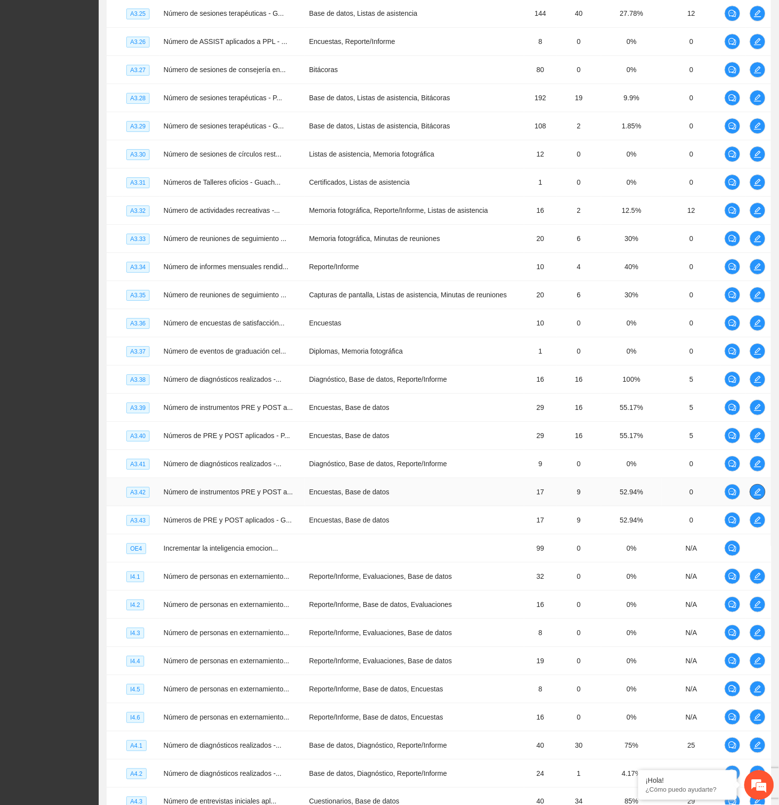
click at [758, 496] on icon "edit" at bounding box center [758, 492] width 8 height 8
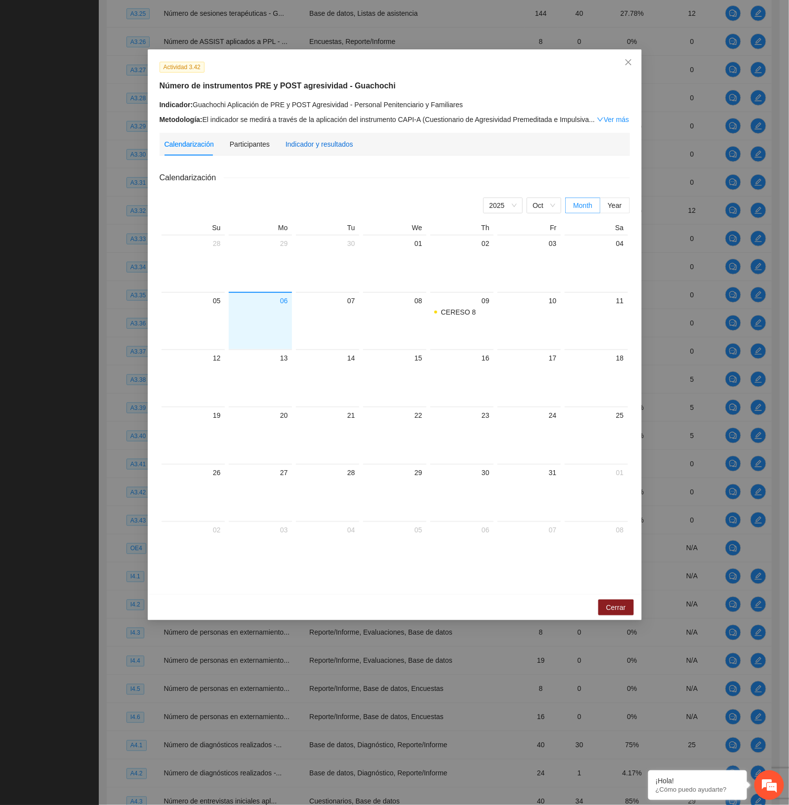
click at [313, 139] on div "Indicador y resultados" at bounding box center [319, 144] width 68 height 11
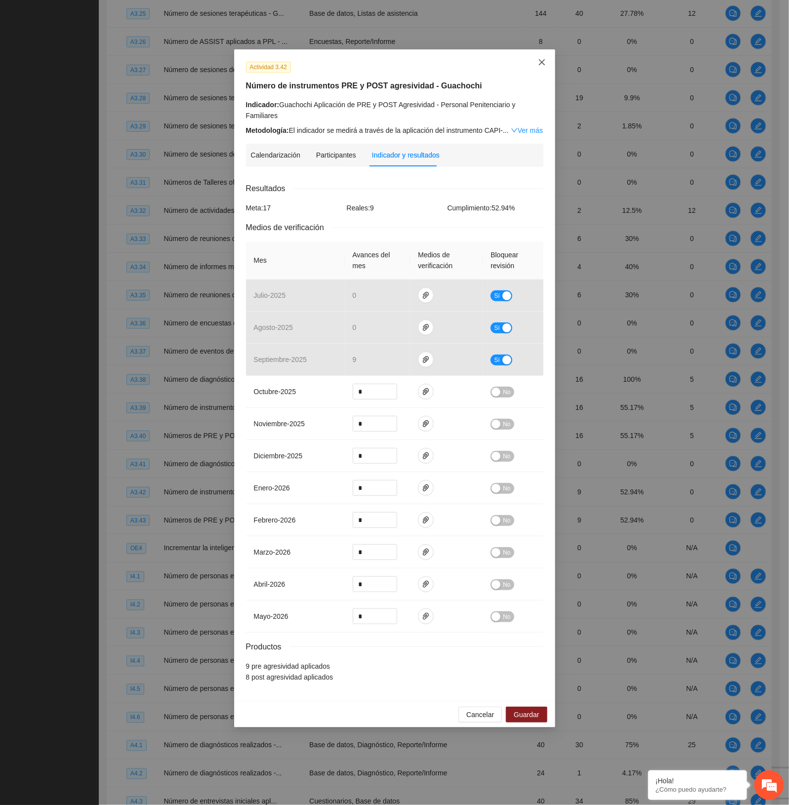
drag, startPoint x: 535, startPoint y: 69, endPoint x: 554, endPoint y: 87, distance: 26.2
click at [535, 69] on span "Close" at bounding box center [541, 62] width 27 height 27
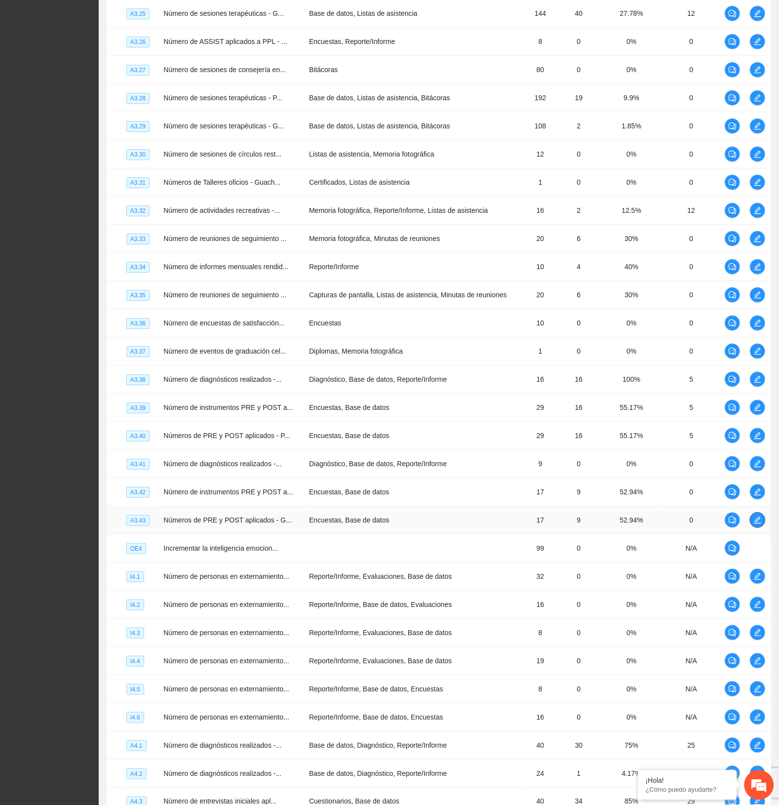
click at [756, 524] on icon "edit" at bounding box center [758, 520] width 8 height 8
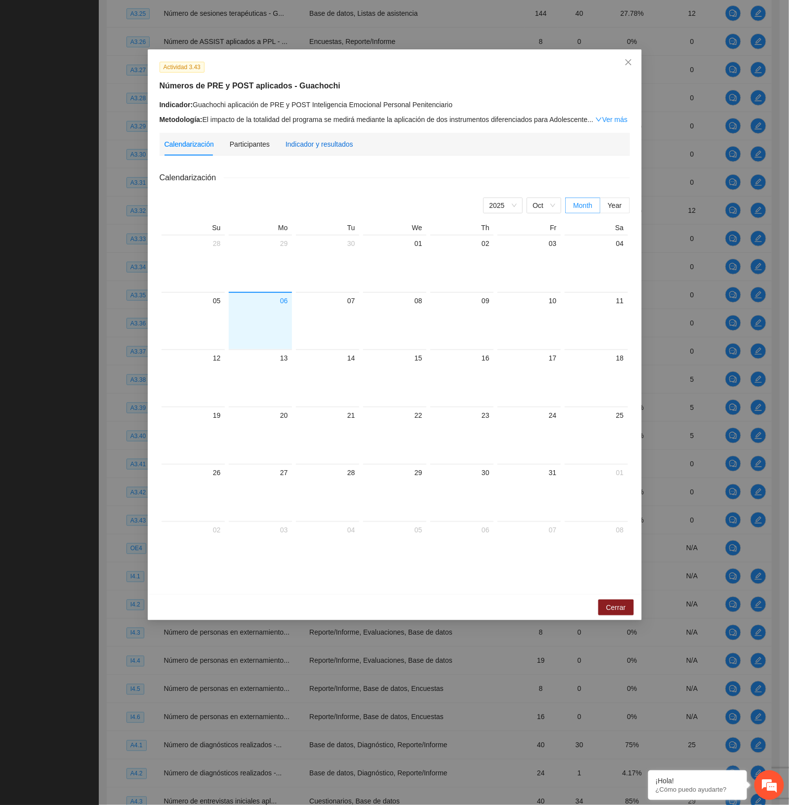
click at [332, 139] on div "Indicador y resultados" at bounding box center [319, 144] width 68 height 11
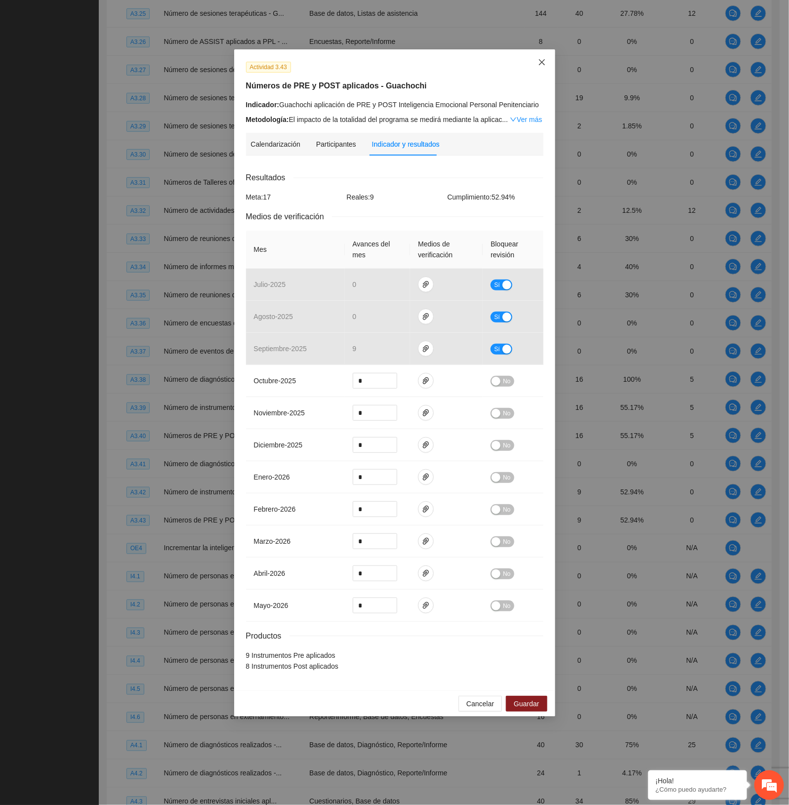
click at [544, 60] on icon "close" at bounding box center [542, 62] width 8 height 8
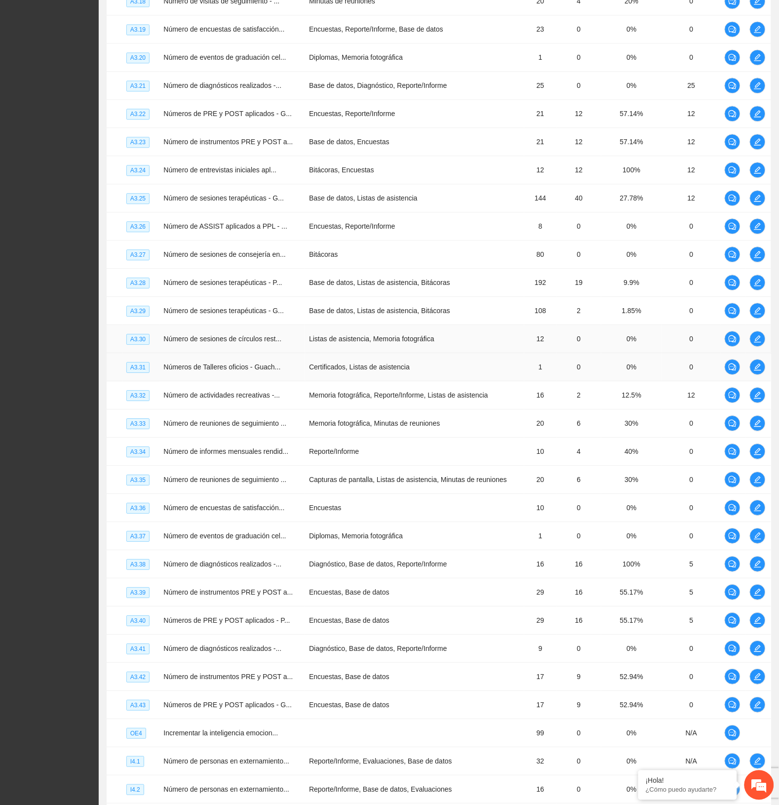
scroll to position [1633, 0]
click at [757, 118] on icon "edit" at bounding box center [758, 114] width 8 height 8
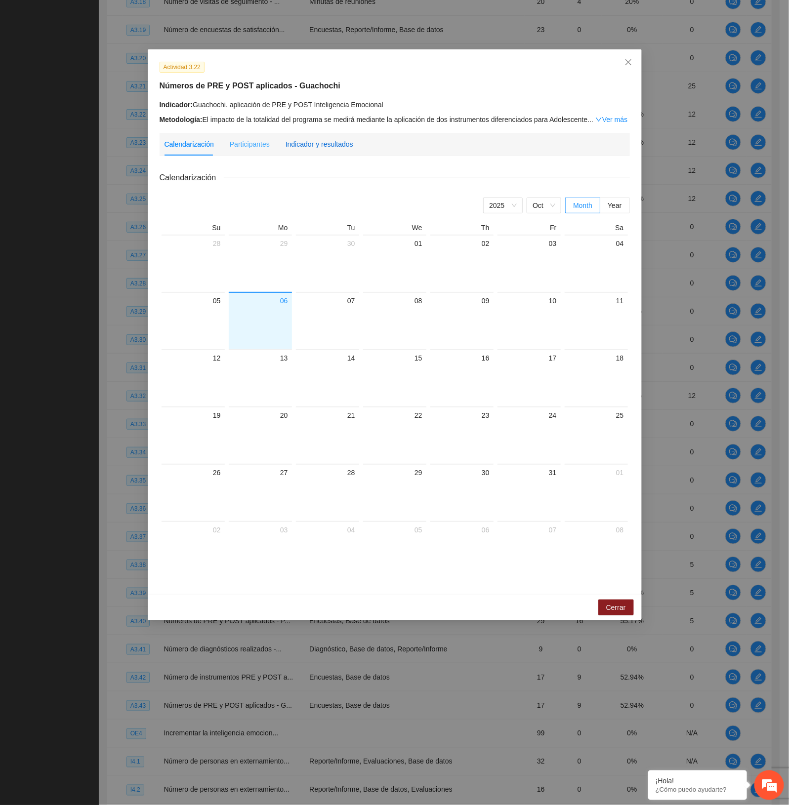
click at [320, 144] on div "Indicador y resultados" at bounding box center [319, 144] width 68 height 11
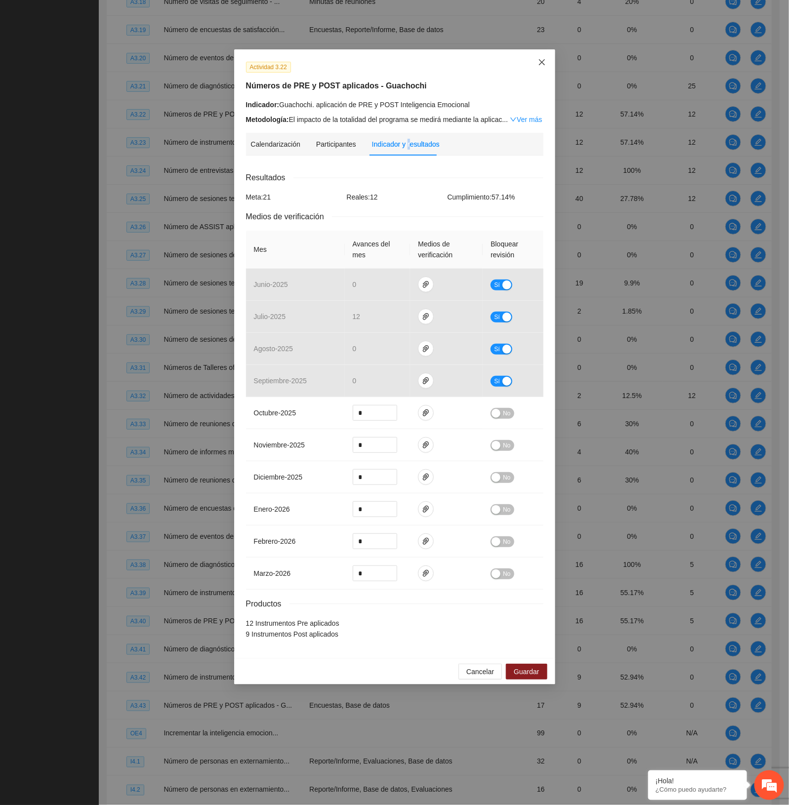
click at [541, 63] on icon "close" at bounding box center [541, 62] width 6 height 6
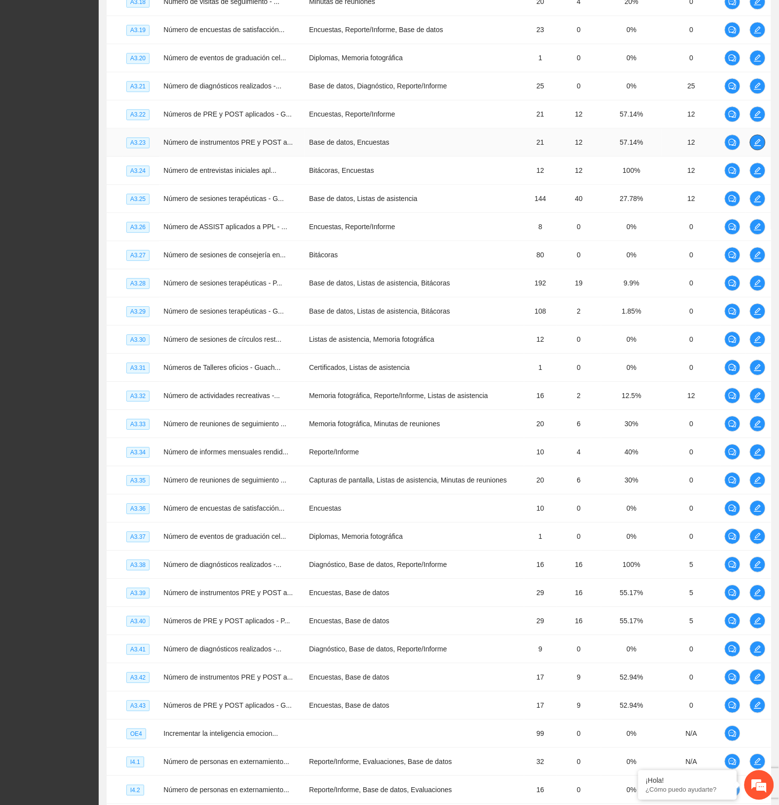
click at [758, 145] on icon "edit" at bounding box center [758, 142] width 8 height 8
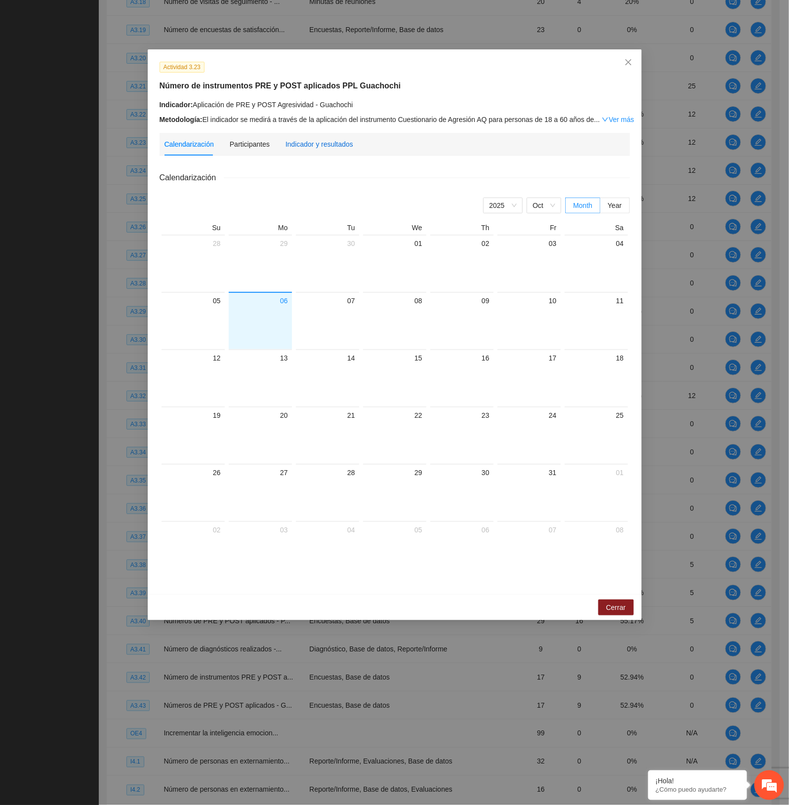
click at [334, 144] on div "Indicador y resultados" at bounding box center [319, 144] width 68 height 11
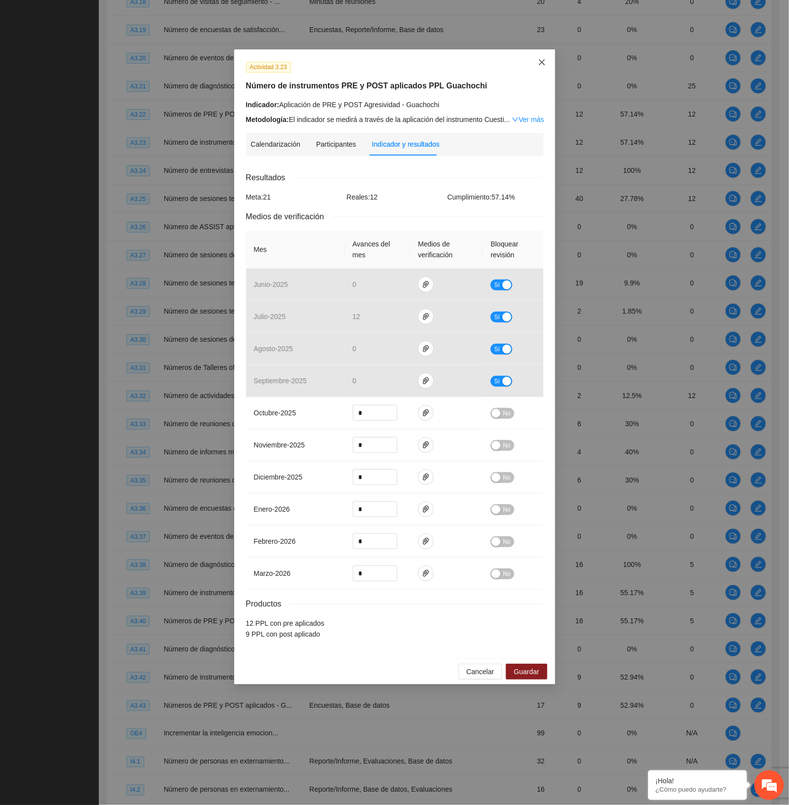
click at [543, 62] on icon "close" at bounding box center [541, 62] width 6 height 6
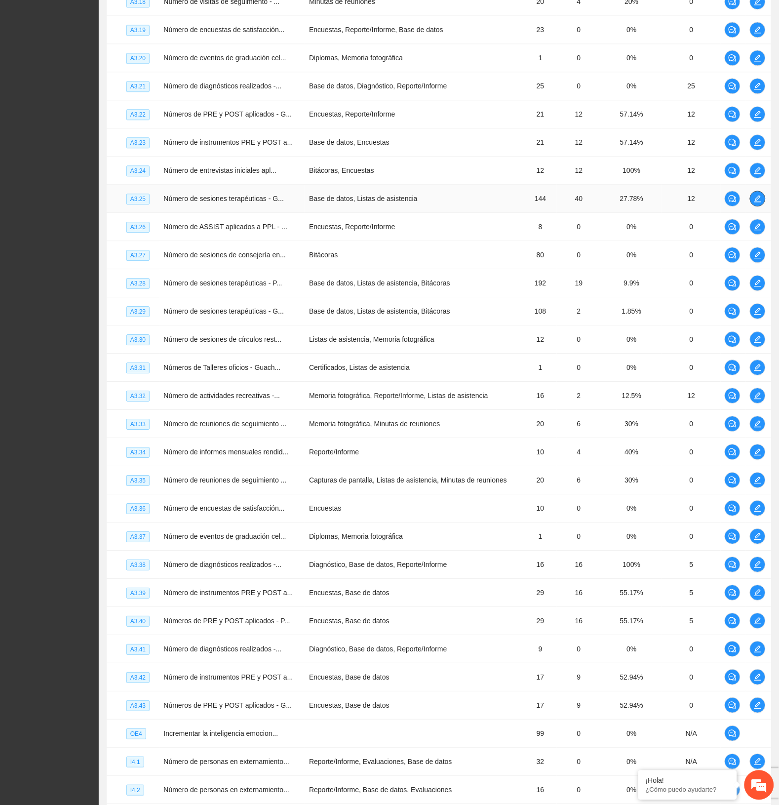
click at [757, 203] on icon "edit" at bounding box center [758, 199] width 8 height 8
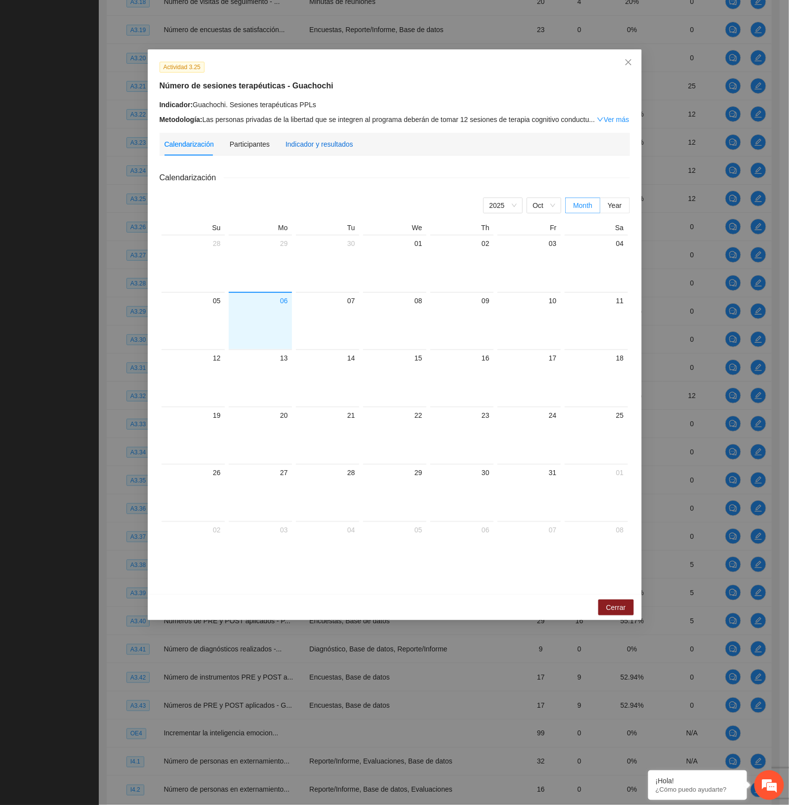
click at [323, 147] on div "Indicador y resultados" at bounding box center [319, 144] width 68 height 11
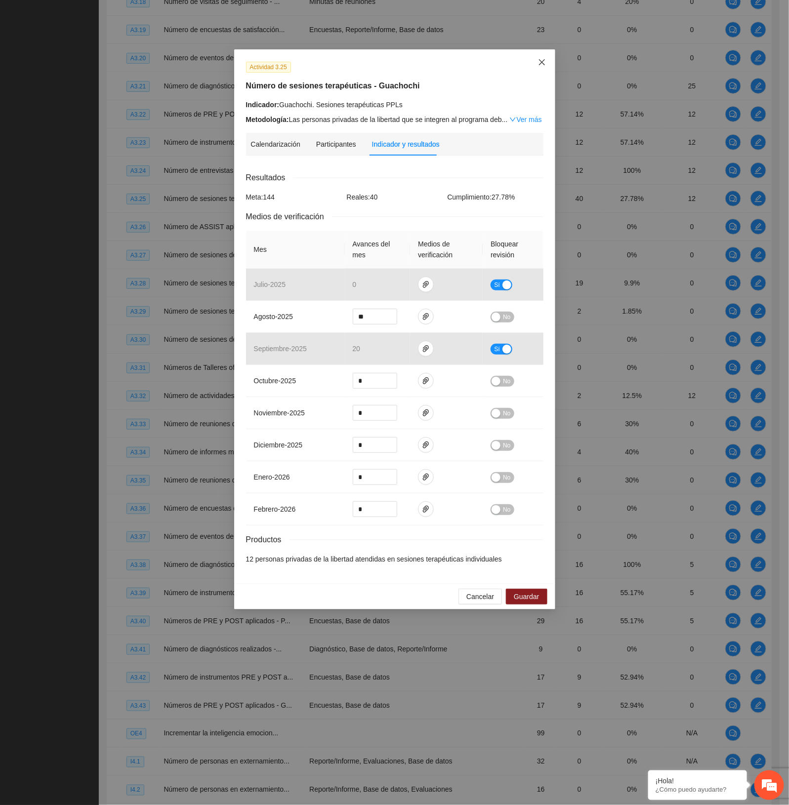
click at [539, 63] on icon "close" at bounding box center [542, 62] width 8 height 8
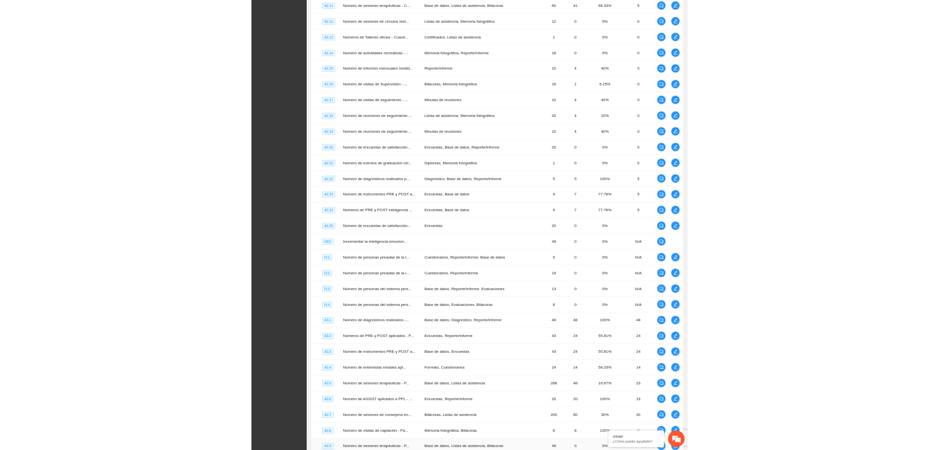
scroll to position [583, 0]
